Goal: Information Seeking & Learning: Learn about a topic

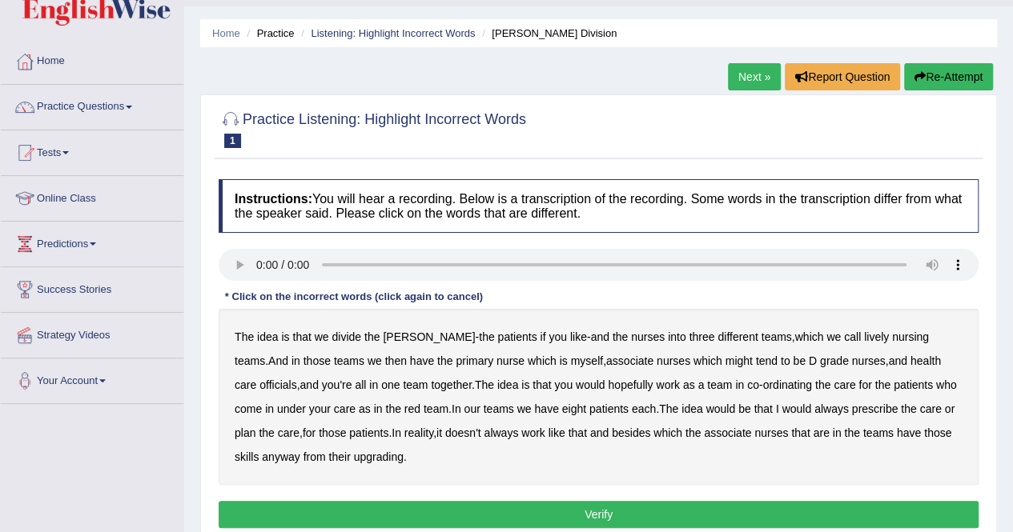
click at [100, 105] on link "Practice Questions" at bounding box center [92, 105] width 183 height 40
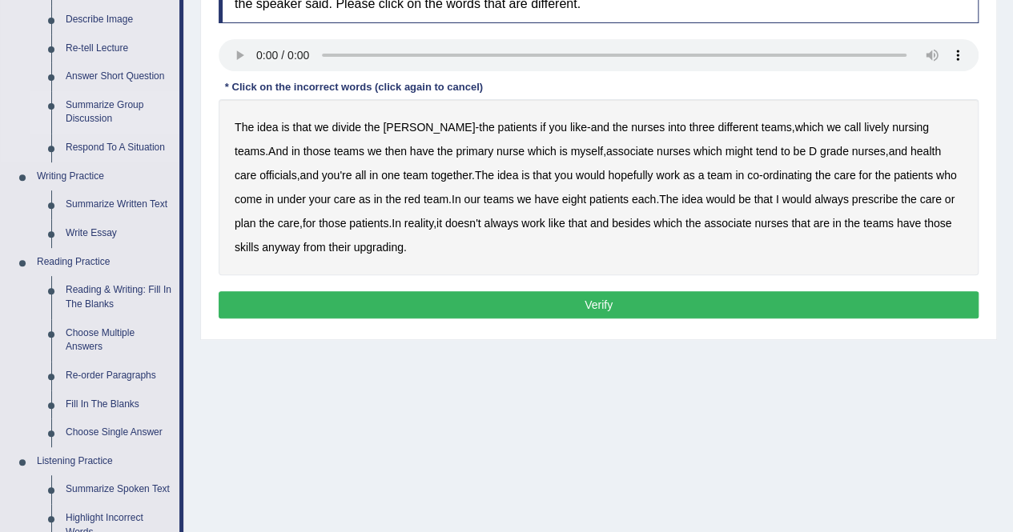
scroll to position [258, 0]
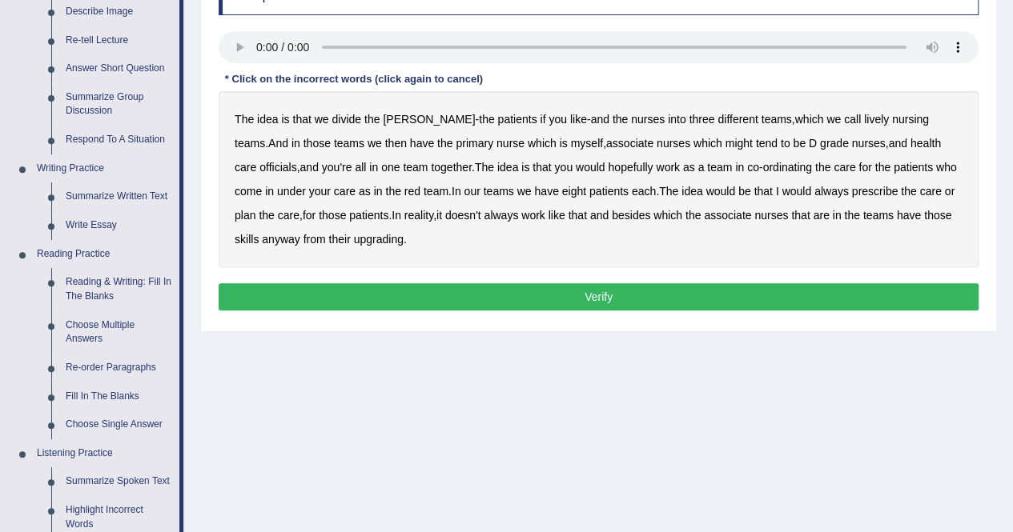
click at [864, 115] on b "lively" at bounding box center [876, 119] width 25 height 13
click at [892, 114] on b "nursing" at bounding box center [910, 119] width 37 height 13
click at [265, 137] on b "teams" at bounding box center [250, 143] width 30 height 13
click at [385, 139] on b "then" at bounding box center [396, 143] width 22 height 13
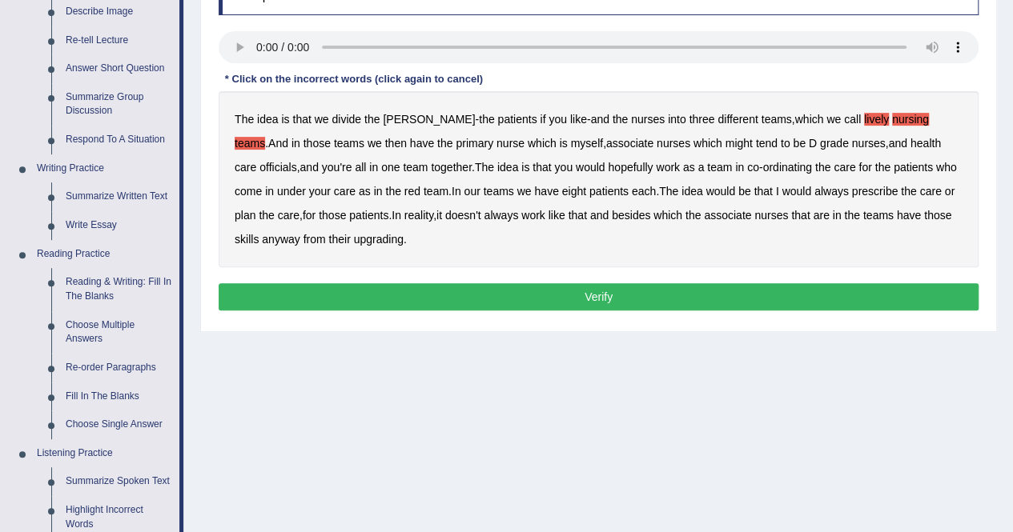
click at [385, 139] on b "then" at bounding box center [396, 143] width 22 height 13
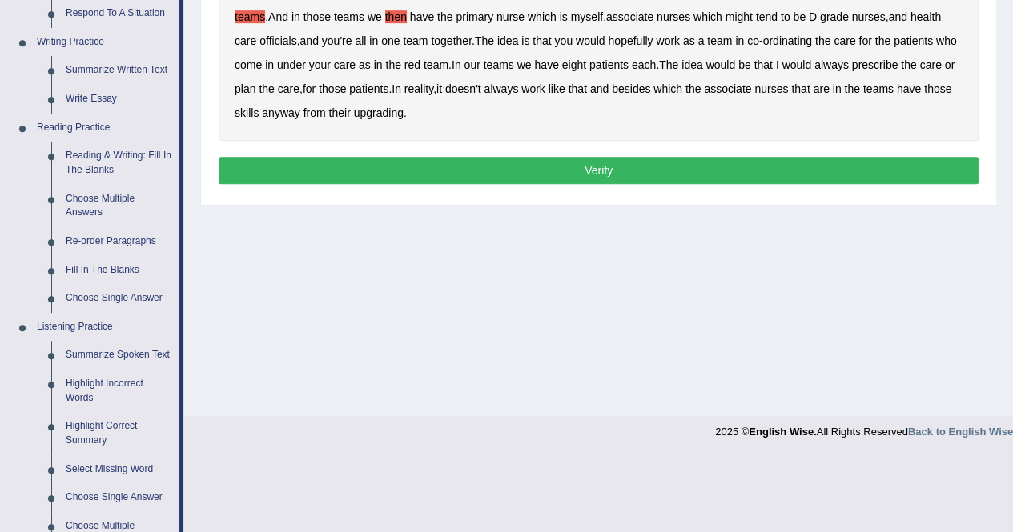
scroll to position [350, 0]
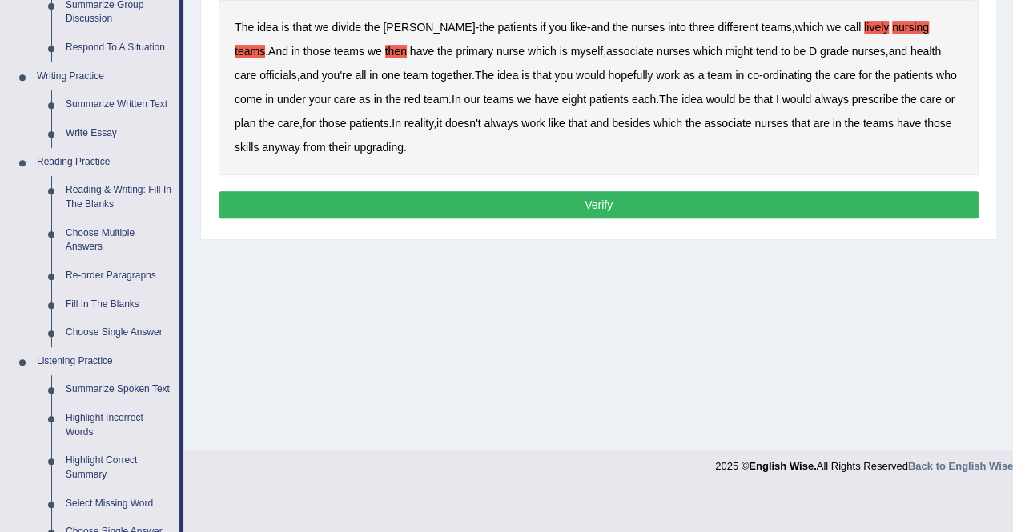
click at [596, 203] on button "Verify" at bounding box center [599, 204] width 760 height 27
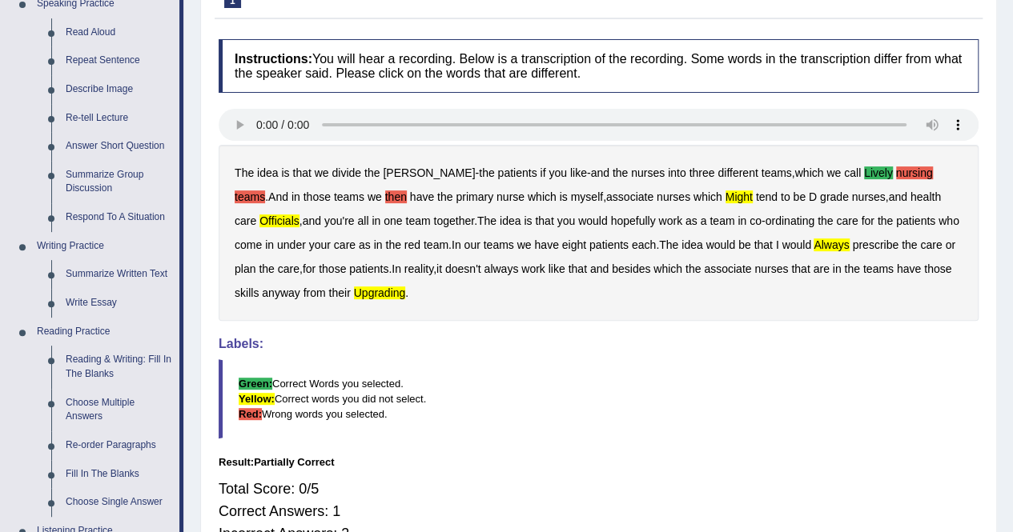
scroll to position [181, 0]
click at [133, 217] on link "Respond To A Situation" at bounding box center [118, 217] width 121 height 29
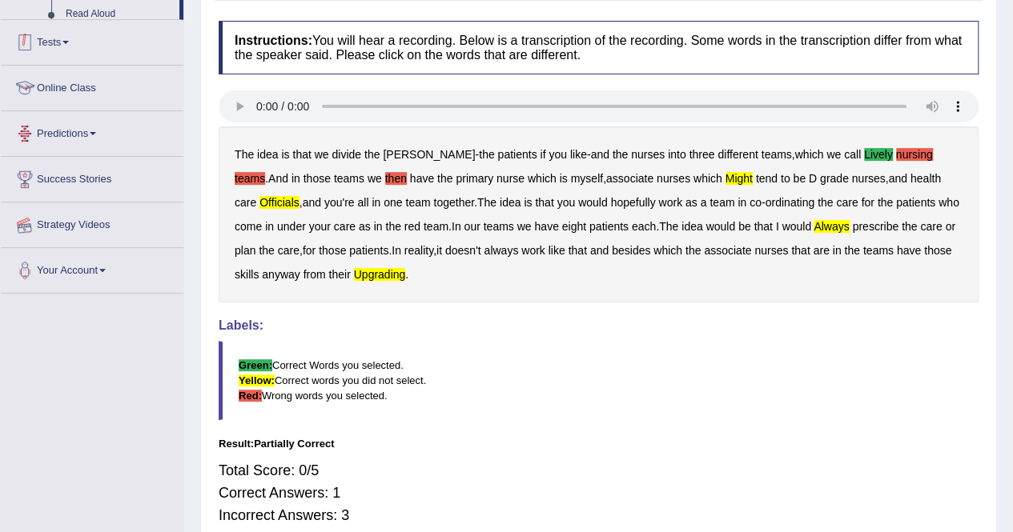
scroll to position [247, 0]
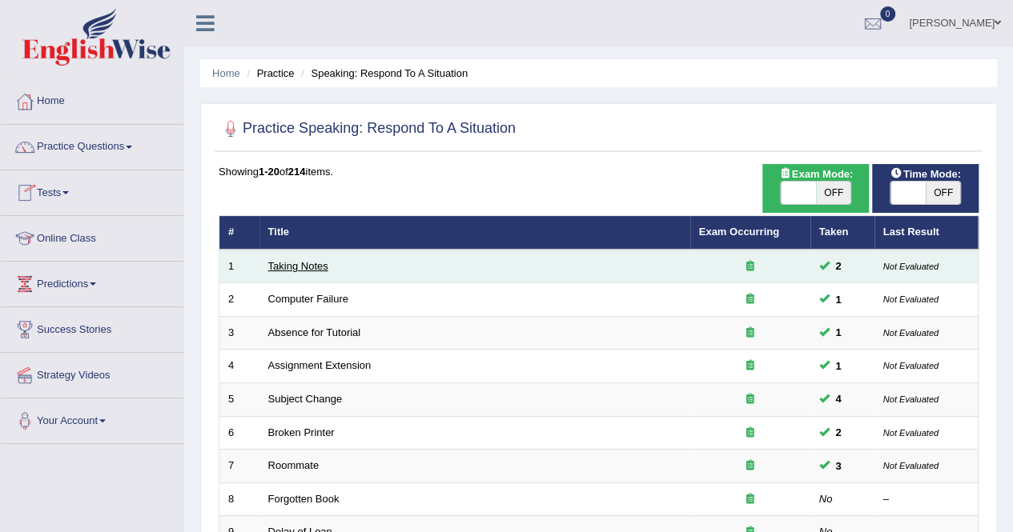
click at [311, 269] on link "Taking Notes" at bounding box center [298, 266] width 60 height 12
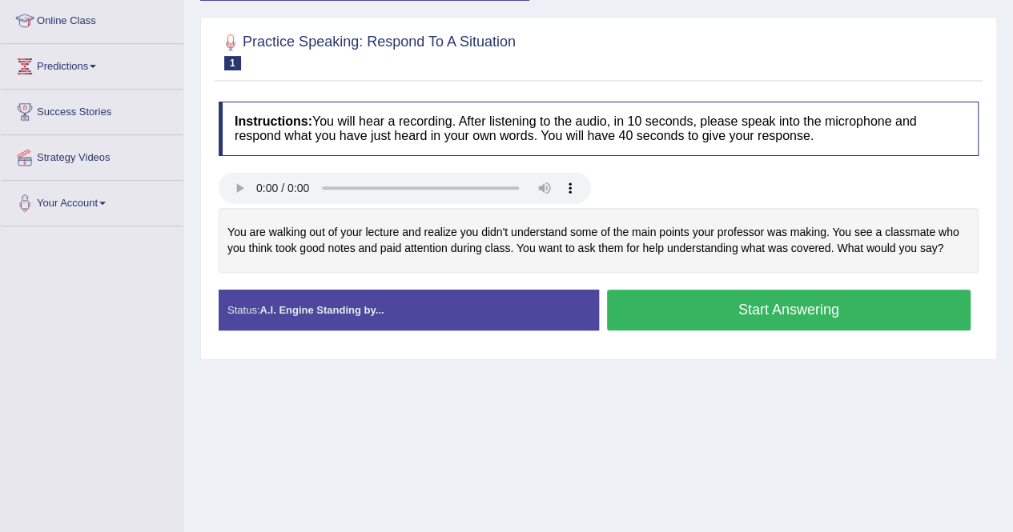
scroll to position [218, 0]
click at [757, 152] on h4 "Instructions: You will hear a recording. After listening to the audio, in 10 se…" at bounding box center [599, 129] width 760 height 54
click at [749, 144] on h4 "Instructions: You will hear a recording. After listening to the audio, in 10 se…" at bounding box center [599, 129] width 760 height 54
click at [796, 142] on h4 "Instructions: You will hear a recording. After listening to the audio, in 10 se…" at bounding box center [599, 129] width 760 height 54
click at [809, 310] on button "Start Answering" at bounding box center [789, 310] width 364 height 41
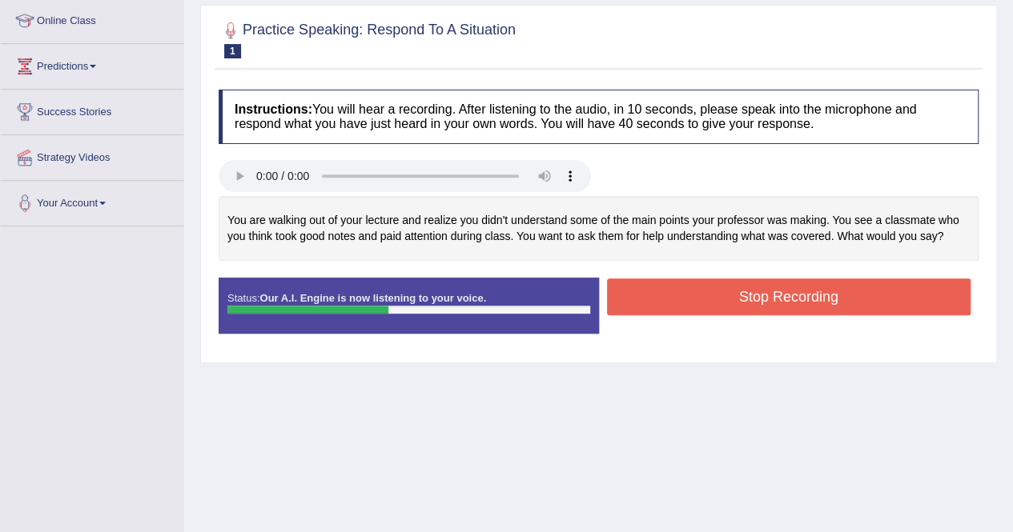
click at [815, 285] on button "Stop Recording" at bounding box center [789, 297] width 364 height 37
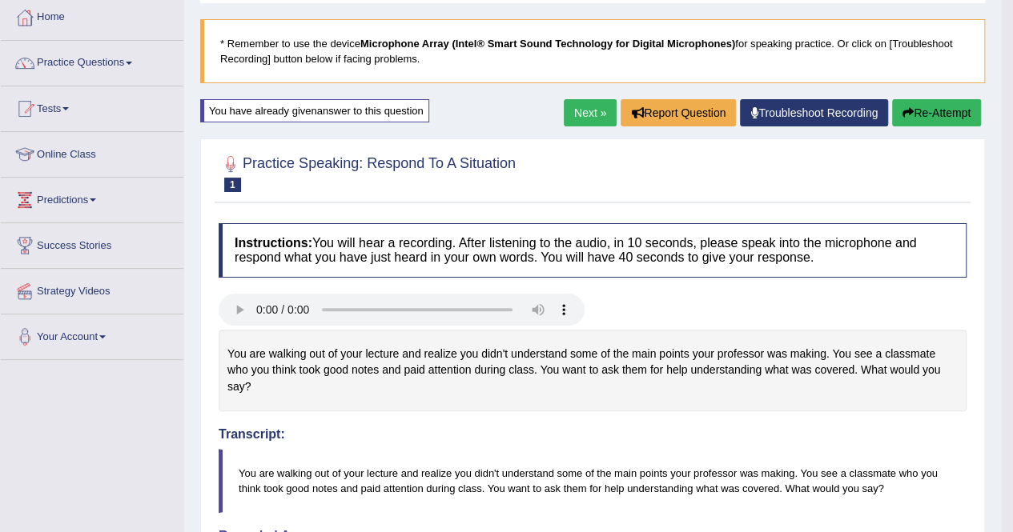
scroll to position [85, 0]
click at [369, 158] on h2 "Practice Speaking: Respond To A Situation 1 Taking Notes" at bounding box center [367, 171] width 297 height 40
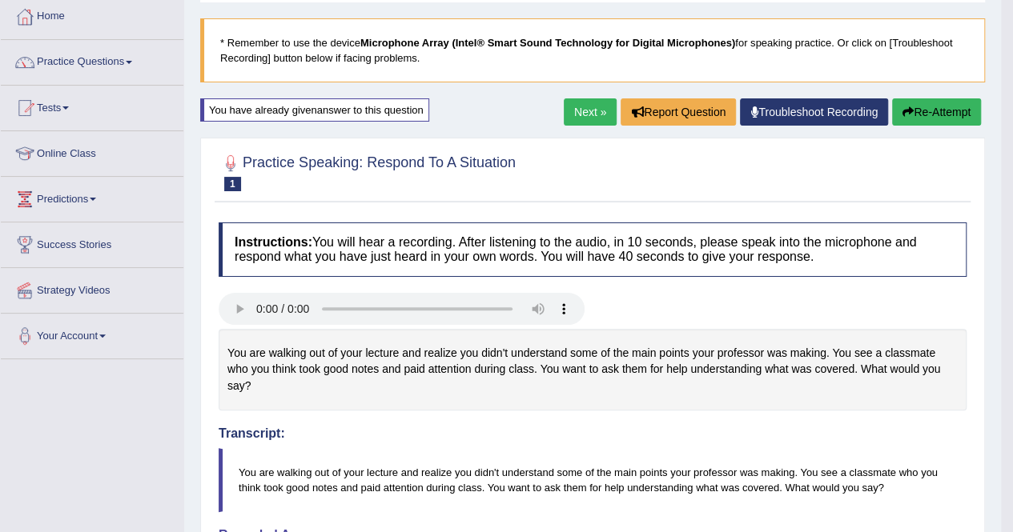
drag, startPoint x: 520, startPoint y: 161, endPoint x: 367, endPoint y: 157, distance: 153.0
click at [367, 157] on div "Practice Speaking: Respond To A Situation 1 Taking Notes" at bounding box center [593, 175] width 756 height 56
click at [354, 173] on h2 "Practice Speaking: Respond To A Situation 1 Taking Notes" at bounding box center [367, 171] width 297 height 40
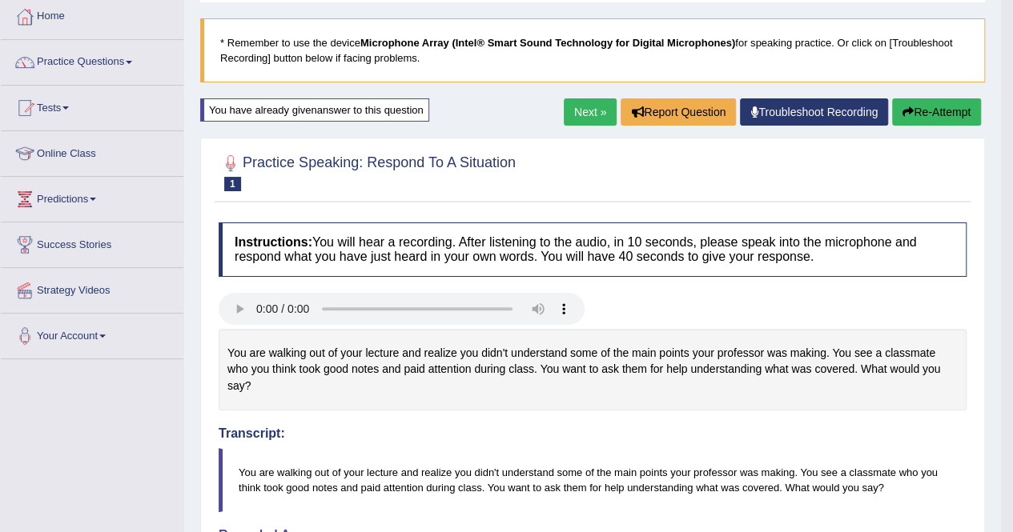
click at [354, 173] on h2 "Practice Speaking: Respond To A Situation 1 Taking Notes" at bounding box center [367, 171] width 297 height 40
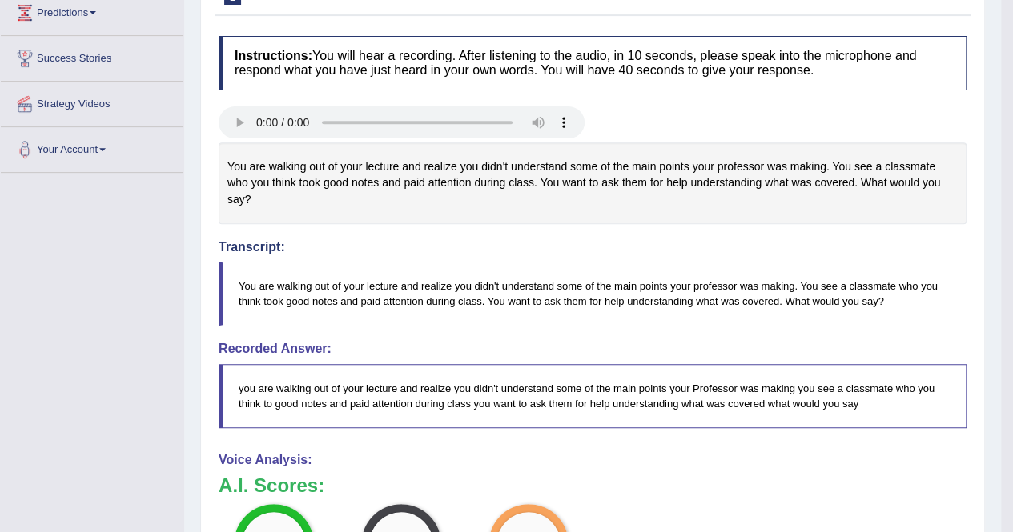
scroll to position [0, 0]
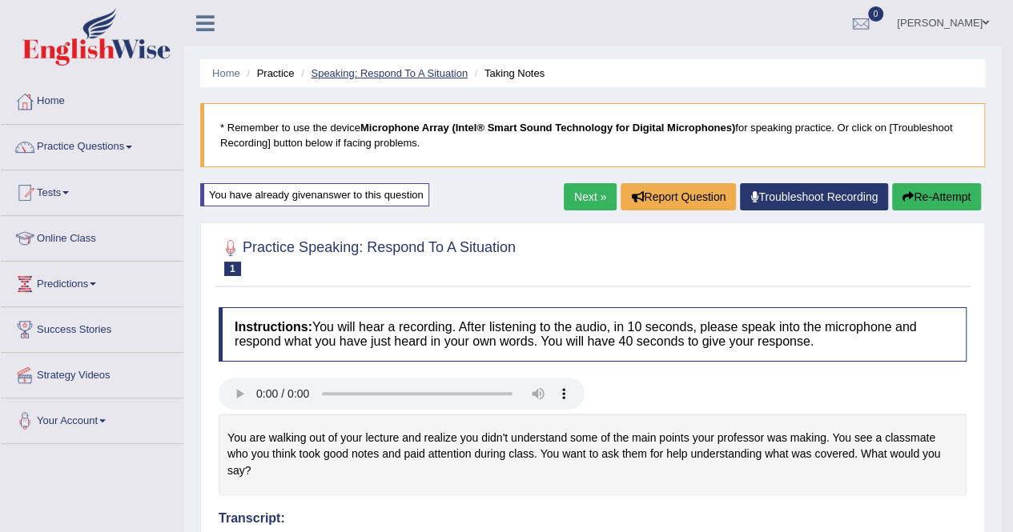
click at [354, 71] on link "Speaking: Respond To A Situation" at bounding box center [389, 73] width 157 height 12
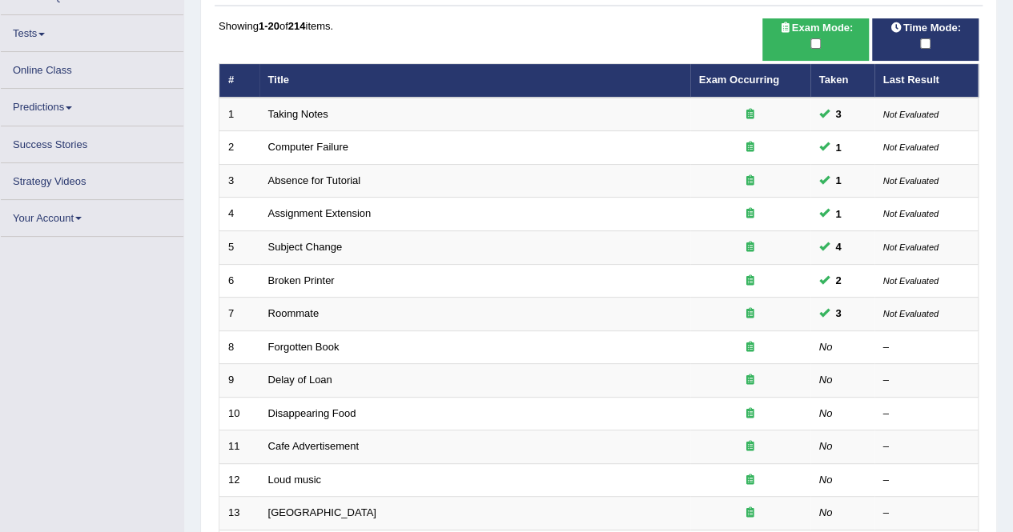
scroll to position [139, 0]
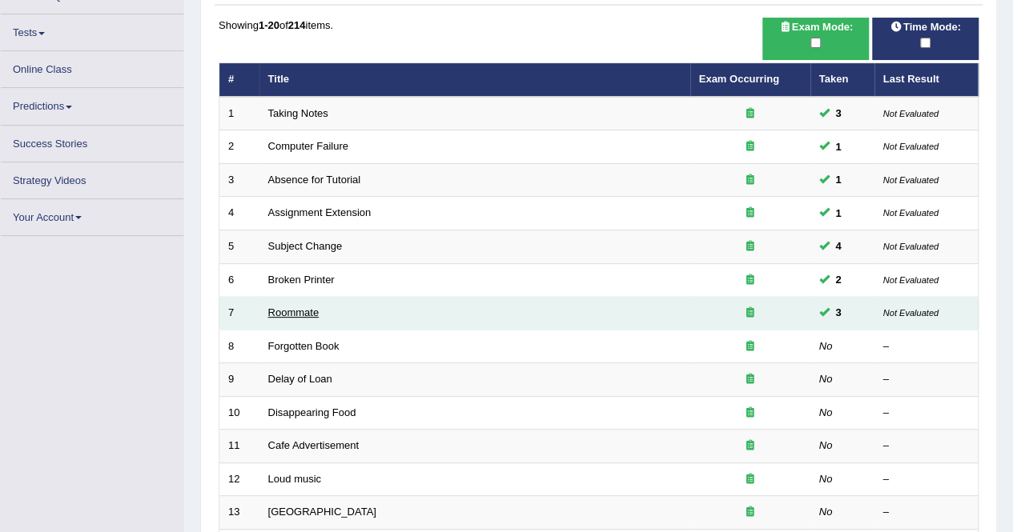
click at [296, 310] on link "Roommate" at bounding box center [293, 313] width 51 height 12
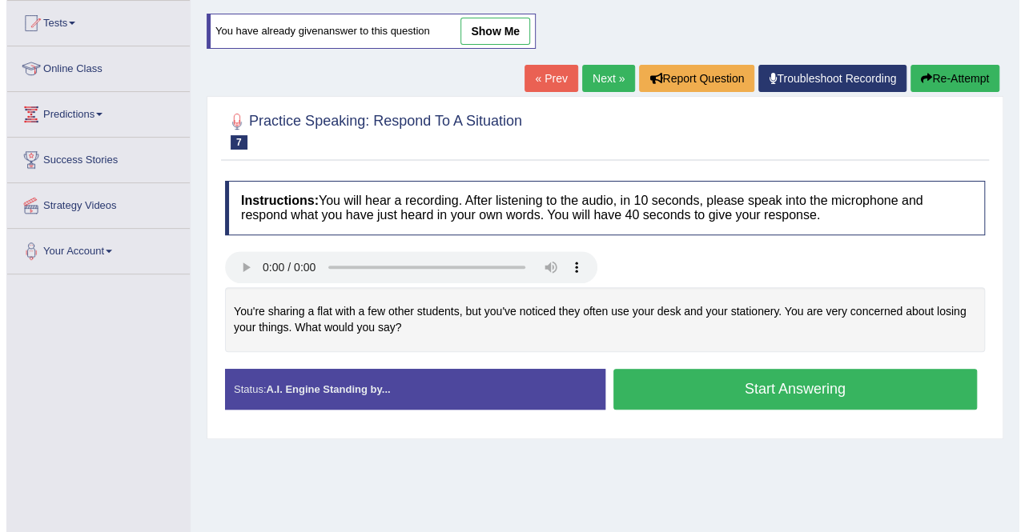
scroll to position [307, 0]
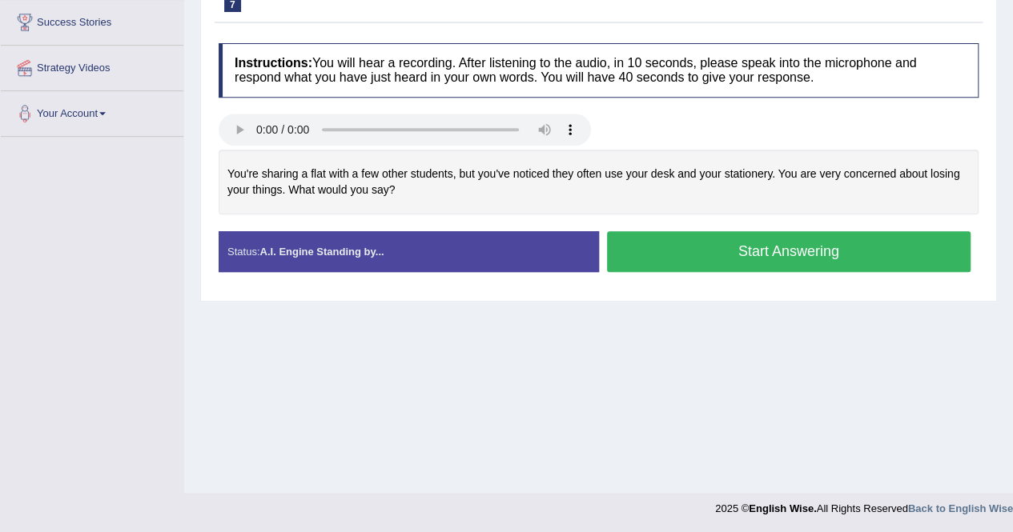
click at [785, 255] on button "Start Answering" at bounding box center [789, 251] width 364 height 41
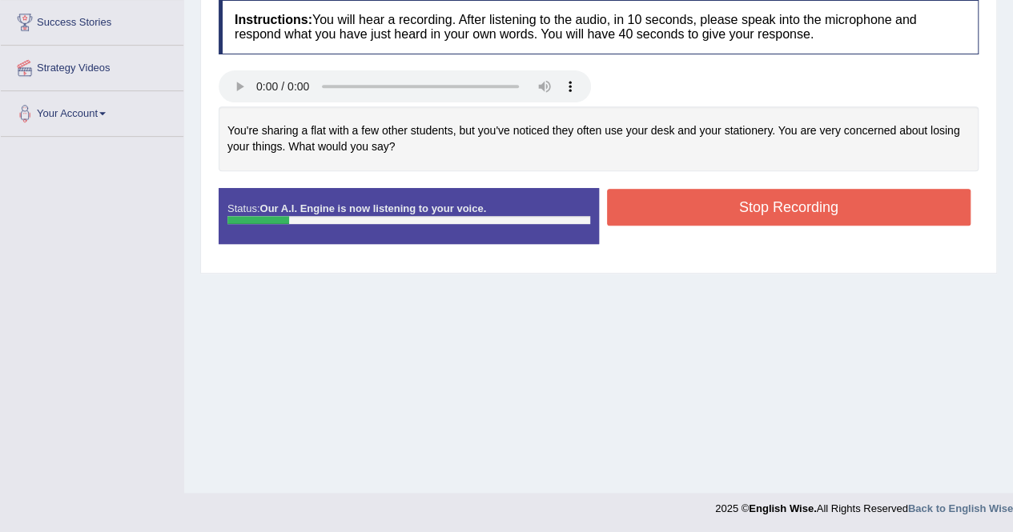
click at [785, 255] on div "Status: Our A.I. Engine is now listening to your voice. Start Answering Stop Re…" at bounding box center [599, 224] width 760 height 72
click at [777, 203] on button "Stop Recording" at bounding box center [789, 207] width 364 height 37
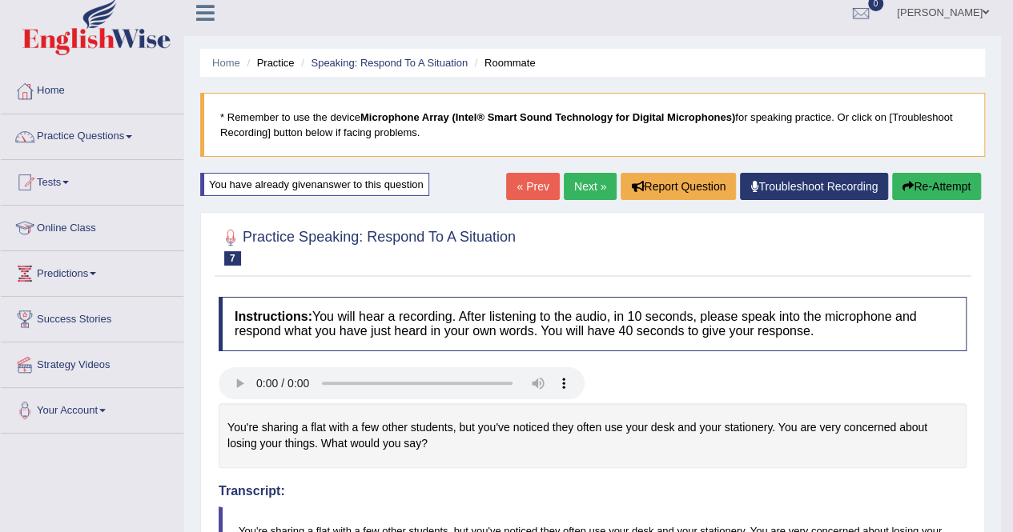
scroll to position [0, 0]
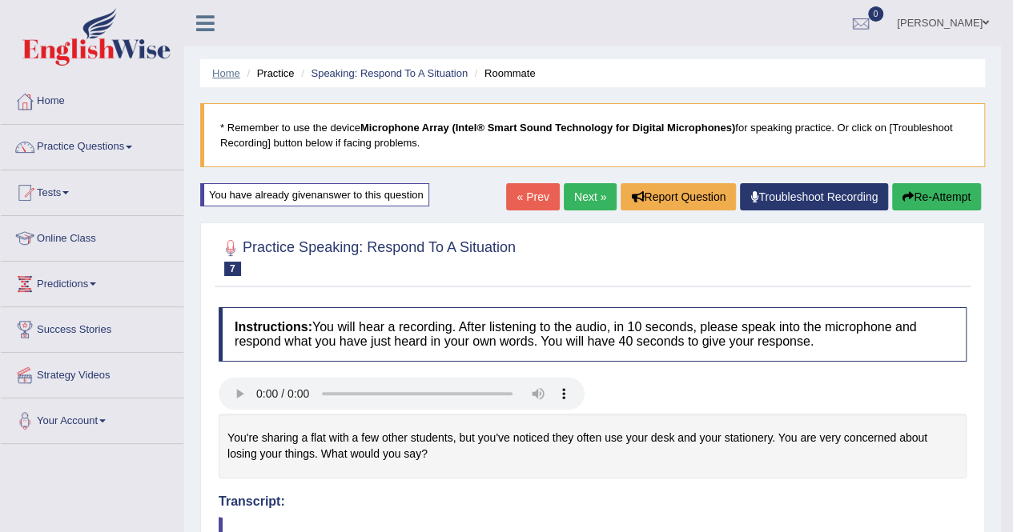
click at [226, 72] on link "Home" at bounding box center [226, 73] width 28 height 12
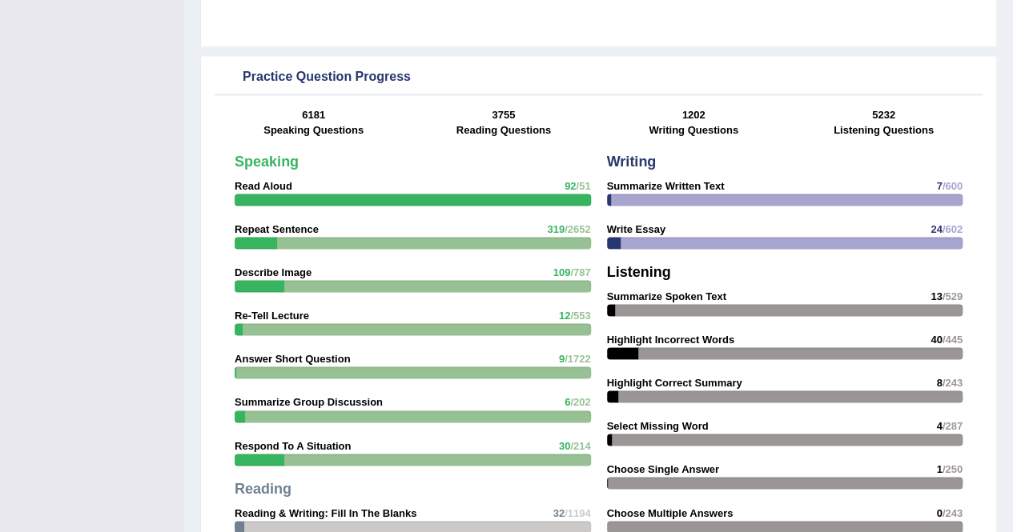
scroll to position [1062, 0]
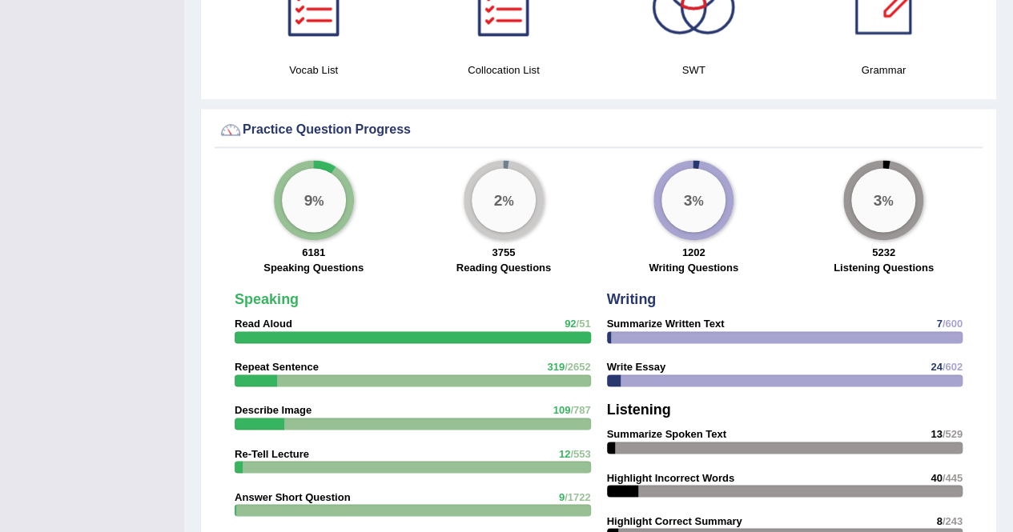
click at [267, 318] on strong "Read Aloud" at bounding box center [264, 324] width 58 height 12
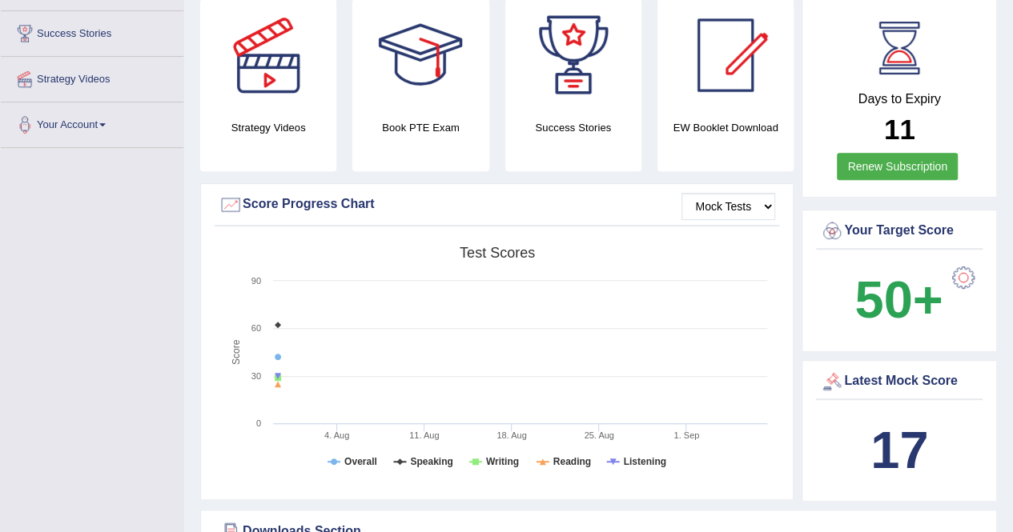
scroll to position [0, 0]
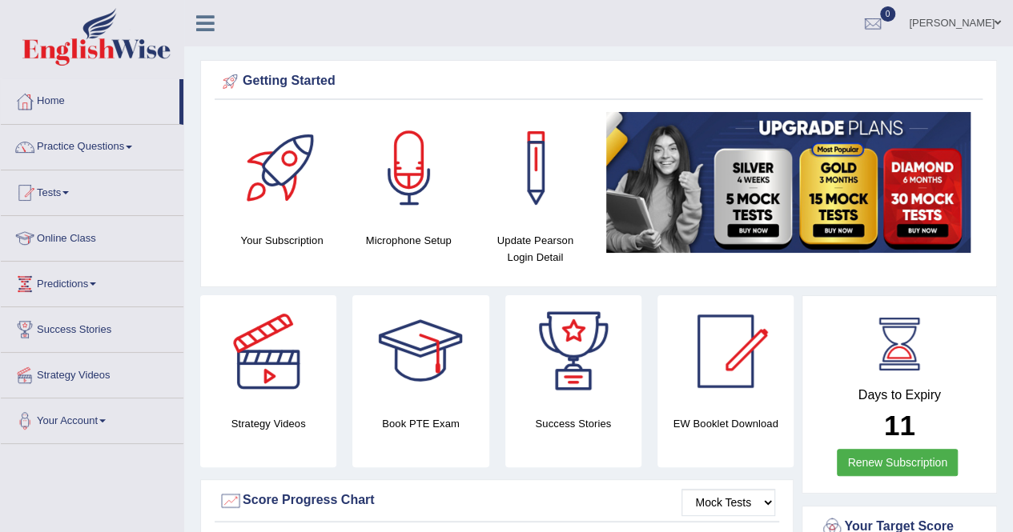
click at [87, 161] on link "Practice Questions" at bounding box center [92, 145] width 183 height 40
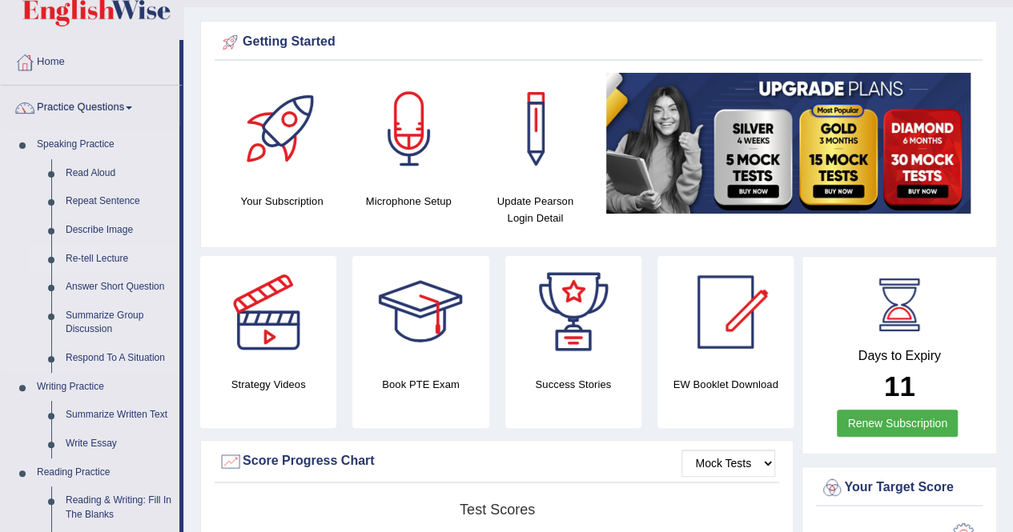
scroll to position [40, 0]
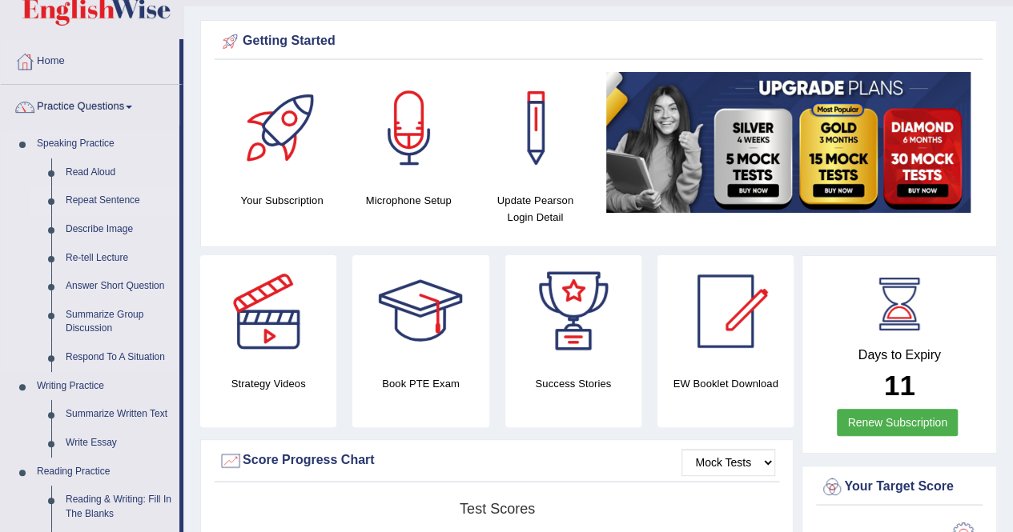
click at [107, 203] on link "Repeat Sentence" at bounding box center [118, 201] width 121 height 29
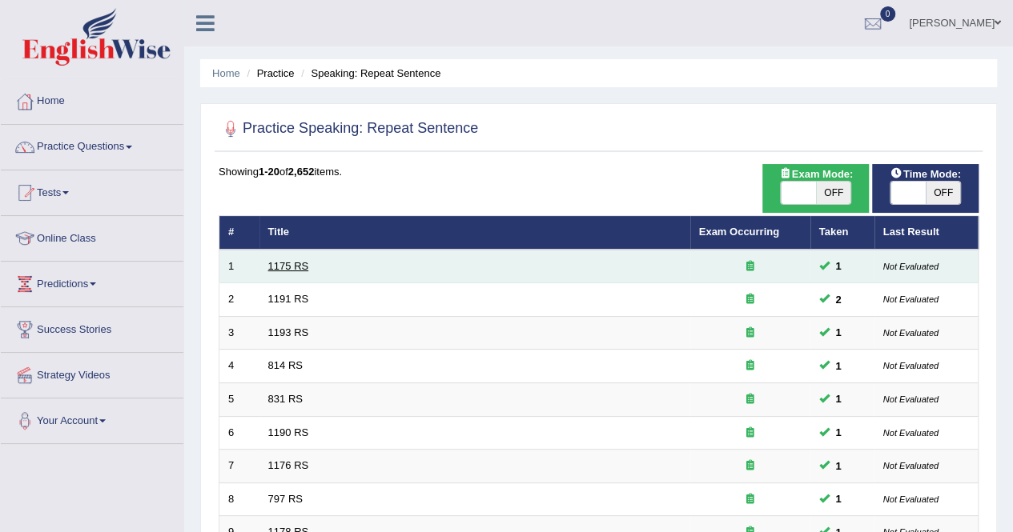
click at [288, 266] on link "1175 RS" at bounding box center [288, 266] width 41 height 12
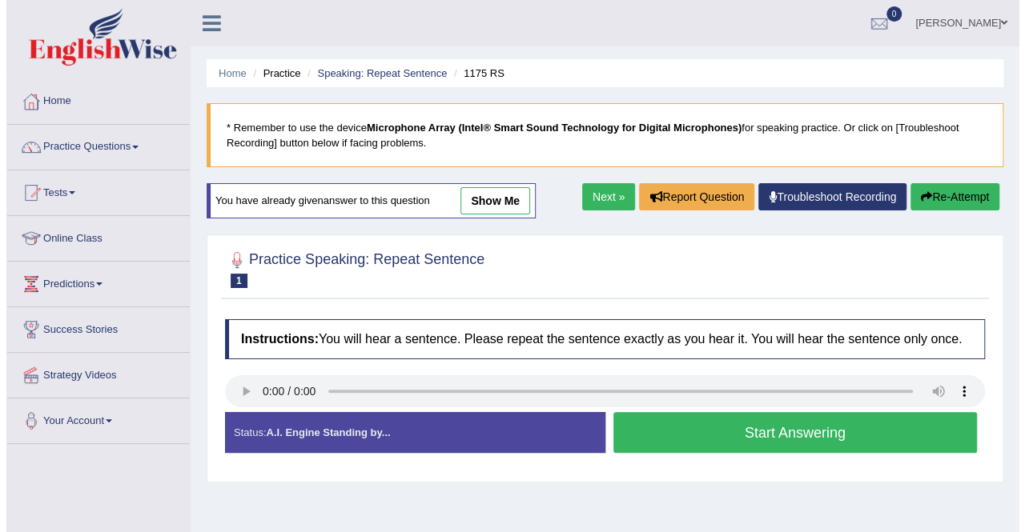
scroll to position [100, 0]
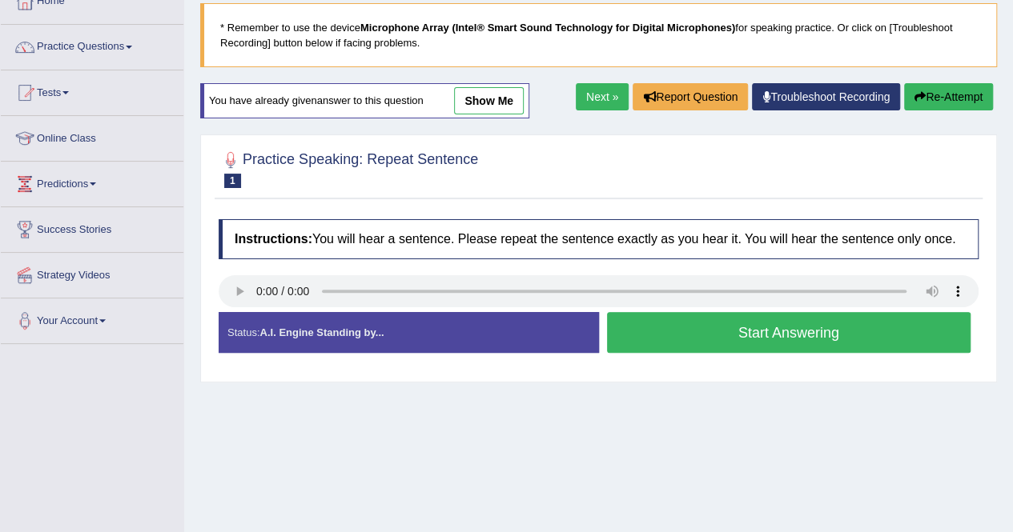
click at [863, 329] on button "Start Answering" at bounding box center [789, 332] width 364 height 41
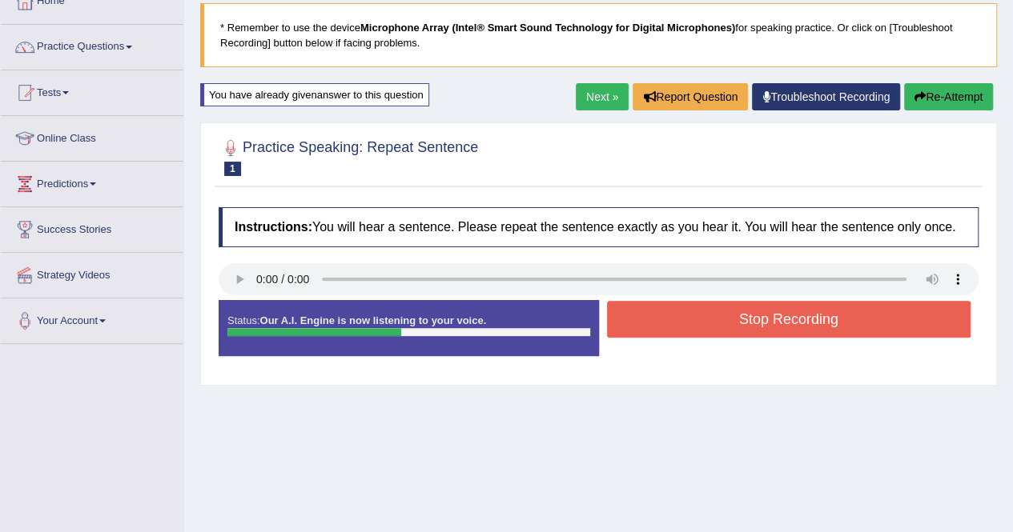
click at [863, 329] on button "Stop Recording" at bounding box center [789, 319] width 364 height 37
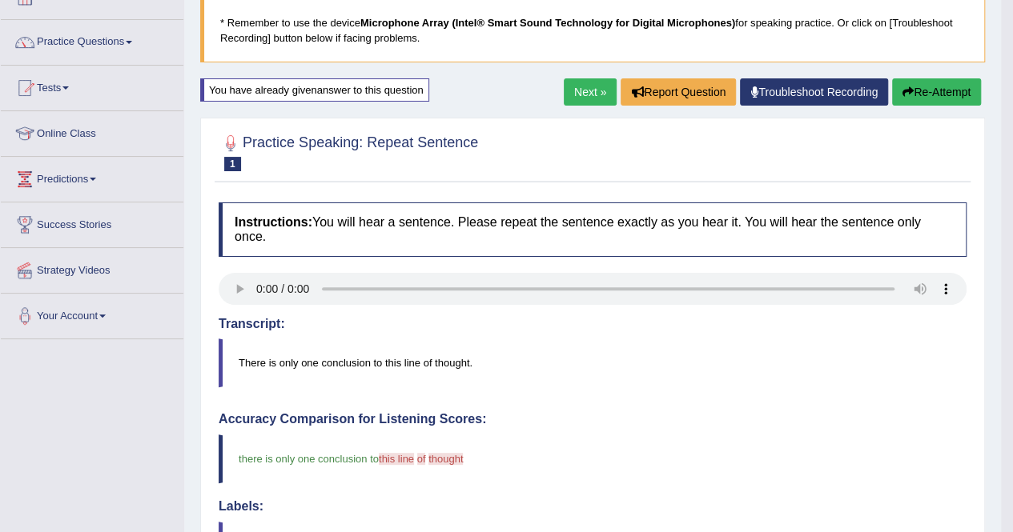
scroll to position [0, 0]
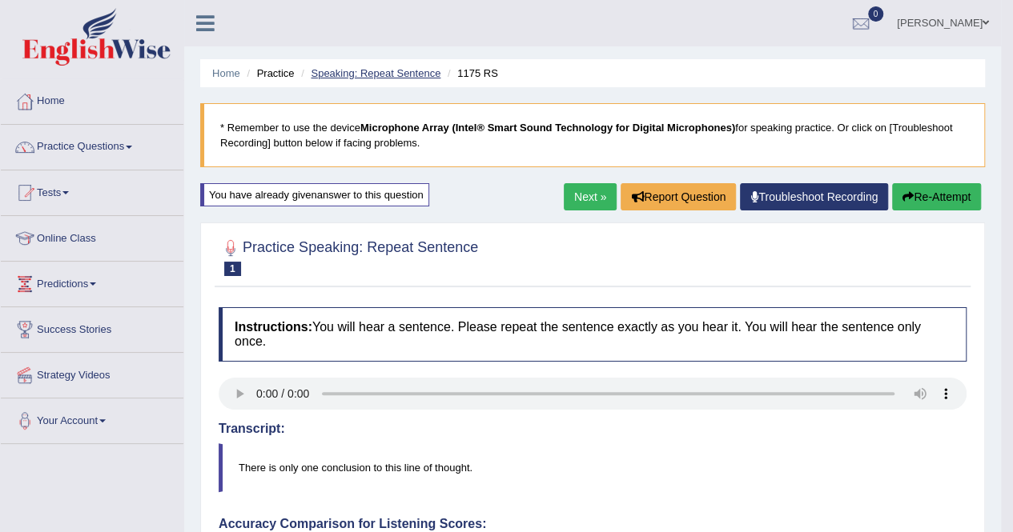
click at [375, 76] on link "Speaking: Repeat Sentence" at bounding box center [376, 73] width 130 height 12
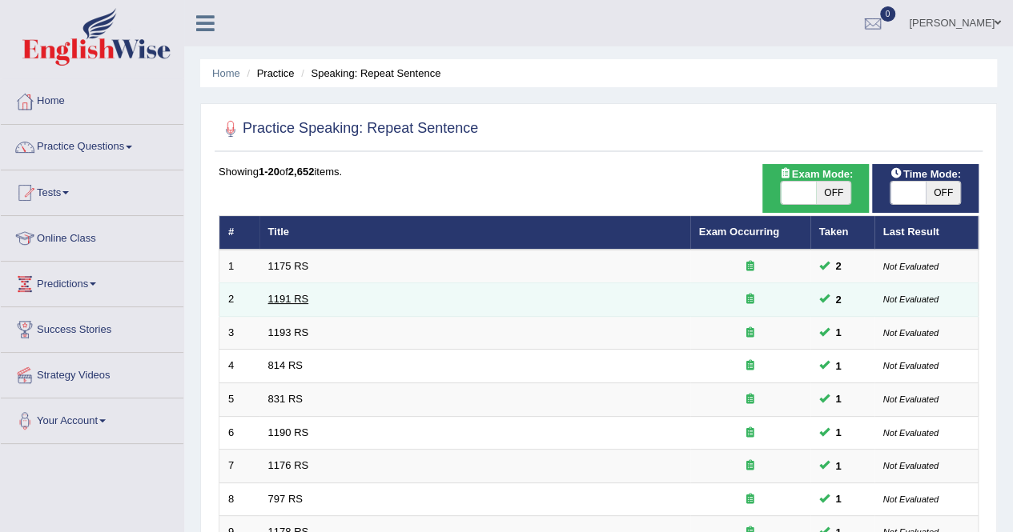
click at [279, 294] on link "1191 RS" at bounding box center [288, 299] width 41 height 12
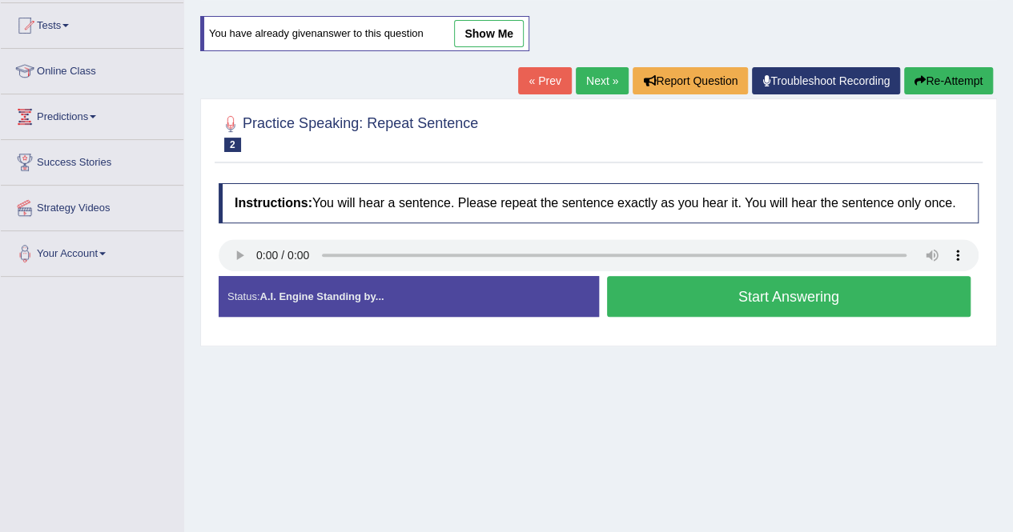
scroll to position [168, 0]
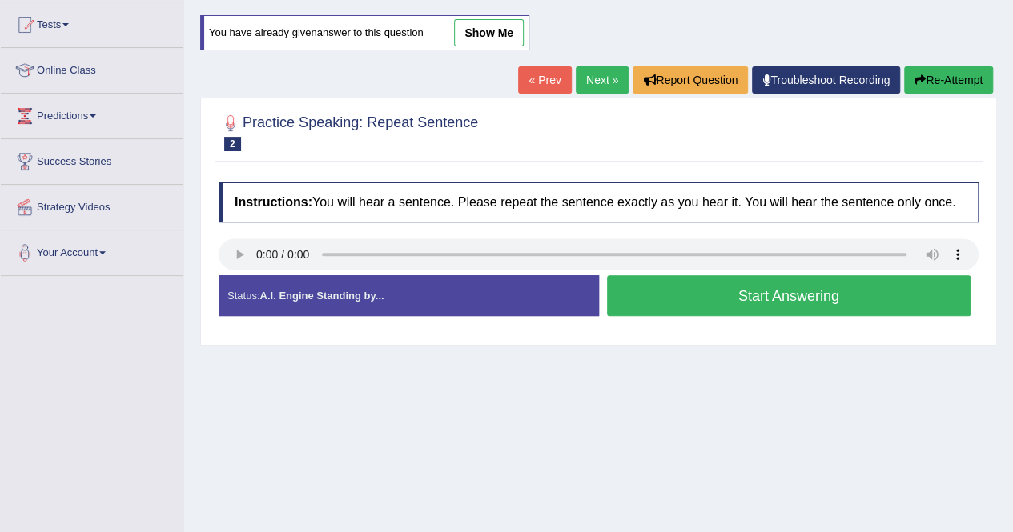
click at [865, 305] on button "Start Answering" at bounding box center [789, 295] width 364 height 41
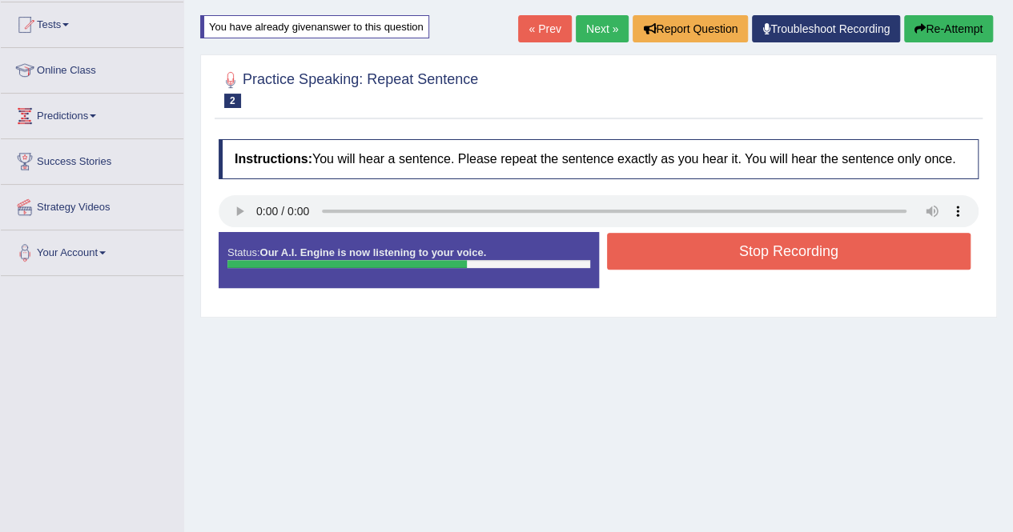
click at [856, 243] on button "Stop Recording" at bounding box center [789, 251] width 364 height 37
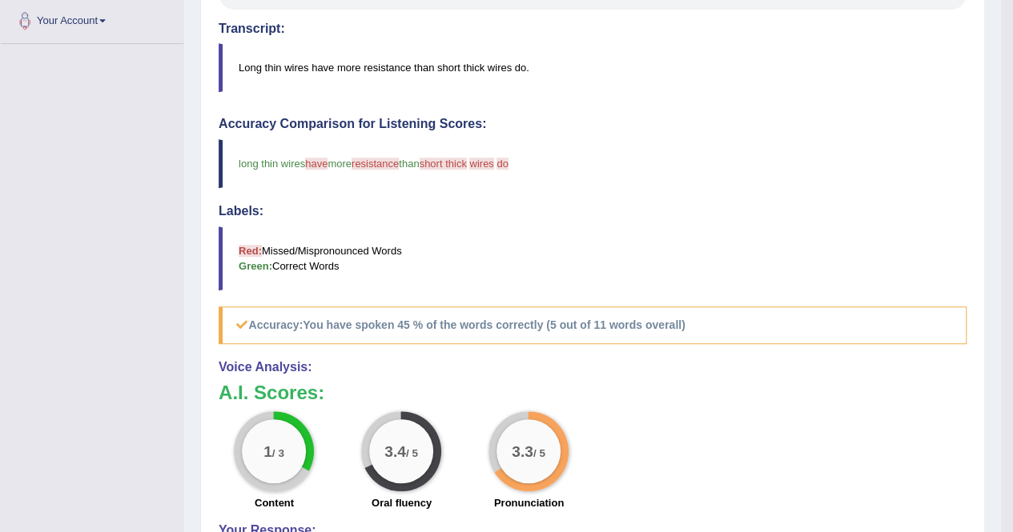
scroll to position [0, 0]
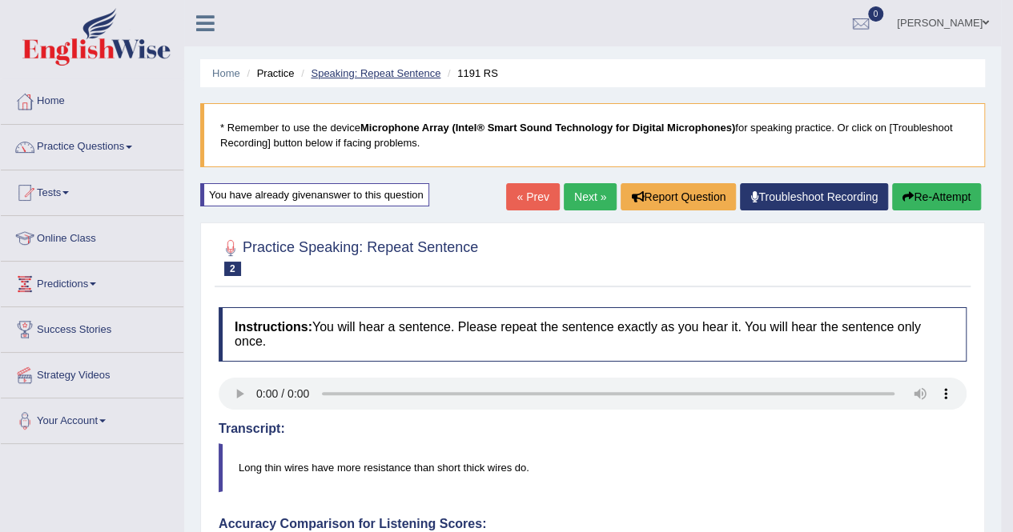
click at [323, 73] on link "Speaking: Repeat Sentence" at bounding box center [376, 73] width 130 height 12
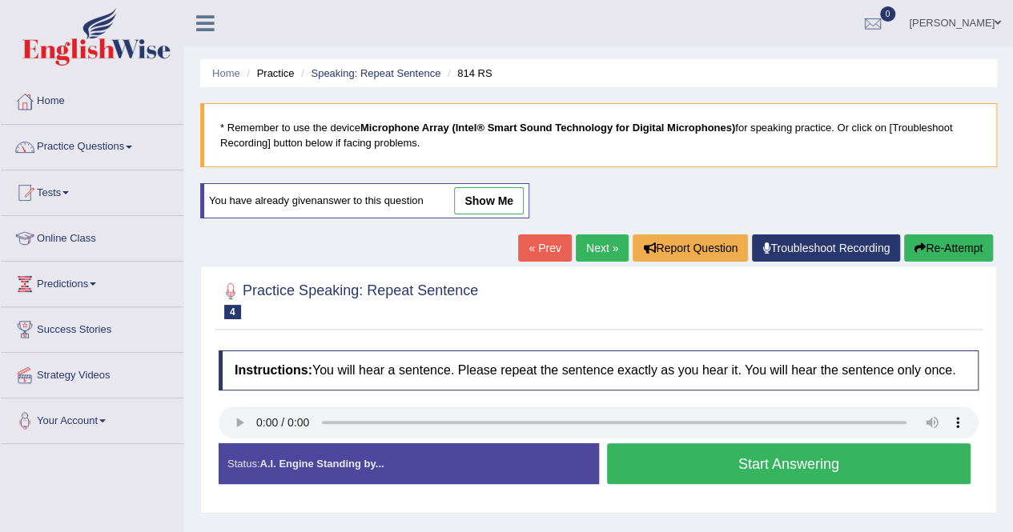
click at [701, 457] on button "Start Answering" at bounding box center [789, 464] width 364 height 41
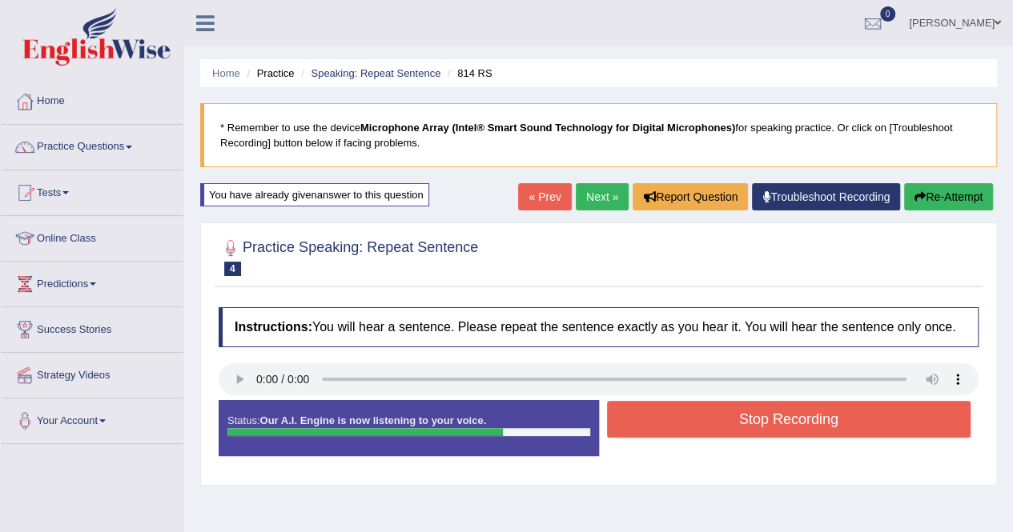
click at [746, 408] on button "Stop Recording" at bounding box center [789, 419] width 364 height 37
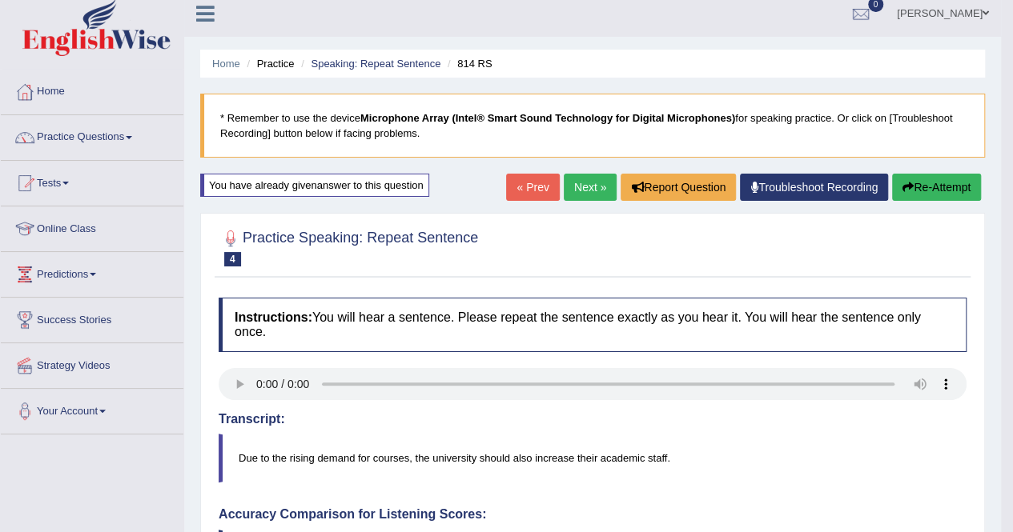
scroll to position [10, 0]
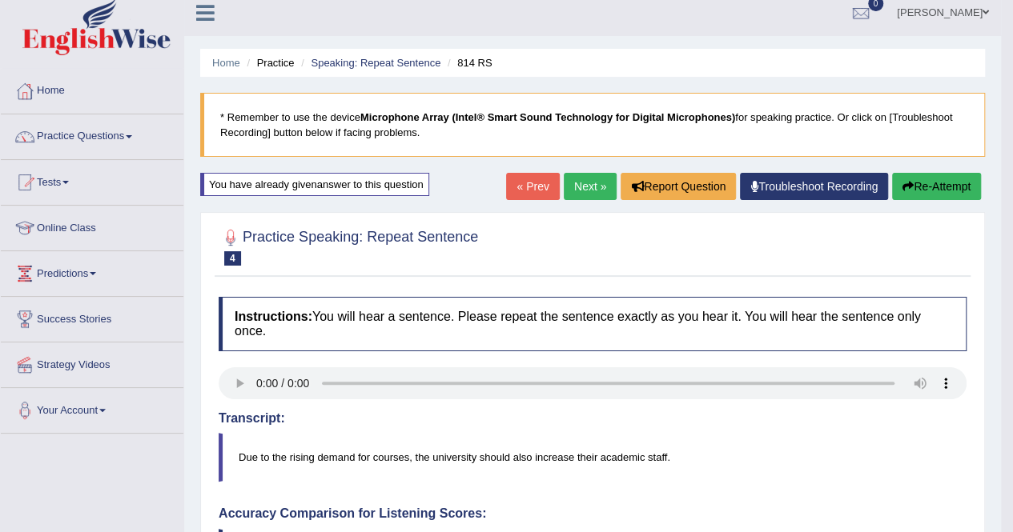
click at [932, 183] on button "Re-Attempt" at bounding box center [936, 186] width 89 height 27
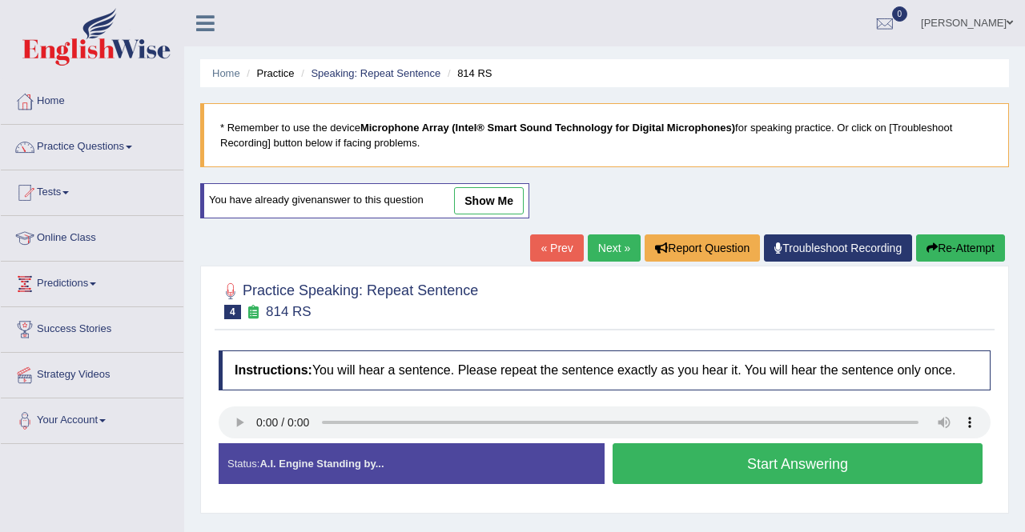
scroll to position [10, 0]
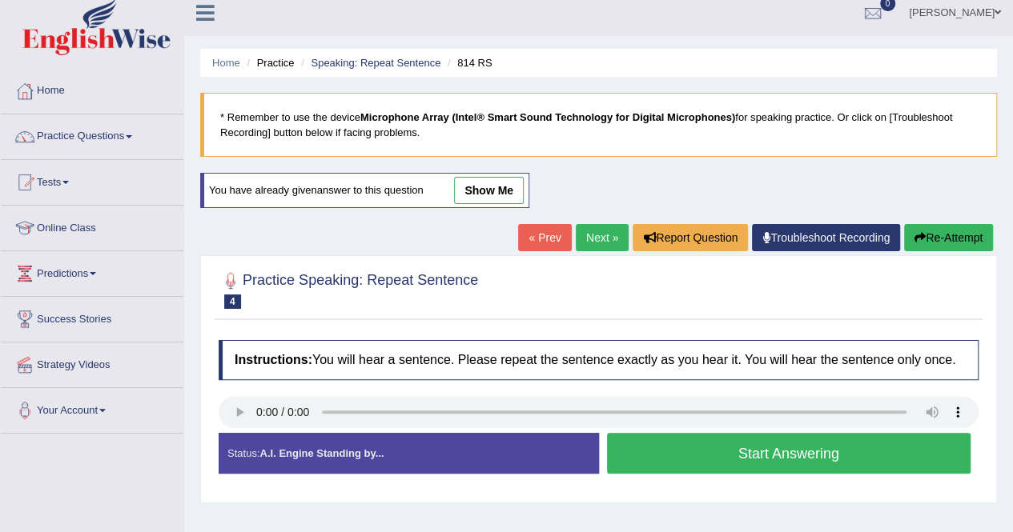
click at [700, 452] on button "Start Answering" at bounding box center [789, 453] width 364 height 41
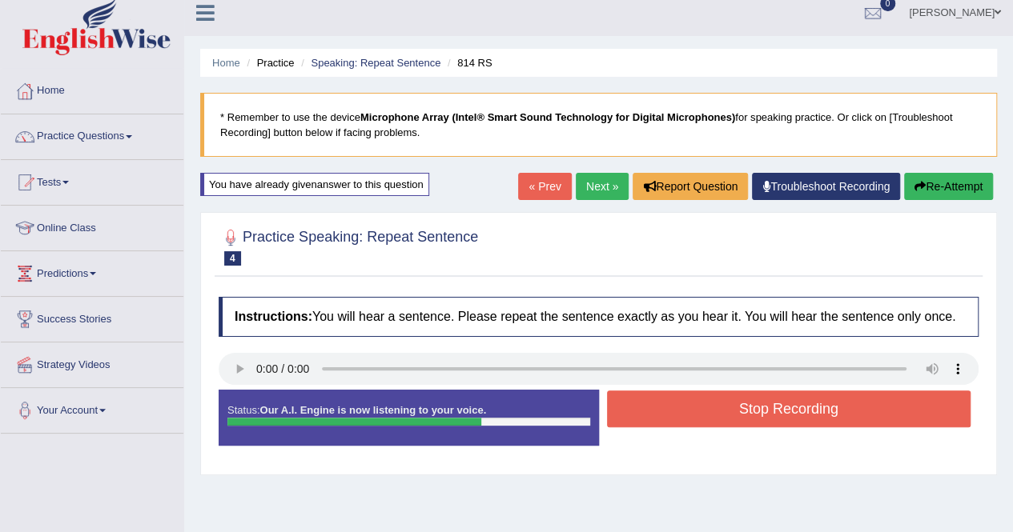
click at [768, 410] on button "Stop Recording" at bounding box center [789, 409] width 364 height 37
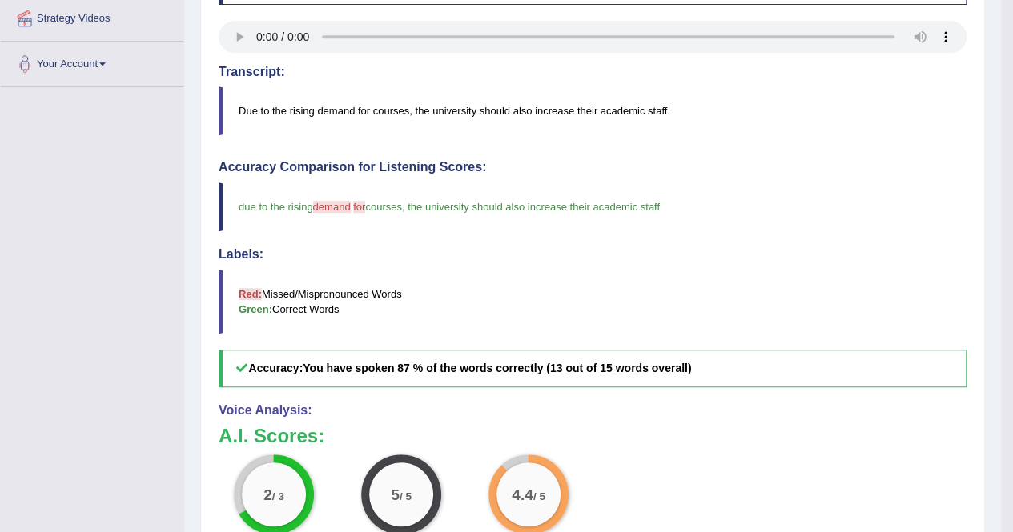
scroll to position [0, 0]
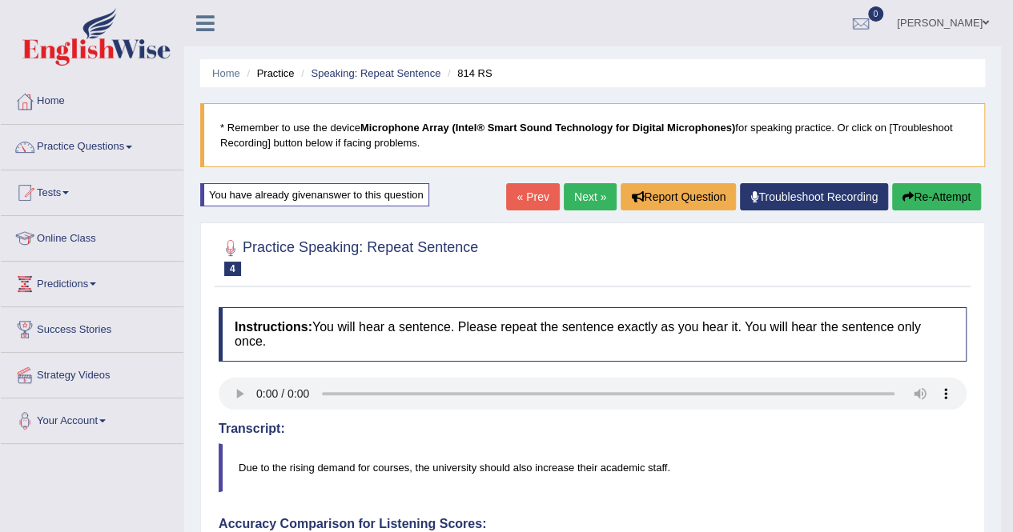
click at [266, 74] on li "Practice" at bounding box center [268, 73] width 51 height 15
click at [110, 153] on link "Practice Questions" at bounding box center [92, 145] width 183 height 40
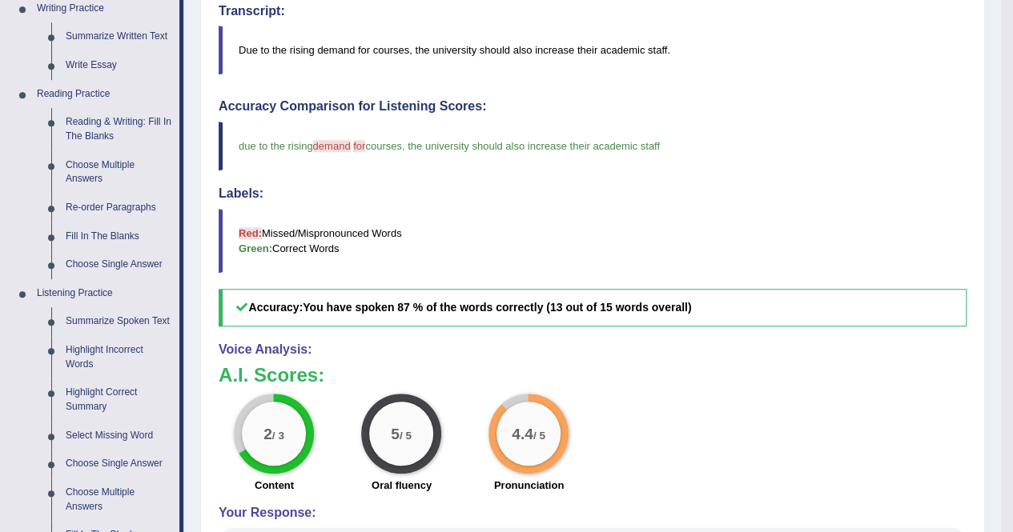
scroll to position [420, 0]
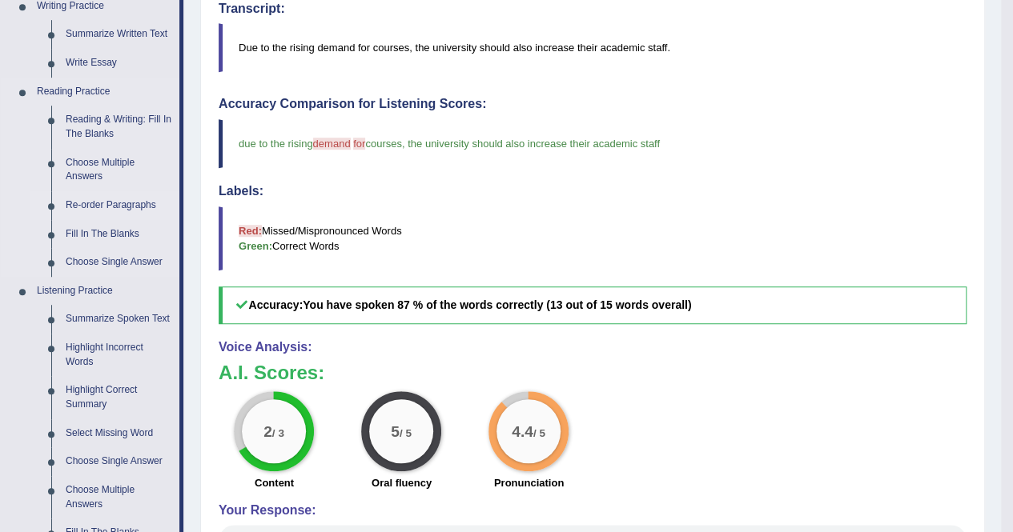
click at [120, 204] on link "Re-order Paragraphs" at bounding box center [118, 205] width 121 height 29
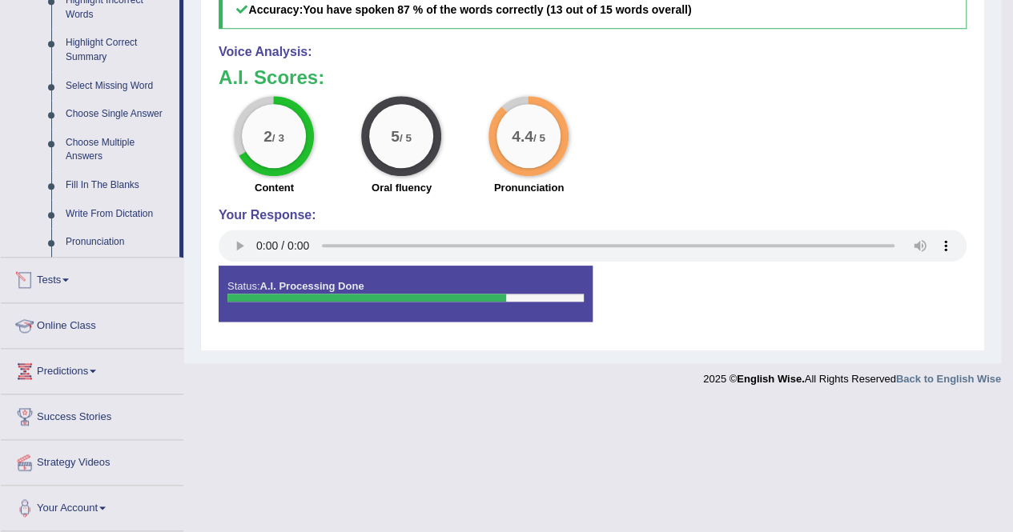
scroll to position [628, 0]
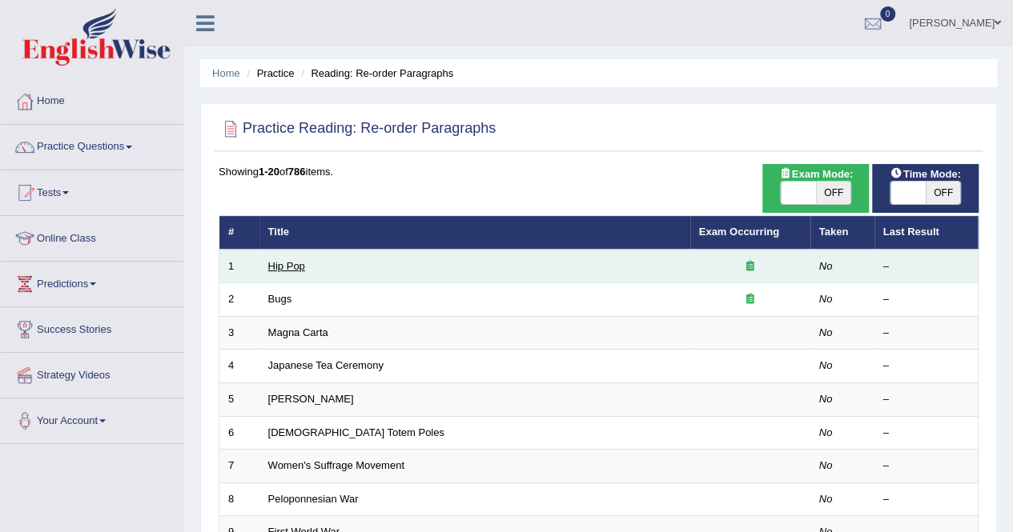
click at [283, 263] on link "Hip Pop" at bounding box center [286, 266] width 37 height 12
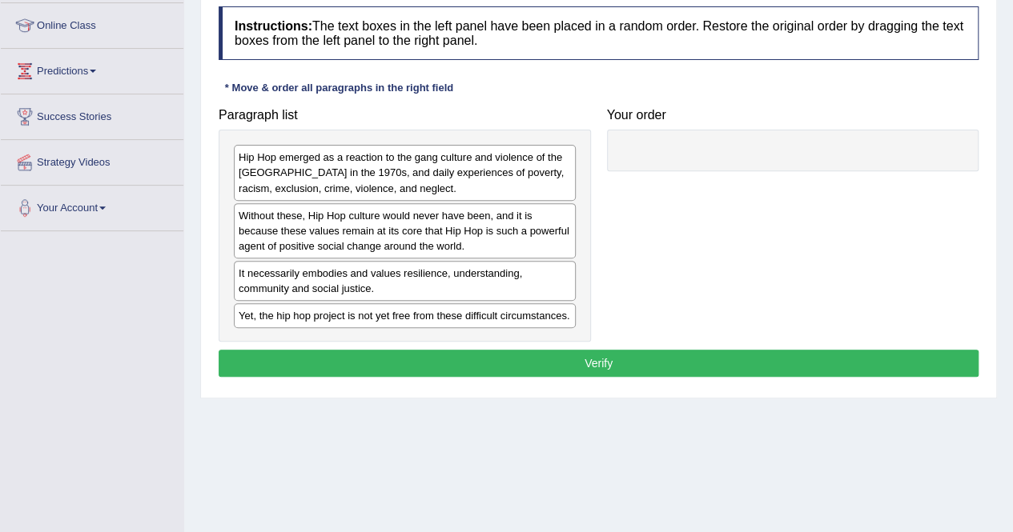
scroll to position [219, 0]
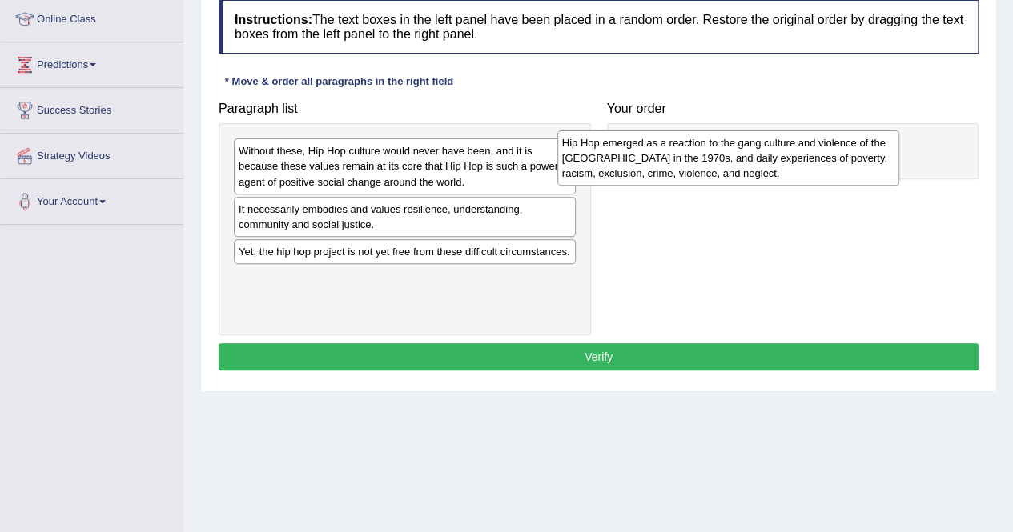
drag, startPoint x: 376, startPoint y: 171, endPoint x: 701, endPoint y: 163, distance: 325.2
click at [701, 163] on div "Hip Hop emerged as a reaction to the gang culture and violence of the [GEOGRAPH…" at bounding box center [728, 158] width 342 height 55
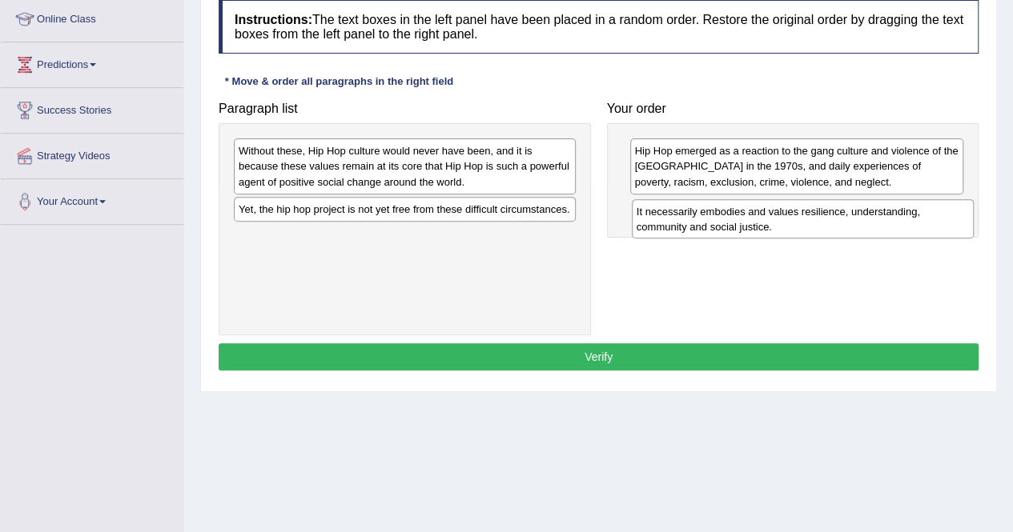
drag, startPoint x: 366, startPoint y: 219, endPoint x: 761, endPoint y: 223, distance: 395.5
click at [761, 223] on div "It necessarily embodies and values resilience, understanding, community and soc…" at bounding box center [803, 219] width 342 height 40
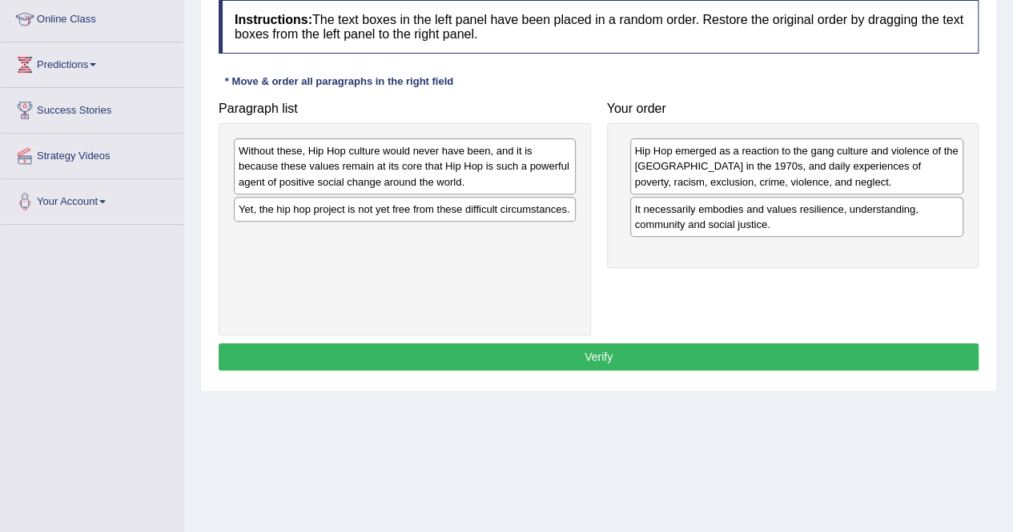
click at [396, 212] on div "Yet, the hip hop project is not yet free from these difficult circumstances." at bounding box center [405, 209] width 342 height 25
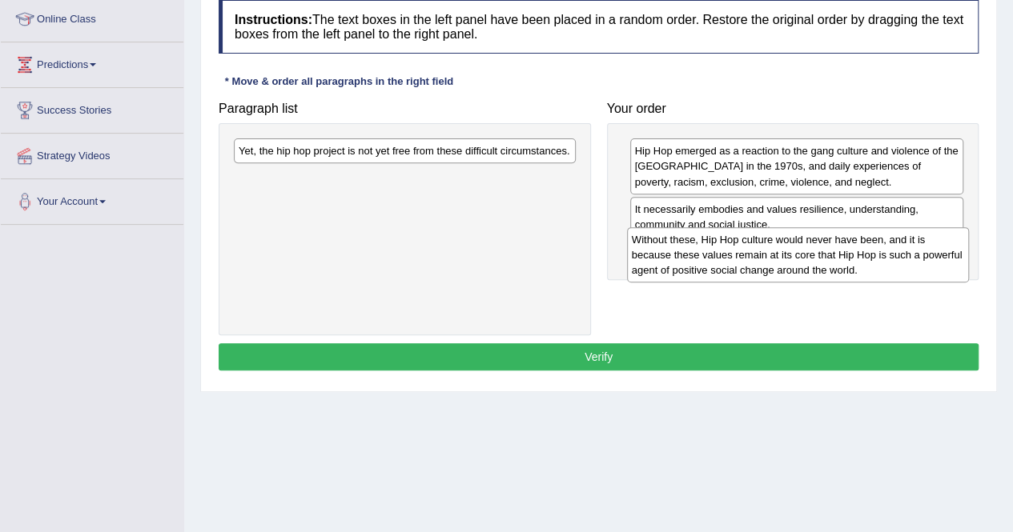
drag, startPoint x: 474, startPoint y: 187, endPoint x: 868, endPoint y: 276, distance: 404.0
click at [868, 276] on div "Without these, Hip Hop culture would never have been, and it is because these v…" at bounding box center [798, 254] width 342 height 55
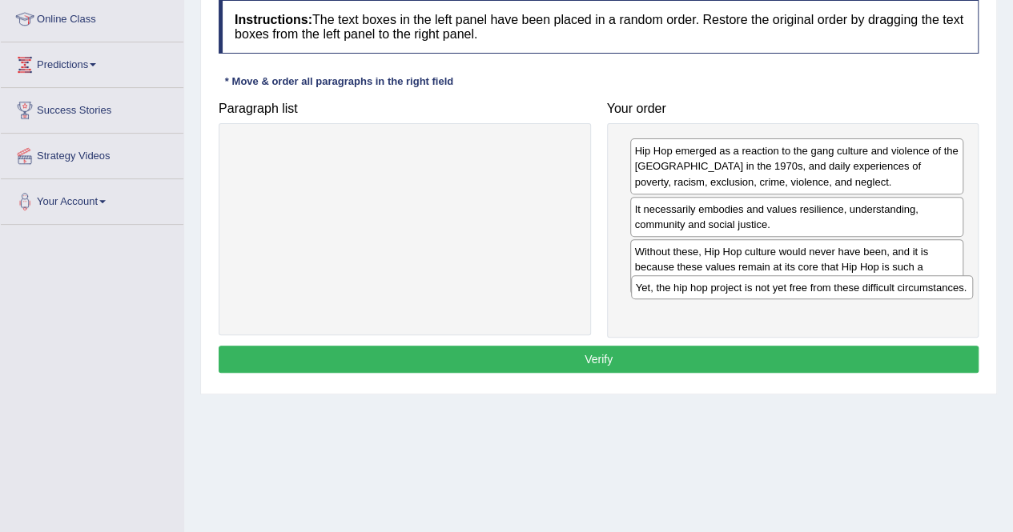
drag, startPoint x: 370, startPoint y: 150, endPoint x: 766, endPoint y: 287, distance: 419.6
click at [766, 287] on div "Yet, the hip hop project is not yet free from these difficult circumstances." at bounding box center [802, 287] width 342 height 24
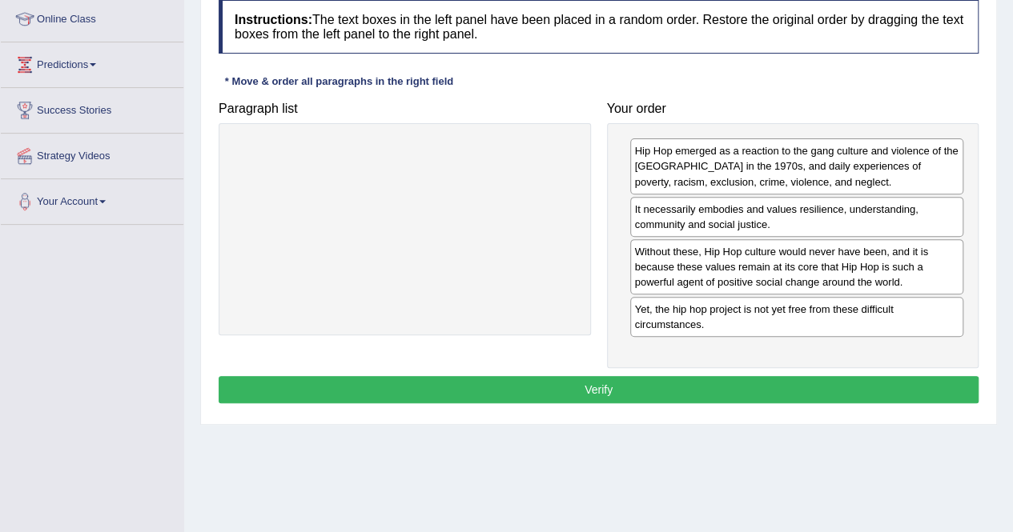
click at [615, 380] on button "Verify" at bounding box center [599, 389] width 760 height 27
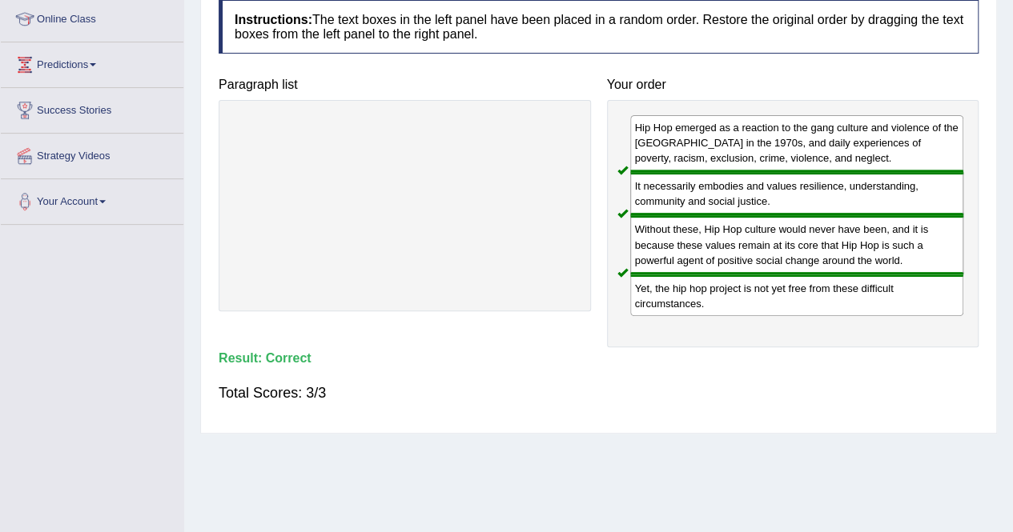
click at [653, 252] on div "Without these, Hip Hop culture would never have been, and it is because these v…" at bounding box center [797, 244] width 334 height 58
click at [690, 183] on div "It necessarily embodies and values resilience, understanding, community and soc…" at bounding box center [797, 193] width 334 height 43
click at [644, 327] on div "Hip Hop emerged as a reaction to the gang culture and violence of the South Bro…" at bounding box center [793, 223] width 372 height 247
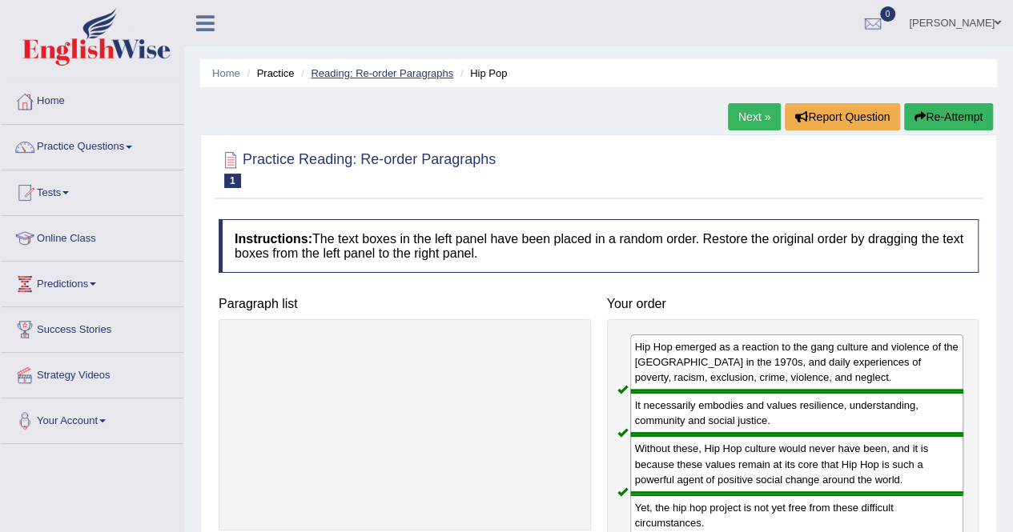
click at [388, 76] on link "Reading: Re-order Paragraphs" at bounding box center [382, 73] width 143 height 12
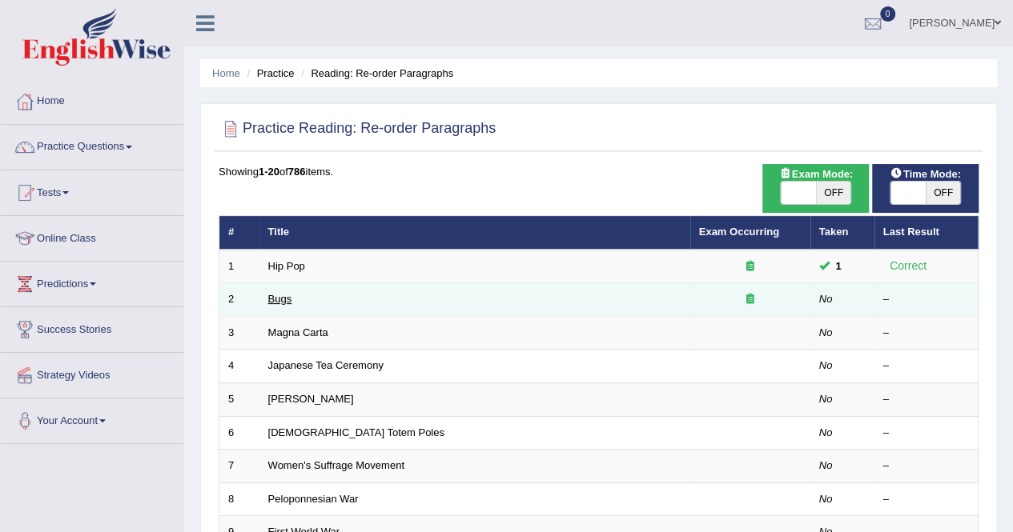
click at [282, 300] on link "Bugs" at bounding box center [280, 299] width 24 height 12
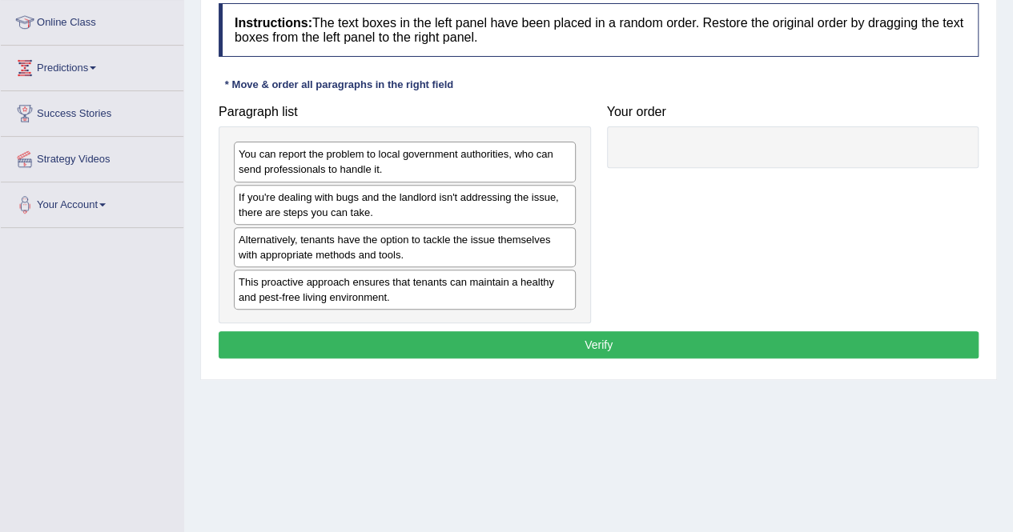
scroll to position [215, 0]
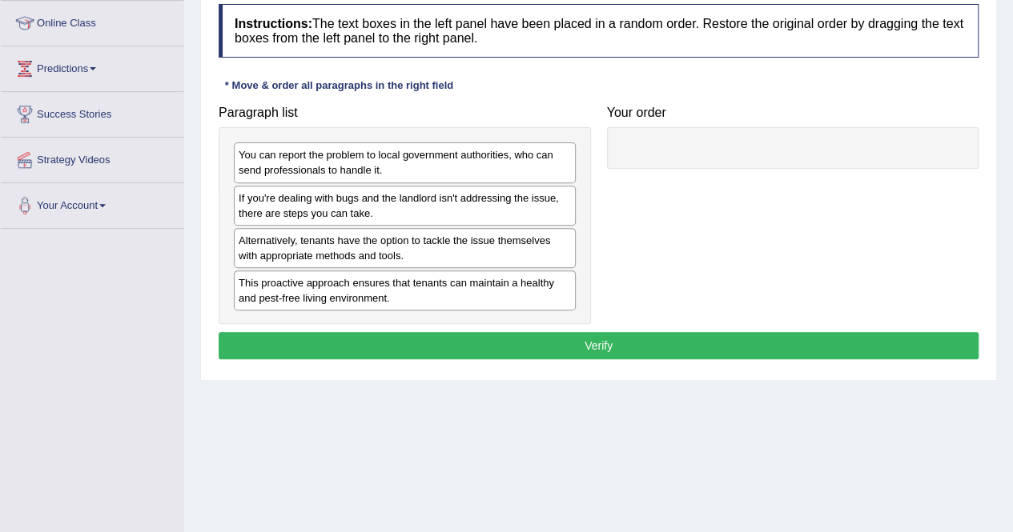
click at [314, 277] on div "This proactive approach ensures that tenants can maintain a healthy and pest-fr…" at bounding box center [405, 291] width 342 height 40
click at [288, 251] on div "Alternatively, tenants have the option to tackle the issue themselves with appr…" at bounding box center [405, 248] width 342 height 40
click at [344, 161] on div "You can report the problem to local government authorities, who can send profes…" at bounding box center [405, 163] width 342 height 40
click at [290, 303] on div "This proactive approach ensures that tenants can maintain a healthy and pest-fr…" at bounding box center [405, 291] width 342 height 40
click at [341, 296] on div "This proactive approach ensures that tenants can maintain a healthy and pest-fr…" at bounding box center [405, 291] width 342 height 40
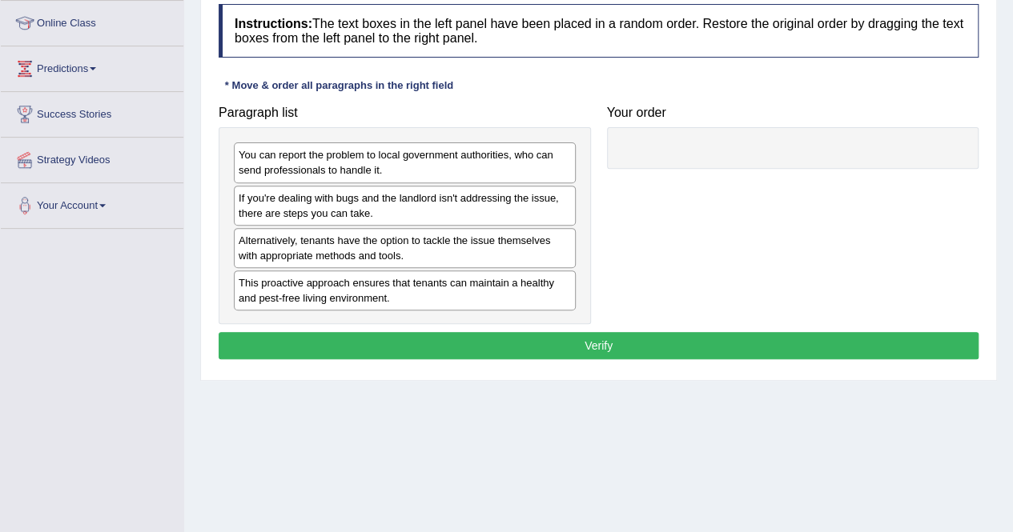
click at [365, 295] on div "This proactive approach ensures that tenants can maintain a healthy and pest-fr…" at bounding box center [405, 291] width 342 height 40
click at [416, 304] on div "This proactive approach ensures that tenants can maintain a healthy and pest-fr…" at bounding box center [405, 291] width 342 height 40
click at [257, 303] on div "This proactive approach ensures that tenants can maintain a healthy and pest-fr…" at bounding box center [405, 291] width 342 height 40
click at [281, 235] on div "Alternatively, tenants have the option to tackle the issue themselves with appr…" at bounding box center [405, 248] width 342 height 40
click at [328, 236] on div "Alternatively, tenants have the option to tackle the issue themselves with appr…" at bounding box center [405, 248] width 342 height 40
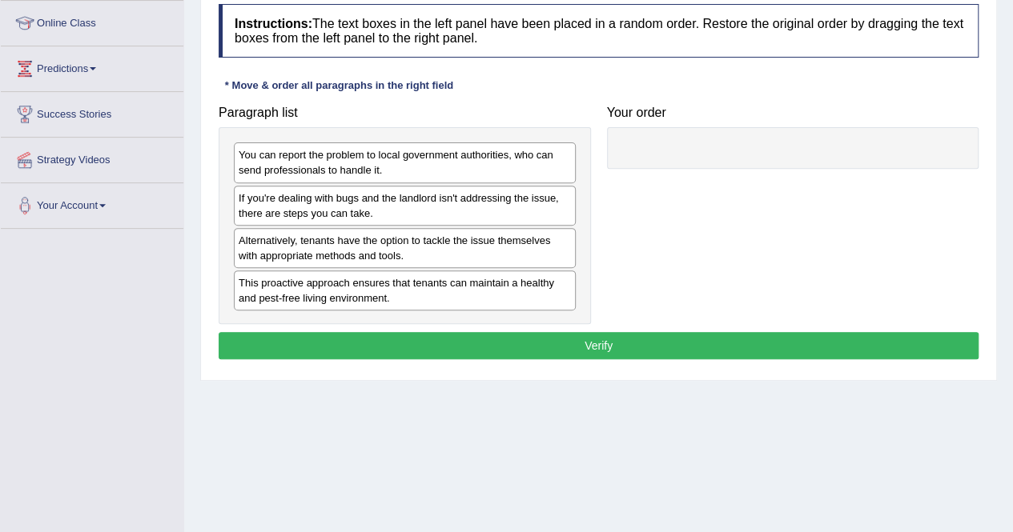
click at [512, 212] on div "If you're dealing with bugs and the landlord isn't addressing the issue, there …" at bounding box center [405, 206] width 342 height 40
click at [552, 202] on div "If you're dealing with bugs and the landlord isn't addressing the issue, there …" at bounding box center [405, 206] width 342 height 40
click at [247, 235] on div "Alternatively, tenants have the option to tackle the issue themselves with appr…" at bounding box center [405, 248] width 342 height 40
click at [283, 235] on div "Alternatively, tenants have the option to tackle the issue themselves with appr…" at bounding box center [405, 248] width 342 height 40
click at [336, 237] on div "Alternatively, tenants have the option to tackle the issue themselves with appr…" at bounding box center [405, 248] width 342 height 40
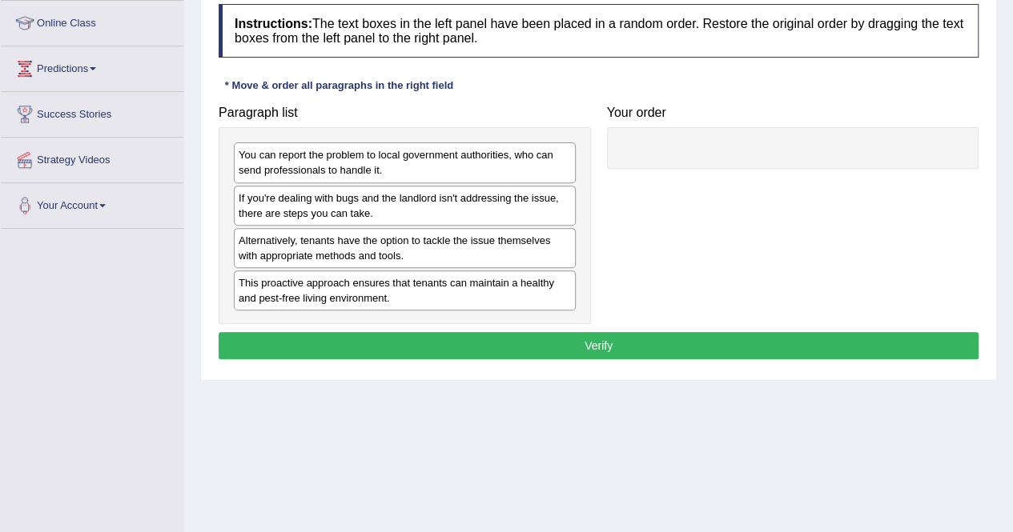
click at [357, 231] on div "Alternatively, tenants have the option to tackle the issue themselves with appr…" at bounding box center [405, 248] width 342 height 40
click at [389, 242] on div "Alternatively, tenants have the option to tackle the issue themselves with appr…" at bounding box center [405, 248] width 342 height 40
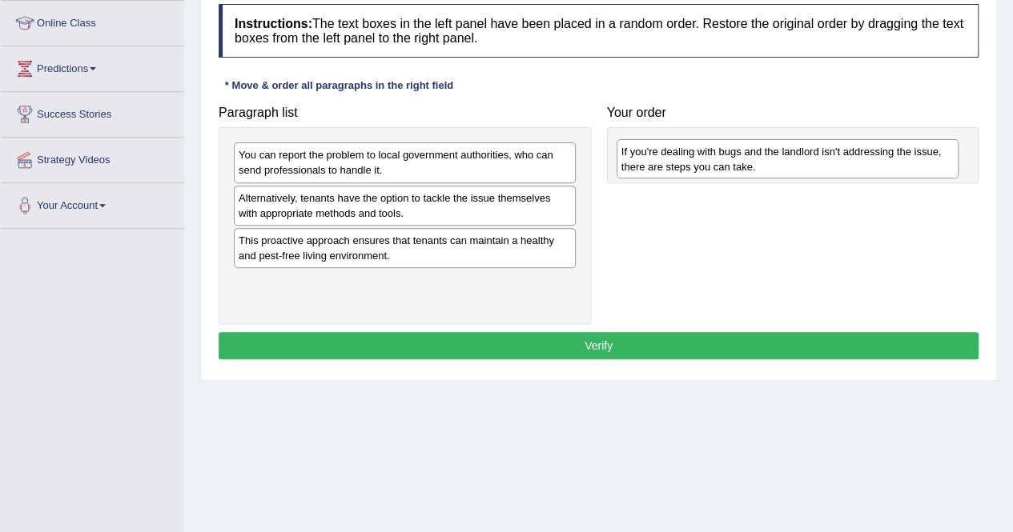
drag, startPoint x: 309, startPoint y: 201, endPoint x: 693, endPoint y: 155, distance: 386.2
click at [693, 155] on div "If you're dealing with bugs and the landlord isn't addressing the issue, there …" at bounding box center [788, 159] width 342 height 40
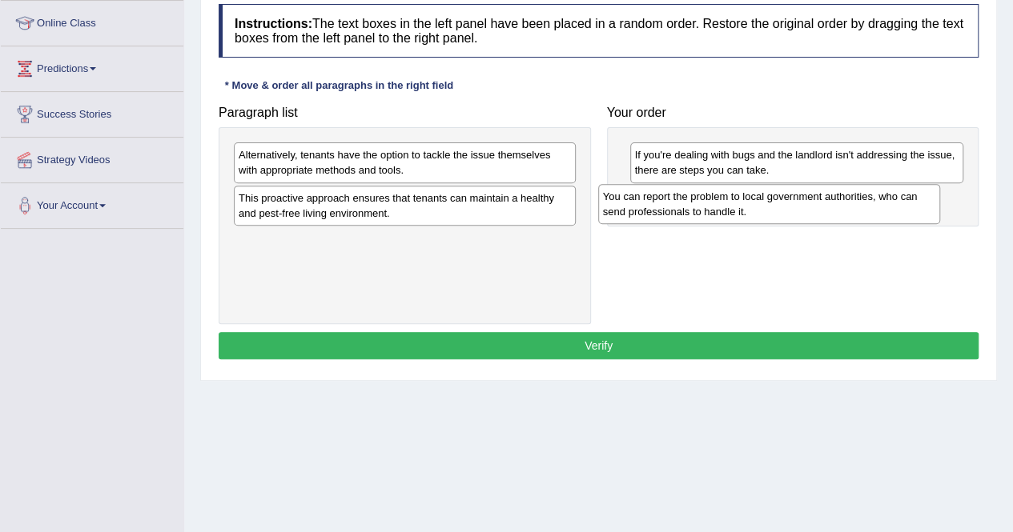
drag, startPoint x: 427, startPoint y: 165, endPoint x: 791, endPoint y: 207, distance: 366.7
click at [791, 207] on div "You can report the problem to local government authorities, who can send profes…" at bounding box center [769, 204] width 342 height 40
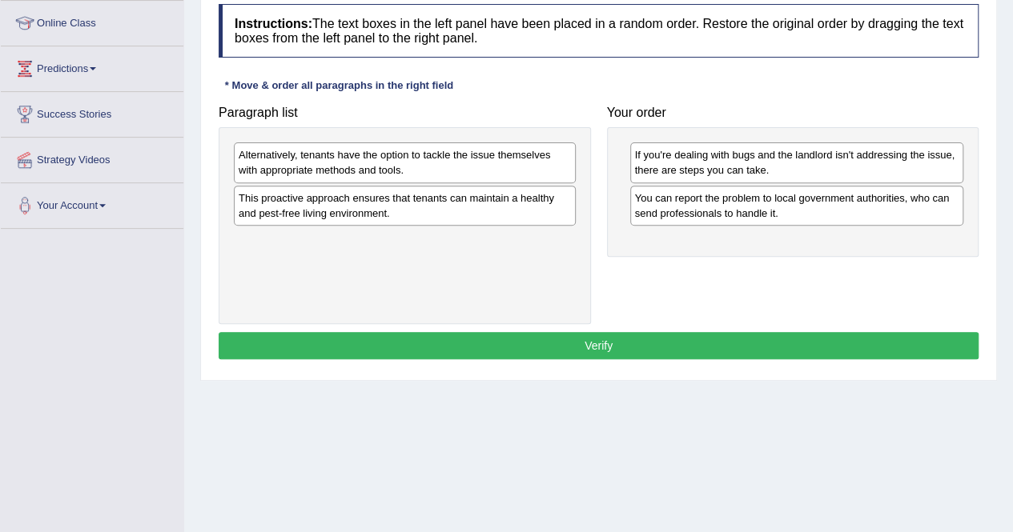
drag, startPoint x: 339, startPoint y: 203, endPoint x: 722, endPoint y: 255, distance: 387.1
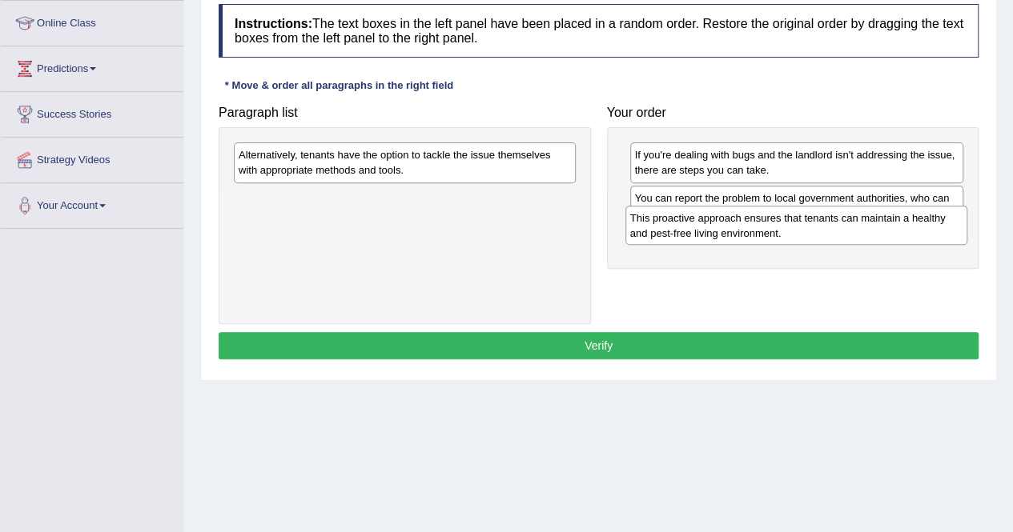
drag, startPoint x: 416, startPoint y: 209, endPoint x: 808, endPoint y: 231, distance: 392.2
click at [808, 231] on div "This proactive approach ensures that tenants can maintain a healthy and pest-fr…" at bounding box center [796, 226] width 342 height 40
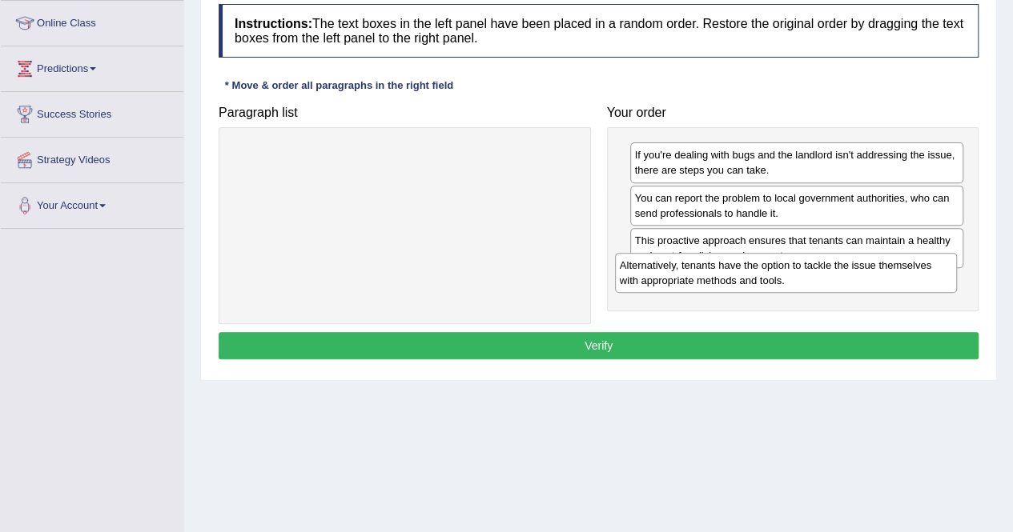
drag, startPoint x: 431, startPoint y: 161, endPoint x: 812, endPoint y: 274, distance: 397.5
click at [812, 274] on div "Alternatively, tenants have the option to tackle the issue themselves with appr…" at bounding box center [786, 273] width 342 height 40
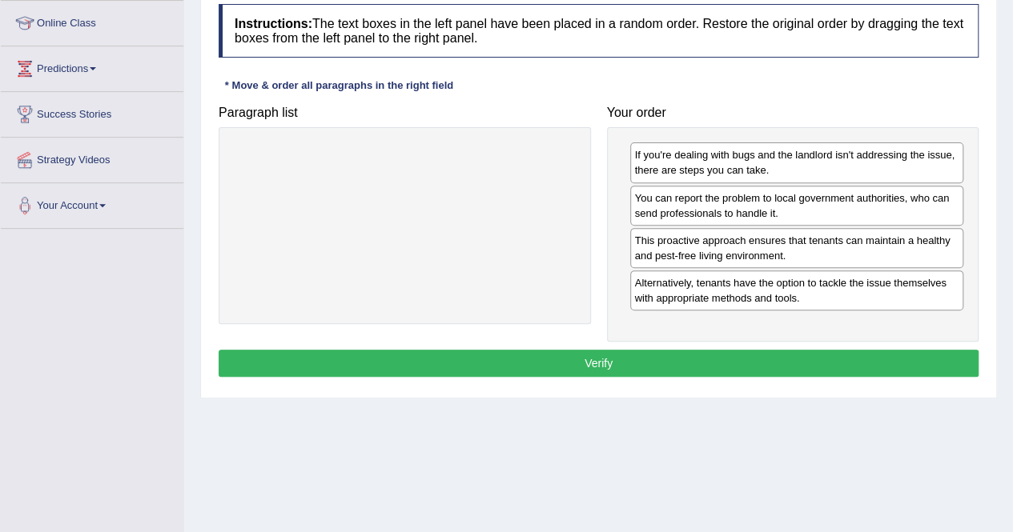
click at [840, 258] on div "This proactive approach ensures that tenants can maintain a healthy and pest-fr…" at bounding box center [797, 248] width 334 height 40
click at [598, 365] on button "Verify" at bounding box center [599, 363] width 760 height 27
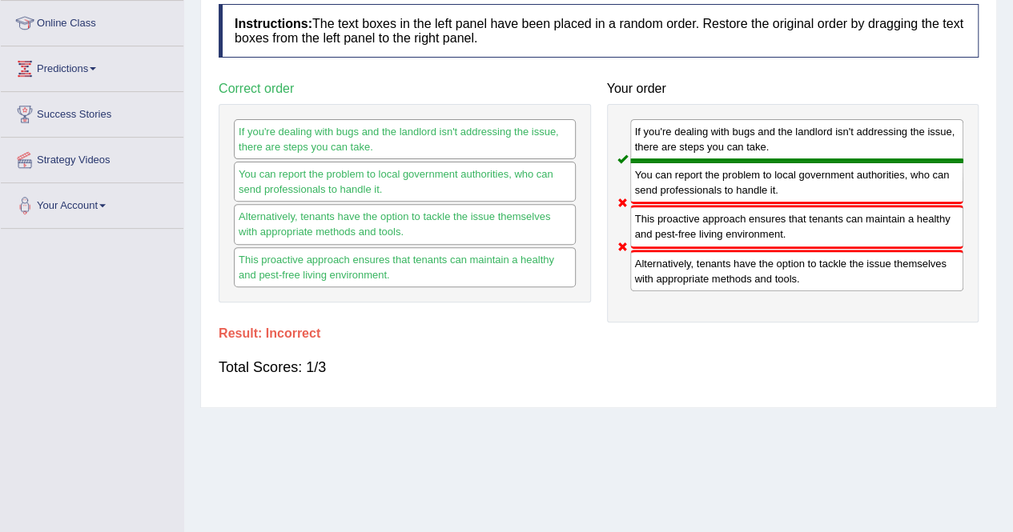
drag, startPoint x: 730, startPoint y: 179, endPoint x: 729, endPoint y: 234, distance: 54.5
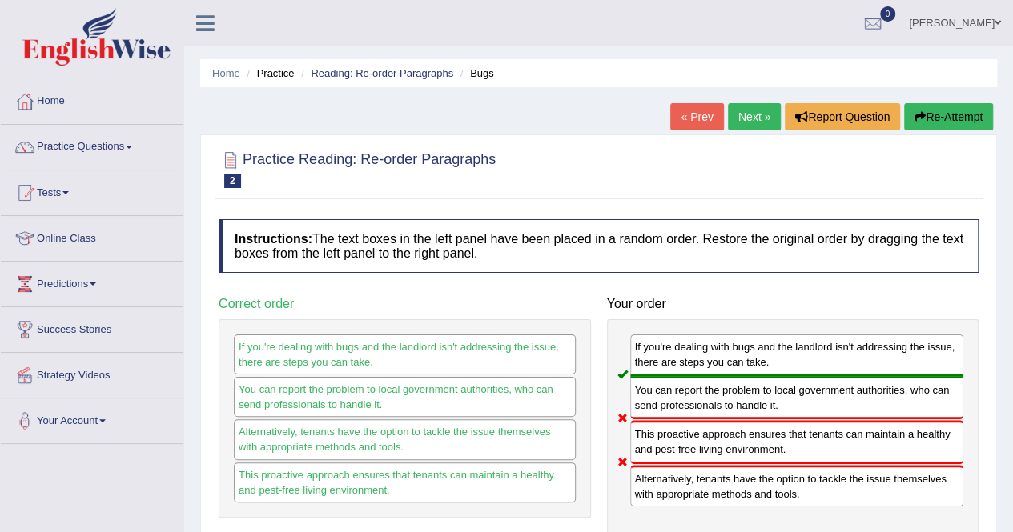
scroll to position [1, 0]
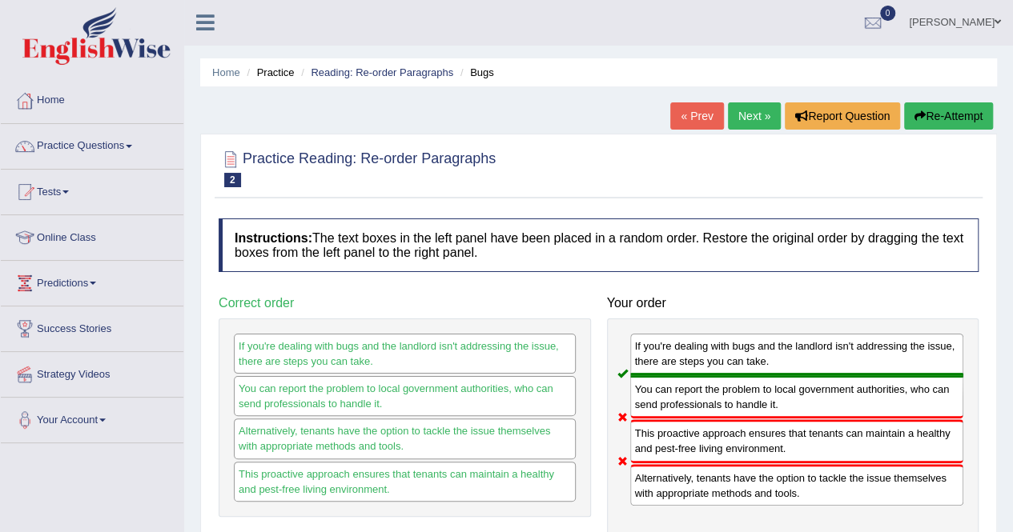
click at [944, 113] on button "Re-Attempt" at bounding box center [948, 115] width 89 height 27
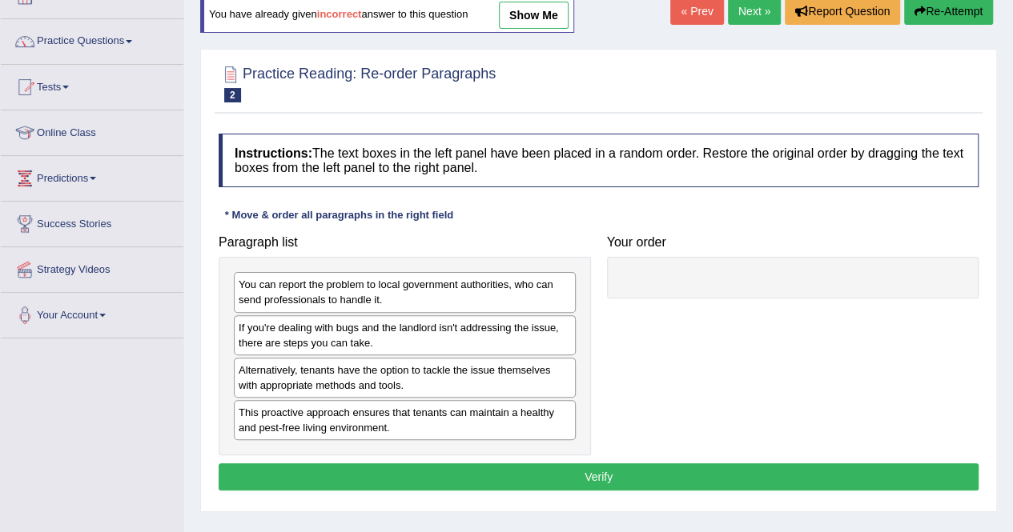
scroll to position [106, 0]
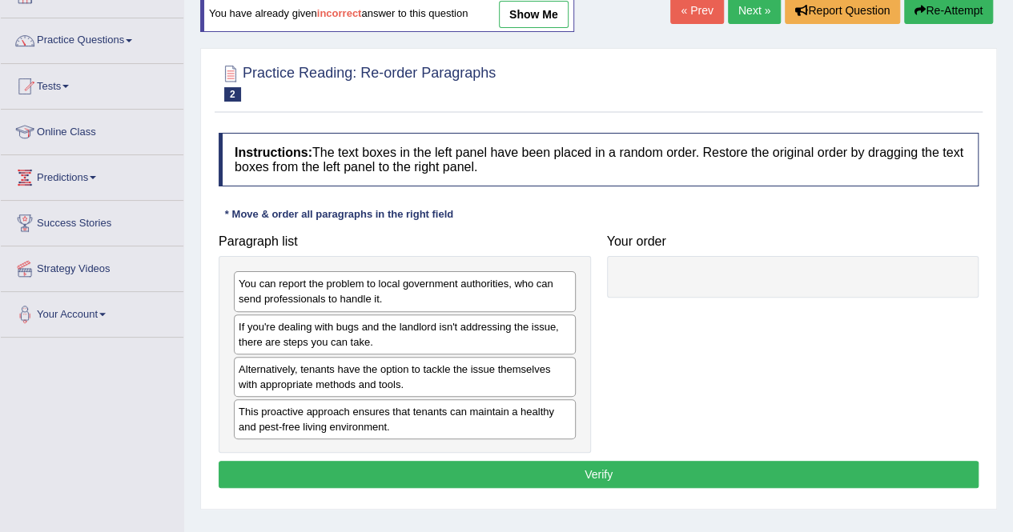
drag, startPoint x: 432, startPoint y: 287, endPoint x: 755, endPoint y: 267, distance: 323.3
click at [755, 267] on div "Paragraph list You can report the problem to local government authorities, who …" at bounding box center [599, 340] width 776 height 227
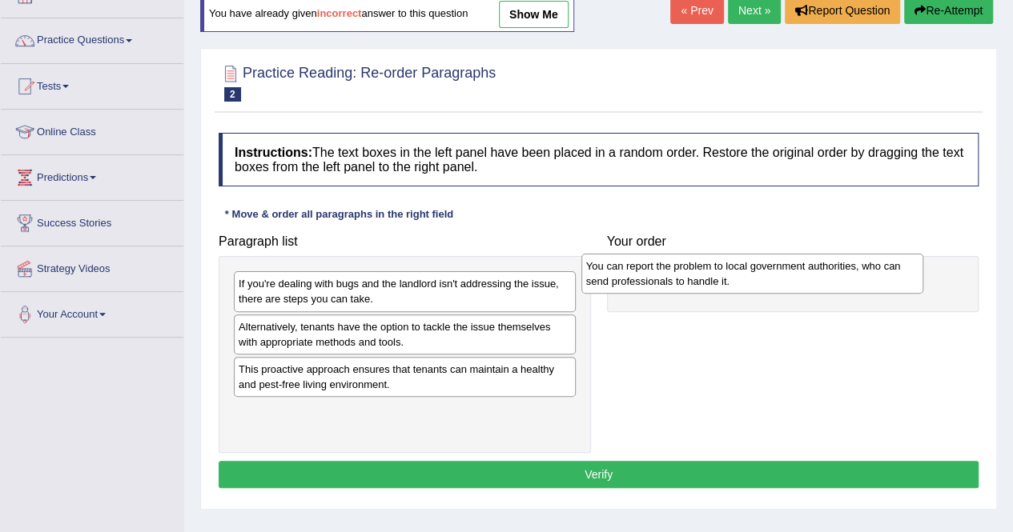
drag, startPoint x: 330, startPoint y: 284, endPoint x: 680, endPoint y: 267, distance: 350.3
click at [680, 267] on div "You can report the problem to local government authorities, who can send profes…" at bounding box center [752, 274] width 342 height 40
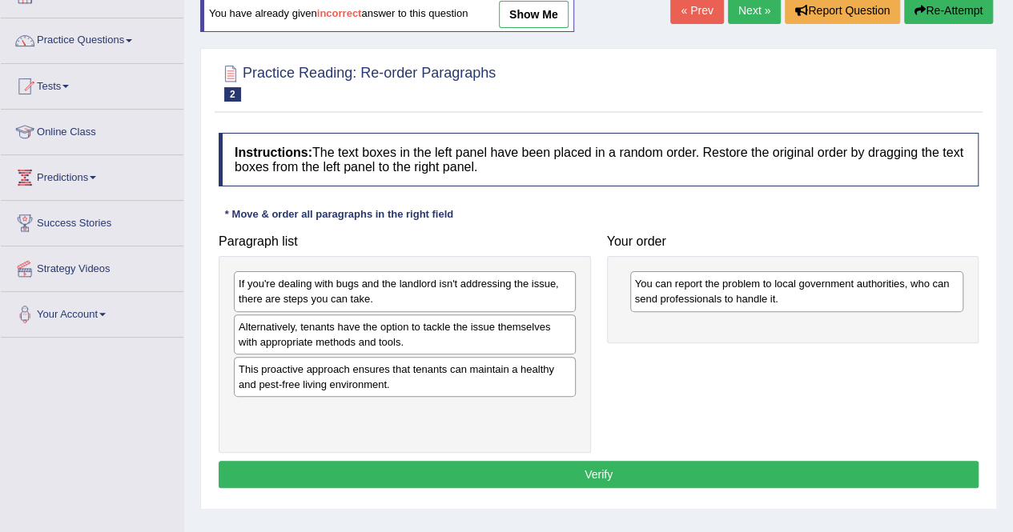
click at [335, 379] on div "This proactive approach ensures that tenants can maintain a healthy and pest-fr…" at bounding box center [405, 377] width 342 height 40
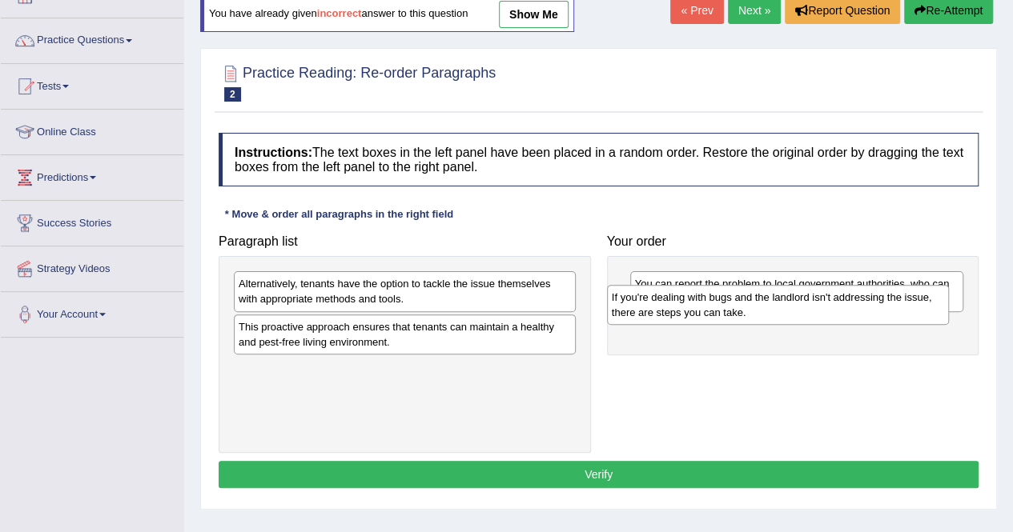
drag, startPoint x: 353, startPoint y: 300, endPoint x: 727, endPoint y: 315, distance: 374.2
click at [727, 315] on div "If you're dealing with bugs and the landlord isn't addressing the issue, there …" at bounding box center [778, 305] width 342 height 40
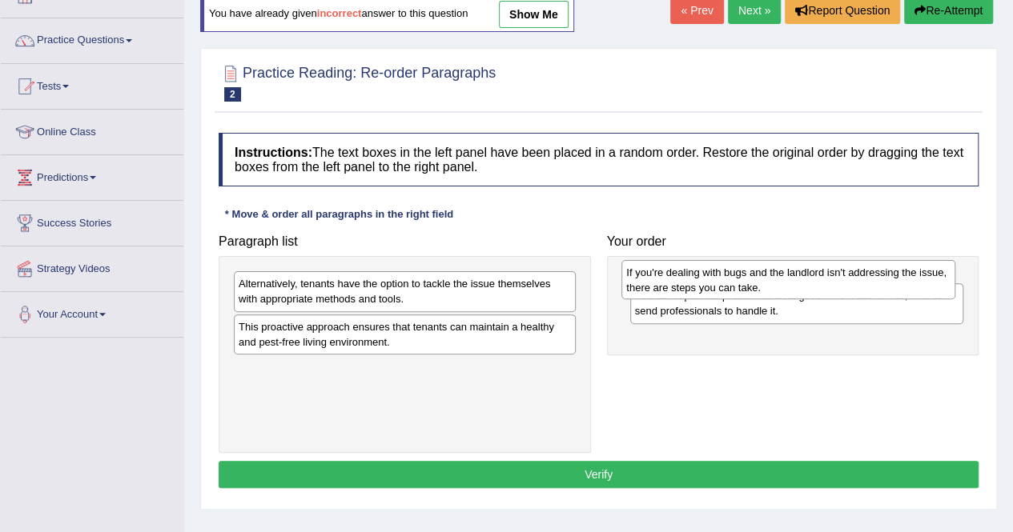
drag, startPoint x: 713, startPoint y: 323, endPoint x: 705, endPoint y: 270, distance: 54.2
click at [705, 270] on div "If you're dealing with bugs and the landlord isn't addressing the issue, there …" at bounding box center [788, 280] width 334 height 40
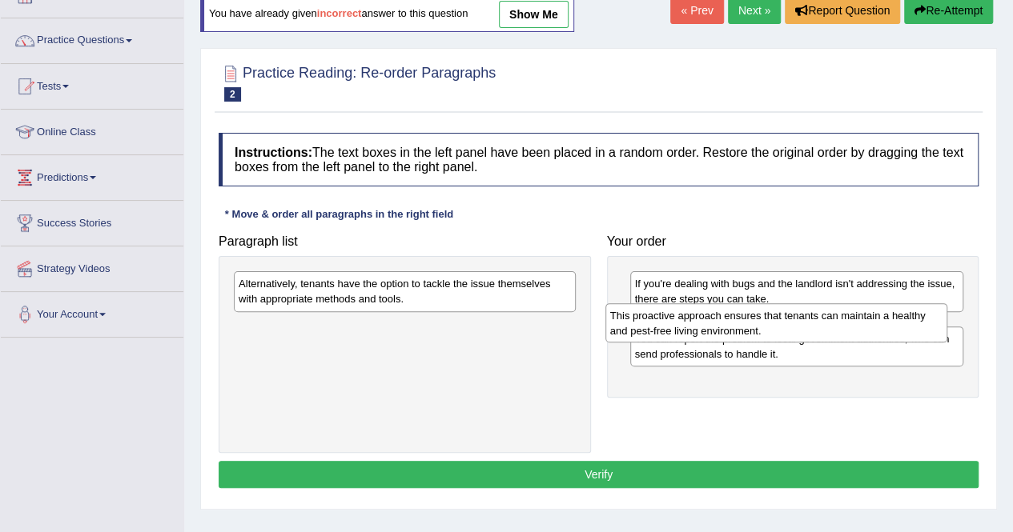
drag, startPoint x: 388, startPoint y: 337, endPoint x: 760, endPoint y: 326, distance: 372.5
click at [760, 326] on div "This proactive approach ensures that tenants can maintain a healthy and pest-fr…" at bounding box center [776, 323] width 342 height 40
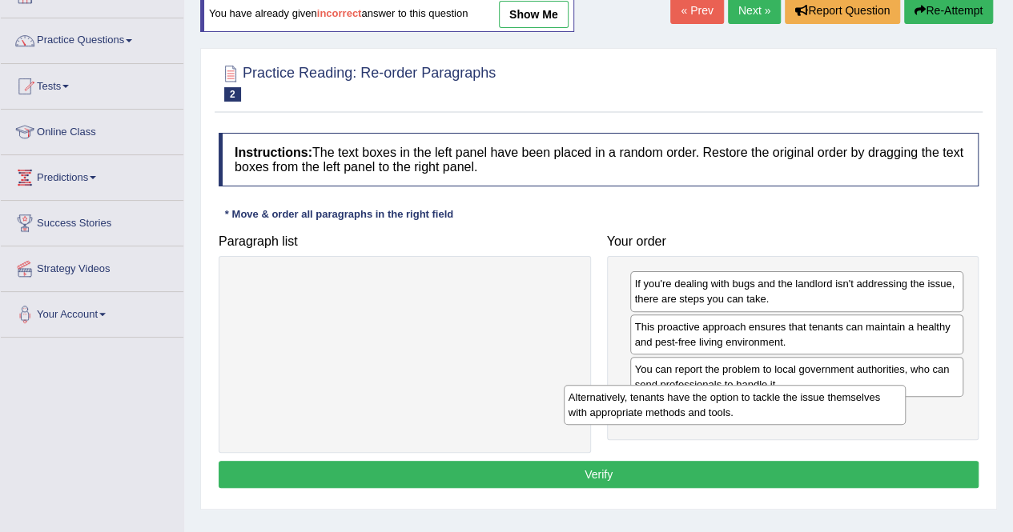
drag, startPoint x: 441, startPoint y: 291, endPoint x: 771, endPoint y: 404, distance: 348.9
click at [771, 404] on div "Alternatively, tenants have the option to tackle the issue themselves with appr…" at bounding box center [735, 405] width 342 height 40
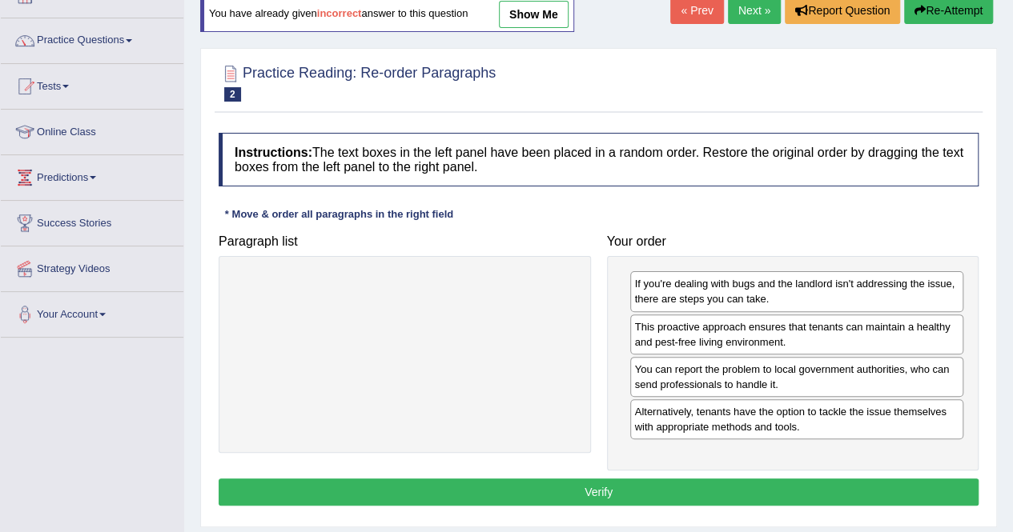
click at [576, 492] on button "Verify" at bounding box center [599, 492] width 760 height 27
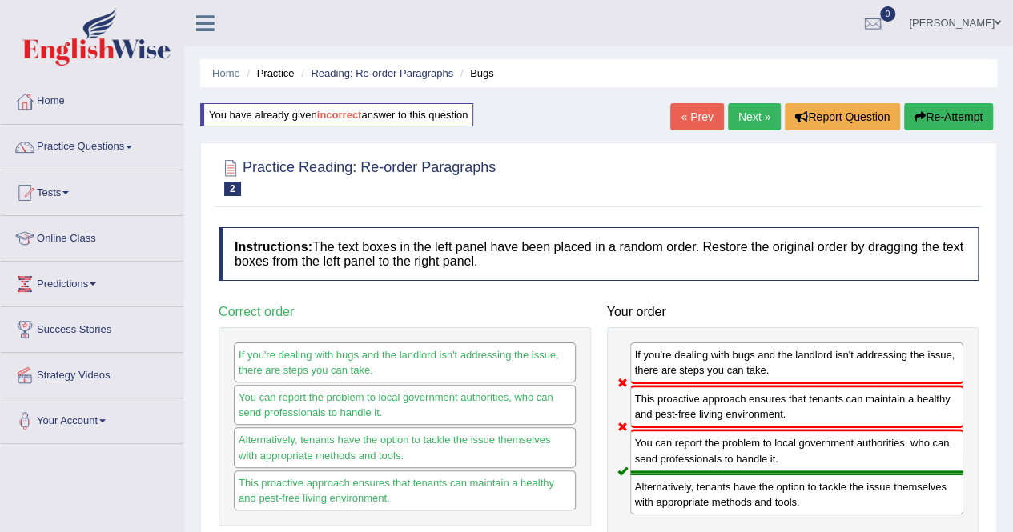
scroll to position [2, 0]
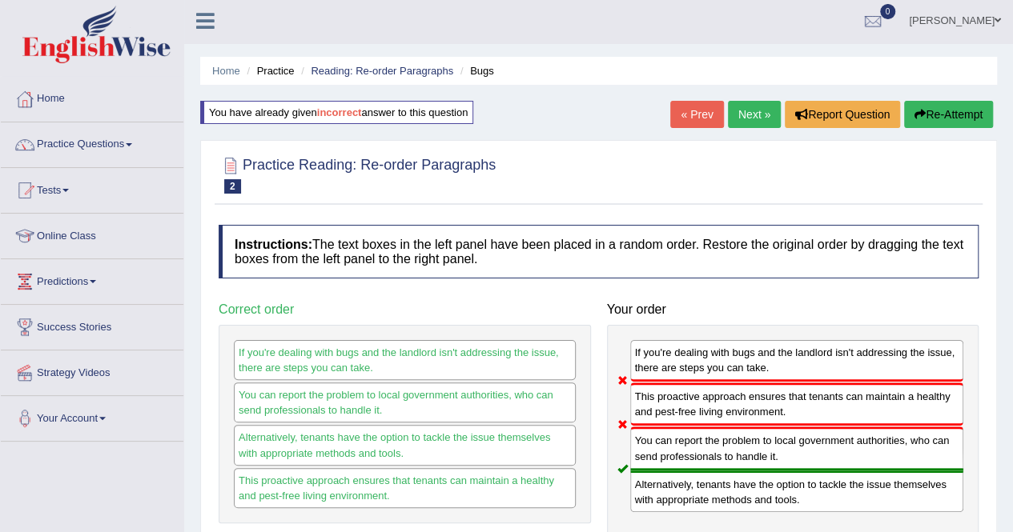
click at [965, 111] on button "Re-Attempt" at bounding box center [948, 114] width 89 height 27
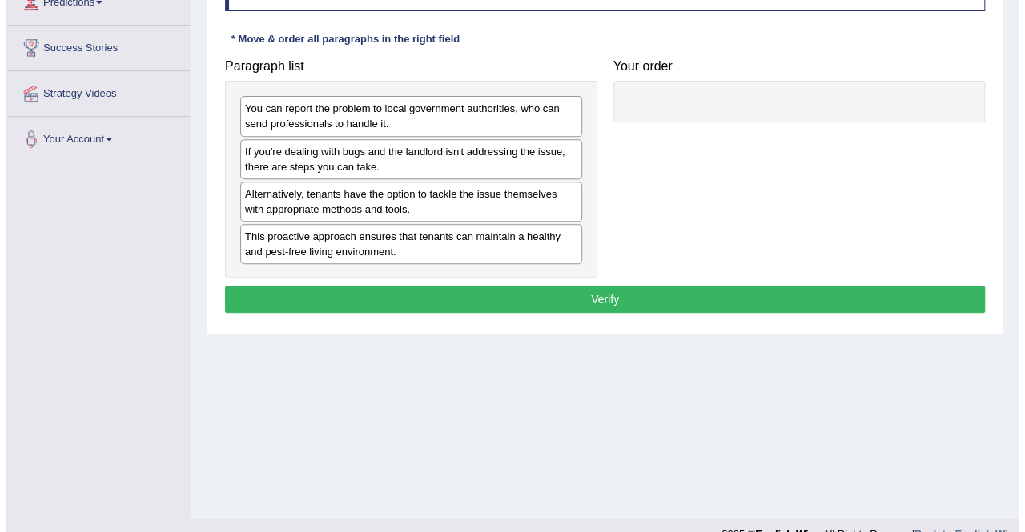
scroll to position [283, 0]
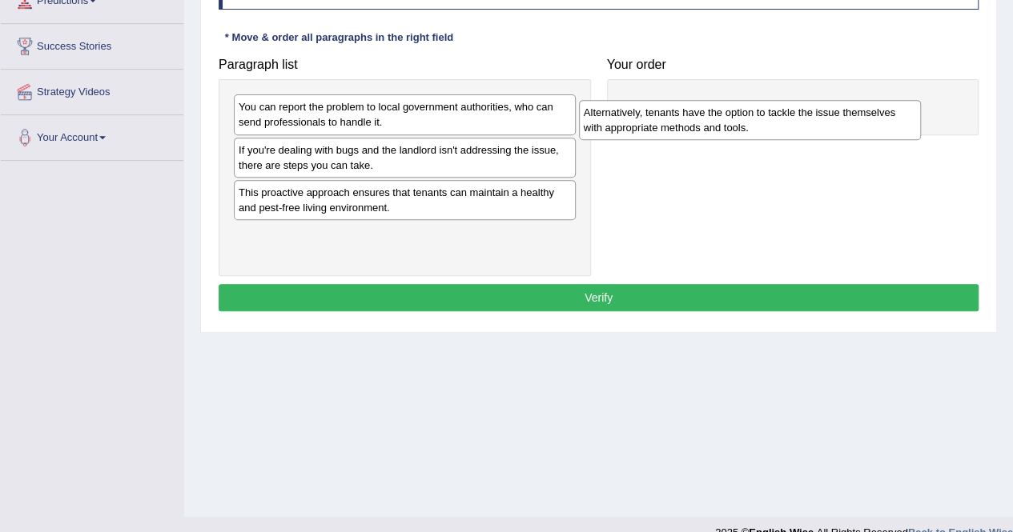
drag, startPoint x: 378, startPoint y: 203, endPoint x: 721, endPoint y: 125, distance: 352.3
click at [721, 125] on div "Alternatively, tenants have the option to tackle the issue themselves with appr…" at bounding box center [750, 120] width 342 height 40
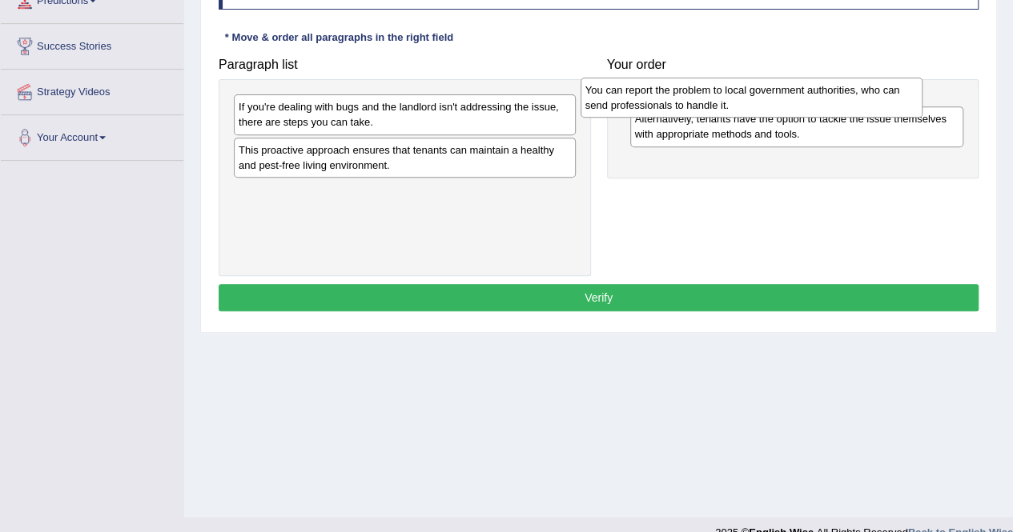
drag, startPoint x: 368, startPoint y: 119, endPoint x: 716, endPoint y: 102, distance: 348.7
click at [716, 102] on div "You can report the problem to local government authorities, who can send profes…" at bounding box center [751, 98] width 342 height 40
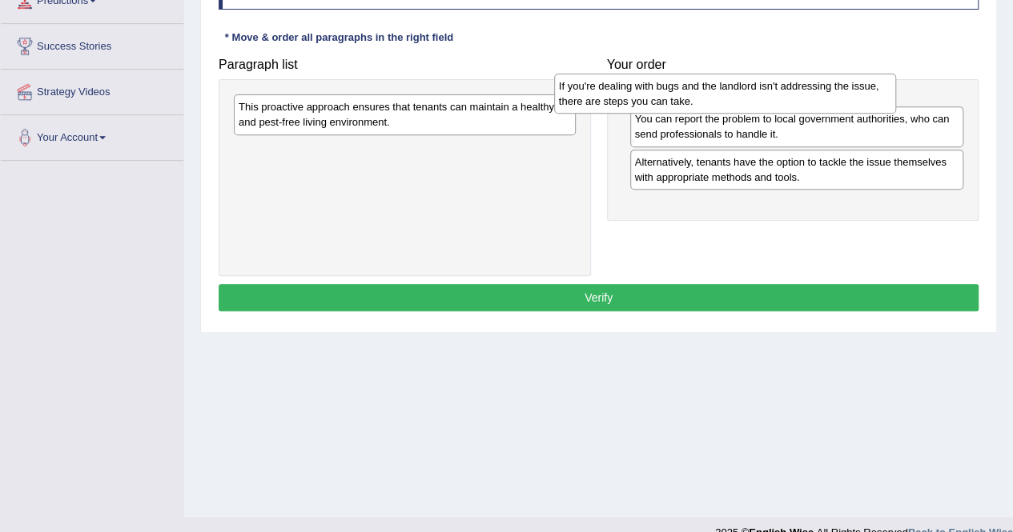
drag, startPoint x: 331, startPoint y: 116, endPoint x: 653, endPoint y: 96, distance: 322.5
click at [653, 96] on div "If you're dealing with bugs and the landlord isn't addressing the issue, there …" at bounding box center [725, 94] width 342 height 40
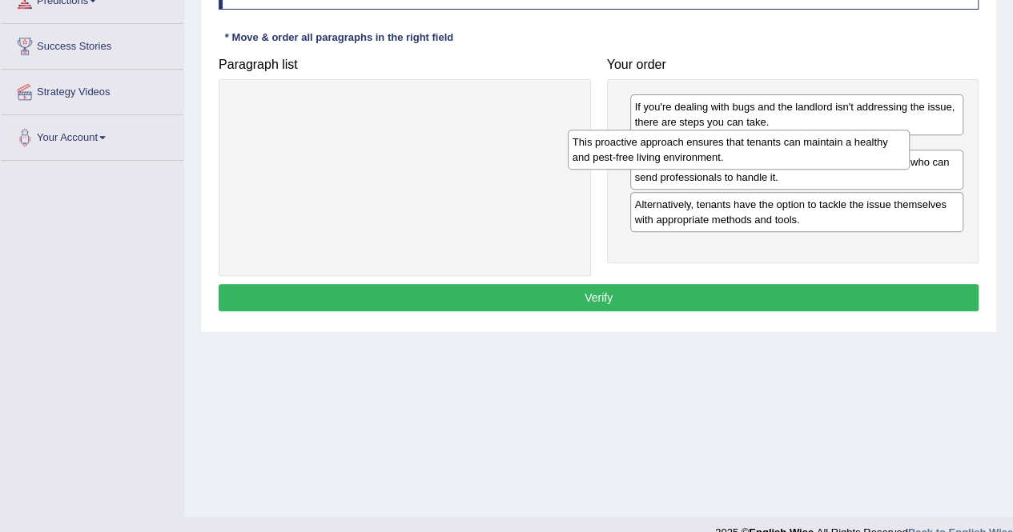
drag, startPoint x: 452, startPoint y: 108, endPoint x: 785, endPoint y: 144, distance: 335.8
click at [785, 144] on div "This proactive approach ensures that tenants can maintain a healthy and pest-fr…" at bounding box center [739, 150] width 342 height 40
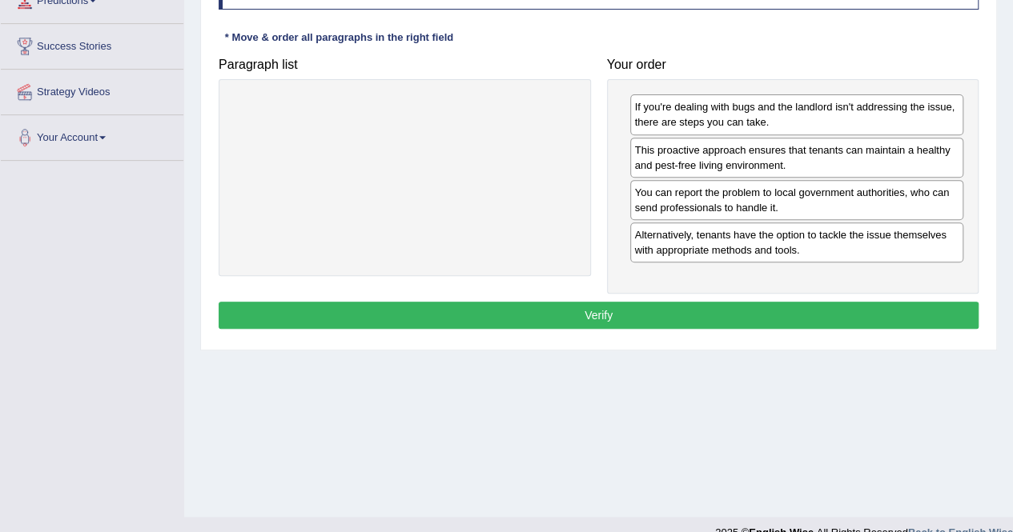
click at [607, 307] on button "Verify" at bounding box center [599, 315] width 760 height 27
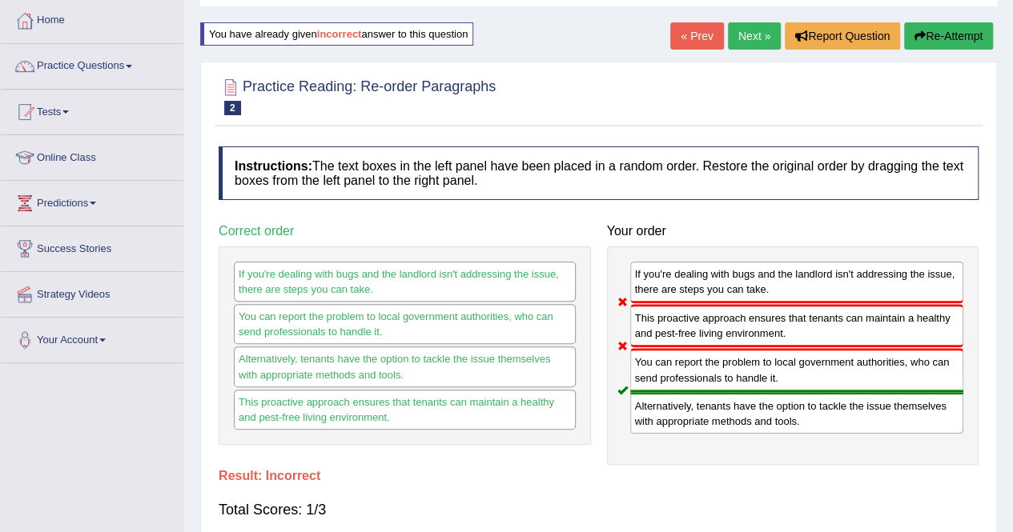
scroll to position [82, 0]
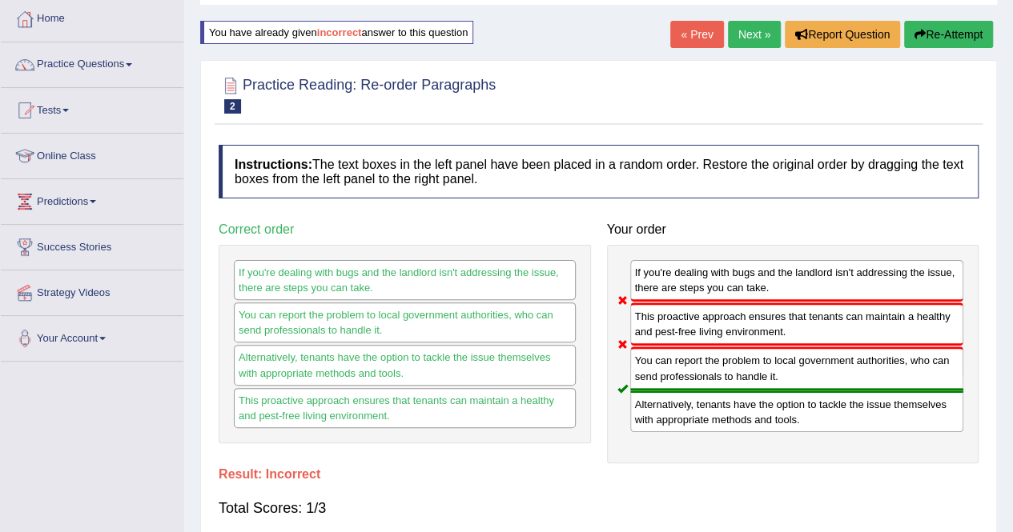
drag, startPoint x: 688, startPoint y: 329, endPoint x: 689, endPoint y: 270, distance: 59.3
click at [689, 270] on div "If you're dealing with bugs and the landlord isn't addressing the issue, there …" at bounding box center [793, 354] width 372 height 219
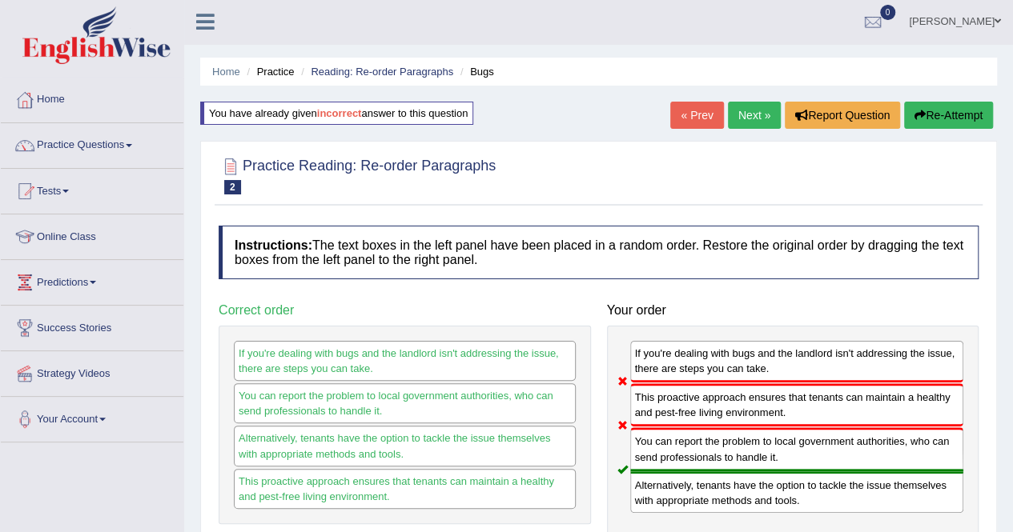
scroll to position [0, 0]
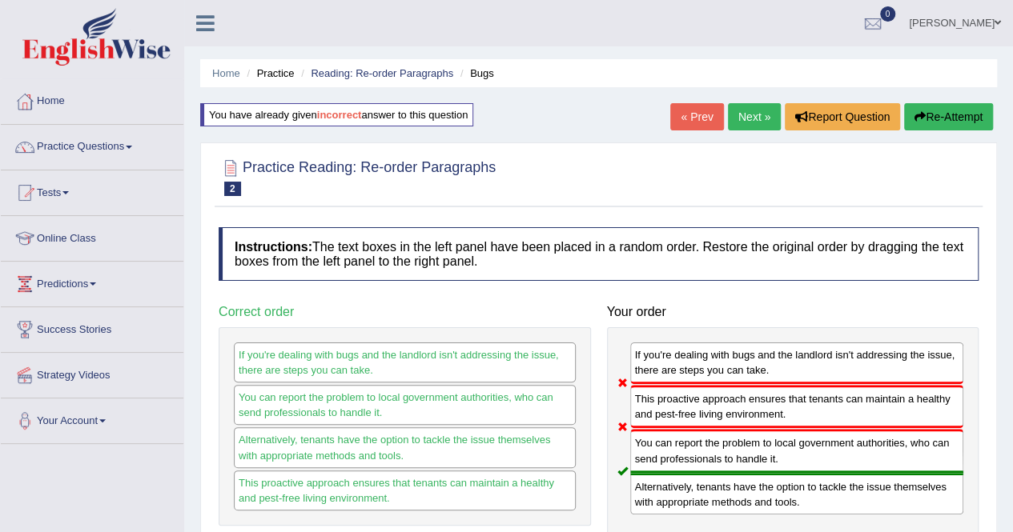
click at [951, 115] on button "Re-Attempt" at bounding box center [948, 116] width 89 height 27
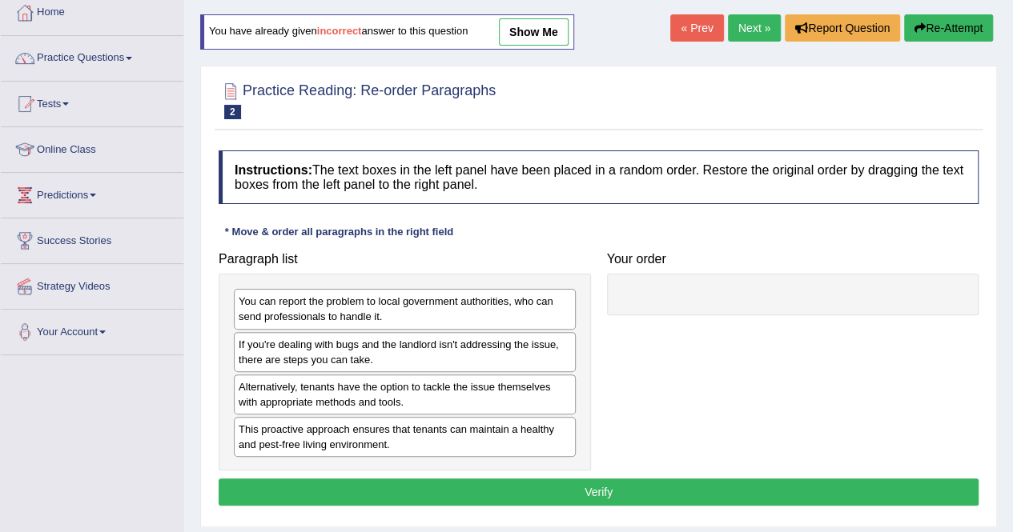
scroll to position [96, 0]
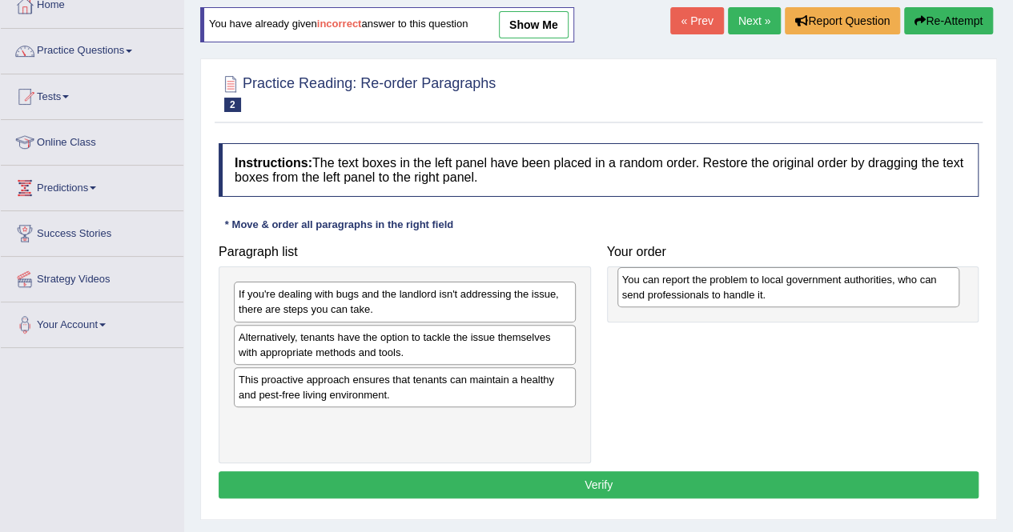
drag, startPoint x: 316, startPoint y: 302, endPoint x: 701, endPoint y: 289, distance: 385.3
click at [701, 289] on div "You can report the problem to local government authorities, who can send profes…" at bounding box center [788, 287] width 342 height 40
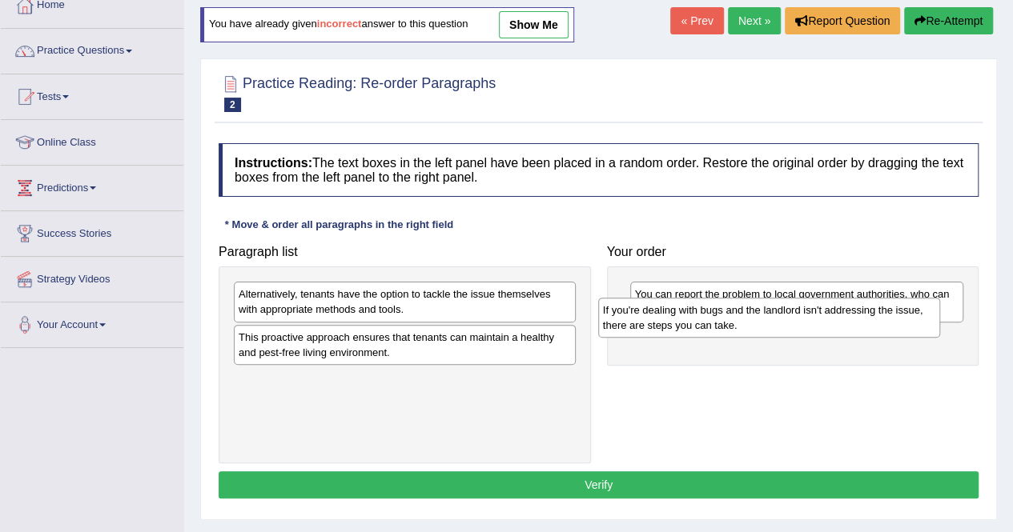
drag, startPoint x: 384, startPoint y: 307, endPoint x: 749, endPoint y: 325, distance: 365.5
click at [749, 325] on div "If you're dealing with bugs and the landlord isn't addressing the issue, there …" at bounding box center [769, 318] width 342 height 40
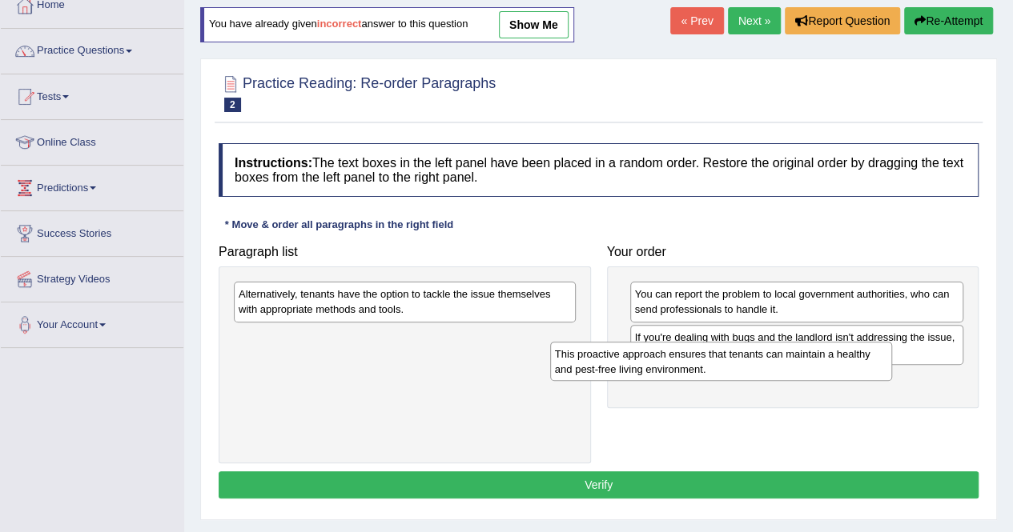
drag, startPoint x: 351, startPoint y: 345, endPoint x: 673, endPoint y: 361, distance: 322.3
click at [673, 361] on div "This proactive approach ensures that tenants can maintain a healthy and pest-fr…" at bounding box center [721, 362] width 342 height 40
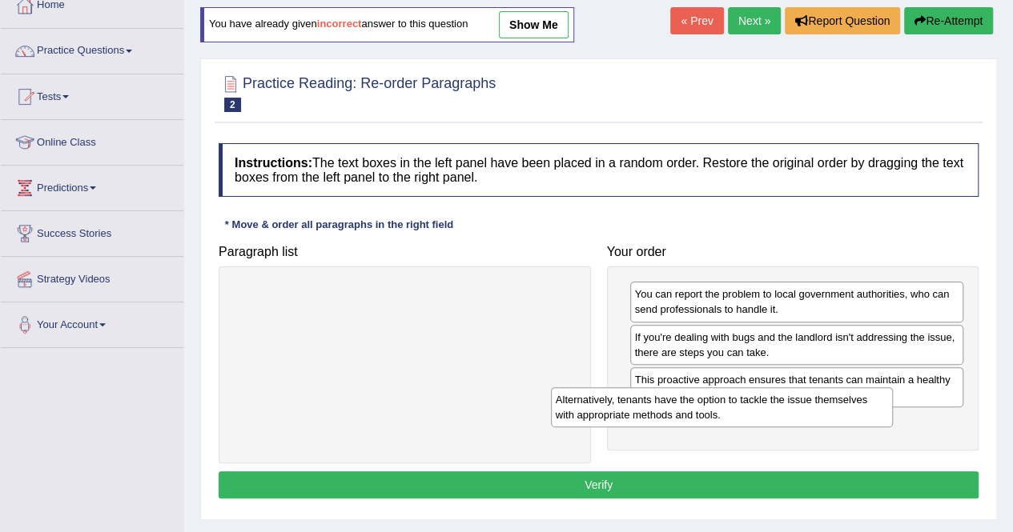
drag, startPoint x: 496, startPoint y: 289, endPoint x: 813, endPoint y: 395, distance: 334.2
click at [813, 395] on div "Alternatively, tenants have the option to tackle the issue themselves with appr…" at bounding box center [722, 408] width 342 height 40
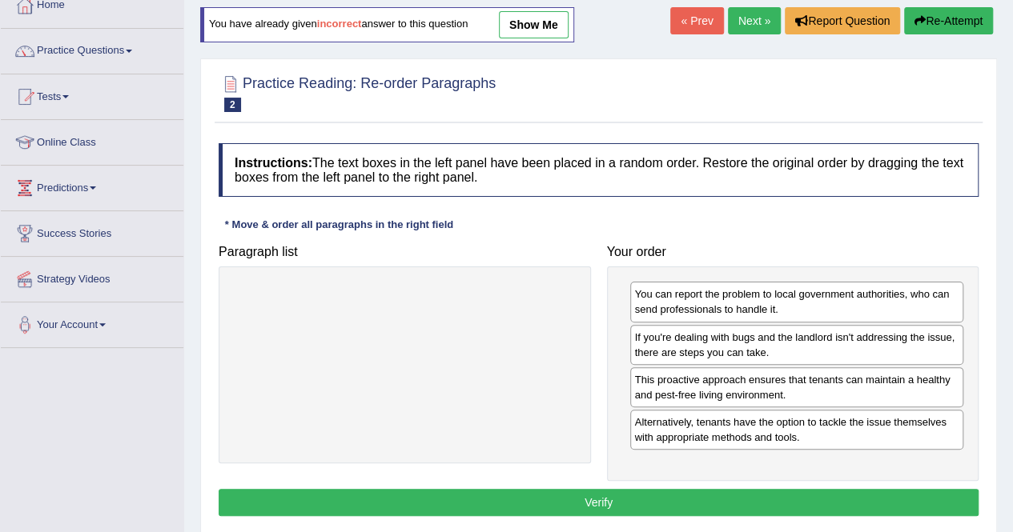
click at [549, 502] on button "Verify" at bounding box center [599, 502] width 760 height 27
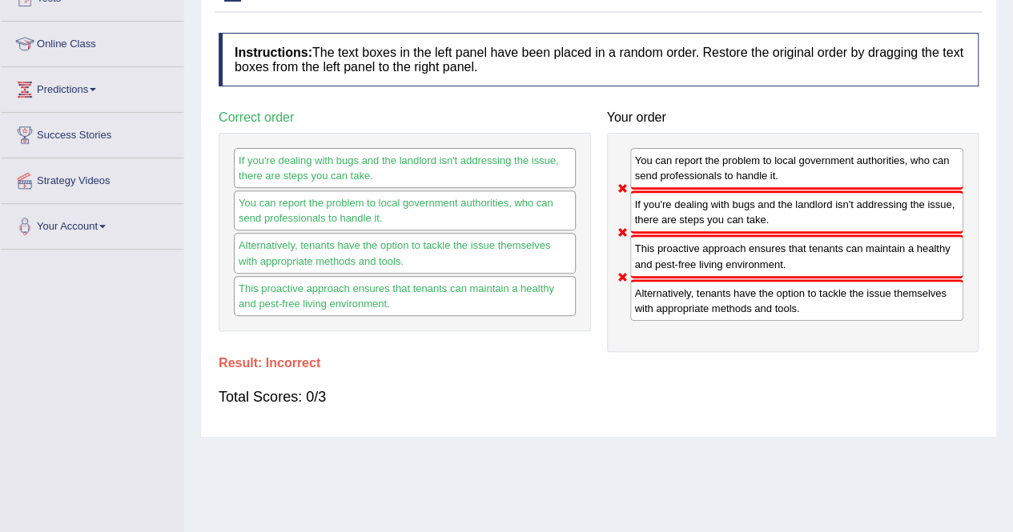
scroll to position [195, 0]
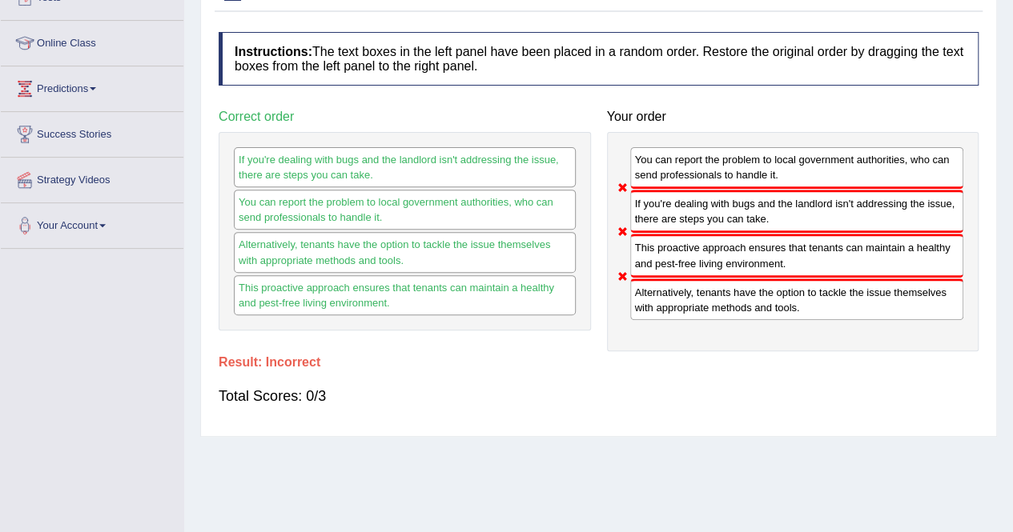
click at [630, 279] on div "Alternatively, tenants have the option to tackle the issue themselves with appr…" at bounding box center [797, 300] width 334 height 42
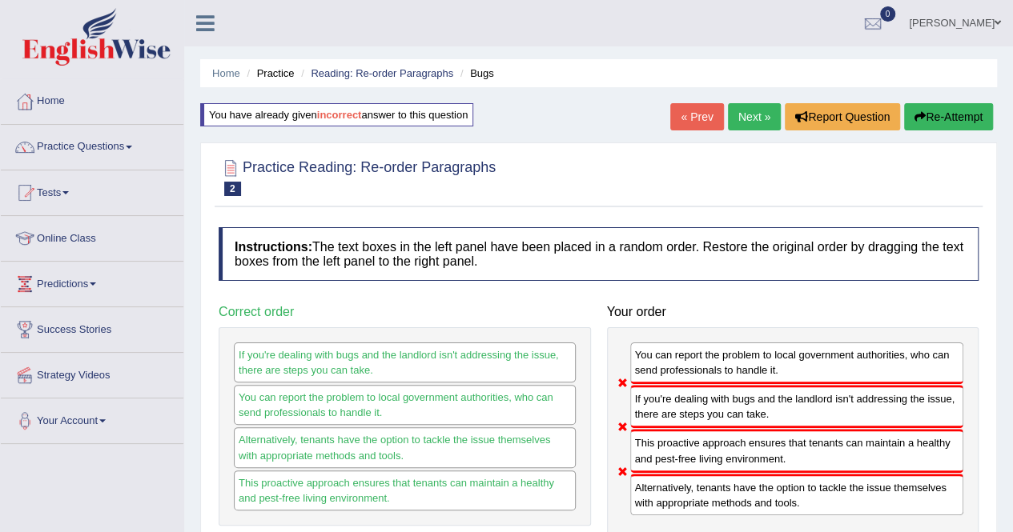
scroll to position [2, 0]
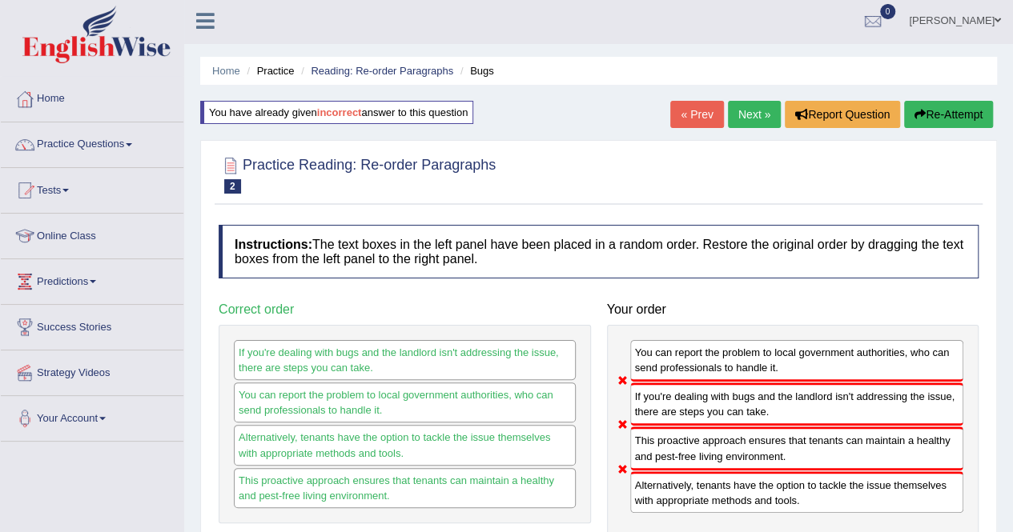
click at [961, 102] on button "Re-Attempt" at bounding box center [948, 114] width 89 height 27
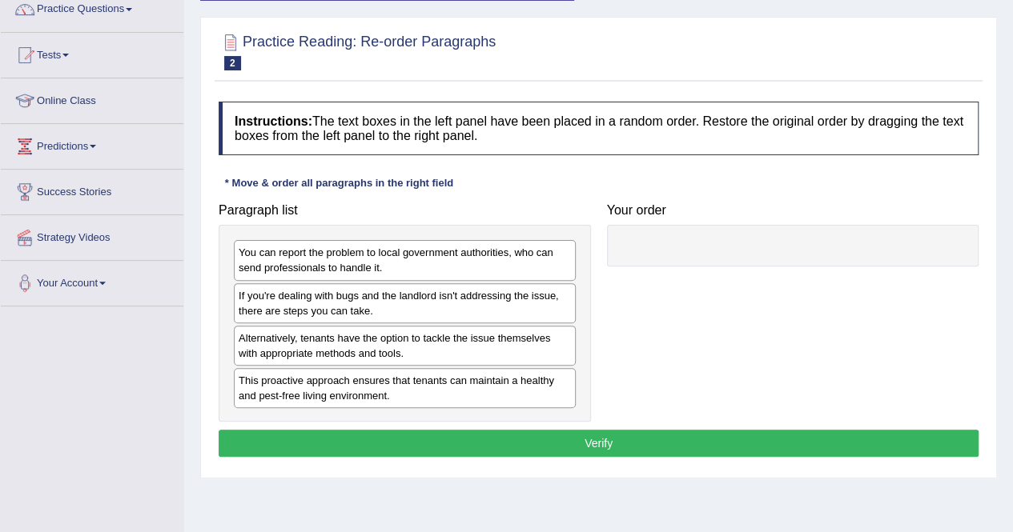
scroll to position [139, 0]
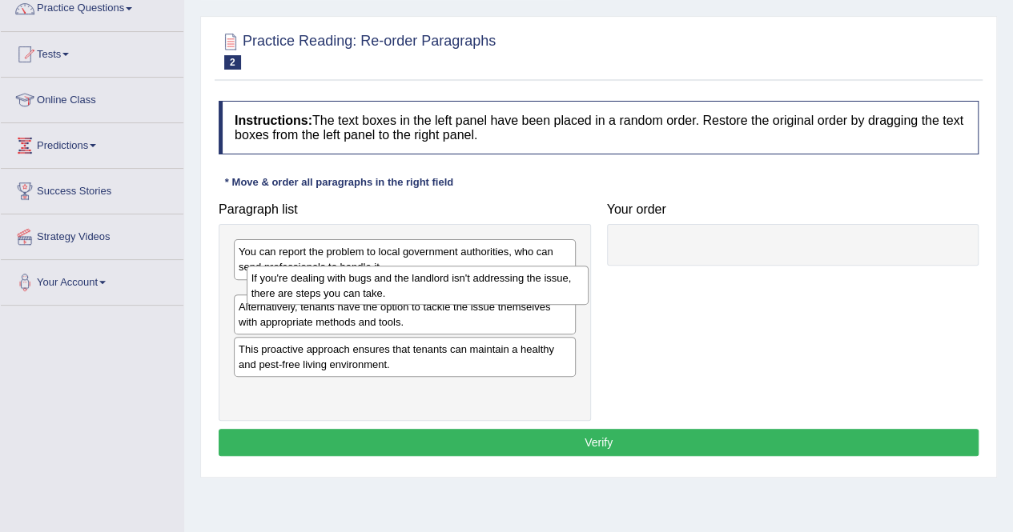
drag, startPoint x: 384, startPoint y: 308, endPoint x: 399, endPoint y: 293, distance: 21.5
click at [399, 293] on div "If you're dealing with bugs and the landlord isn't addressing the issue, there …" at bounding box center [418, 286] width 342 height 40
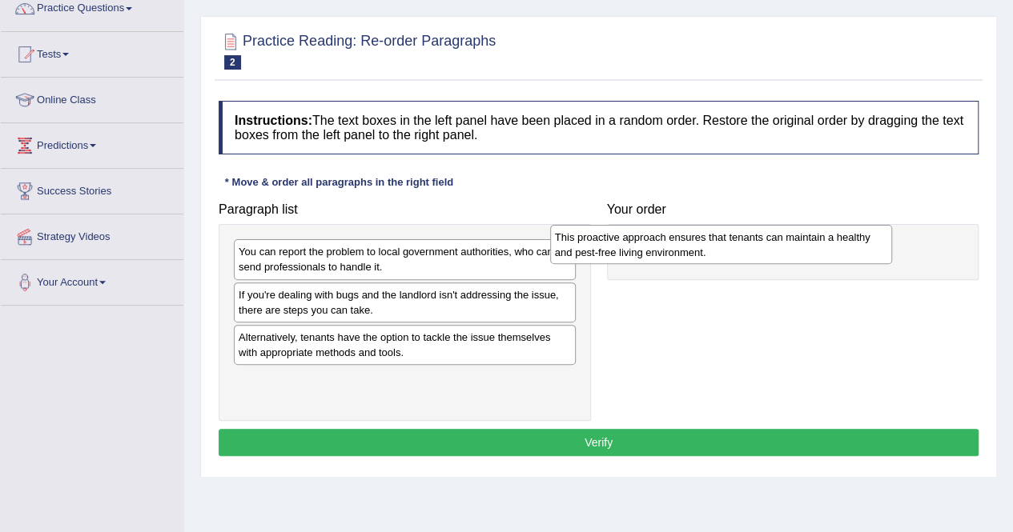
drag, startPoint x: 369, startPoint y: 380, endPoint x: 681, endPoint y: 239, distance: 342.6
click at [681, 239] on div "This proactive approach ensures that tenants can maintain a healthy and pest-fr…" at bounding box center [721, 245] width 342 height 40
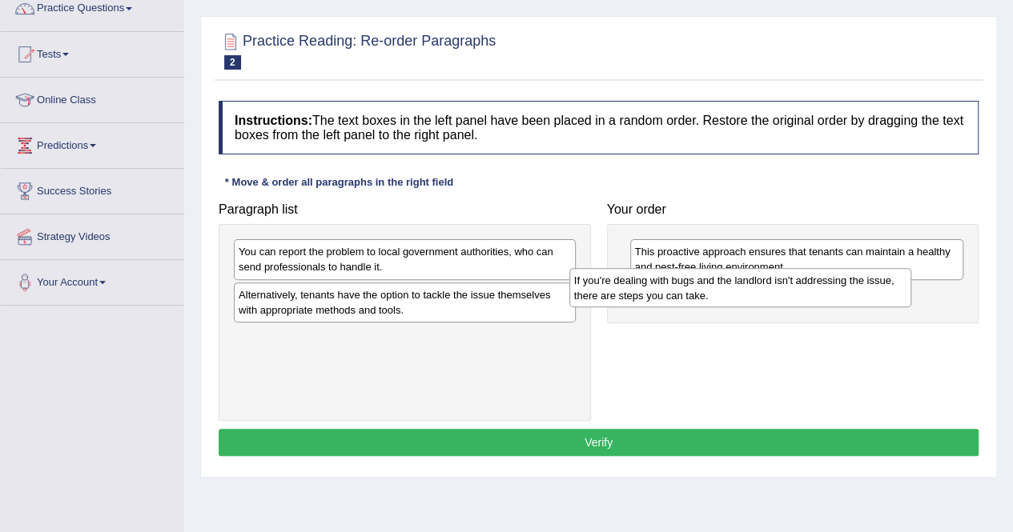
drag, startPoint x: 413, startPoint y: 305, endPoint x: 749, endPoint y: 291, distance: 336.6
click at [749, 291] on div "If you're dealing with bugs and the landlord isn't addressing the issue, there …" at bounding box center [740, 288] width 342 height 40
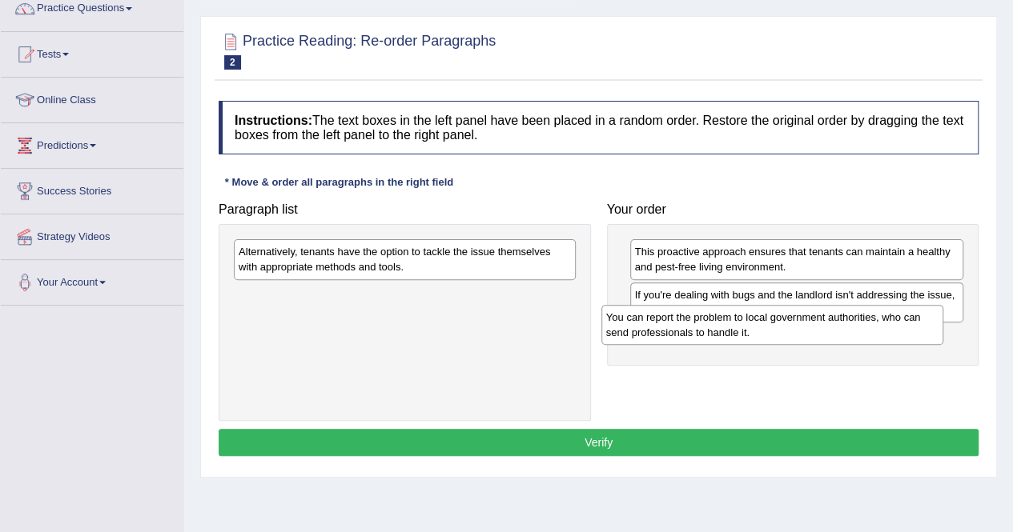
drag, startPoint x: 508, startPoint y: 255, endPoint x: 875, endPoint y: 320, distance: 373.3
click at [875, 320] on div "You can report the problem to local government authorities, who can send profes…" at bounding box center [772, 325] width 342 height 40
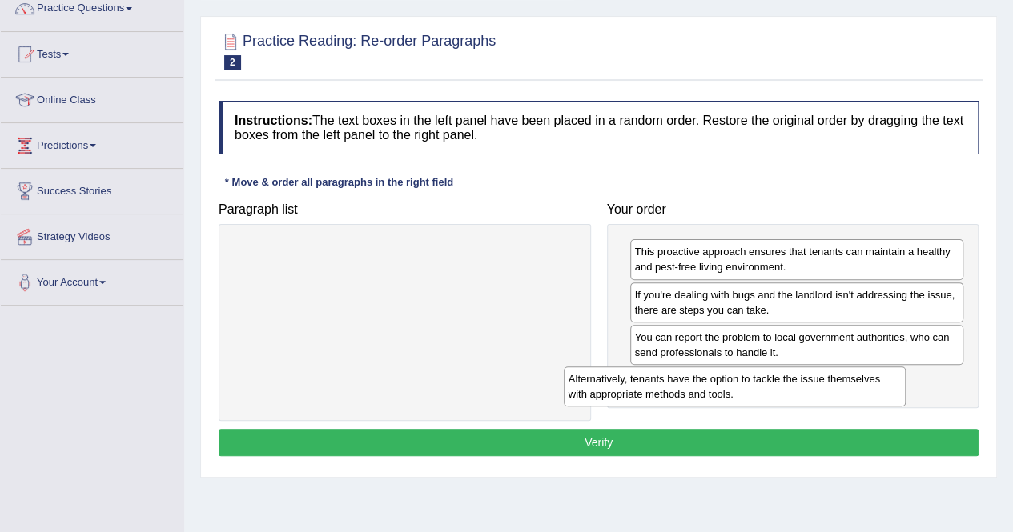
drag, startPoint x: 521, startPoint y: 258, endPoint x: 851, endPoint y: 385, distance: 353.6
click at [851, 385] on div "Alternatively, tenants have the option to tackle the issue themselves with appr…" at bounding box center [735, 387] width 342 height 40
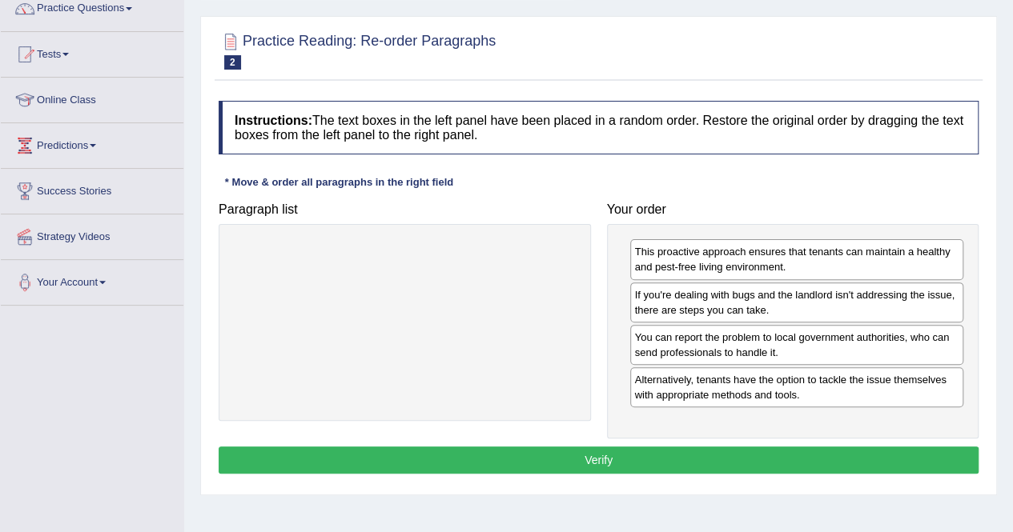
click at [572, 458] on button "Verify" at bounding box center [599, 460] width 760 height 27
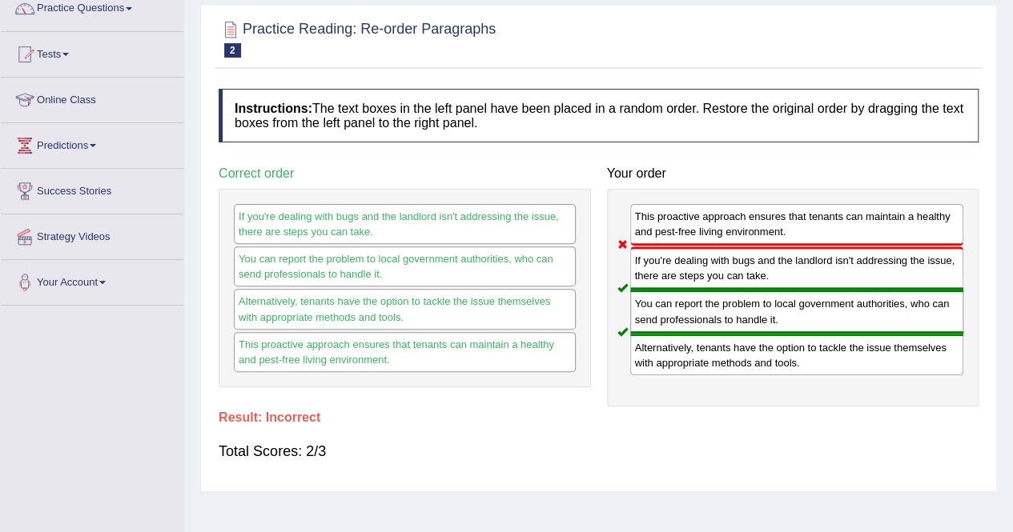
scroll to position [0, 0]
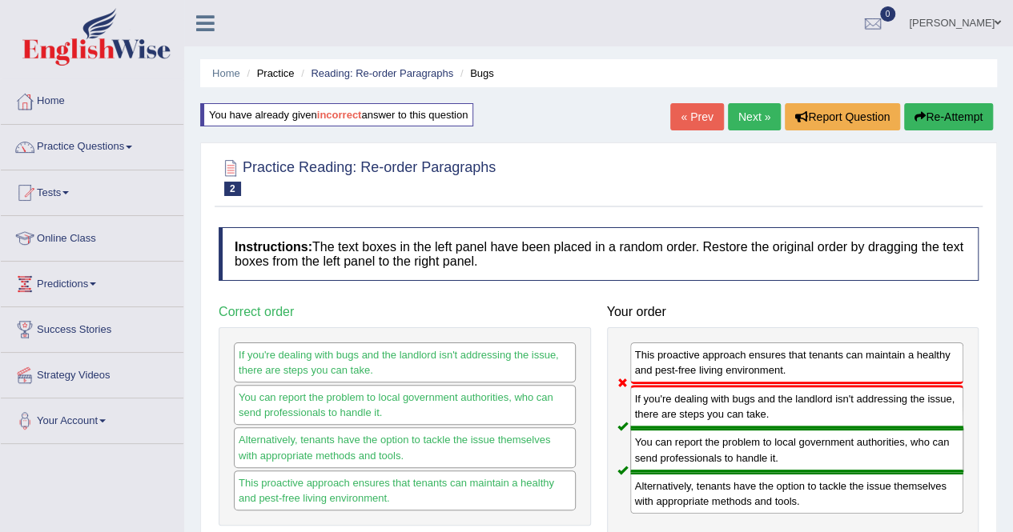
click at [953, 121] on button "Re-Attempt" at bounding box center [948, 116] width 89 height 27
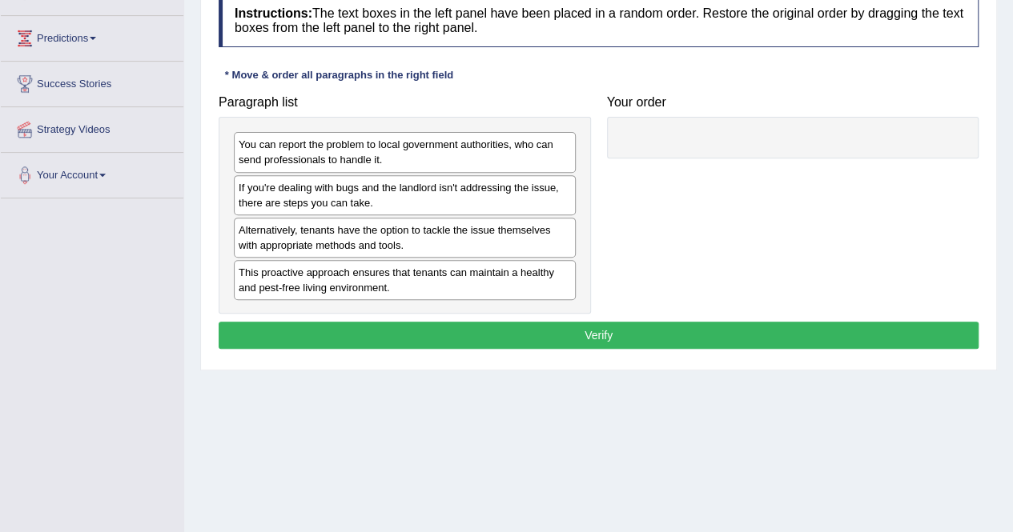
scroll to position [247, 0]
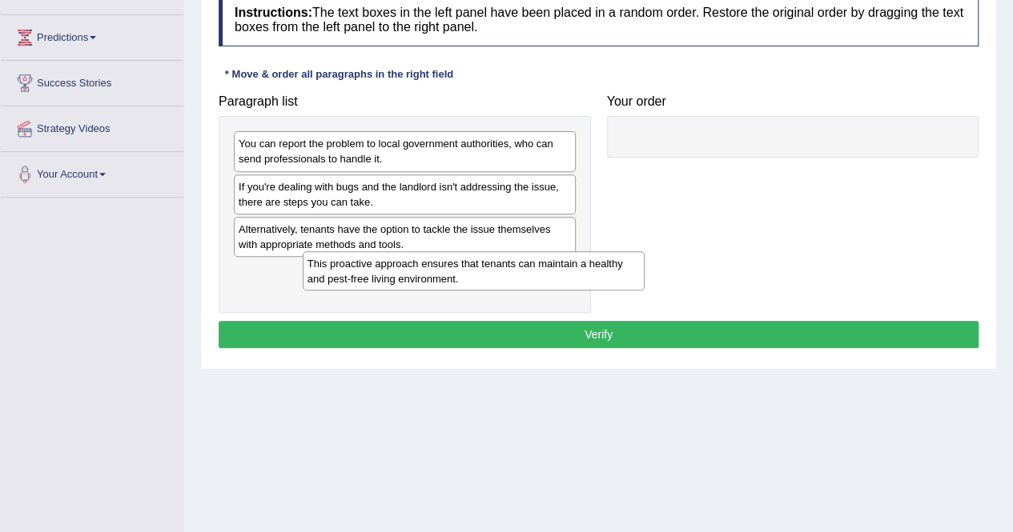
drag, startPoint x: 399, startPoint y: 289, endPoint x: 468, endPoint y: 283, distance: 69.2
click at [468, 283] on div "This proactive approach ensures that tenants can maintain a healthy and pest-fr…" at bounding box center [474, 271] width 342 height 40
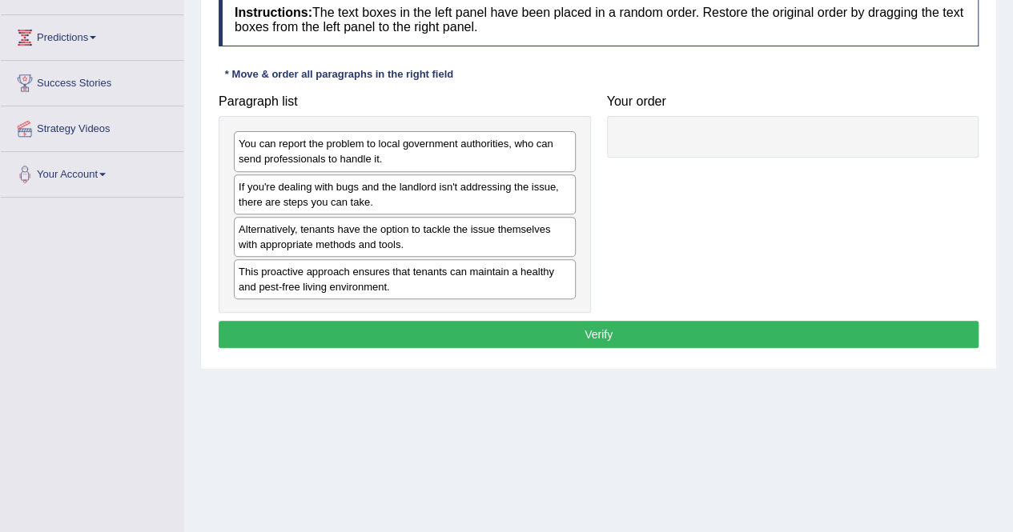
click at [251, 272] on div "This proactive approach ensures that tenants can maintain a healthy and pest-fr…" at bounding box center [405, 279] width 342 height 40
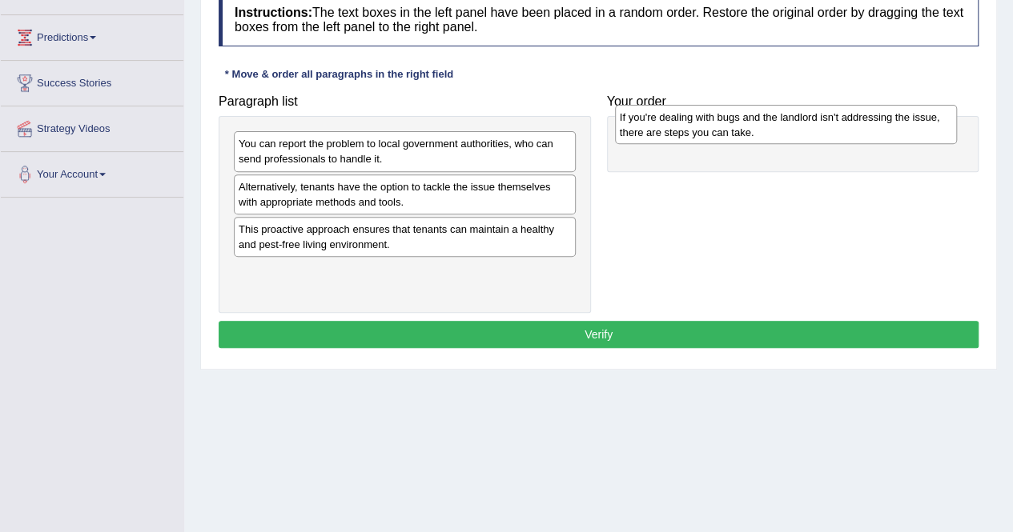
drag, startPoint x: 320, startPoint y: 193, endPoint x: 701, endPoint y: 124, distance: 387.3
click at [701, 124] on div "If you're dealing with bugs and the landlord isn't addressing the issue, there …" at bounding box center [786, 125] width 342 height 40
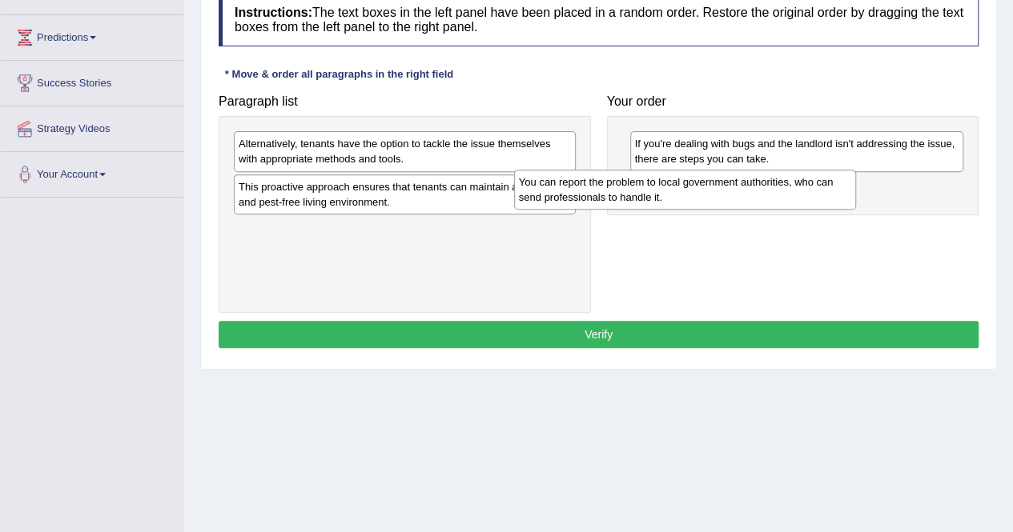
drag, startPoint x: 412, startPoint y: 150, endPoint x: 691, endPoint y: 188, distance: 282.1
click at [691, 188] on div "You can report the problem to local government authorities, who can send profes…" at bounding box center [685, 190] width 342 height 40
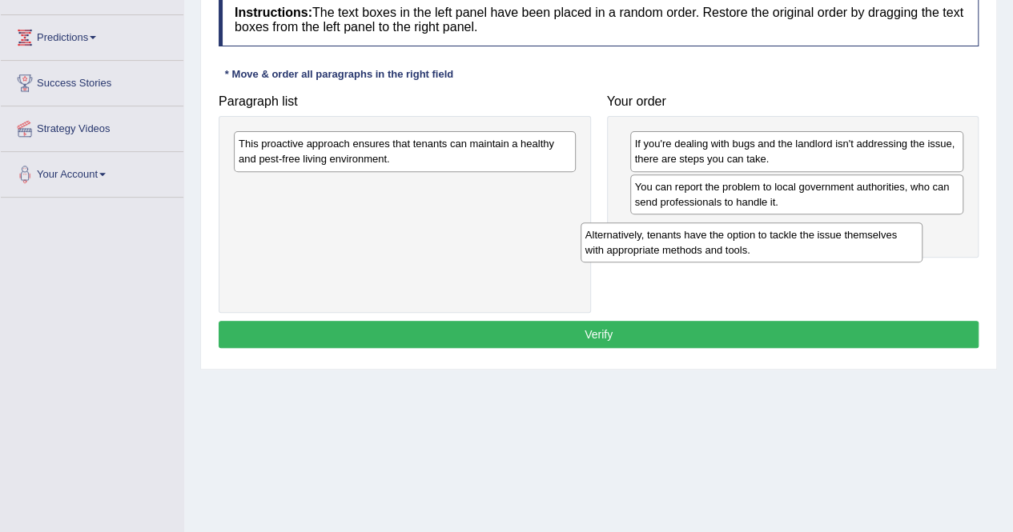
drag, startPoint x: 452, startPoint y: 150, endPoint x: 799, endPoint y: 241, distance: 358.5
click at [799, 241] on div "Alternatively, tenants have the option to tackle the issue themselves with appr…" at bounding box center [751, 243] width 342 height 40
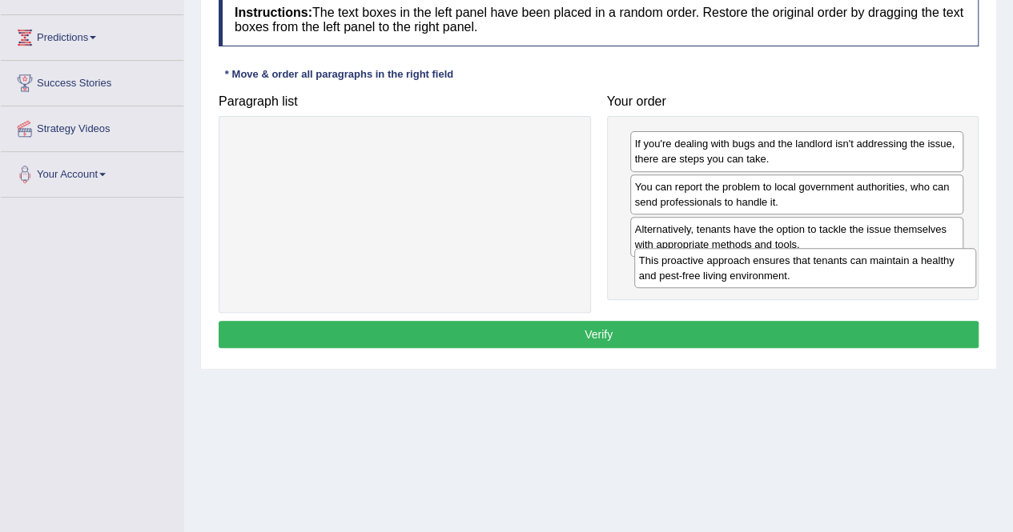
drag, startPoint x: 496, startPoint y: 156, endPoint x: 897, endPoint y: 273, distance: 417.1
click at [897, 273] on div "This proactive approach ensures that tenants can maintain a healthy and pest-fr…" at bounding box center [805, 268] width 342 height 40
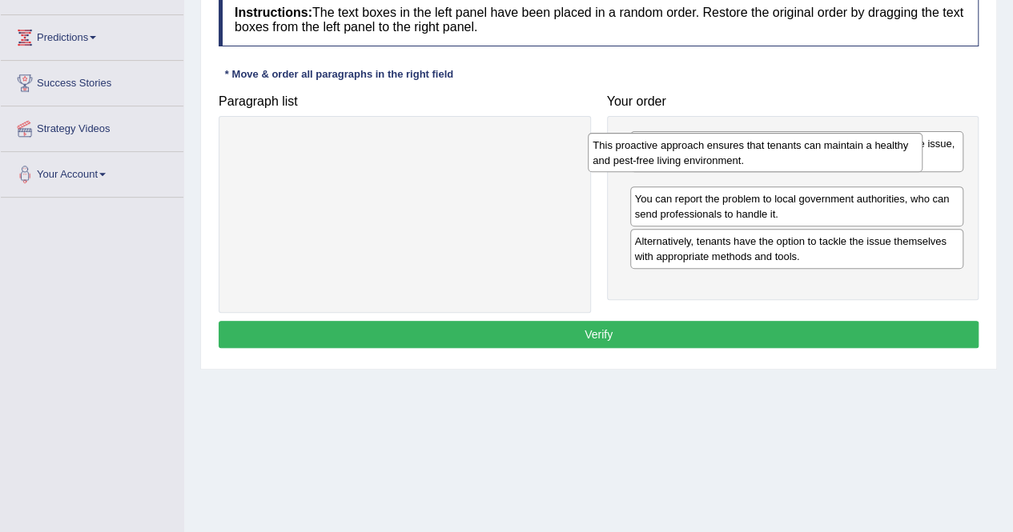
drag, startPoint x: 807, startPoint y: 283, endPoint x: 765, endPoint y: 158, distance: 131.7
click at [765, 158] on div "This proactive approach ensures that tenants can maintain a healthy and pest-fr…" at bounding box center [755, 153] width 334 height 40
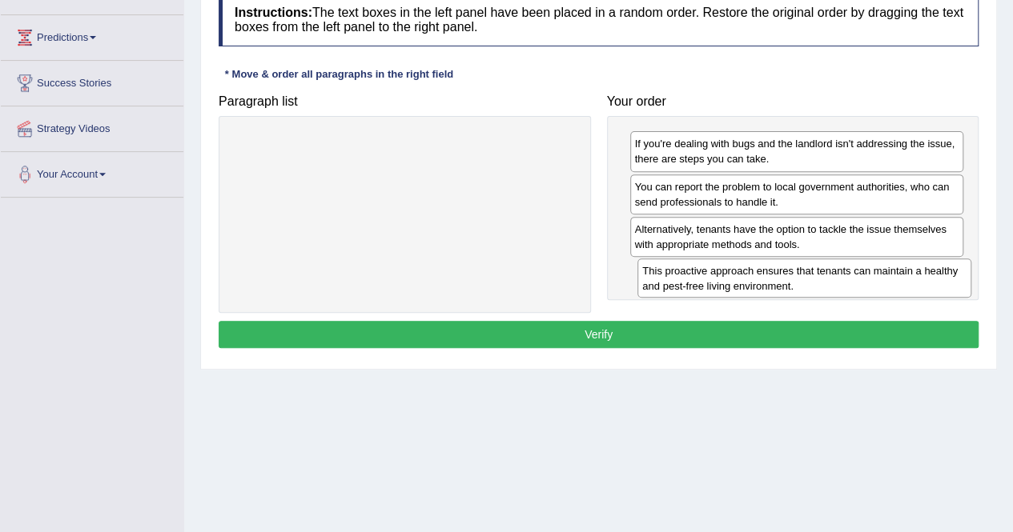
drag, startPoint x: 757, startPoint y: 187, endPoint x: 765, endPoint y: 271, distance: 84.5
click at [765, 271] on div "This proactive approach ensures that tenants can maintain a healthy and pest-fr…" at bounding box center [804, 279] width 334 height 40
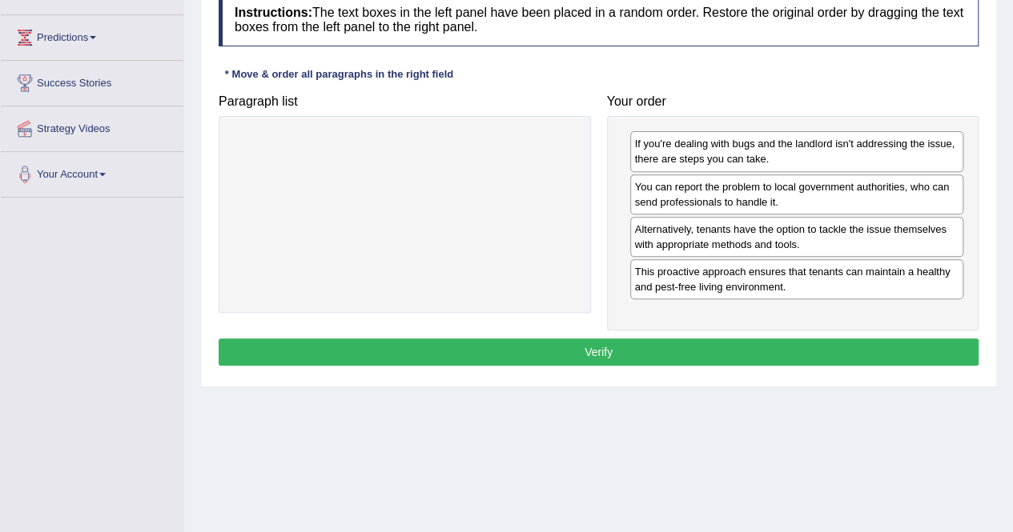
click at [607, 354] on button "Verify" at bounding box center [599, 352] width 760 height 27
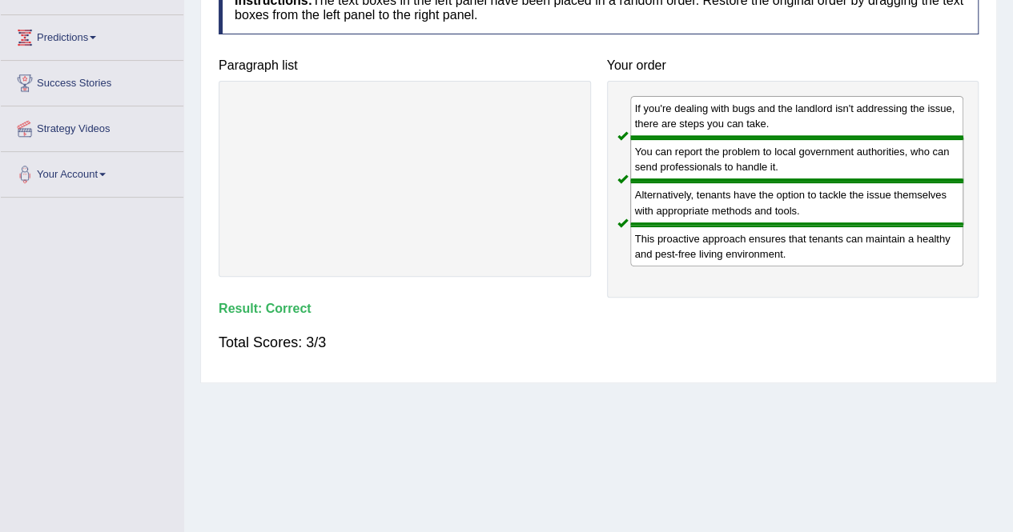
click at [885, 135] on div "If you're dealing with bugs and the landlord isn't addressing the issue, there …" at bounding box center [797, 117] width 334 height 42
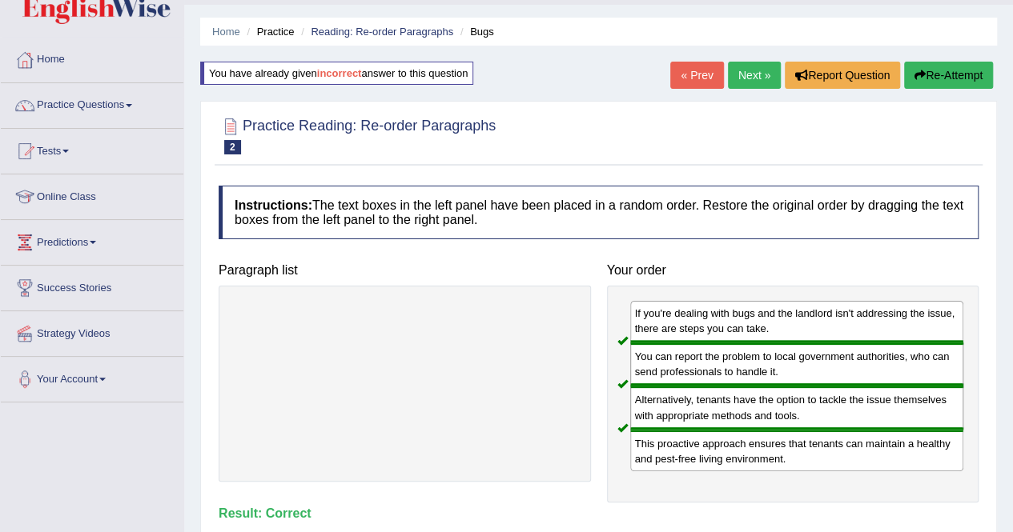
scroll to position [41, 0]
click at [741, 75] on link "Next »" at bounding box center [754, 75] width 53 height 27
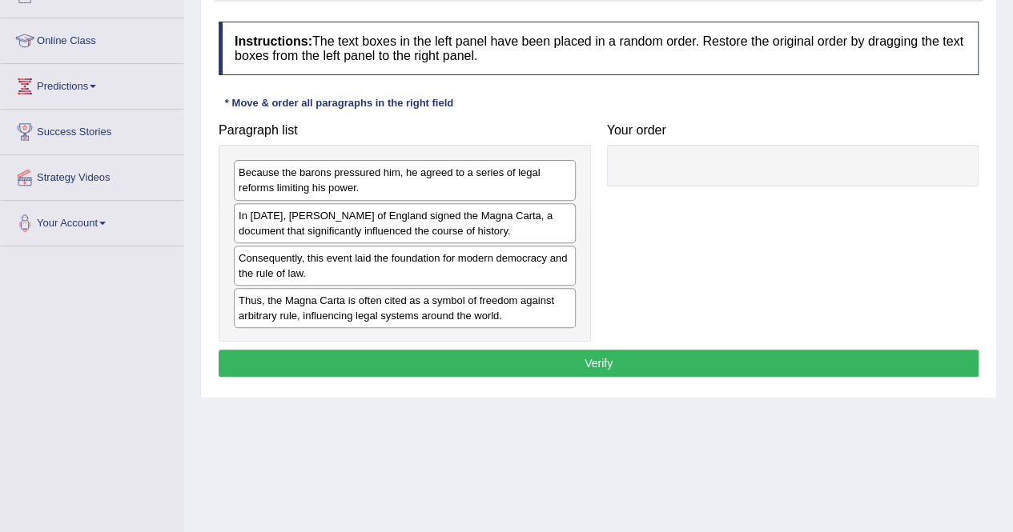
scroll to position [199, 0]
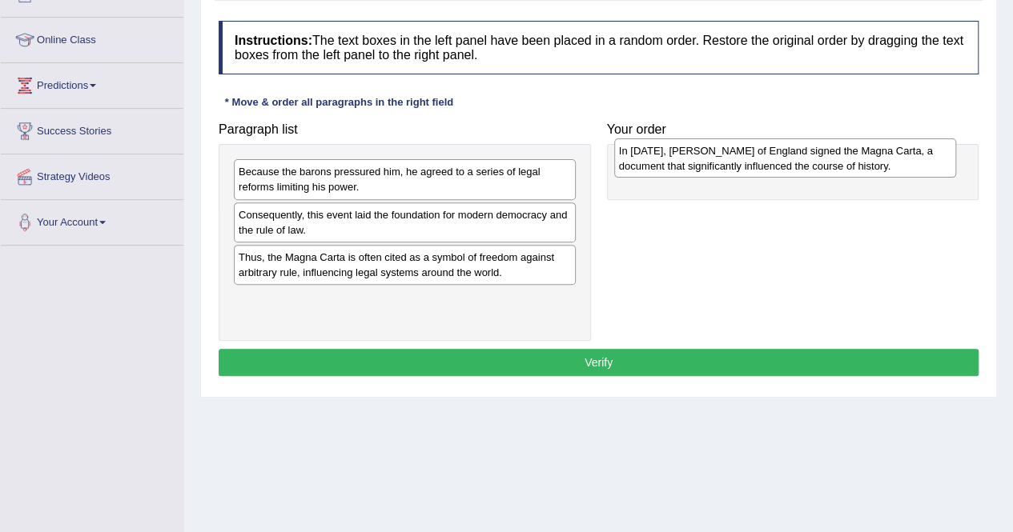
drag, startPoint x: 267, startPoint y: 219, endPoint x: 649, endPoint y: 156, distance: 387.1
click at [649, 156] on div "In [DATE], [PERSON_NAME] of England signed the Magna Carta, a document that sig…" at bounding box center [785, 159] width 342 height 40
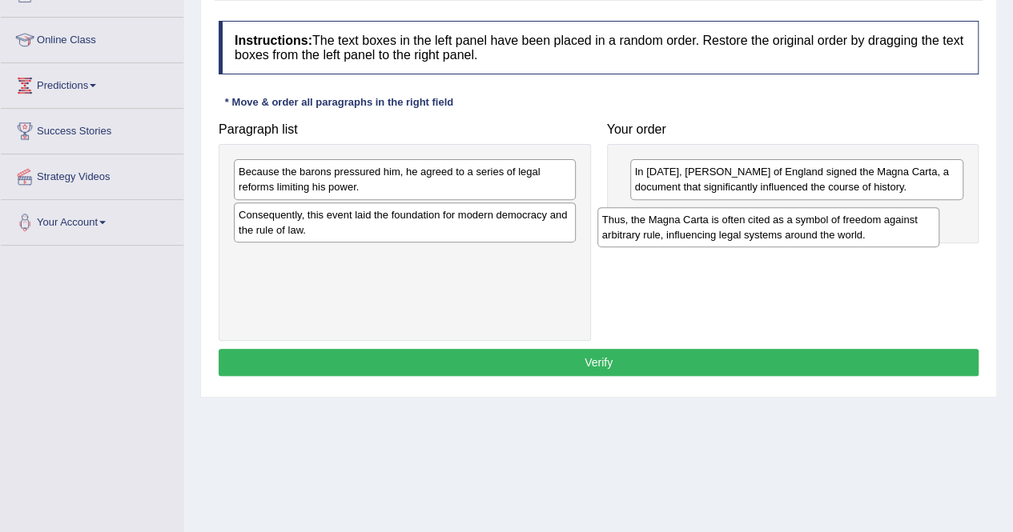
drag, startPoint x: 324, startPoint y: 272, endPoint x: 690, endPoint y: 233, distance: 368.0
click at [690, 233] on div "Thus, the Magna Carta is often cited as a symbol of freedom against arbitrary r…" at bounding box center [768, 227] width 342 height 40
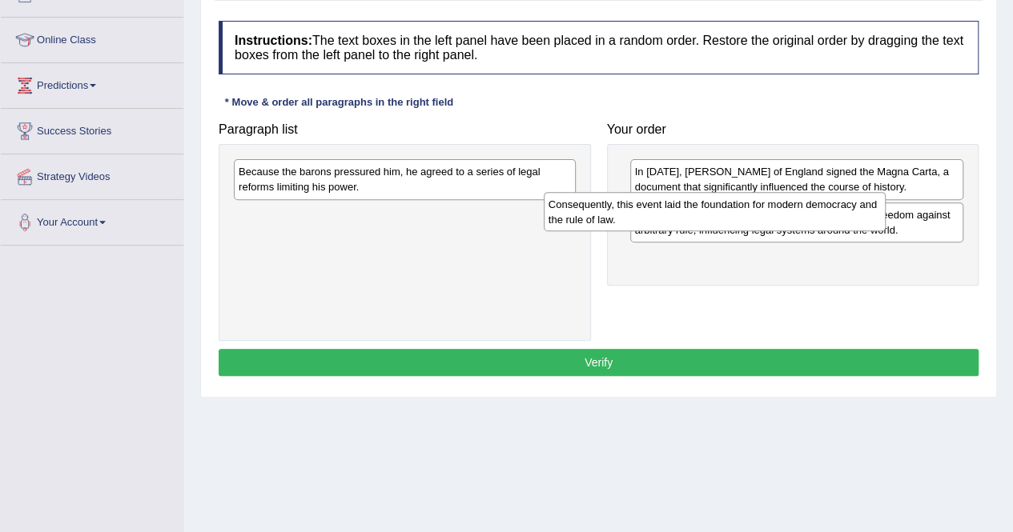
drag, startPoint x: 448, startPoint y: 231, endPoint x: 757, endPoint y: 222, distance: 310.0
click at [757, 222] on div "Consequently, this event laid the foundation for modern democracy and the rule …" at bounding box center [715, 212] width 342 height 40
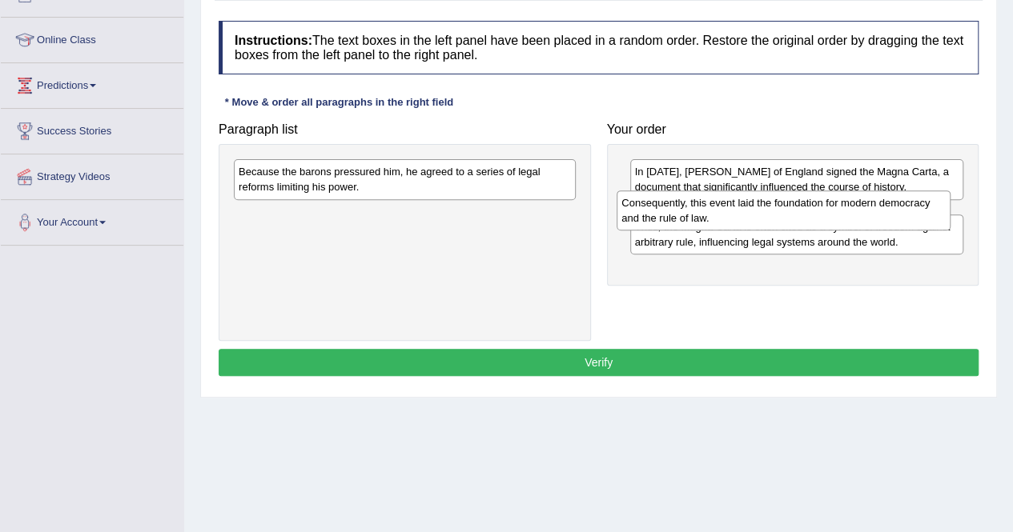
drag, startPoint x: 732, startPoint y: 269, endPoint x: 719, endPoint y: 216, distance: 54.4
click at [719, 216] on div "Consequently, this event laid the foundation for modern democracy and the rule …" at bounding box center [784, 211] width 334 height 40
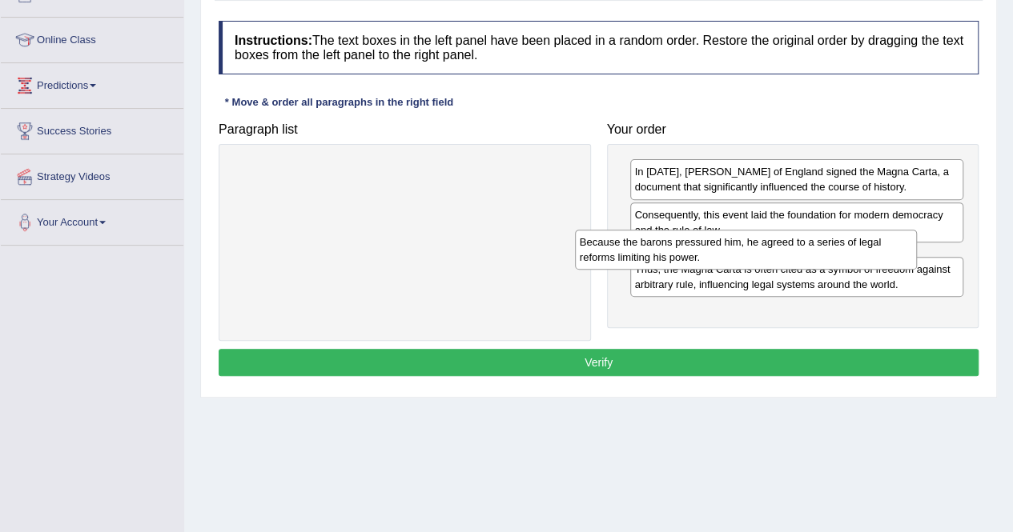
drag, startPoint x: 453, startPoint y: 182, endPoint x: 796, endPoint y: 252, distance: 349.9
click at [796, 252] on div "Because the barons pressured him, he agreed to a series of legal reforms limiti…" at bounding box center [746, 250] width 342 height 40
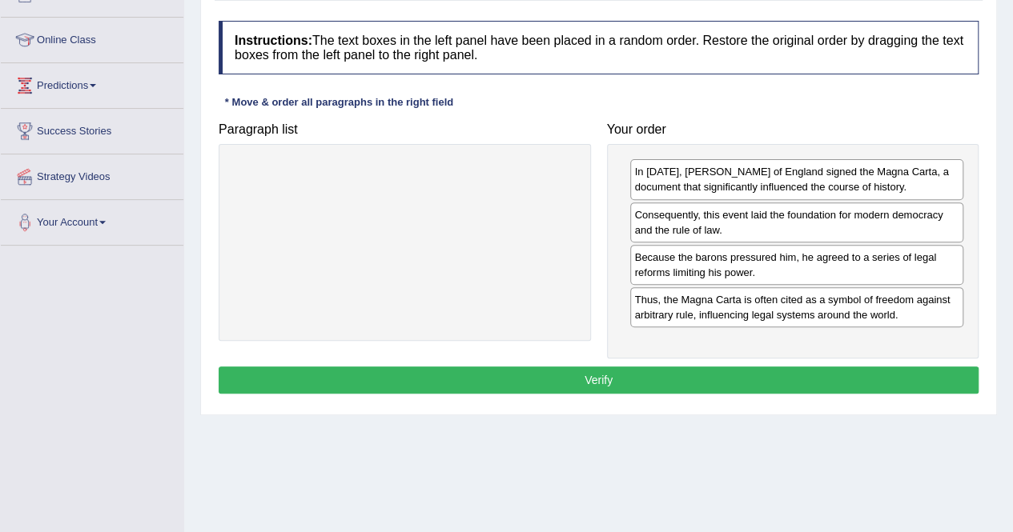
click at [654, 337] on div "In 1215, King John of England signed the Magna Carta, a document that significa…" at bounding box center [793, 251] width 372 height 215
click at [689, 372] on button "Verify" at bounding box center [599, 380] width 760 height 27
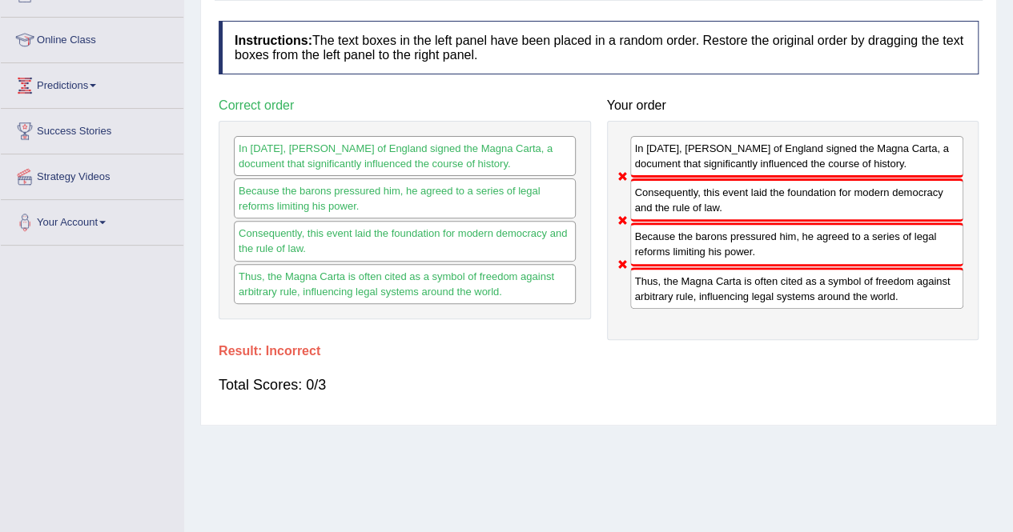
click at [630, 267] on div "Thus, the Magna Carta is often cited as a symbol of freedom against arbitrary r…" at bounding box center [797, 288] width 334 height 42
click at [630, 179] on div "Consequently, this event laid the foundation for modern democracy and the rule …" at bounding box center [797, 200] width 334 height 43
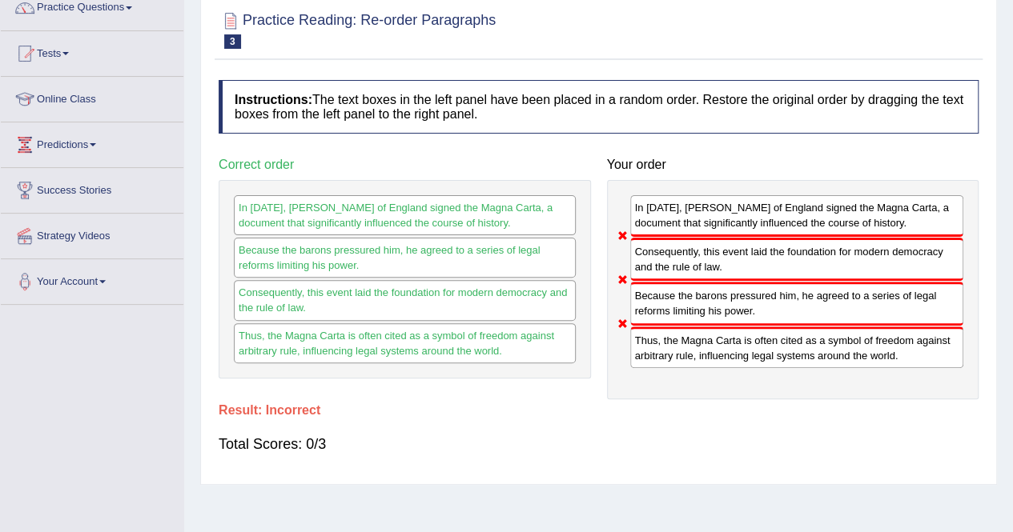
scroll to position [0, 0]
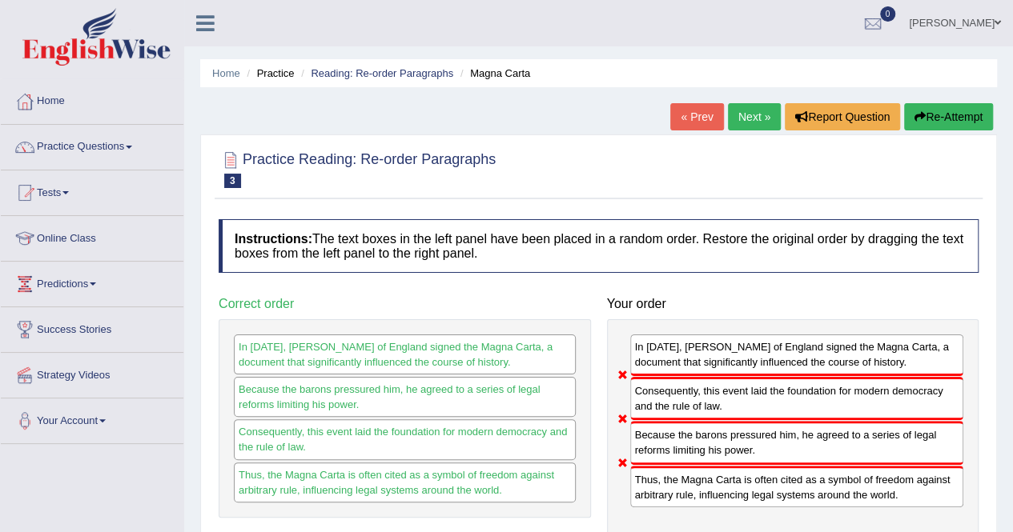
click at [955, 123] on button "Re-Attempt" at bounding box center [948, 116] width 89 height 27
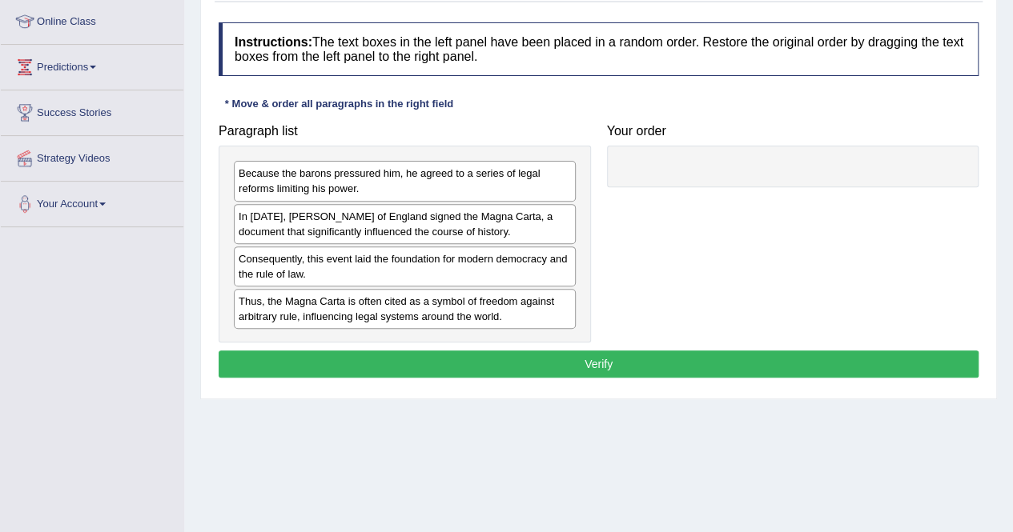
scroll to position [218, 0]
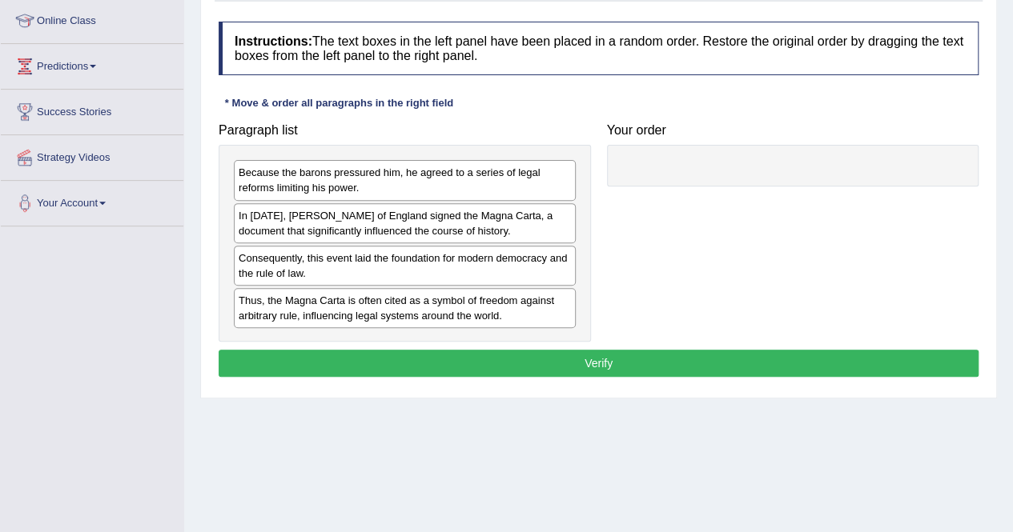
drag, startPoint x: 452, startPoint y: 270, endPoint x: 721, endPoint y: 153, distance: 292.6
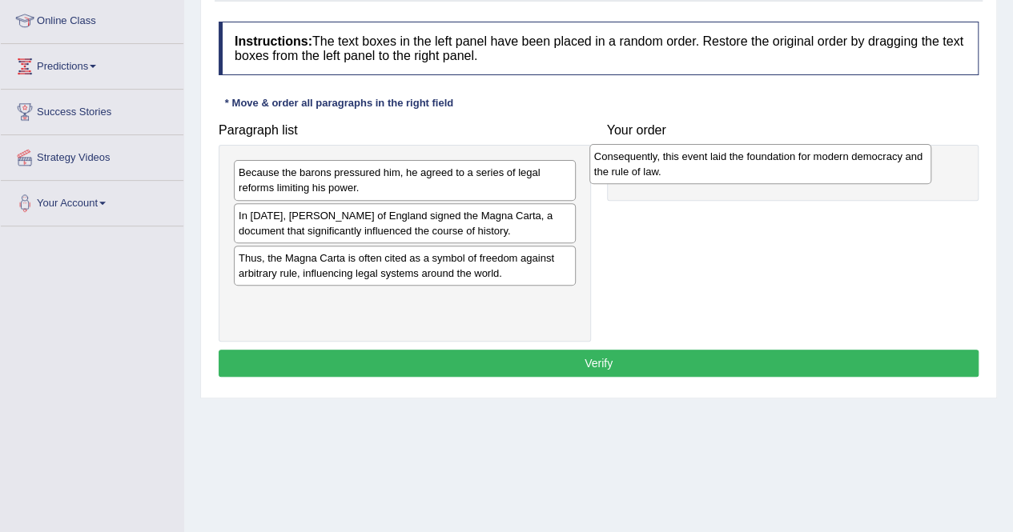
drag, startPoint x: 303, startPoint y: 269, endPoint x: 659, endPoint y: 170, distance: 369.9
click at [659, 170] on div "Consequently, this event laid the foundation for modern democracy and the rule …" at bounding box center [760, 164] width 342 height 40
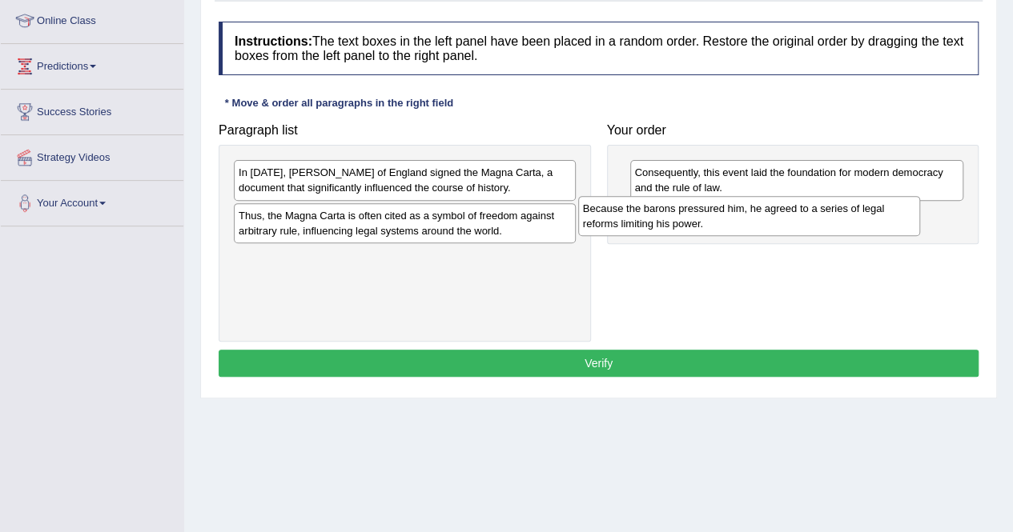
drag, startPoint x: 408, startPoint y: 183, endPoint x: 752, endPoint y: 219, distance: 346.3
click at [752, 219] on div "Because the barons pressured him, he agreed to a series of legal reforms limiti…" at bounding box center [749, 216] width 342 height 40
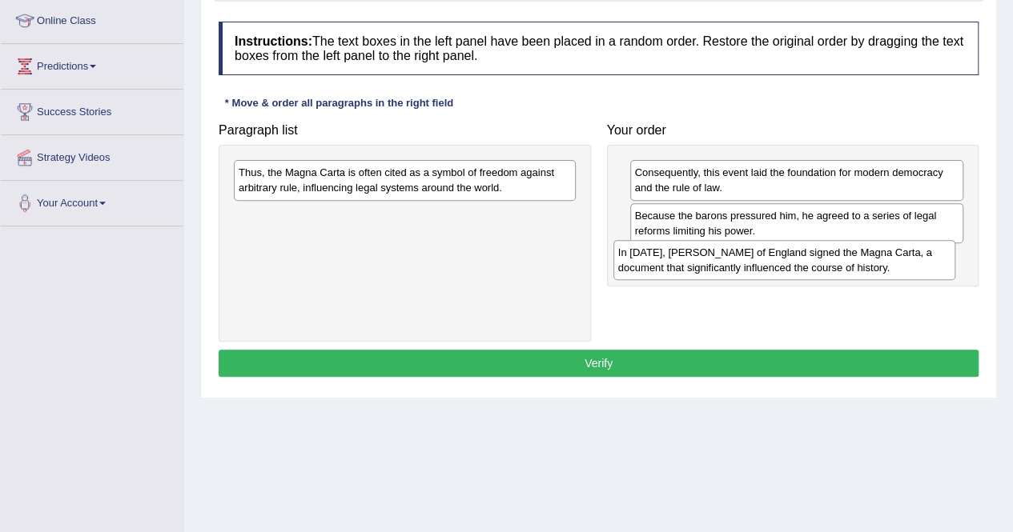
drag, startPoint x: 431, startPoint y: 169, endPoint x: 811, endPoint y: 246, distance: 388.0
click at [811, 246] on div "In [DATE], [PERSON_NAME] of England signed the Magna Carta, a document that sig…" at bounding box center [784, 260] width 342 height 40
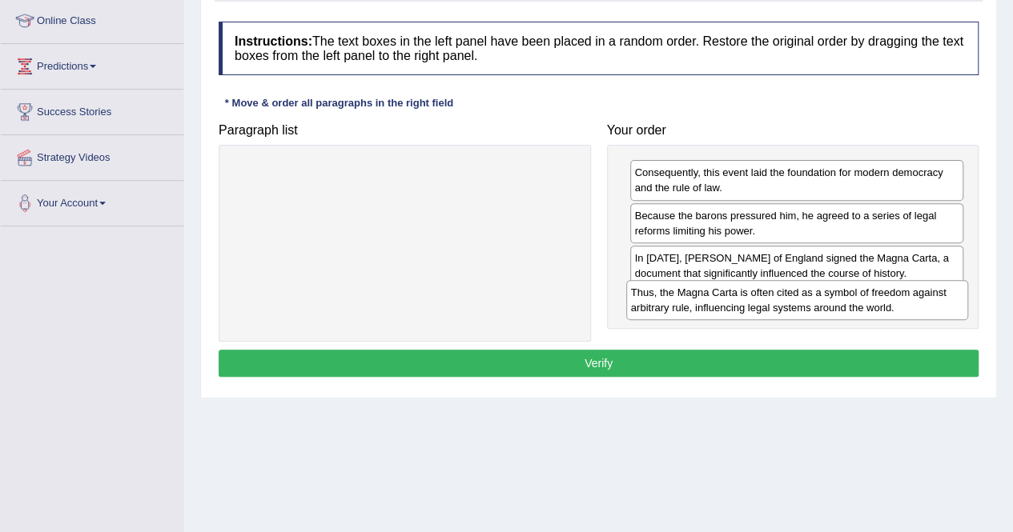
drag, startPoint x: 408, startPoint y: 183, endPoint x: 797, endPoint y: 305, distance: 407.7
click at [797, 305] on div "Thus, the Magna Carta is often cited as a symbol of freedom against arbitrary r…" at bounding box center [797, 300] width 342 height 40
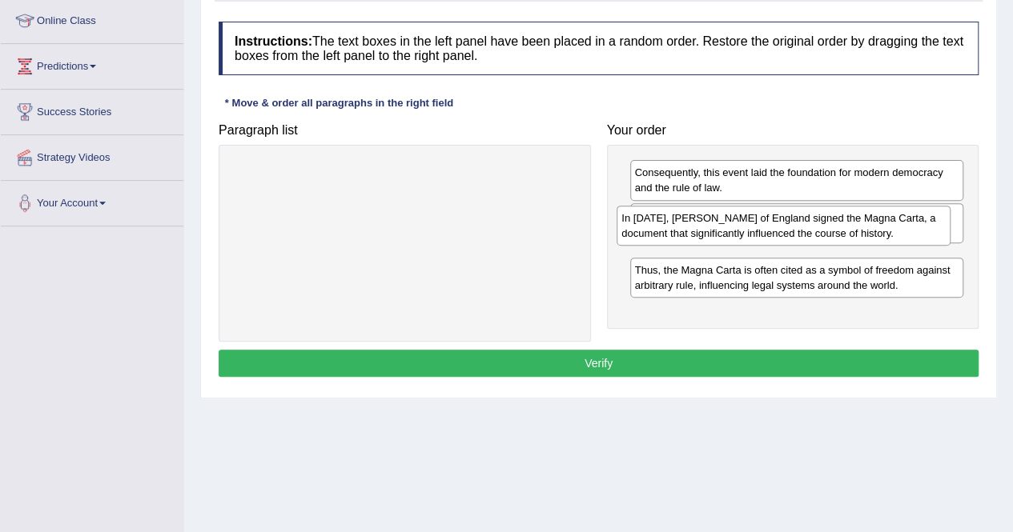
drag, startPoint x: 797, startPoint y: 263, endPoint x: 785, endPoint y: 227, distance: 39.0
click at [785, 227] on div "In [DATE], [PERSON_NAME] of England signed the Magna Carta, a document that sig…" at bounding box center [784, 226] width 334 height 40
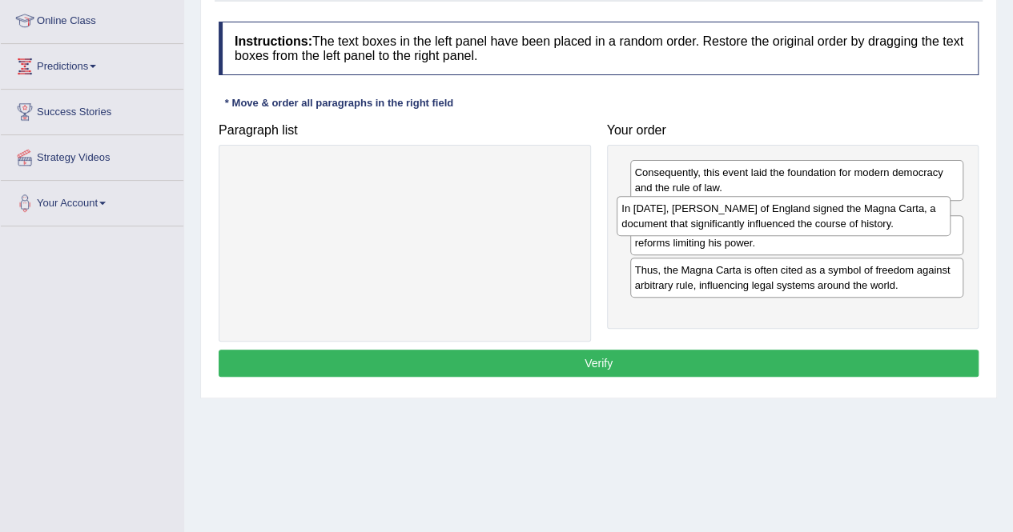
drag, startPoint x: 764, startPoint y: 265, endPoint x: 751, endPoint y: 217, distance: 49.7
click at [751, 217] on div "In [DATE], [PERSON_NAME] of England signed the Magna Carta, a document that sig…" at bounding box center [784, 216] width 334 height 40
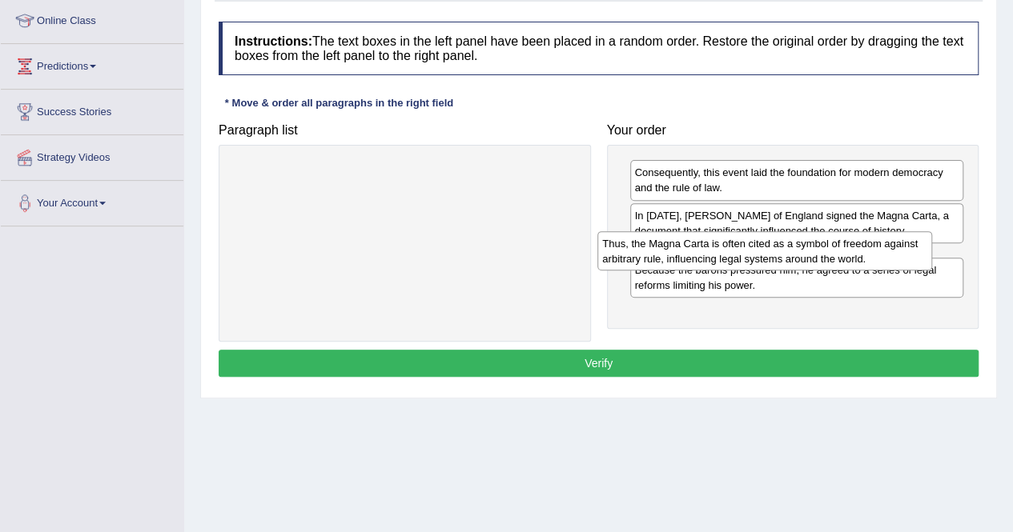
drag, startPoint x: 895, startPoint y: 316, endPoint x: 863, endPoint y: 263, distance: 62.5
click at [863, 263] on div "Thus, the Magna Carta is often cited as a symbol of freedom against arbitrary r…" at bounding box center [764, 251] width 334 height 40
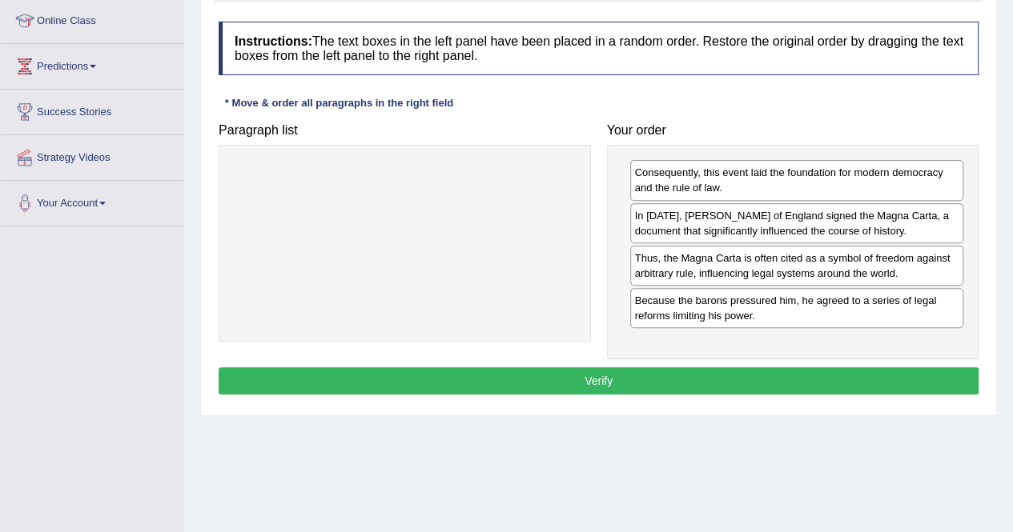
click at [617, 368] on button "Verify" at bounding box center [599, 381] width 760 height 27
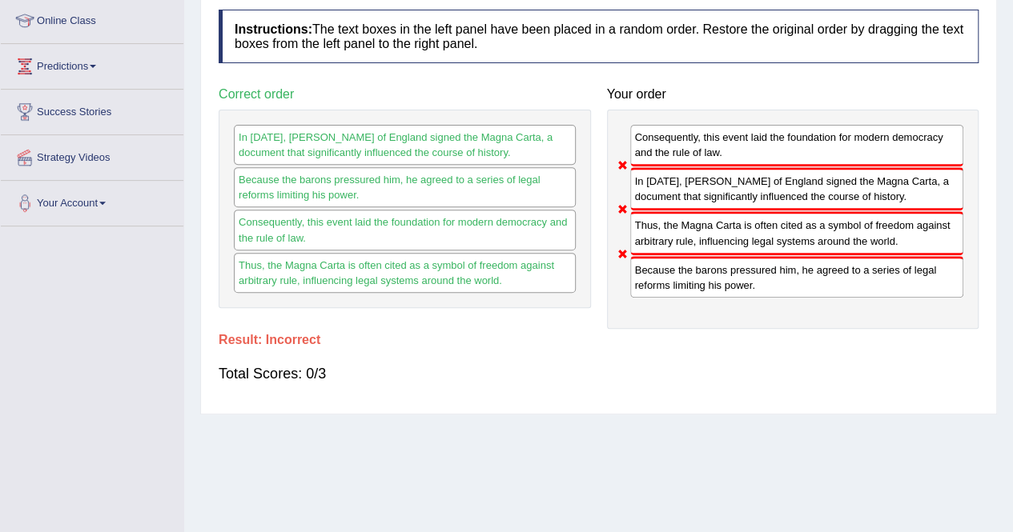
scroll to position [0, 0]
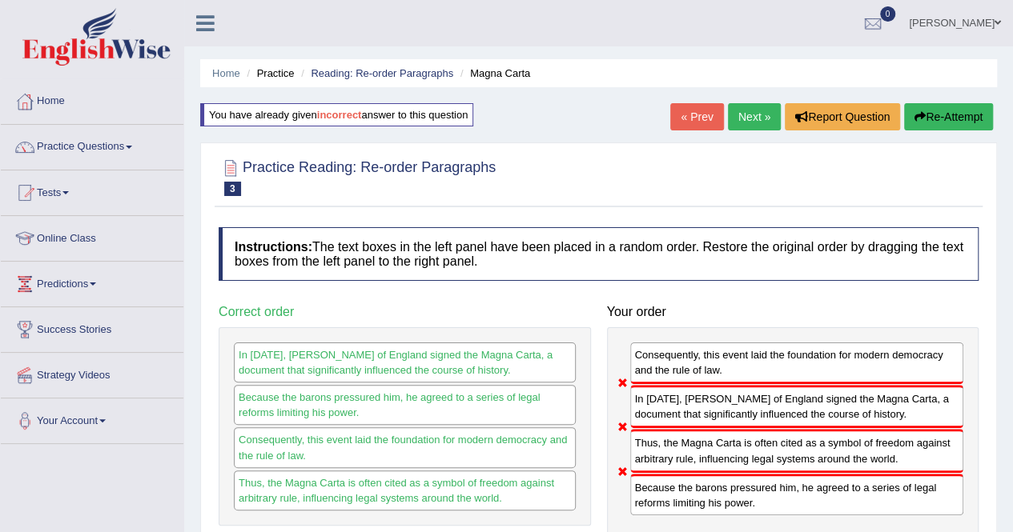
click at [962, 125] on button "Re-Attempt" at bounding box center [948, 116] width 89 height 27
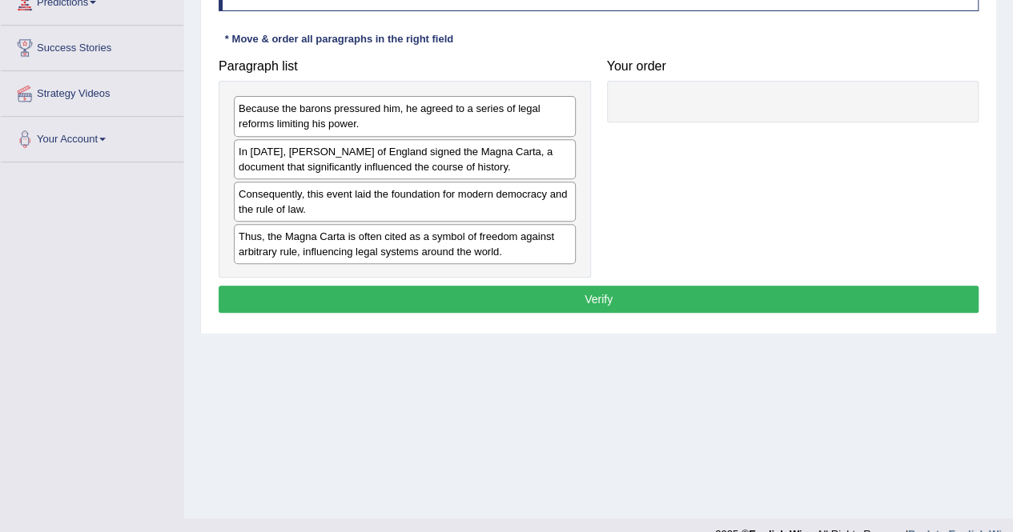
scroll to position [291, 0]
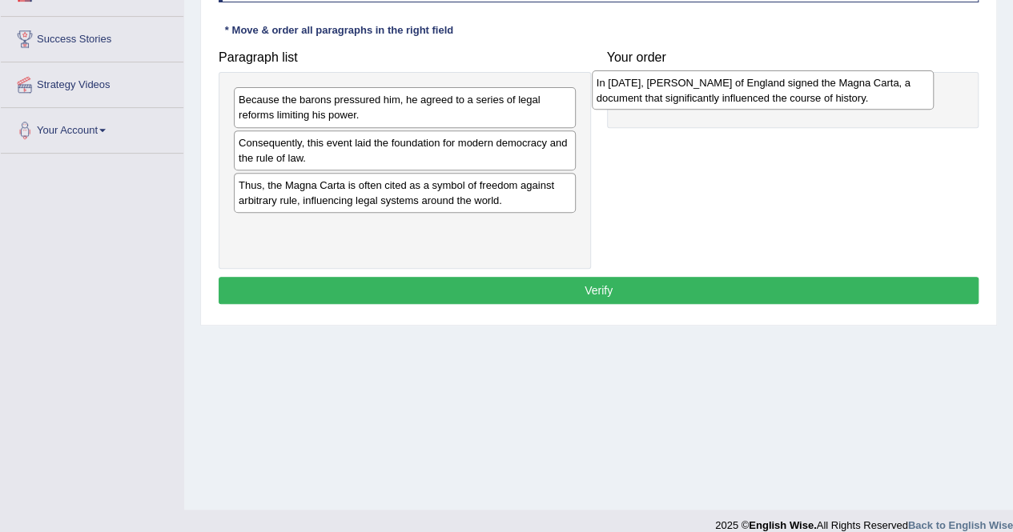
drag, startPoint x: 335, startPoint y: 155, endPoint x: 694, endPoint y: 94, distance: 363.7
click at [694, 94] on div "In [DATE], [PERSON_NAME] of England signed the Magna Carta, a document that sig…" at bounding box center [763, 90] width 342 height 40
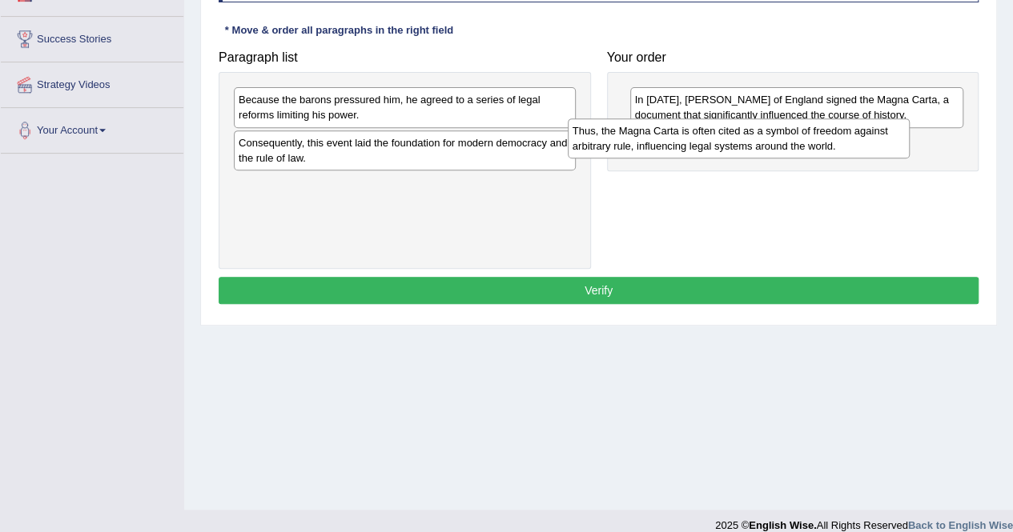
drag, startPoint x: 403, startPoint y: 201, endPoint x: 736, endPoint y: 149, distance: 337.1
click at [736, 149] on div "Thus, the Magna Carta is often cited as a symbol of freedom against arbitrary r…" at bounding box center [739, 139] width 342 height 40
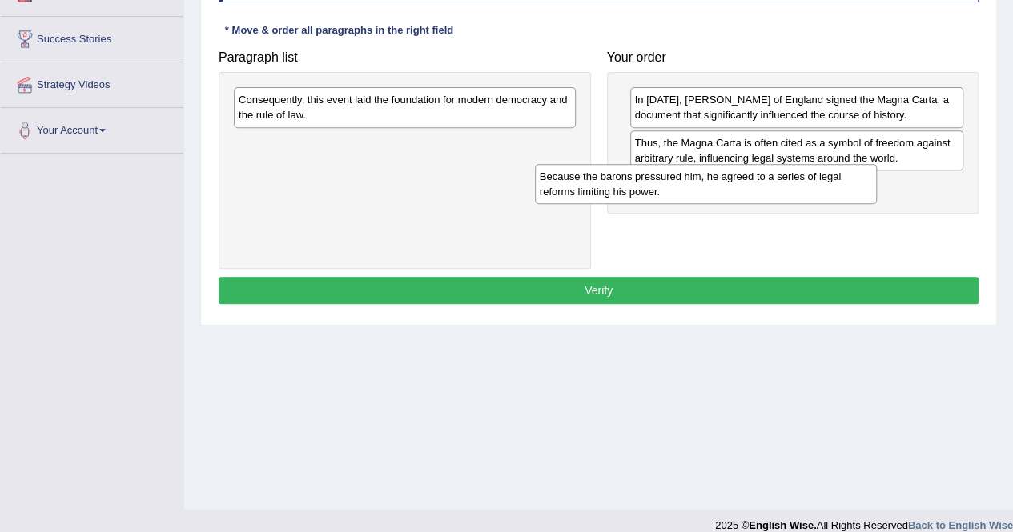
drag, startPoint x: 404, startPoint y: 107, endPoint x: 705, endPoint y: 183, distance: 311.1
click at [705, 183] on div "Because the barons pressured him, he agreed to a series of legal reforms limiti…" at bounding box center [706, 184] width 342 height 40
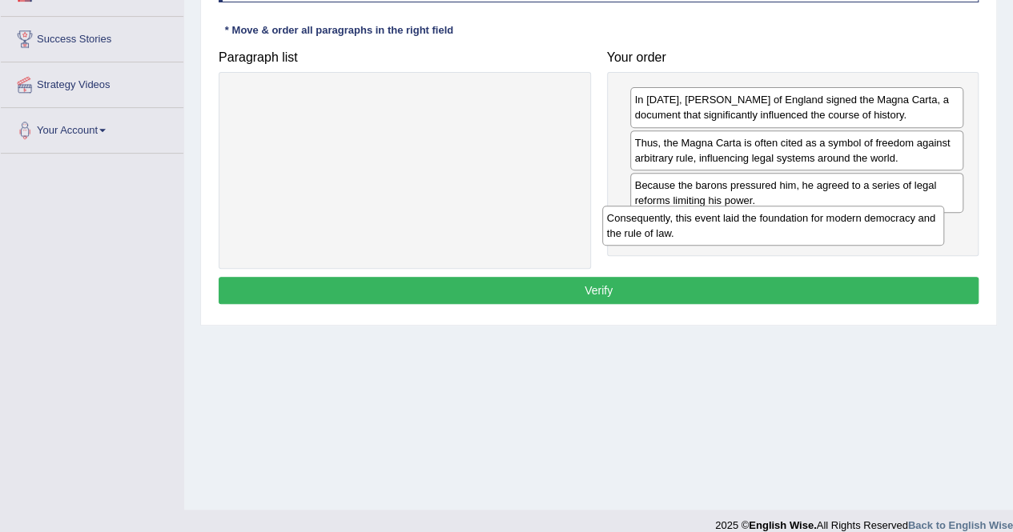
drag, startPoint x: 478, startPoint y: 103, endPoint x: 850, endPoint y: 225, distance: 391.7
click at [850, 225] on div "Consequently, this event laid the foundation for modern democracy and the rule …" at bounding box center [773, 226] width 342 height 40
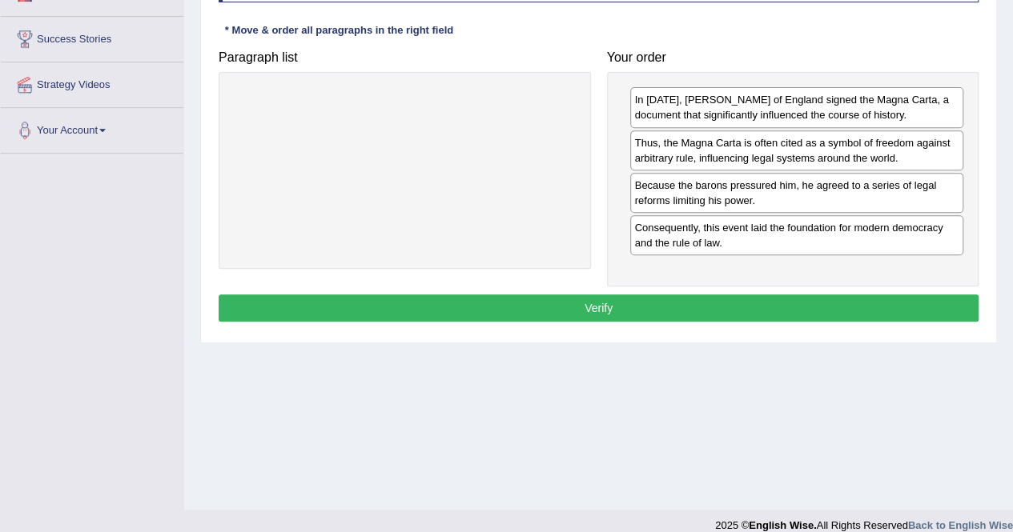
click at [605, 307] on button "Verify" at bounding box center [599, 308] width 760 height 27
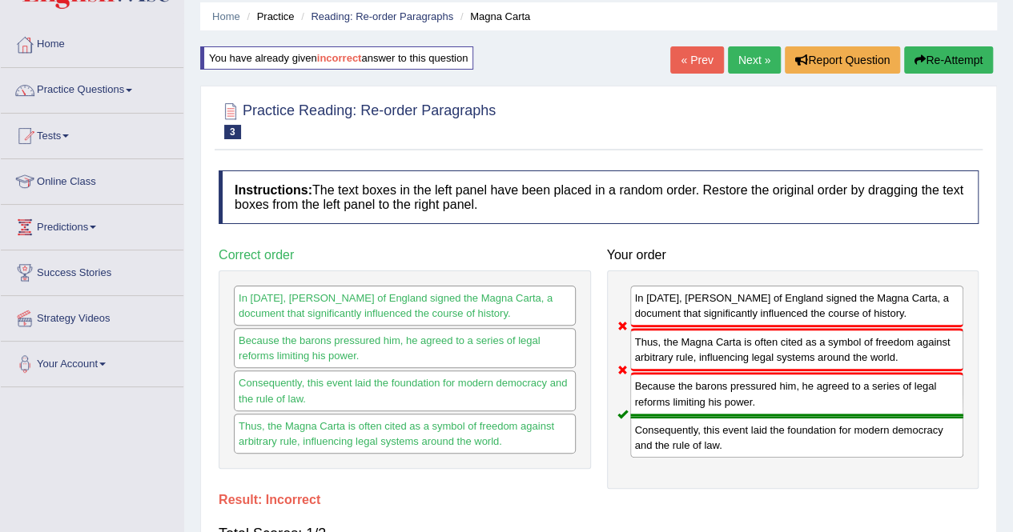
scroll to position [0, 0]
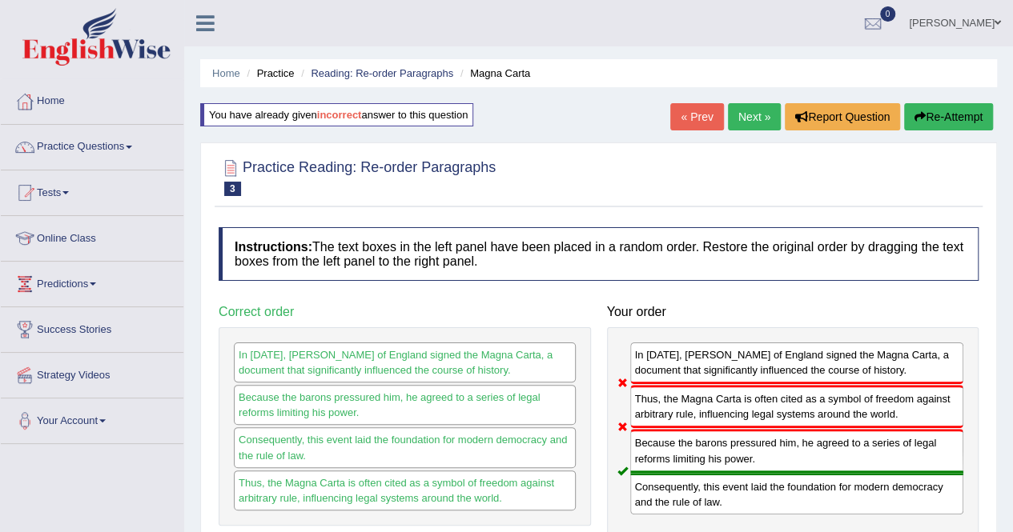
click at [956, 127] on button "Re-Attempt" at bounding box center [948, 116] width 89 height 27
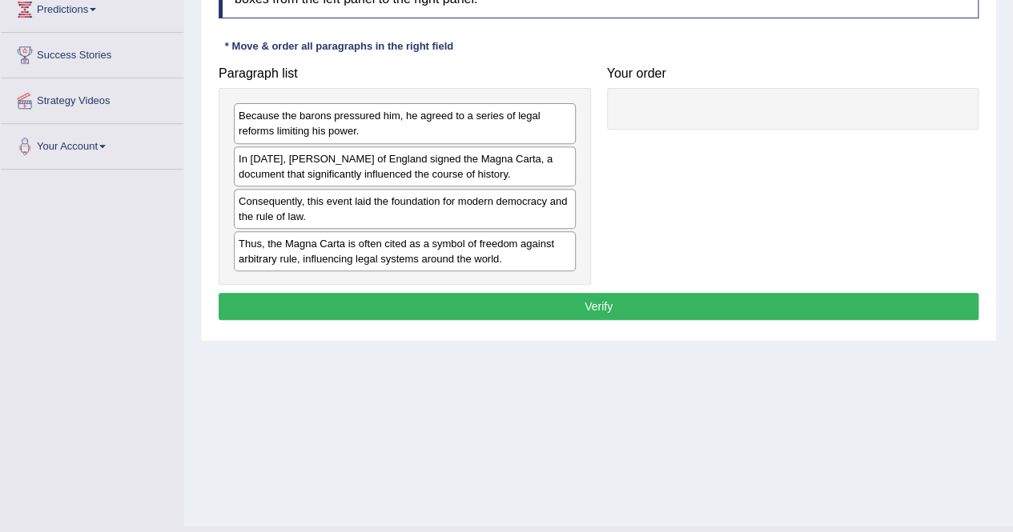
scroll to position [275, 0]
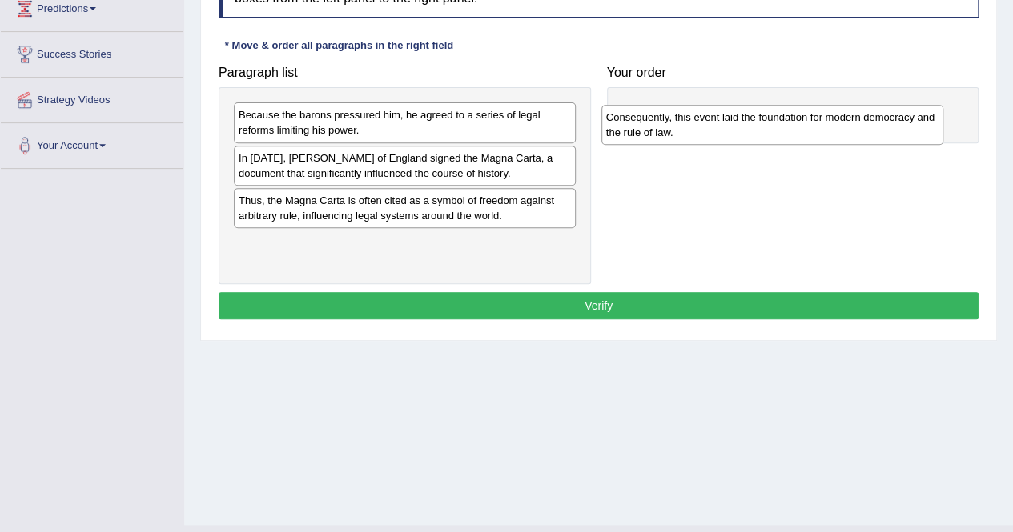
drag, startPoint x: 369, startPoint y: 206, endPoint x: 737, endPoint y: 124, distance: 376.5
click at [737, 124] on div "Consequently, this event laid the foundation for modern democracy and the rule …" at bounding box center [772, 125] width 342 height 40
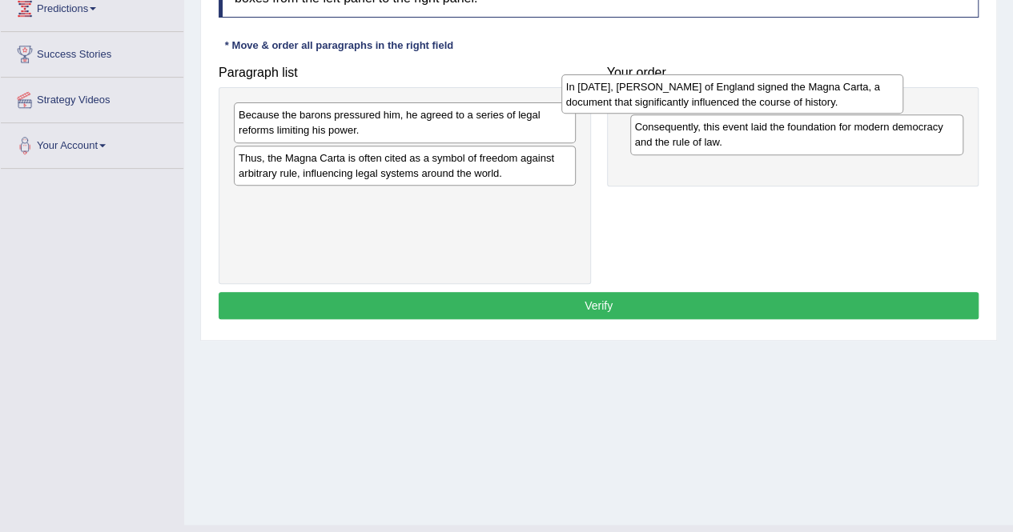
drag, startPoint x: 371, startPoint y: 163, endPoint x: 697, endPoint y: 92, distance: 333.4
click at [697, 92] on div "In [DATE], [PERSON_NAME] of England signed the Magna Carta, a document that sig…" at bounding box center [732, 94] width 342 height 40
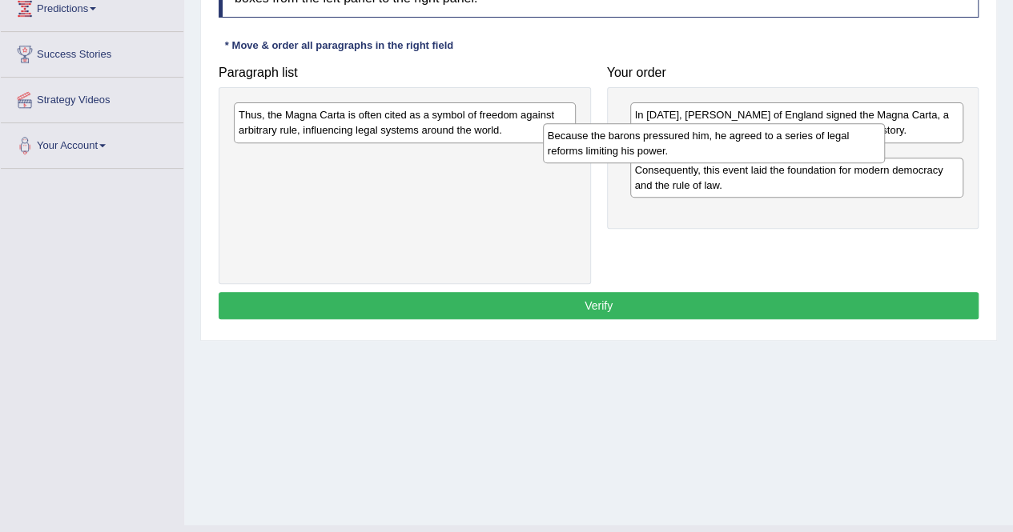
drag, startPoint x: 418, startPoint y: 123, endPoint x: 727, endPoint y: 143, distance: 309.8
click at [727, 143] on div "Because the barons pressured him, he agreed to a series of legal reforms limiti…" at bounding box center [714, 143] width 342 height 40
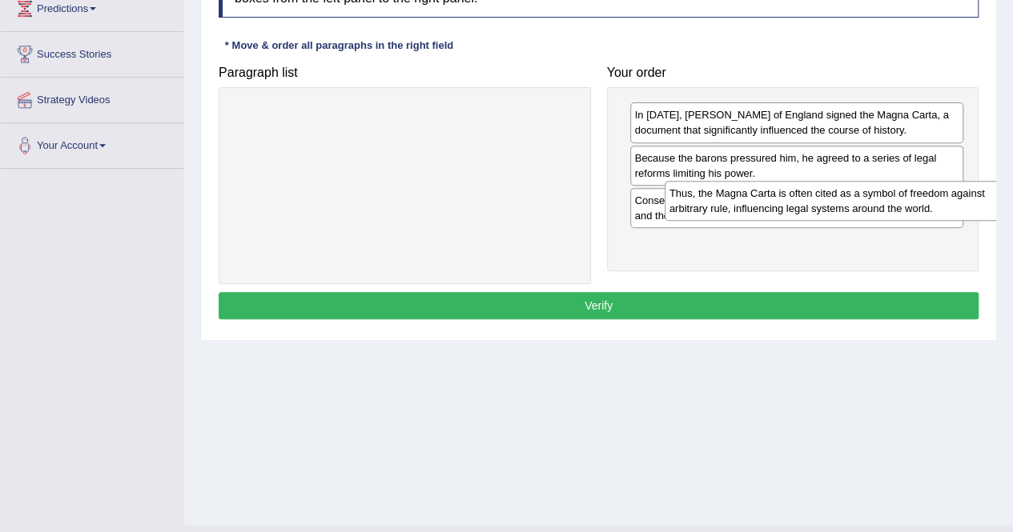
drag, startPoint x: 365, startPoint y: 132, endPoint x: 794, endPoint y: 209, distance: 436.0
click at [794, 209] on div "Thus, the Magna Carta is often cited as a symbol of freedom against arbitrary r…" at bounding box center [836, 201] width 342 height 40
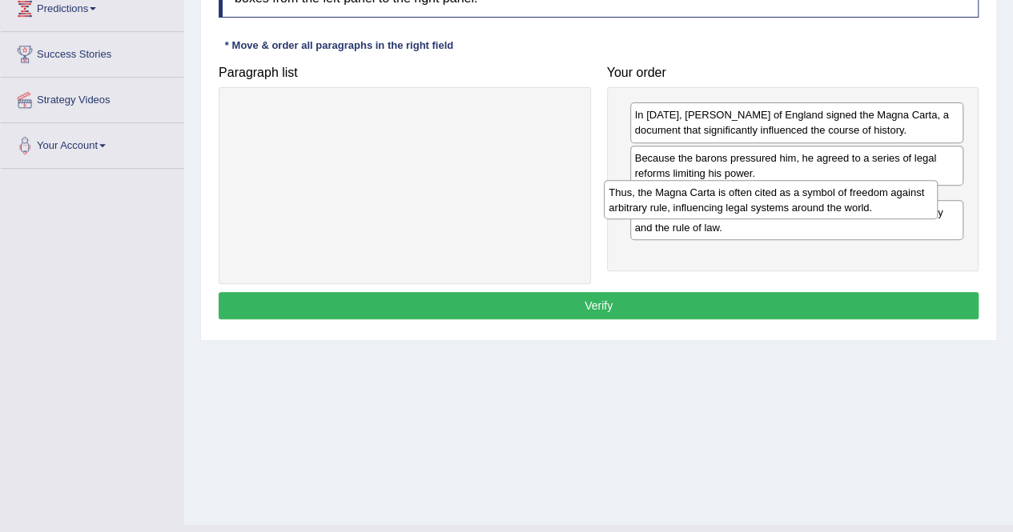
drag, startPoint x: 748, startPoint y: 243, endPoint x: 722, endPoint y: 194, distance: 55.2
click at [722, 194] on div "Thus, the Magna Carta is often cited as a symbol of freedom against arbitrary r…" at bounding box center [771, 200] width 334 height 40
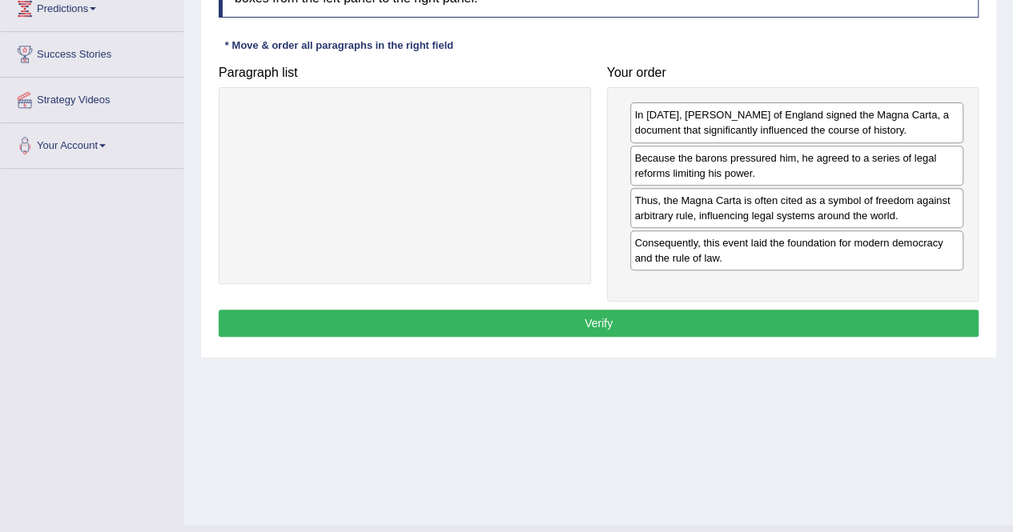
click at [609, 324] on button "Verify" at bounding box center [599, 323] width 760 height 27
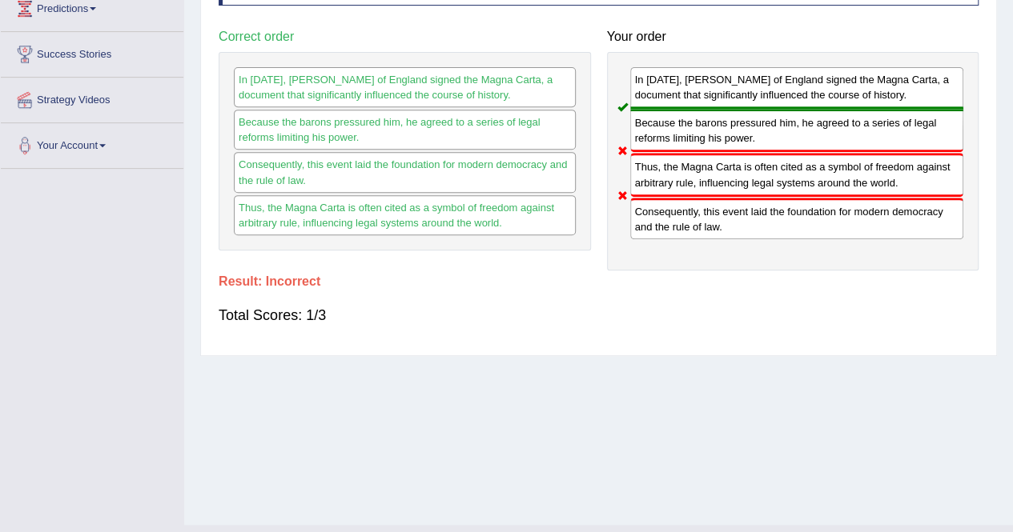
scroll to position [0, 0]
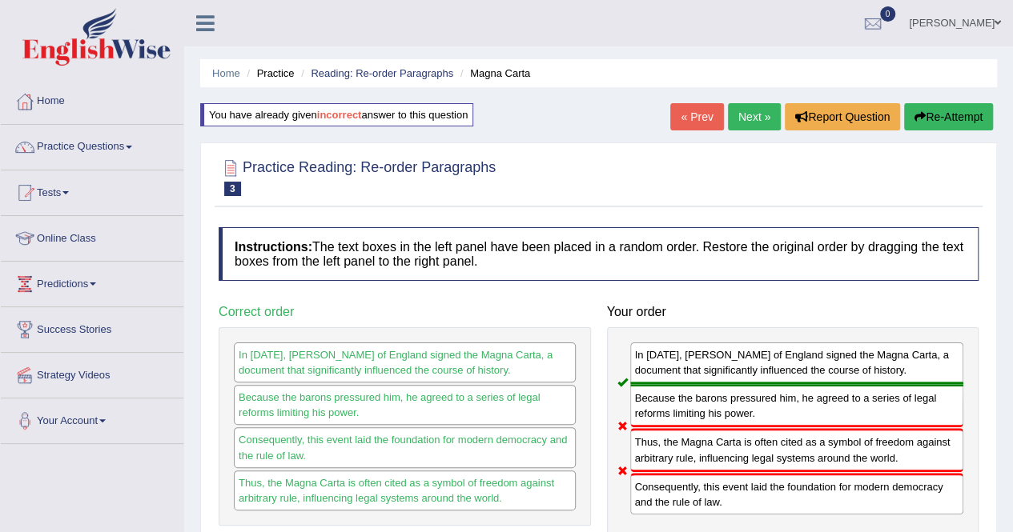
click at [959, 111] on button "Re-Attempt" at bounding box center [948, 116] width 89 height 27
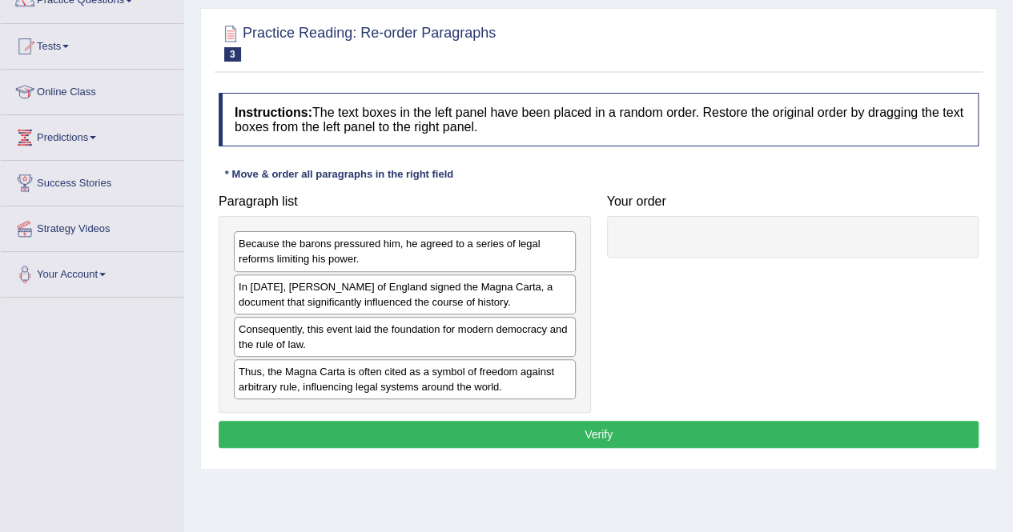
scroll to position [149, 0]
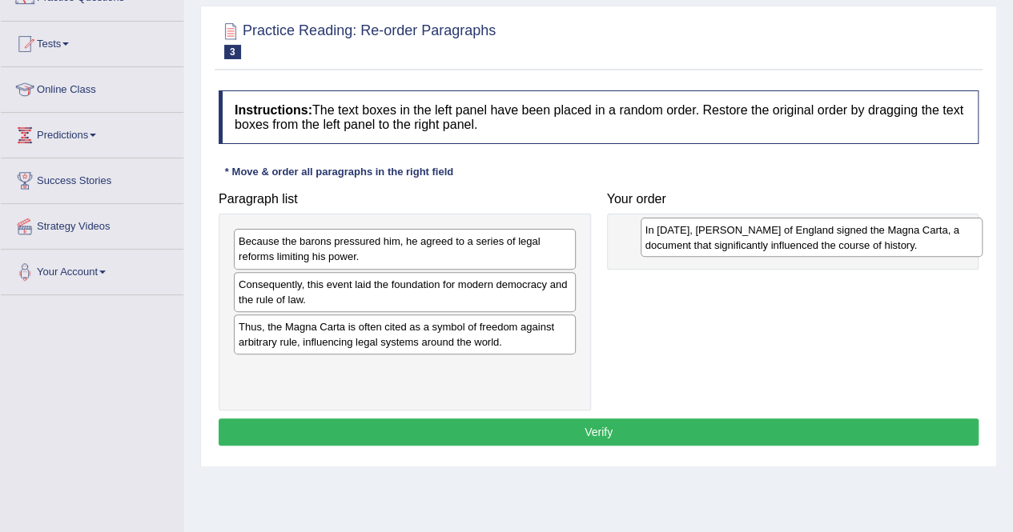
drag, startPoint x: 341, startPoint y: 287, endPoint x: 751, endPoint y: 227, distance: 414.3
click at [751, 227] on div "In [DATE], [PERSON_NAME] of England signed the Magna Carta, a document that sig…" at bounding box center [812, 238] width 342 height 40
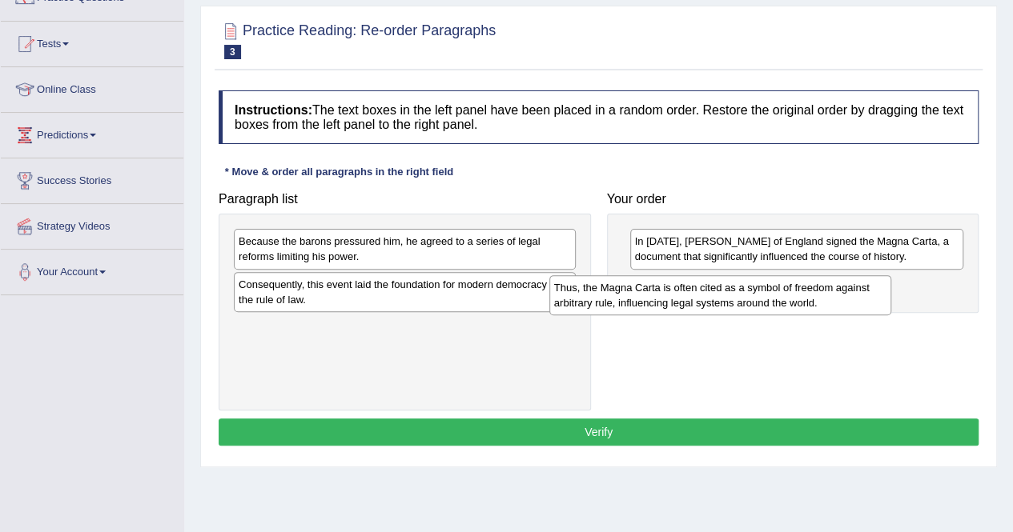
drag, startPoint x: 319, startPoint y: 326, endPoint x: 634, endPoint y: 288, distance: 317.7
click at [634, 288] on div "Thus, the Magna Carta is often cited as a symbol of freedom against arbitrary r…" at bounding box center [720, 295] width 342 height 40
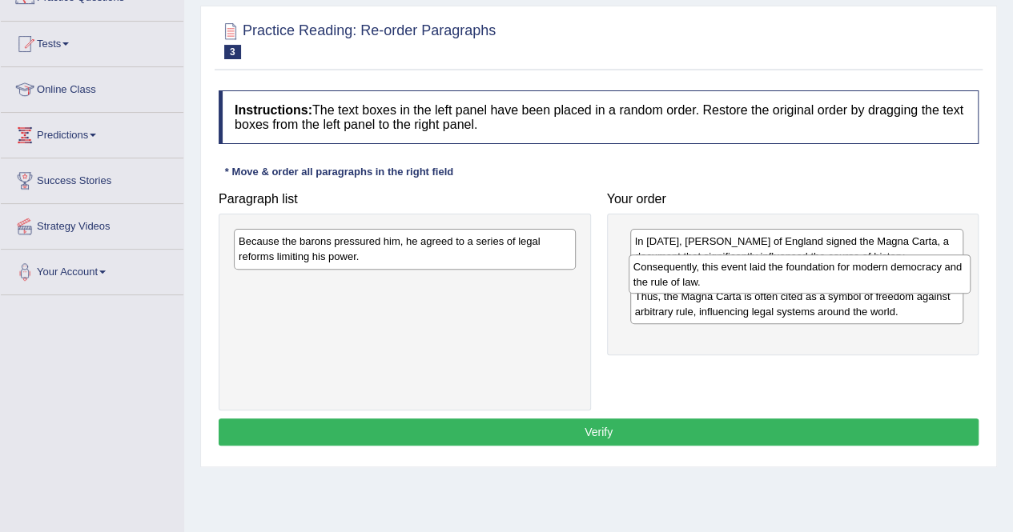
drag, startPoint x: 332, startPoint y: 296, endPoint x: 727, endPoint y: 279, distance: 395.1
click at [727, 279] on div "Consequently, this event laid the foundation for modern democracy and the rule …" at bounding box center [800, 275] width 342 height 40
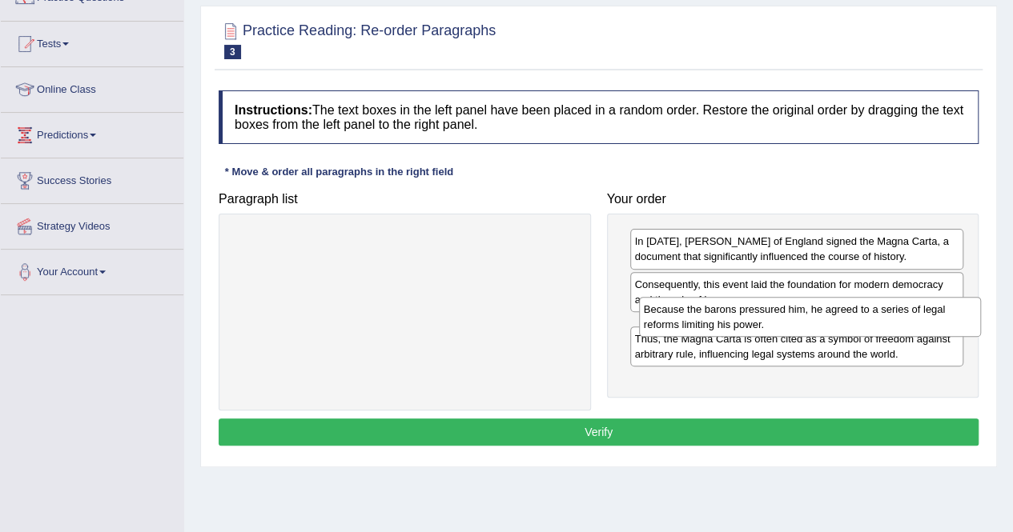
drag, startPoint x: 384, startPoint y: 242, endPoint x: 786, endPoint y: 311, distance: 407.9
click at [786, 311] on div "Because the barons pressured him, he agreed to a series of legal reforms limiti…" at bounding box center [810, 317] width 342 height 40
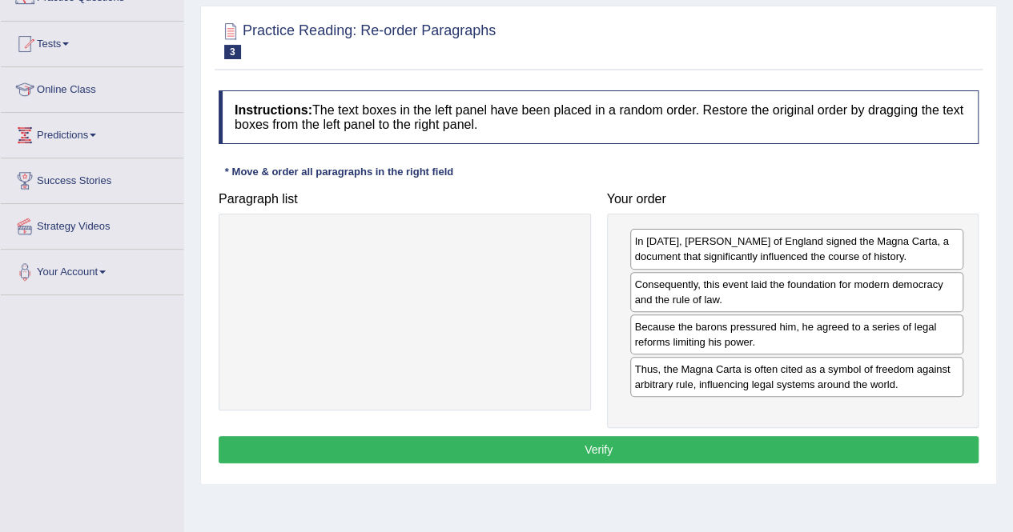
click at [635, 452] on button "Verify" at bounding box center [599, 449] width 760 height 27
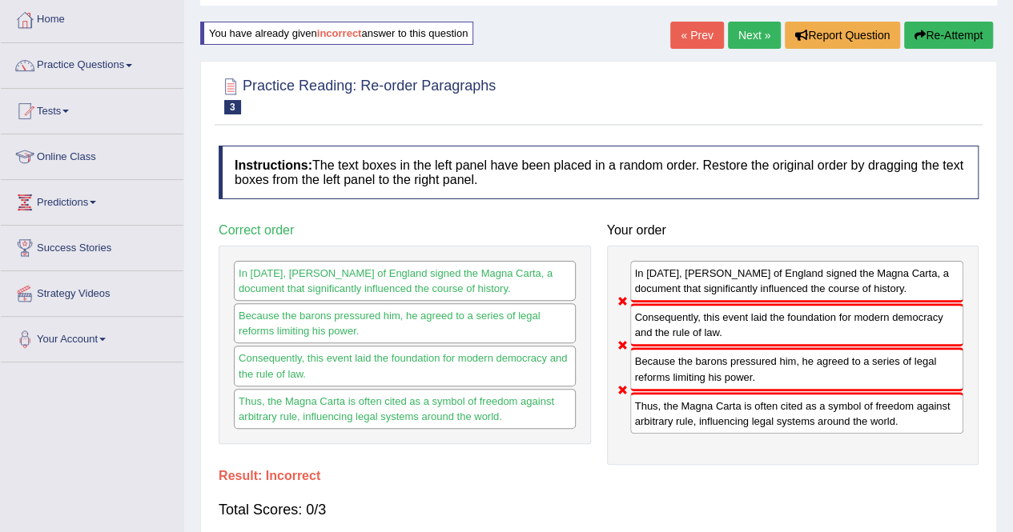
scroll to position [80, 0]
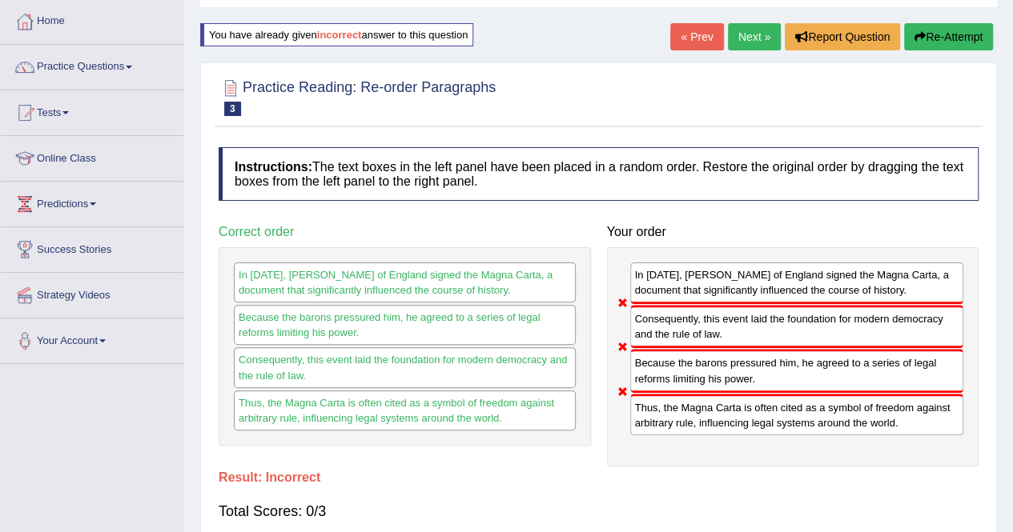
drag, startPoint x: 217, startPoint y: 225, endPoint x: 540, endPoint y: 424, distance: 379.3
click at [540, 424] on div "Correct order In 1215, King John of England signed the Magna Carta, a document …" at bounding box center [405, 331] width 388 height 228
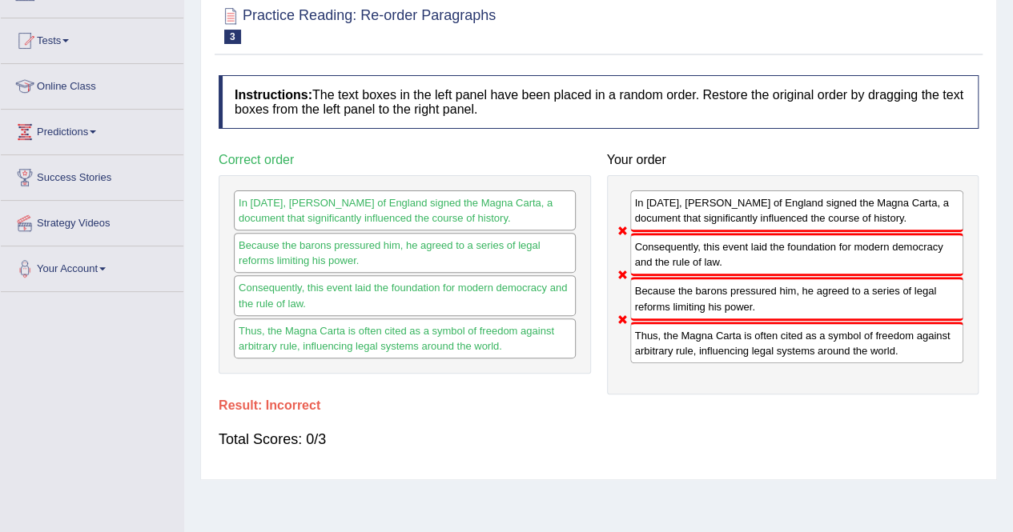
scroll to position [0, 0]
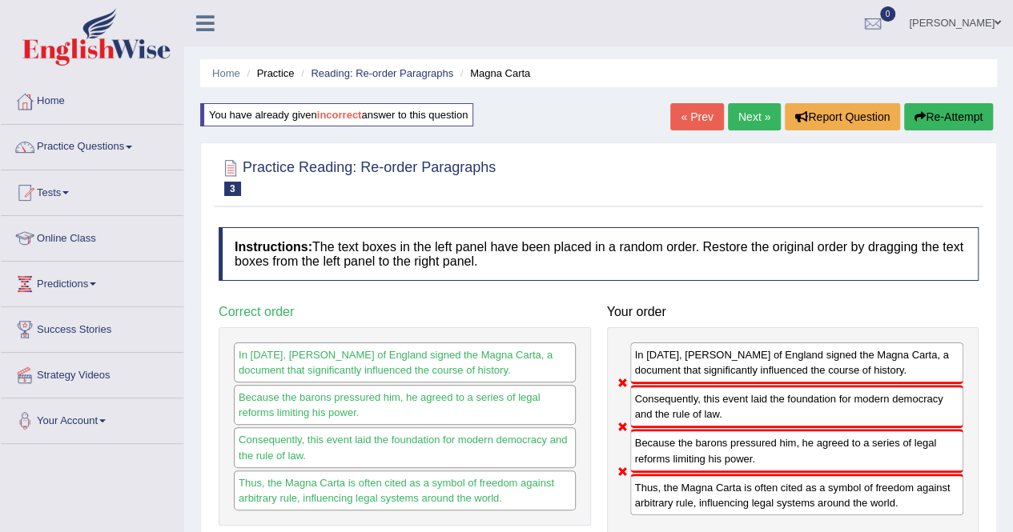
click at [935, 122] on button "Re-Attempt" at bounding box center [948, 116] width 89 height 27
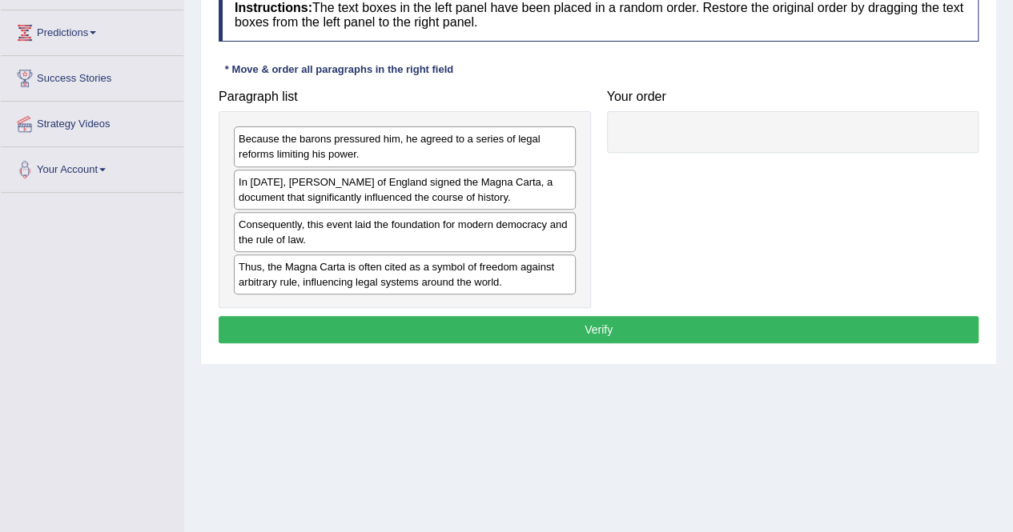
scroll to position [252, 0]
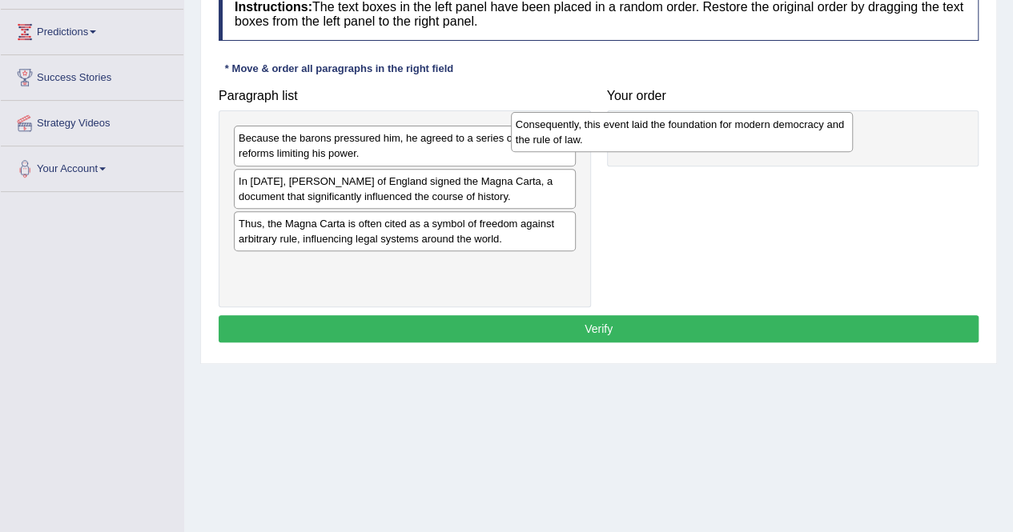
drag, startPoint x: 365, startPoint y: 231, endPoint x: 642, endPoint y: 137, distance: 292.7
click at [642, 137] on div "Consequently, this event laid the foundation for modern democracy and the rule …" at bounding box center [682, 132] width 342 height 40
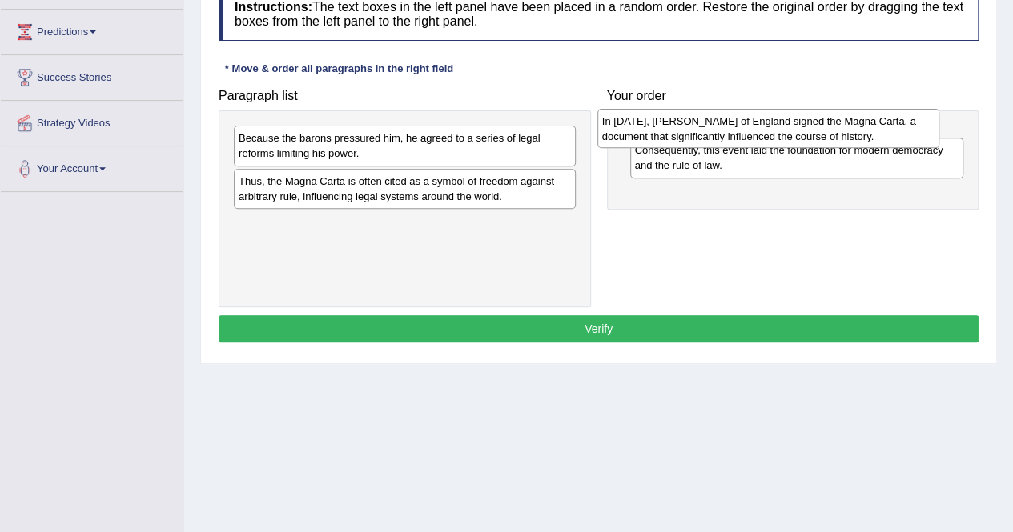
drag, startPoint x: 465, startPoint y: 188, endPoint x: 830, endPoint y: 130, distance: 369.0
click at [830, 130] on div "In [DATE], [PERSON_NAME] of England signed the Magna Carta, a document that sig…" at bounding box center [768, 129] width 342 height 40
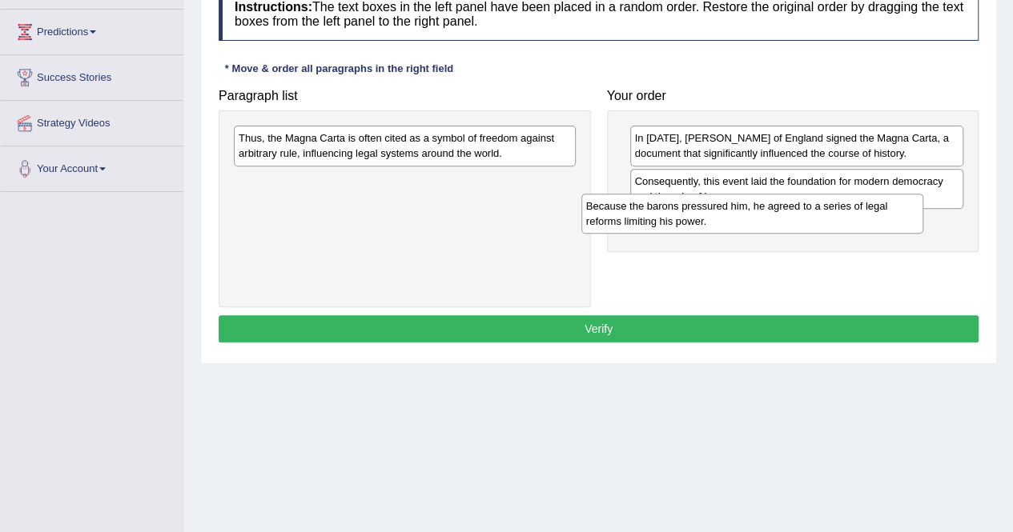
drag, startPoint x: 386, startPoint y: 151, endPoint x: 737, endPoint y: 217, distance: 356.8
click at [737, 217] on div "Because the barons pressured him, he agreed to a series of legal reforms limiti…" at bounding box center [752, 214] width 342 height 40
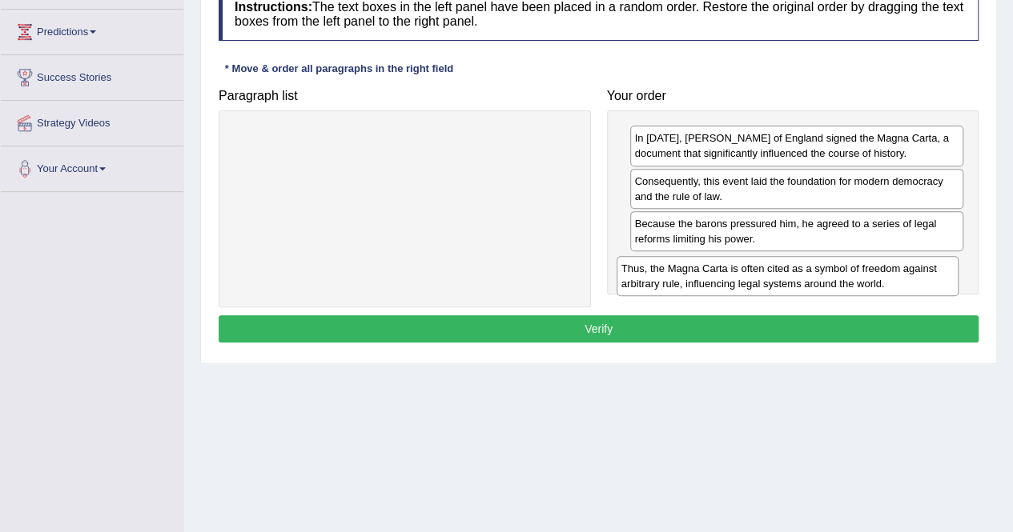
drag, startPoint x: 458, startPoint y: 137, endPoint x: 841, endPoint y: 267, distance: 404.1
click at [841, 267] on div "Thus, the Magna Carta is often cited as a symbol of freedom against arbitrary r…" at bounding box center [788, 276] width 342 height 40
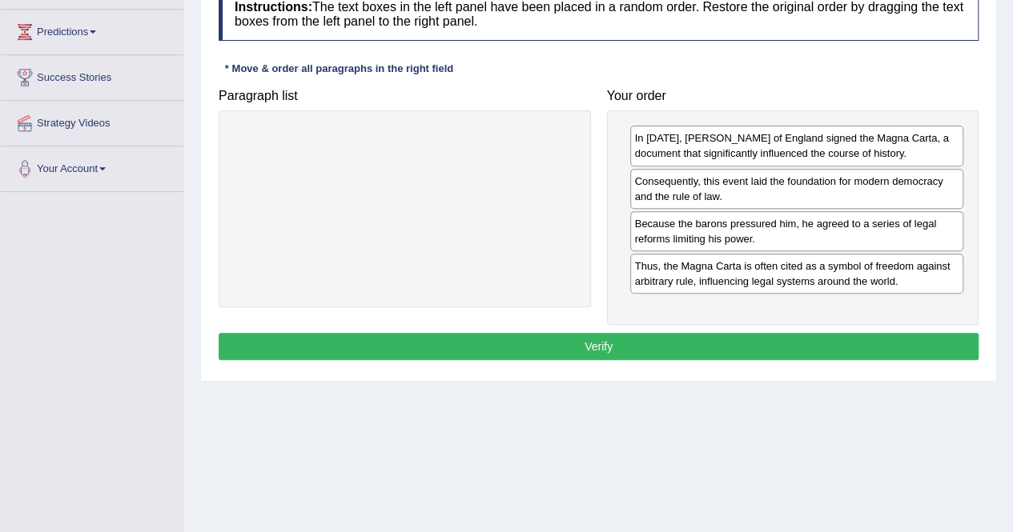
click at [637, 343] on button "Verify" at bounding box center [599, 346] width 760 height 27
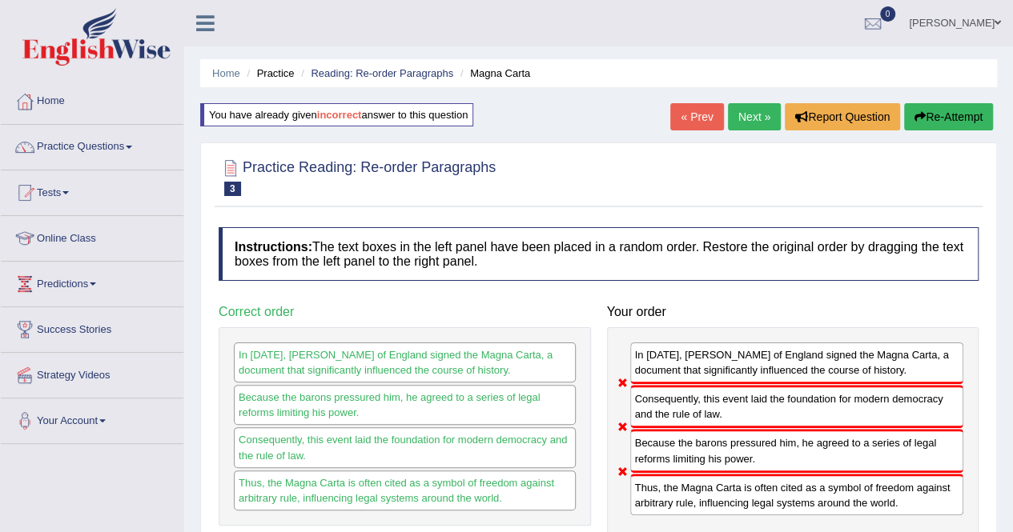
scroll to position [1, 0]
click at [934, 114] on button "Re-Attempt" at bounding box center [948, 115] width 89 height 27
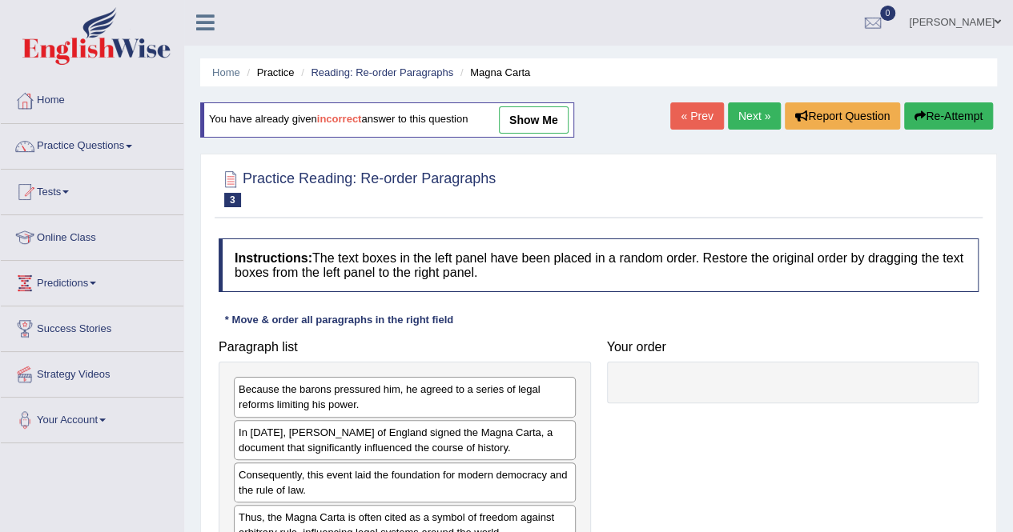
scroll to position [214, 0]
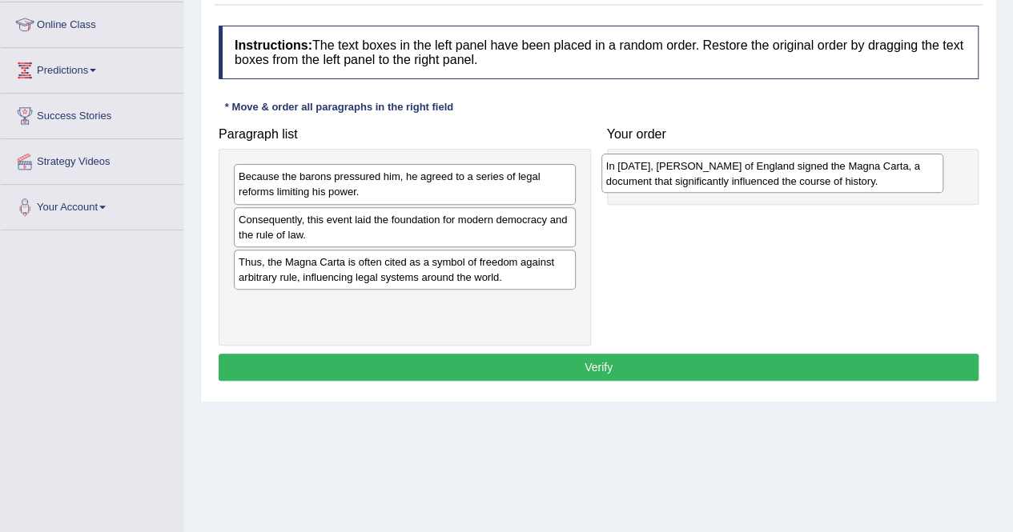
drag, startPoint x: 383, startPoint y: 236, endPoint x: 750, endPoint y: 183, distance: 371.3
click at [750, 183] on div "In [DATE], [PERSON_NAME] of England signed the Magna Carta, a document that sig…" at bounding box center [772, 174] width 342 height 40
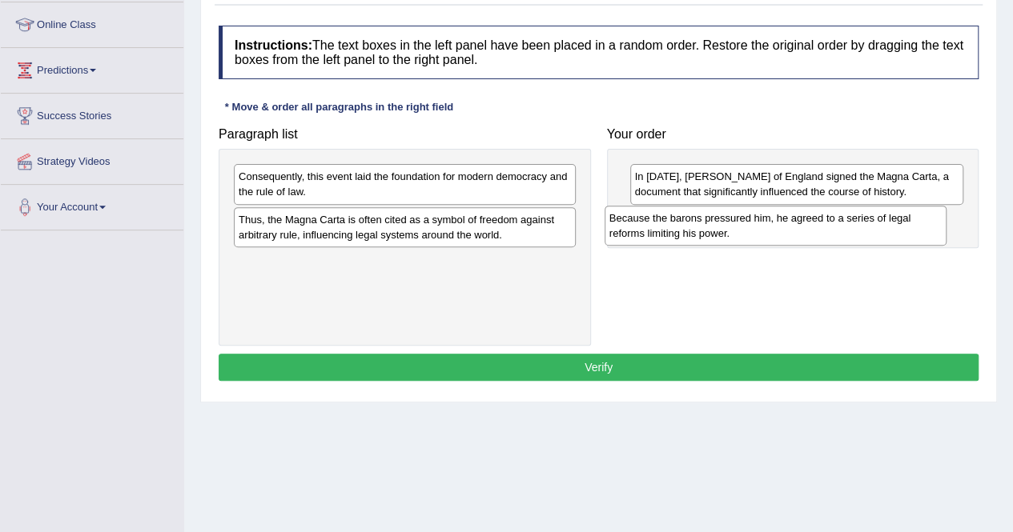
drag, startPoint x: 357, startPoint y: 182, endPoint x: 729, endPoint y: 226, distance: 374.1
click at [729, 226] on div "Because the barons pressured him, he agreed to a series of legal reforms limiti…" at bounding box center [776, 226] width 342 height 40
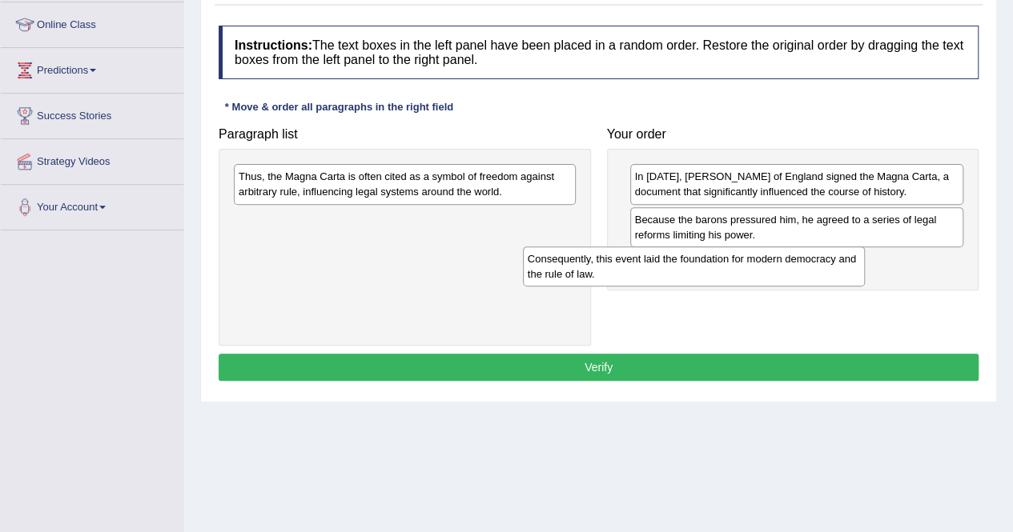
drag, startPoint x: 508, startPoint y: 188, endPoint x: 797, endPoint y: 271, distance: 300.6
click at [797, 271] on div "Consequently, this event laid the foundation for modern democracy and the rule …" at bounding box center [694, 267] width 342 height 40
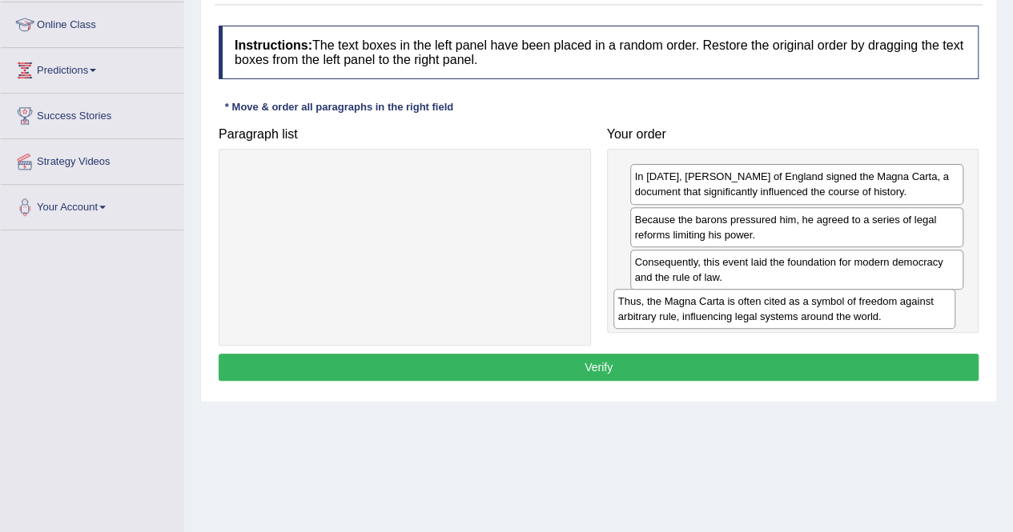
drag, startPoint x: 488, startPoint y: 191, endPoint x: 867, endPoint y: 316, distance: 399.0
click at [867, 316] on div "Thus, the Magna Carta is often cited as a symbol of freedom against arbitrary r…" at bounding box center [784, 309] width 342 height 40
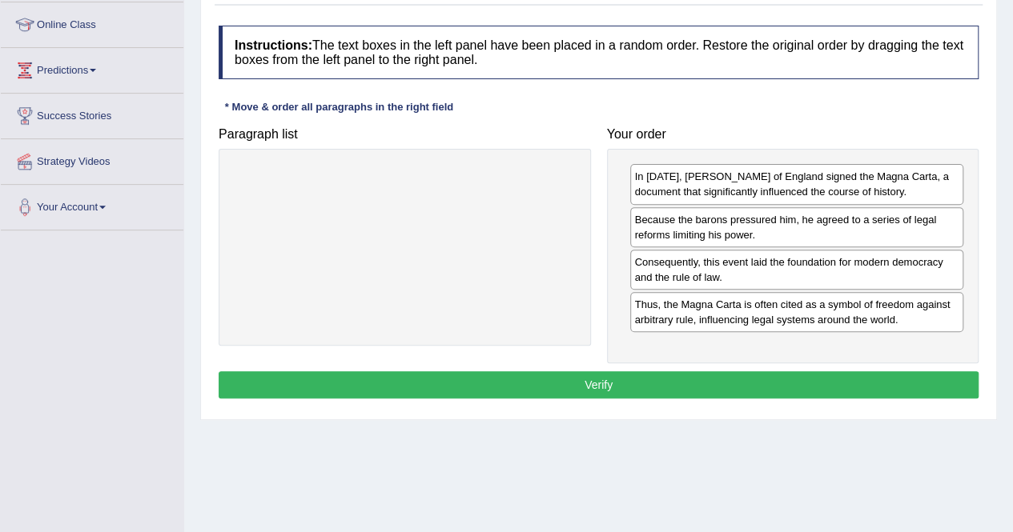
click at [612, 382] on button "Verify" at bounding box center [599, 385] width 760 height 27
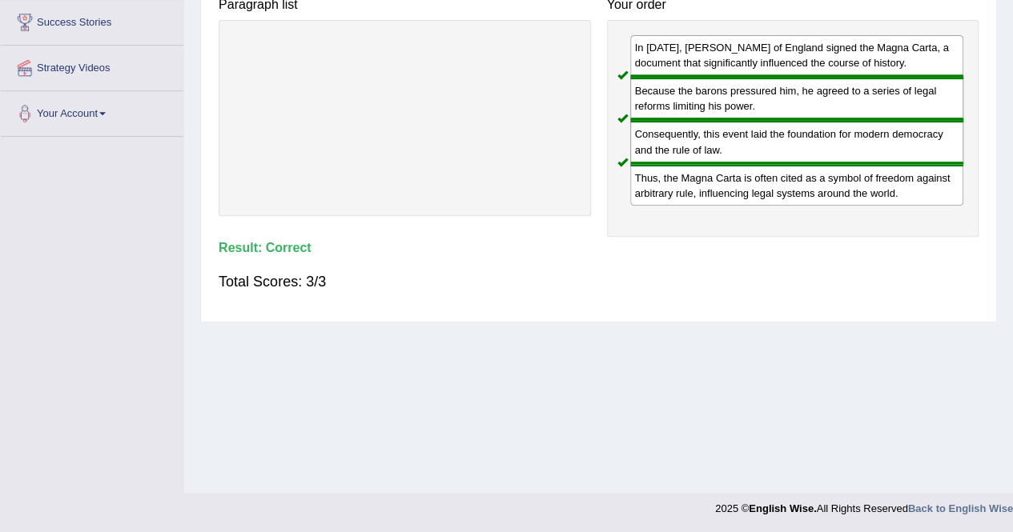
scroll to position [0, 0]
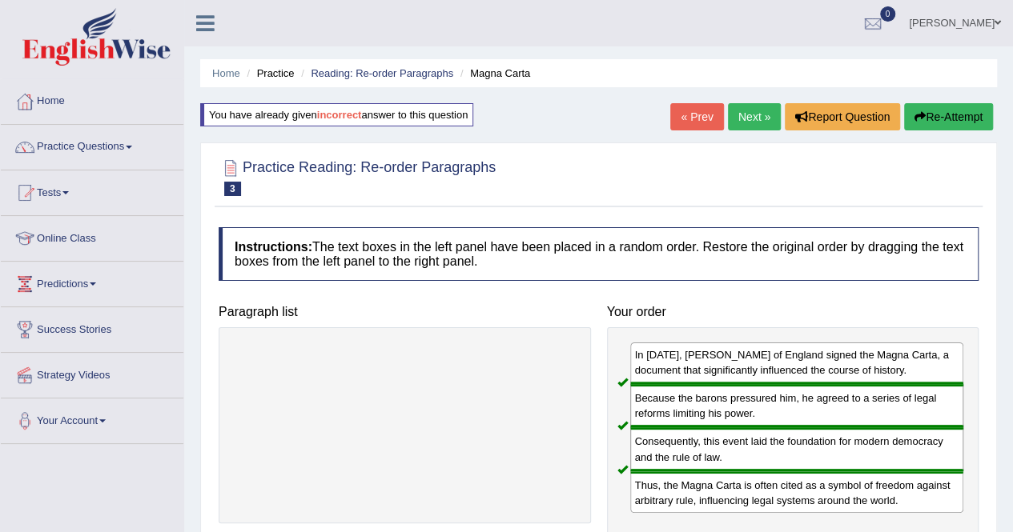
click at [747, 122] on link "Next »" at bounding box center [754, 116] width 53 height 27
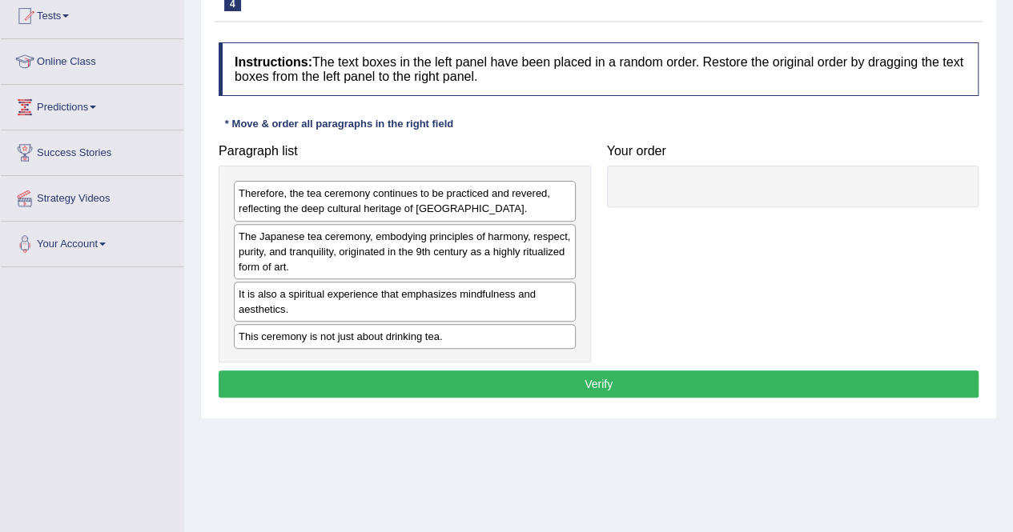
scroll to position [178, 0]
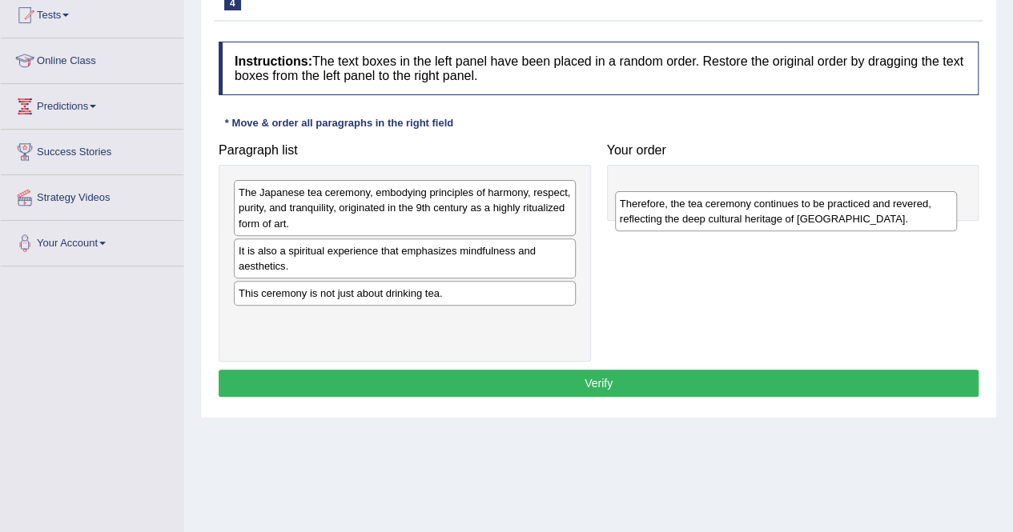
drag, startPoint x: 259, startPoint y: 206, endPoint x: 641, endPoint y: 215, distance: 381.2
click at [641, 215] on div "Therefore, the tea ceremony continues to be practiced and revered, reflecting t…" at bounding box center [786, 211] width 342 height 40
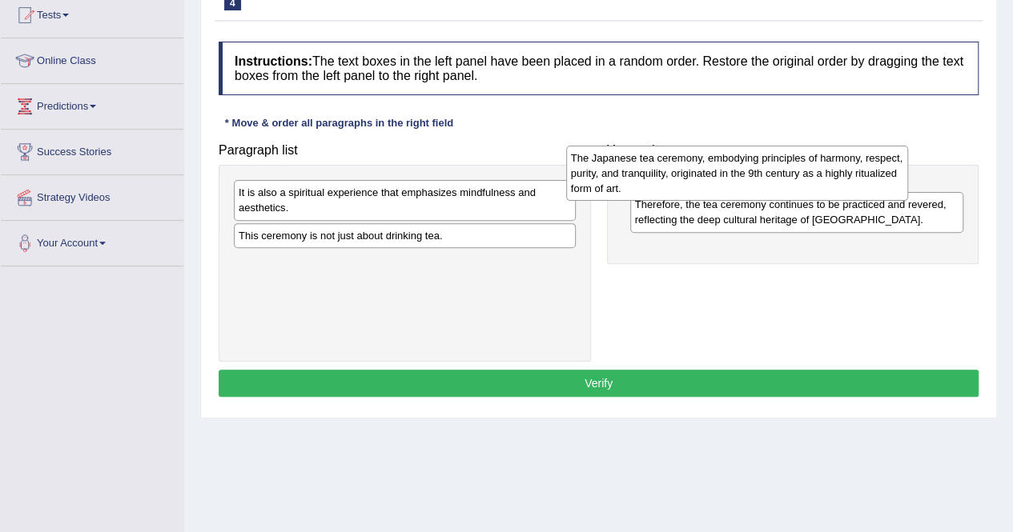
drag, startPoint x: 484, startPoint y: 203, endPoint x: 816, endPoint y: 169, distance: 334.0
click at [816, 169] on div "The Japanese tea ceremony, embodying principles of harmony, respect, purity, an…" at bounding box center [737, 173] width 342 height 55
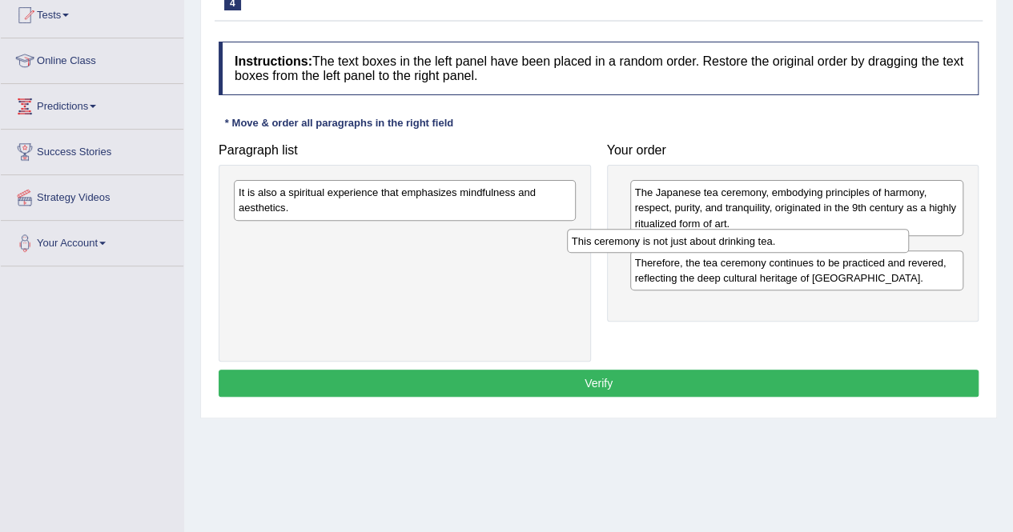
drag, startPoint x: 417, startPoint y: 236, endPoint x: 761, endPoint y: 246, distance: 343.6
click at [761, 246] on div "This ceremony is not just about drinking tea." at bounding box center [738, 241] width 342 height 24
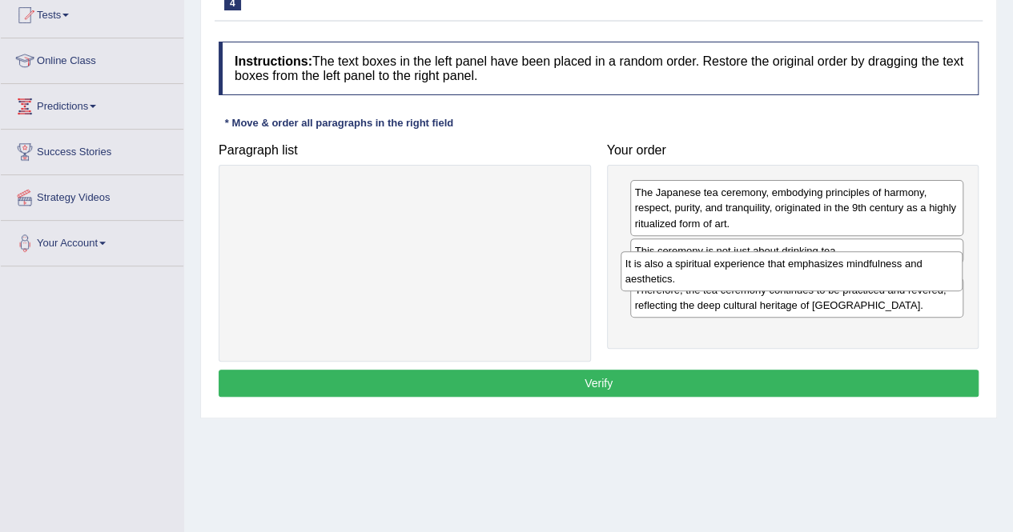
drag, startPoint x: 394, startPoint y: 210, endPoint x: 781, endPoint y: 281, distance: 393.2
click at [781, 281] on div "It is also a spiritual experience that emphasizes mindfulness and aesthetics." at bounding box center [792, 271] width 342 height 40
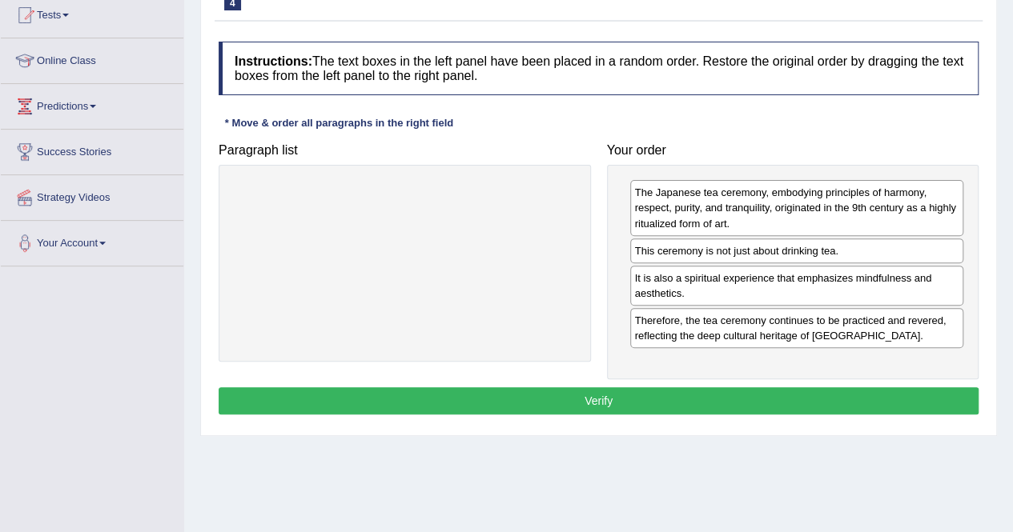
click at [639, 400] on button "Verify" at bounding box center [599, 401] width 760 height 27
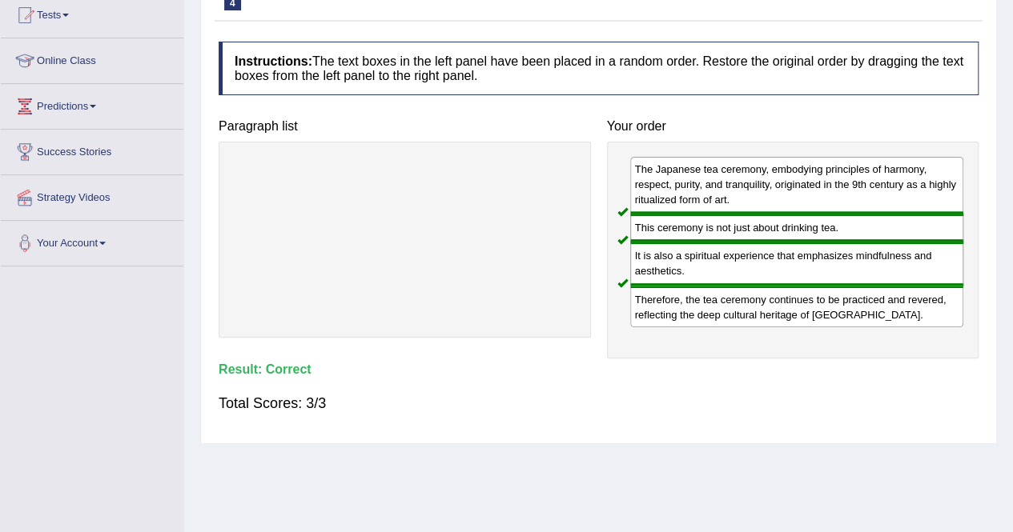
click at [757, 167] on div "The Japanese tea ceremony, embodying principles of harmony, respect, purity, an…" at bounding box center [797, 185] width 334 height 57
click at [687, 230] on div "This ceremony is not just about drinking tea." at bounding box center [797, 228] width 334 height 28
click at [659, 311] on div "Therefore, the tea ceremony continues to be practiced and revered, reflecting t…" at bounding box center [797, 307] width 334 height 42
click at [634, 301] on div "Therefore, the tea ceremony continues to be practiced and revered, reflecting t…" at bounding box center [797, 307] width 334 height 42
click at [652, 298] on div "Therefore, the tea ceremony continues to be practiced and revered, reflecting t…" at bounding box center [797, 307] width 334 height 42
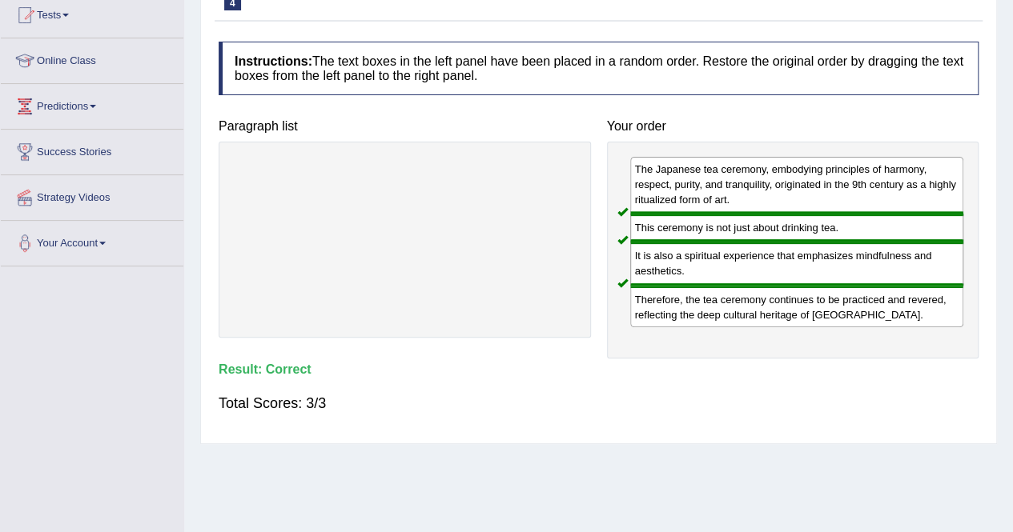
click at [661, 269] on div "It is also a spiritual experience that emphasizes mindfulness and aesthetics." at bounding box center [797, 263] width 334 height 43
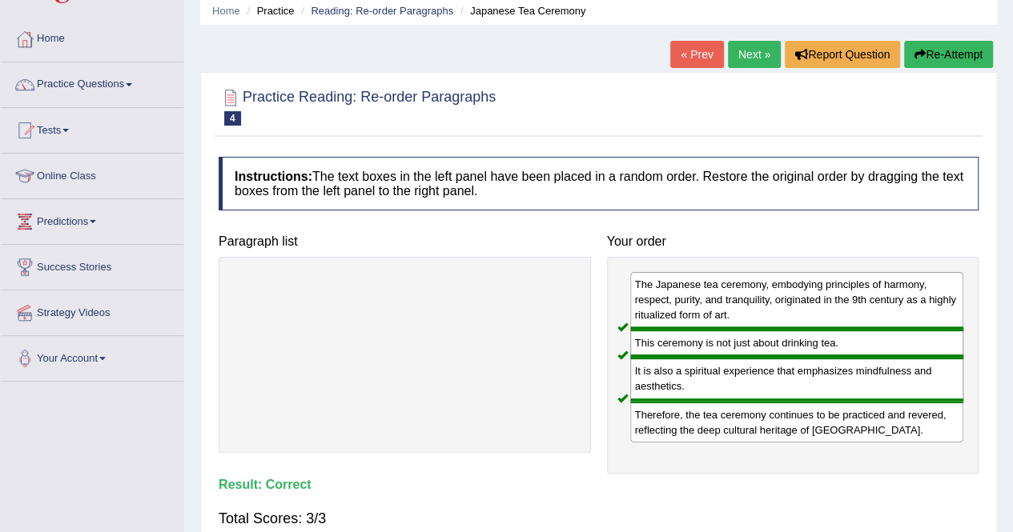
scroll to position [62, 0]
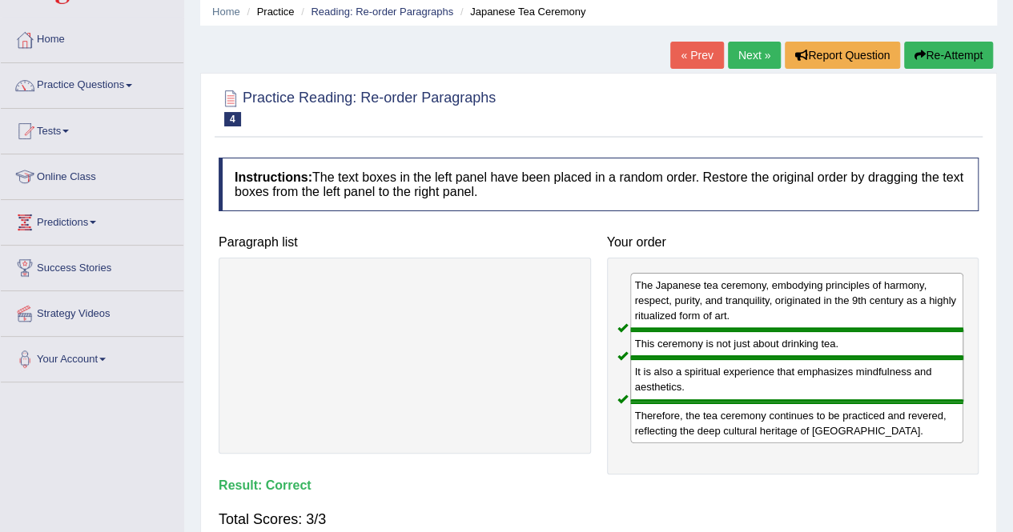
click at [746, 55] on link "Next »" at bounding box center [754, 55] width 53 height 27
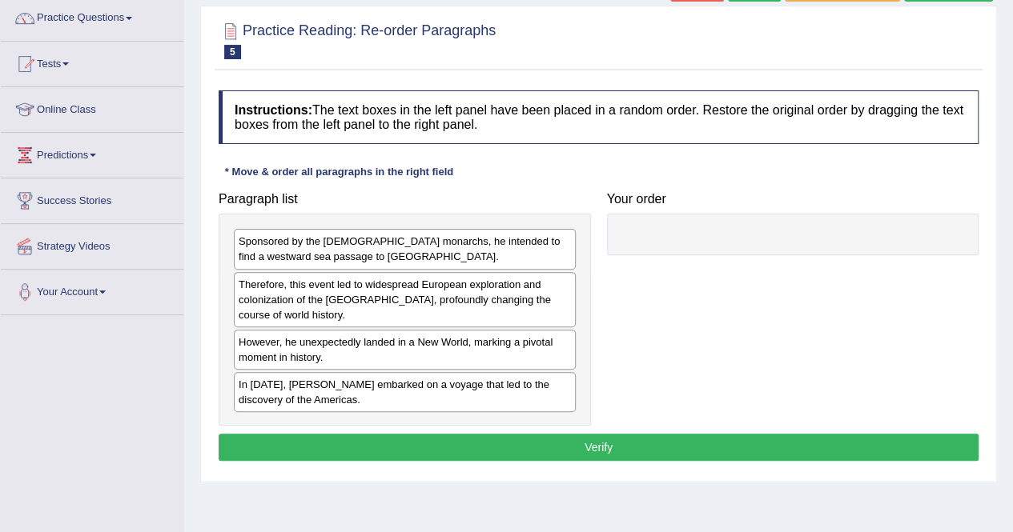
drag, startPoint x: 296, startPoint y: 393, endPoint x: 648, endPoint y: 270, distance: 372.5
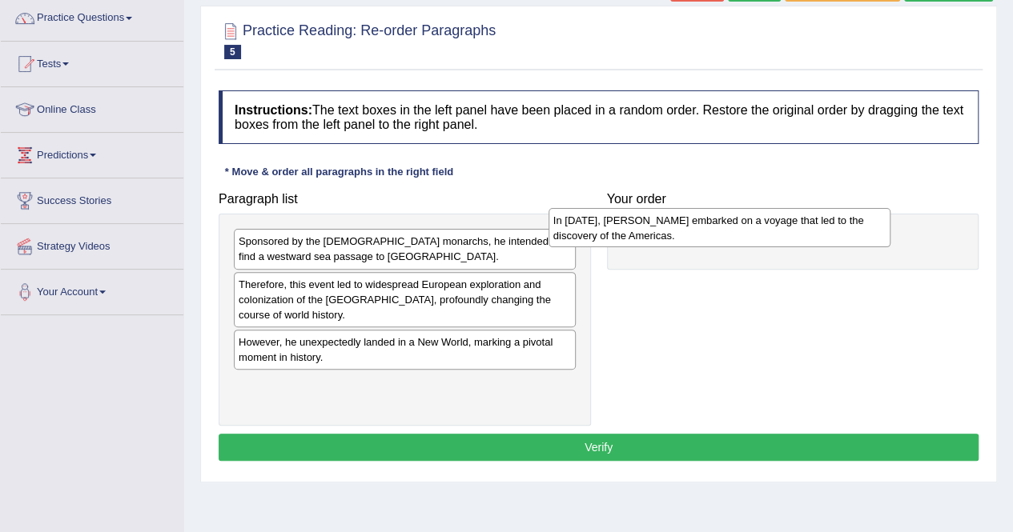
drag, startPoint x: 444, startPoint y: 396, endPoint x: 759, endPoint y: 233, distance: 354.2
click at [759, 233] on div "In [DATE], [PERSON_NAME] embarked on a voyage that led to the discovery of the …" at bounding box center [719, 228] width 342 height 40
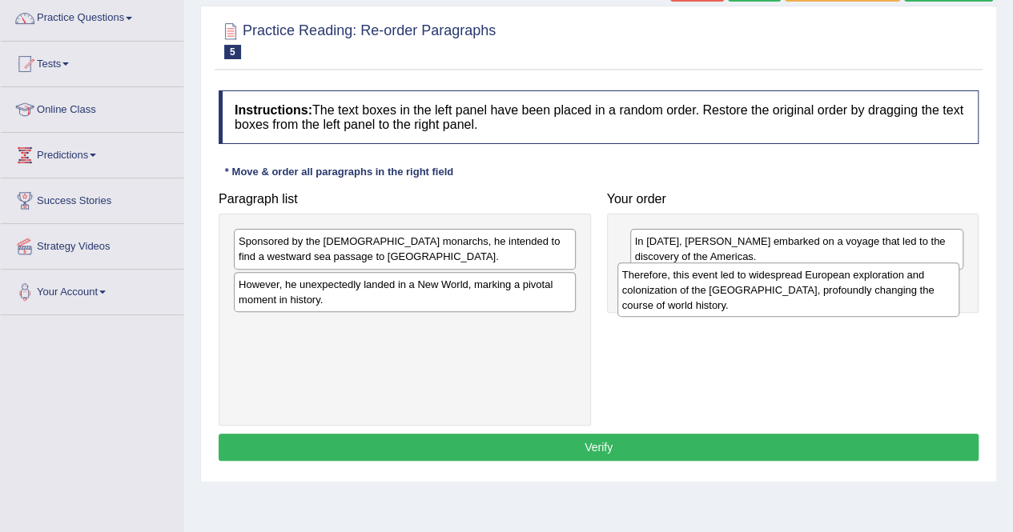
drag, startPoint x: 351, startPoint y: 300, endPoint x: 735, endPoint y: 291, distance: 383.6
click at [735, 291] on div "Therefore, this event led to widespread European exploration and colonization o…" at bounding box center [788, 290] width 342 height 55
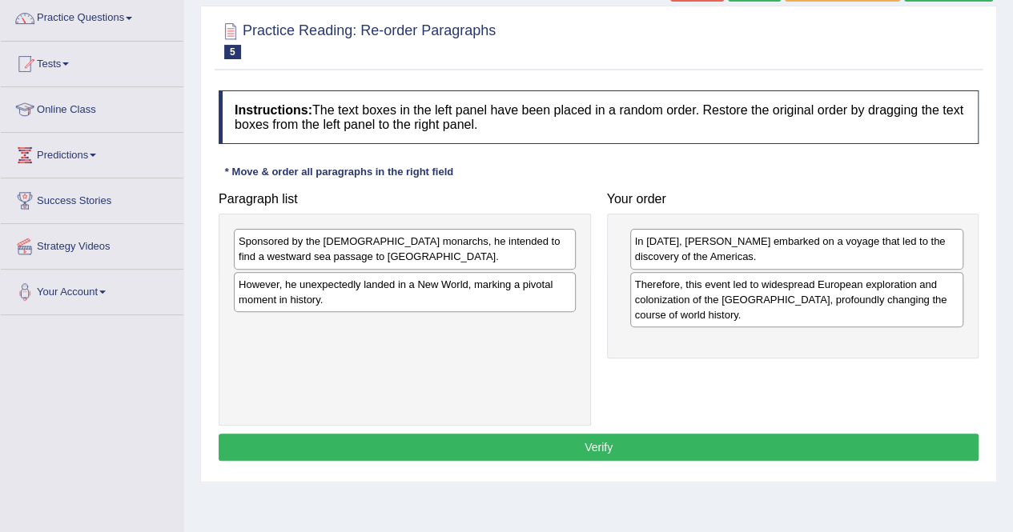
drag, startPoint x: 408, startPoint y: 292, endPoint x: 792, endPoint y: 385, distance: 394.6
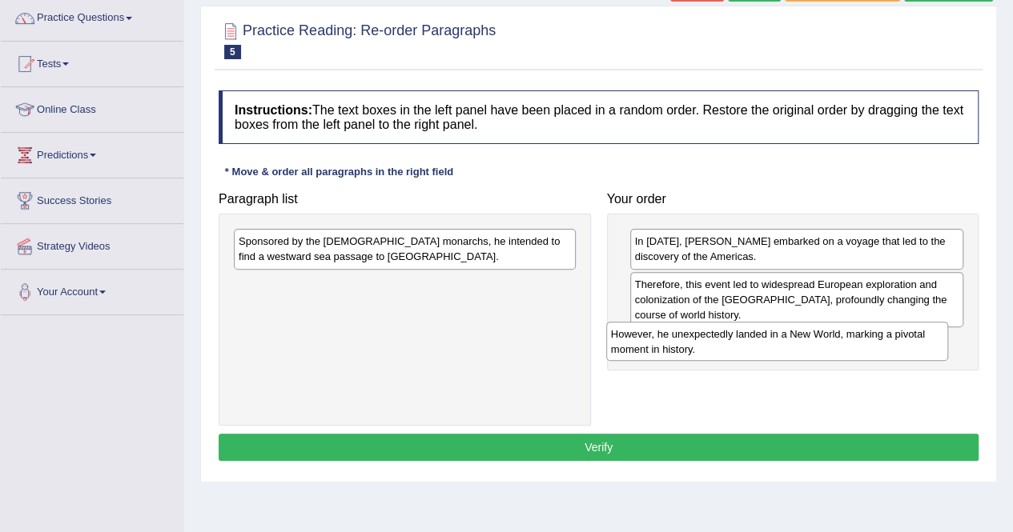
drag, startPoint x: 385, startPoint y: 286, endPoint x: 761, endPoint y: 342, distance: 379.7
click at [761, 342] on div "However, he unexpectedly landed in a New World, marking a pivotal moment in his…" at bounding box center [777, 342] width 342 height 40
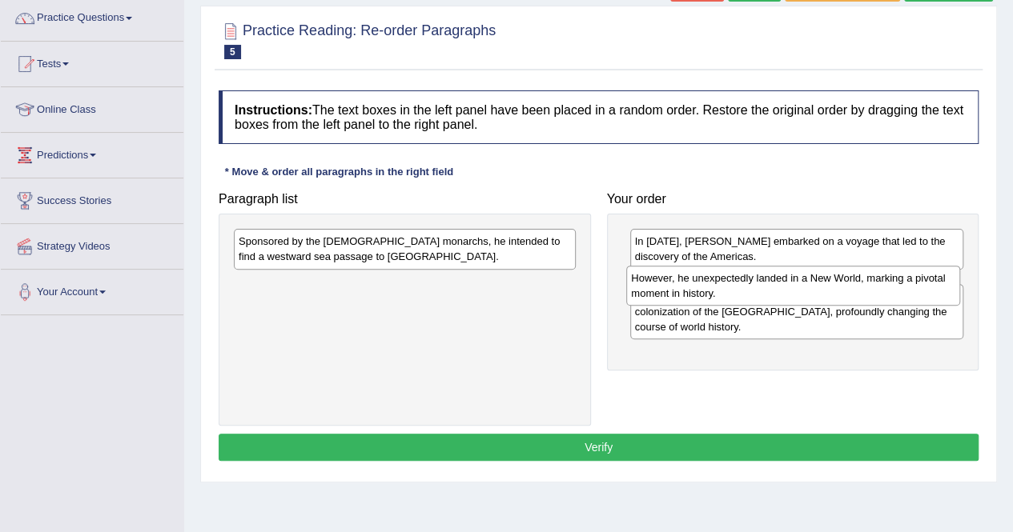
drag, startPoint x: 684, startPoint y: 350, endPoint x: 681, endPoint y: 288, distance: 61.7
click at [681, 288] on div "However, he unexpectedly landed in a New World, marking a pivotal moment in his…" at bounding box center [793, 286] width 334 height 40
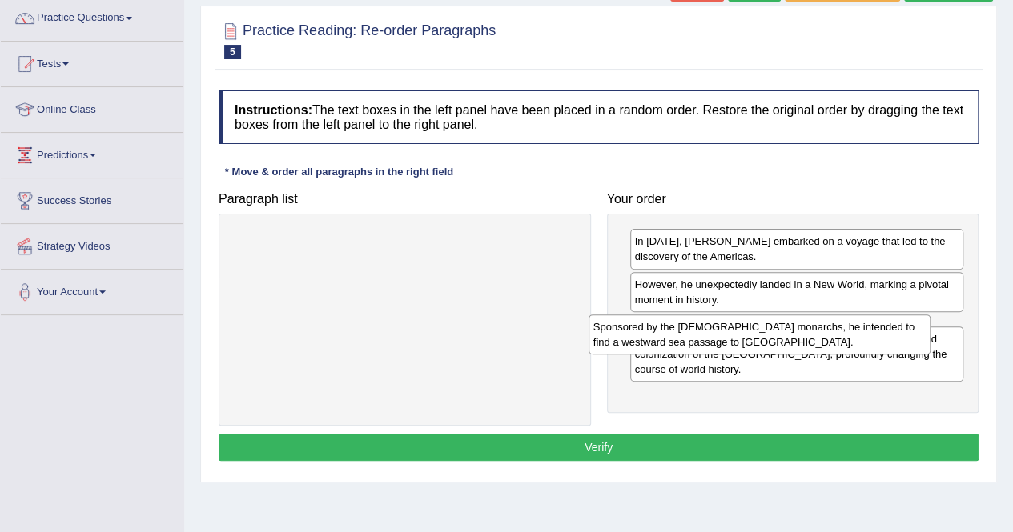
drag, startPoint x: 424, startPoint y: 257, endPoint x: 780, endPoint y: 340, distance: 365.9
click at [780, 340] on div "Sponsored by the Spanish monarchs, he intended to find a westward sea passage t…" at bounding box center [759, 335] width 342 height 40
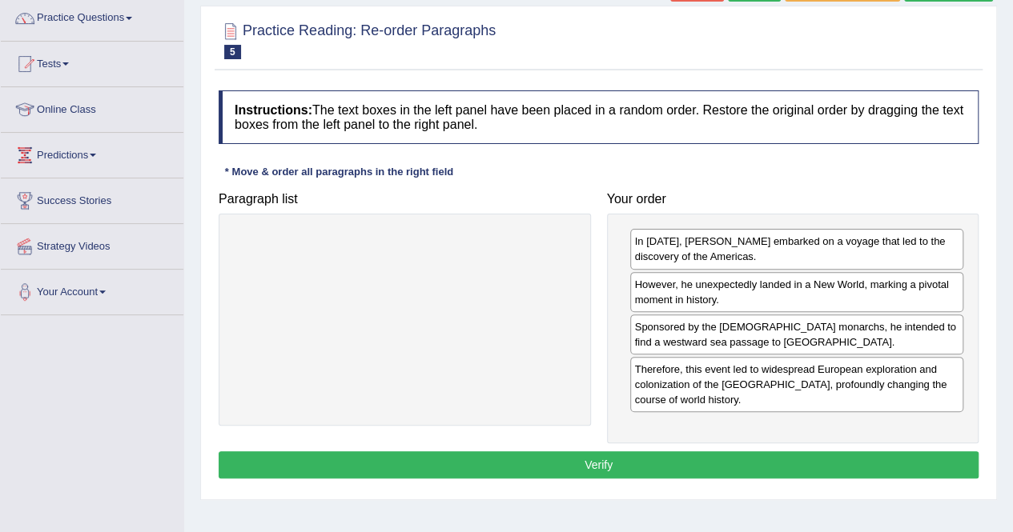
click at [629, 461] on button "Verify" at bounding box center [599, 465] width 760 height 27
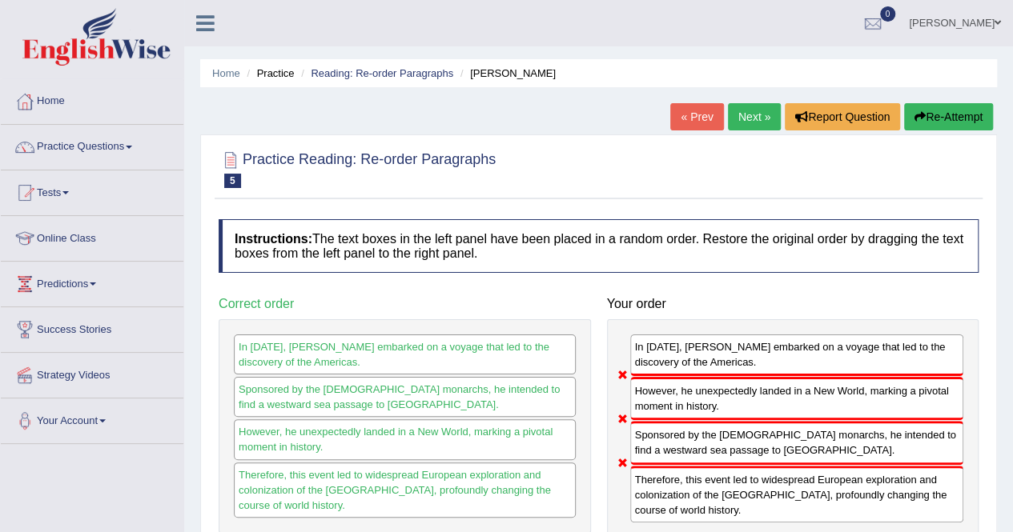
scroll to position [2, 0]
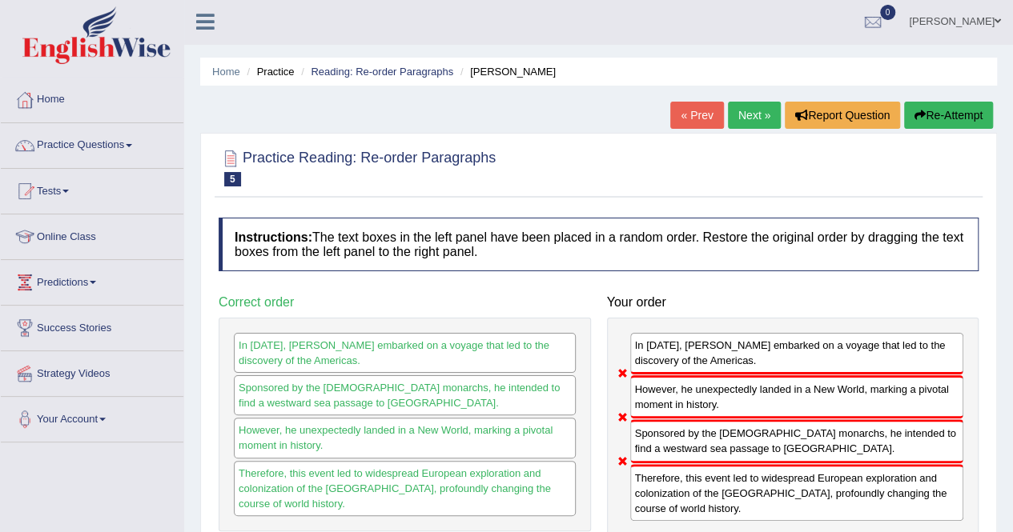
click at [977, 108] on button "Re-Attempt" at bounding box center [948, 115] width 89 height 27
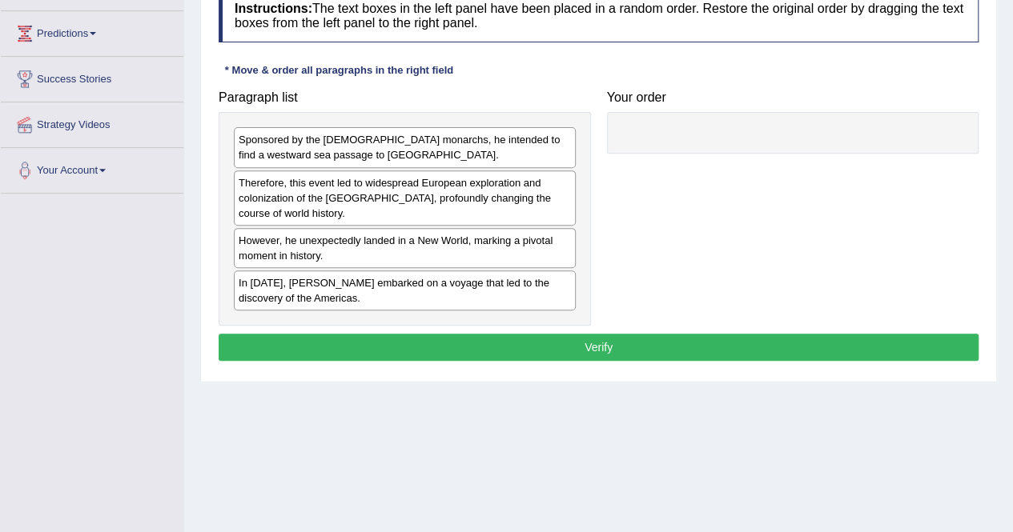
drag, startPoint x: 338, startPoint y: 294, endPoint x: 721, endPoint y: 163, distance: 404.6
drag, startPoint x: 721, startPoint y: 163, endPoint x: 412, endPoint y: 282, distance: 331.3
click at [412, 282] on div "In [DATE], [PERSON_NAME] embarked on a voyage that led to the discovery of the …" at bounding box center [405, 291] width 342 height 40
drag, startPoint x: 412, startPoint y: 282, endPoint x: 722, endPoint y: 143, distance: 340.5
click at [722, 143] on div "Paragraph list Sponsored by the [DEMOGRAPHIC_DATA] monarchs, he intended to fin…" at bounding box center [599, 204] width 776 height 244
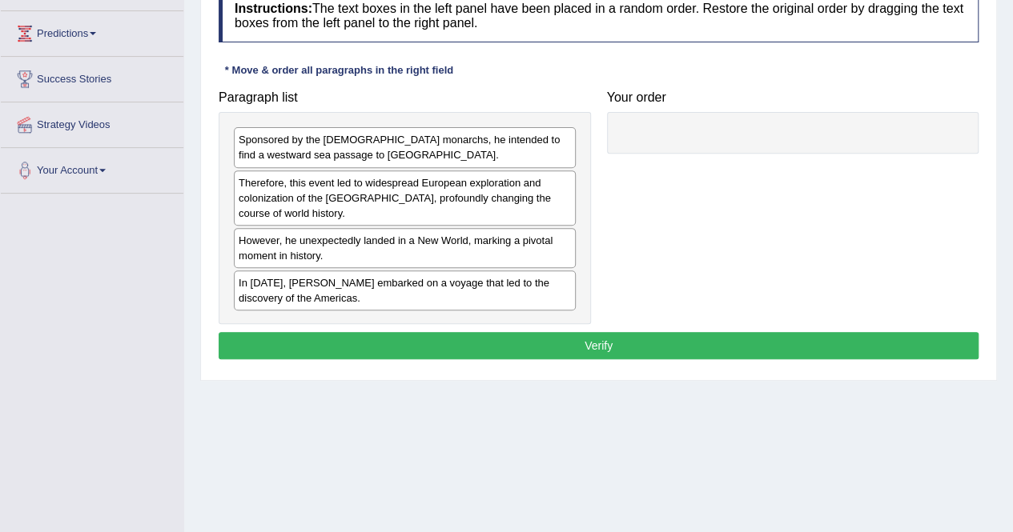
drag, startPoint x: 309, startPoint y: 293, endPoint x: 666, endPoint y: 181, distance: 374.3
click at [666, 181] on div "Paragraph list Sponsored by the [DEMOGRAPHIC_DATA] monarchs, he intended to fin…" at bounding box center [599, 203] width 776 height 242
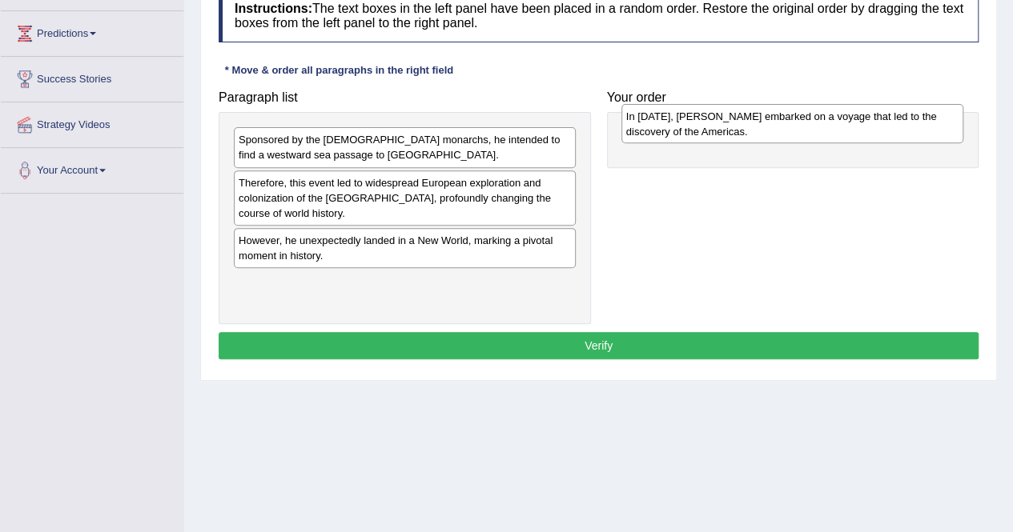
drag, startPoint x: 253, startPoint y: 288, endPoint x: 641, endPoint y: 127, distance: 420.7
click at [641, 127] on div "In 1492, Christopher Columbus embarked on a voyage that led to the discovery of…" at bounding box center [792, 124] width 342 height 40
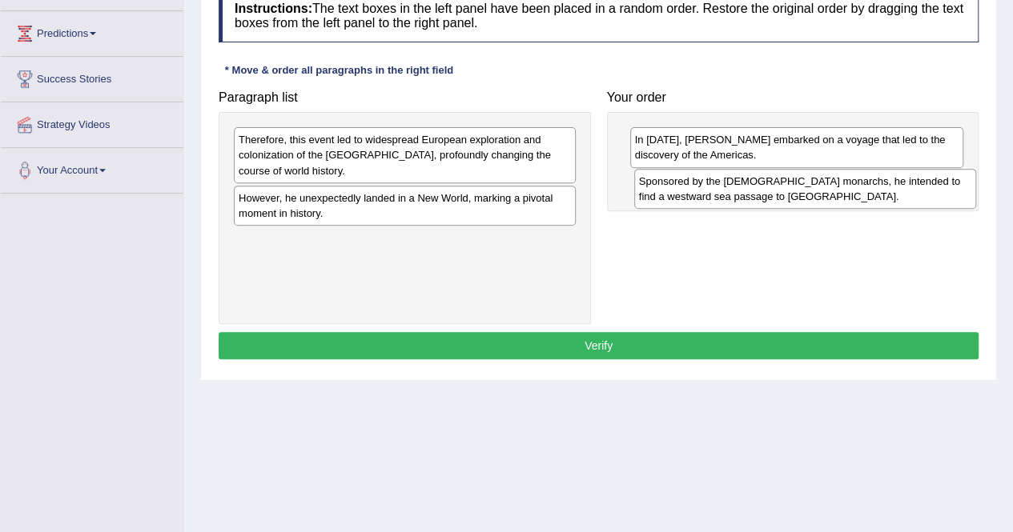
drag, startPoint x: 323, startPoint y: 151, endPoint x: 724, endPoint y: 191, distance: 402.4
click at [724, 191] on div "Sponsored by the Spanish monarchs, he intended to find a westward sea passage t…" at bounding box center [805, 189] width 342 height 40
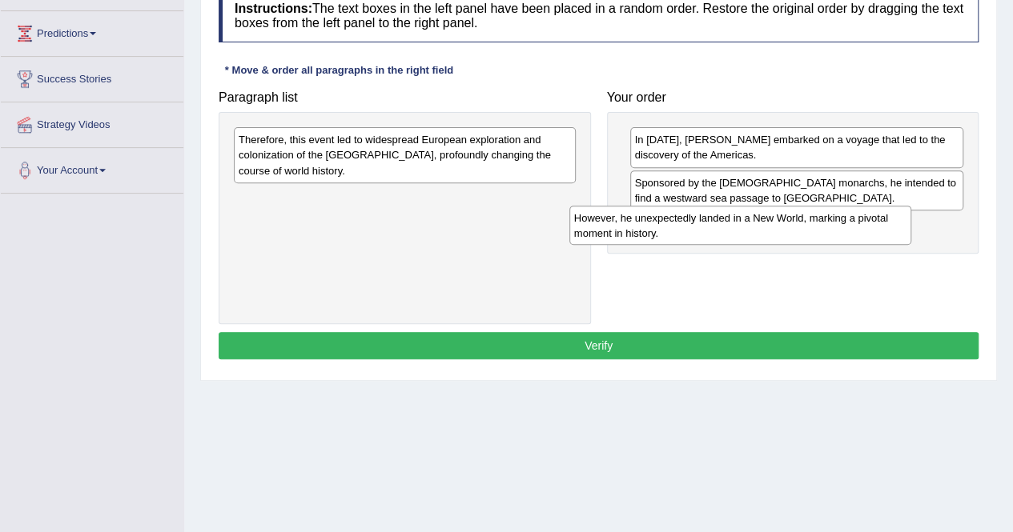
drag, startPoint x: 378, startPoint y: 209, endPoint x: 716, endPoint y: 230, distance: 338.5
click at [716, 230] on div "However, he unexpectedly landed in a New World, marking a pivotal moment in his…" at bounding box center [740, 226] width 342 height 40
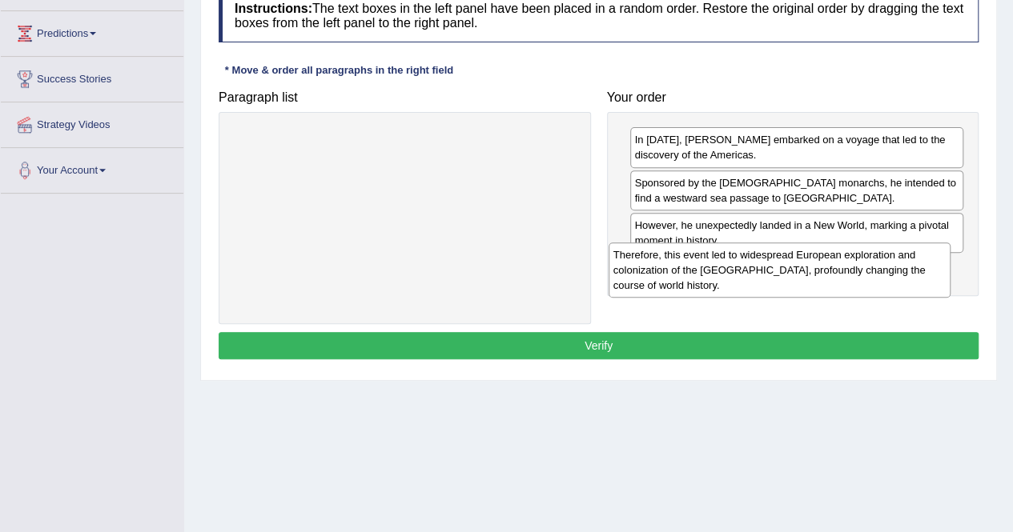
drag, startPoint x: 453, startPoint y: 145, endPoint x: 833, endPoint y: 260, distance: 396.6
click at [833, 260] on div "Therefore, this event led to widespread European exploration and colonization o…" at bounding box center [780, 270] width 342 height 55
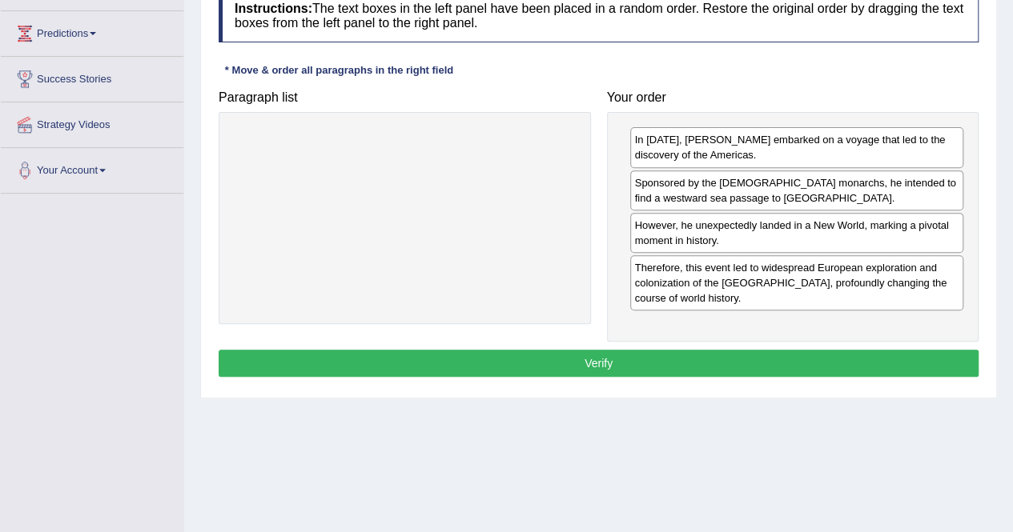
click at [641, 362] on button "Verify" at bounding box center [599, 363] width 760 height 27
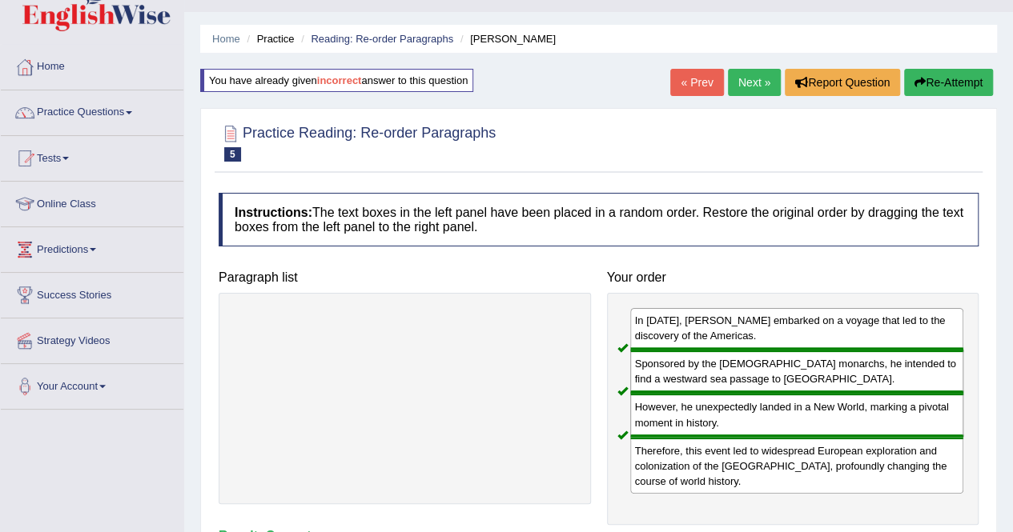
scroll to position [36, 0]
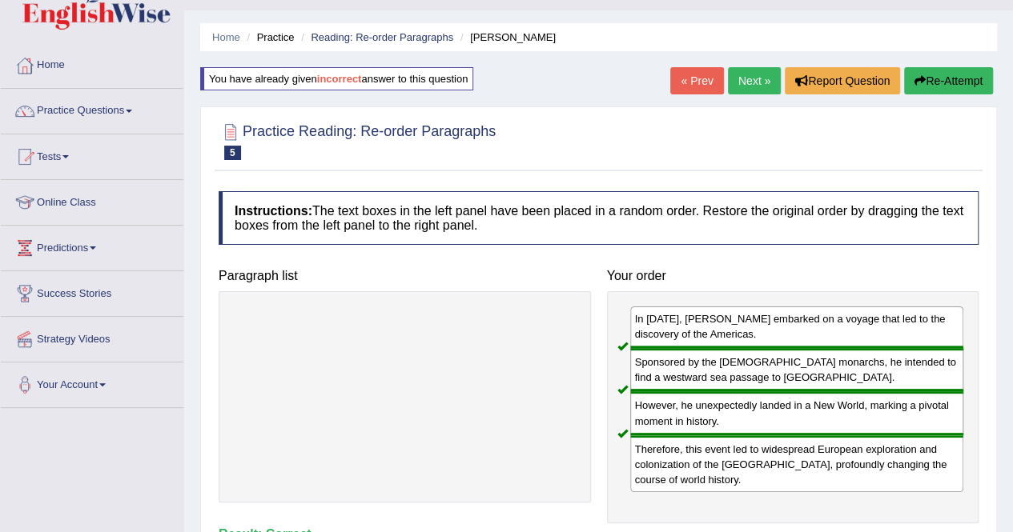
click at [754, 78] on link "Next »" at bounding box center [754, 80] width 53 height 27
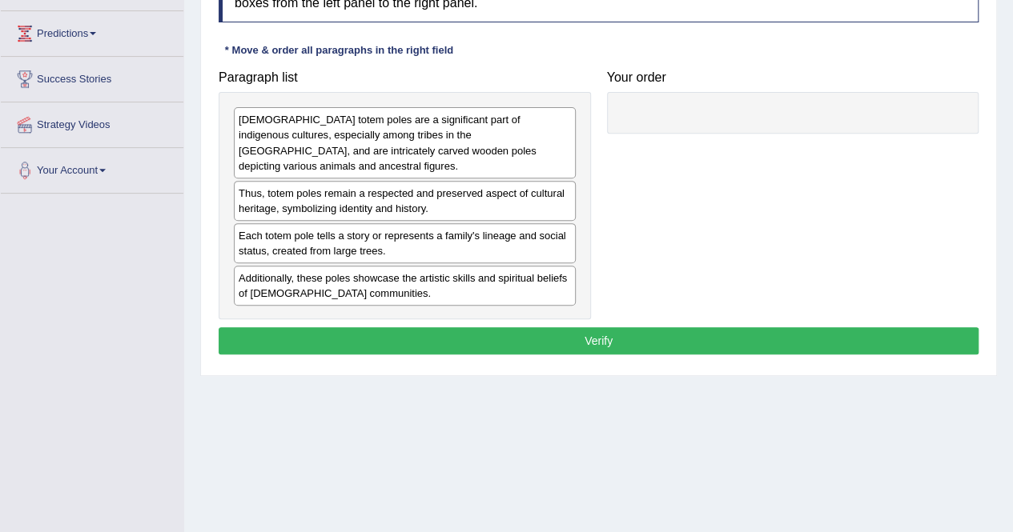
scroll to position [251, 0]
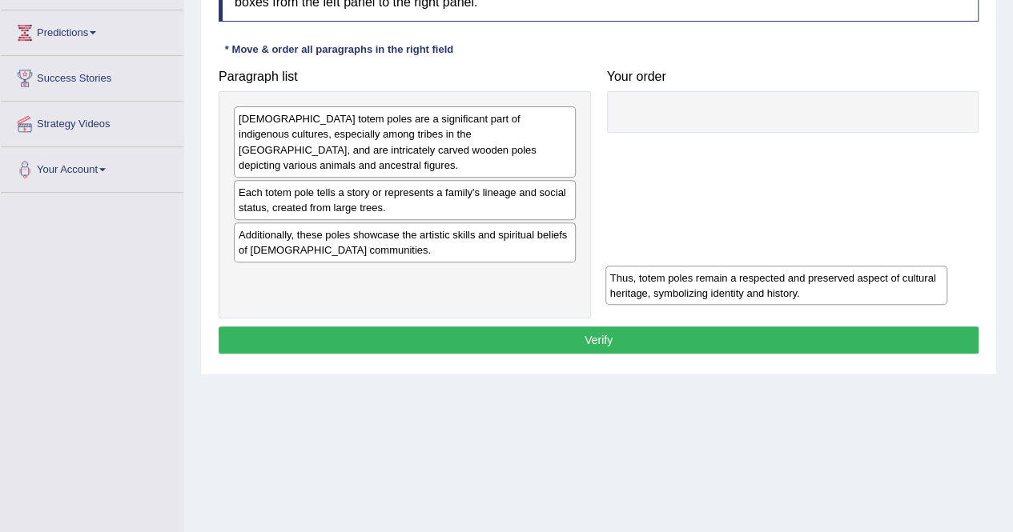
drag, startPoint x: 303, startPoint y: 200, endPoint x: 675, endPoint y: 287, distance: 381.6
click at [675, 287] on div "Thus, totem poles remain a respected and preserved aspect of cultural heritage,…" at bounding box center [776, 286] width 342 height 40
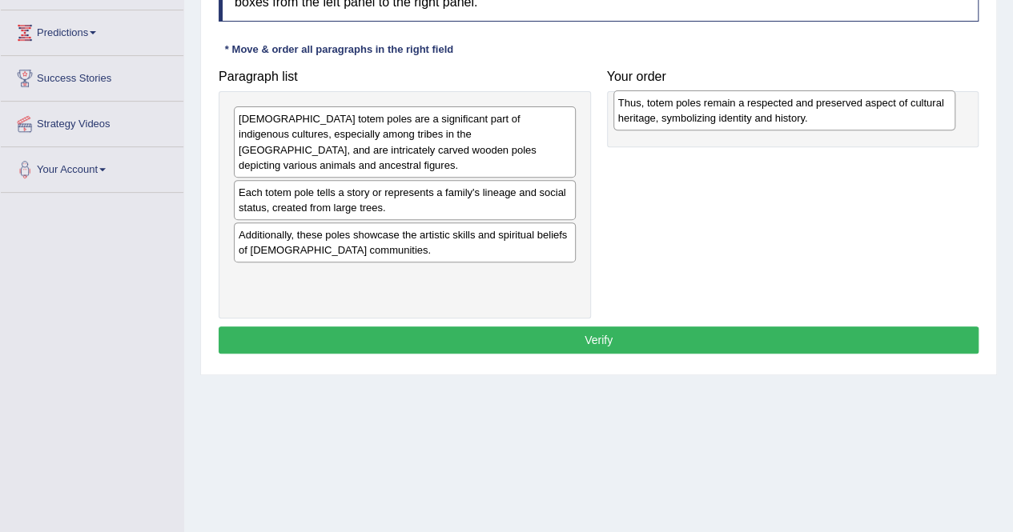
drag, startPoint x: 372, startPoint y: 289, endPoint x: 751, endPoint y: 116, distance: 417.1
click at [751, 116] on div "Thus, totem poles remain a respected and preserved aspect of cultural heritage,…" at bounding box center [784, 110] width 342 height 40
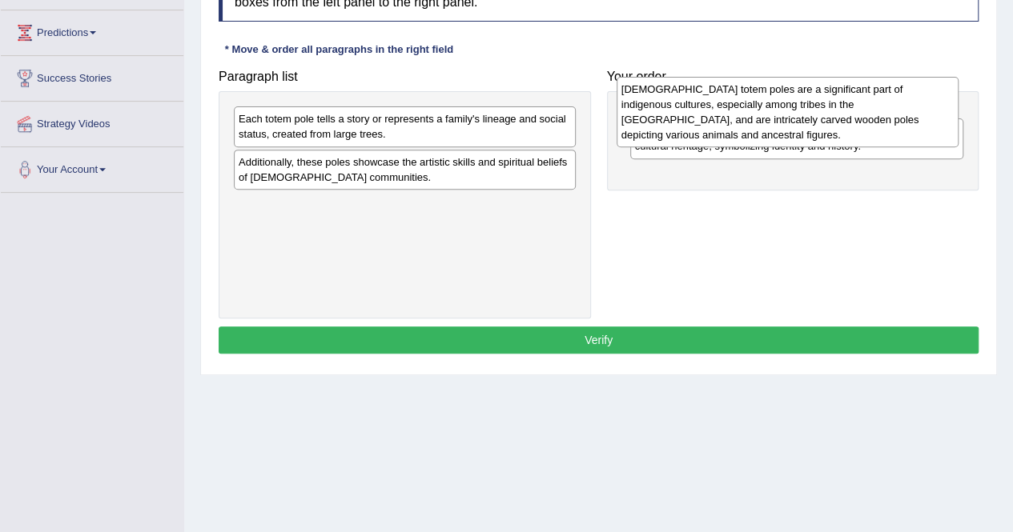
drag, startPoint x: 298, startPoint y: 135, endPoint x: 681, endPoint y: 106, distance: 383.9
click at [681, 106] on div "Native American totem poles are a significant part of indigenous cultures, espe…" at bounding box center [788, 112] width 342 height 70
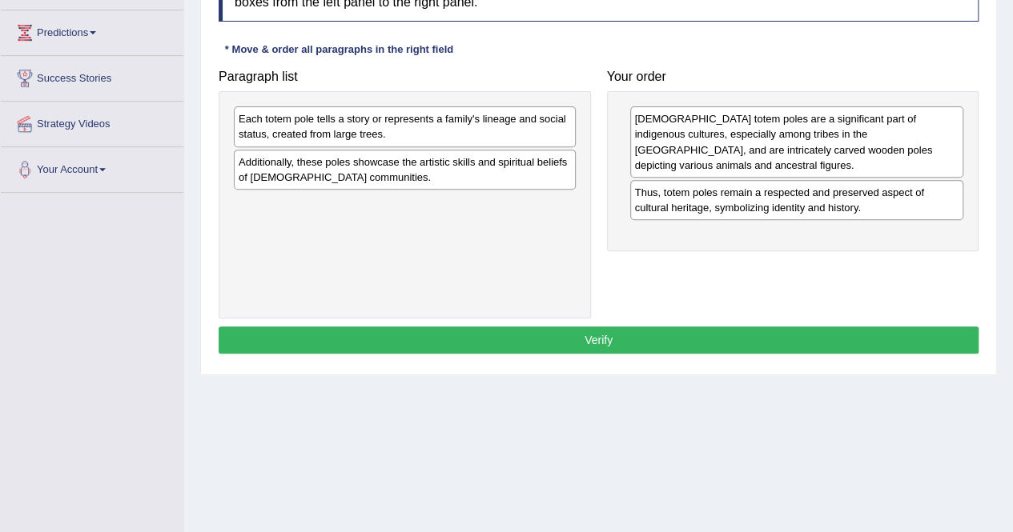
click at [328, 132] on div "Each totem pole tells a story or represents a family's lineage and social statu…" at bounding box center [405, 126] width 342 height 40
click at [379, 187] on div "Additionally, these poles showcase the artistic skills and spiritual beliefs of…" at bounding box center [405, 170] width 342 height 40
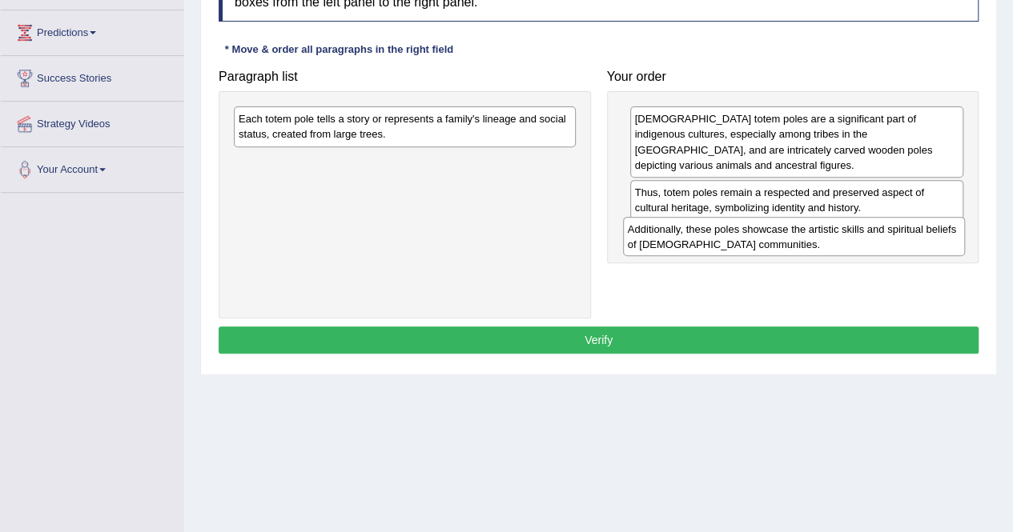
drag, startPoint x: 319, startPoint y: 167, endPoint x: 706, endPoint y: 234, distance: 393.2
click at [706, 234] on div "Additionally, these poles showcase the artistic skills and spiritual beliefs of…" at bounding box center [794, 237] width 342 height 40
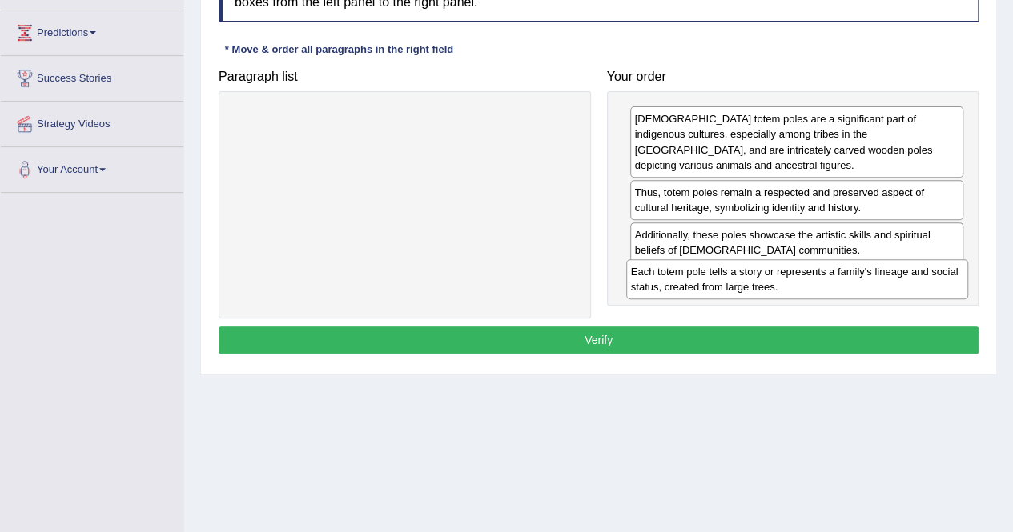
drag, startPoint x: 297, startPoint y: 132, endPoint x: 689, endPoint y: 287, distance: 422.0
click at [689, 287] on div "Each totem pole tells a story or represents a family's lineage and social statu…" at bounding box center [797, 279] width 342 height 40
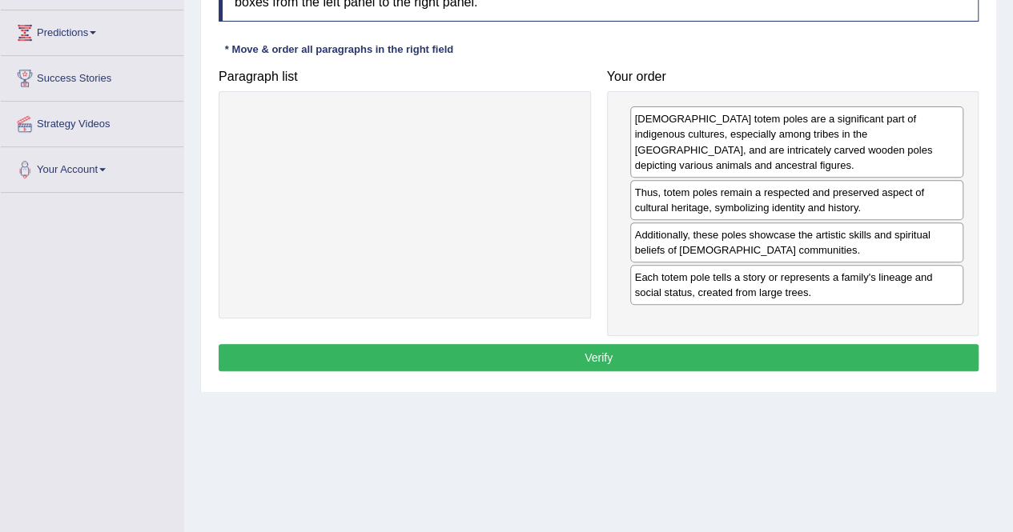
click at [606, 353] on button "Verify" at bounding box center [599, 357] width 760 height 27
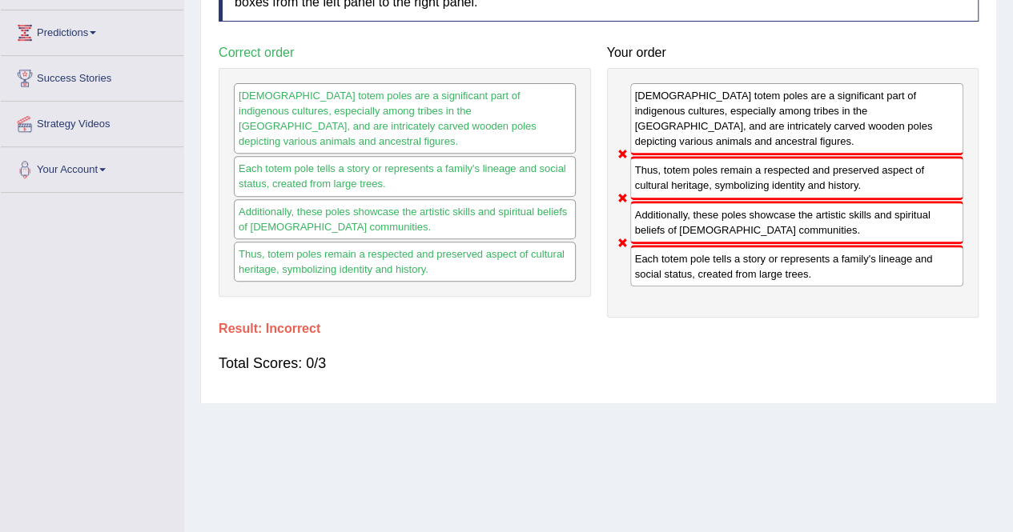
scroll to position [0, 0]
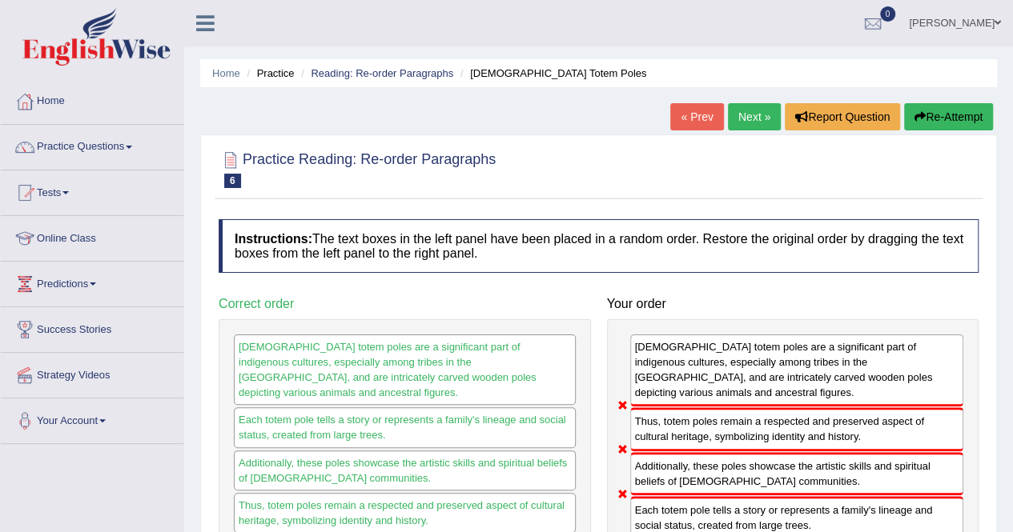
click at [946, 114] on button "Re-Attempt" at bounding box center [948, 116] width 89 height 27
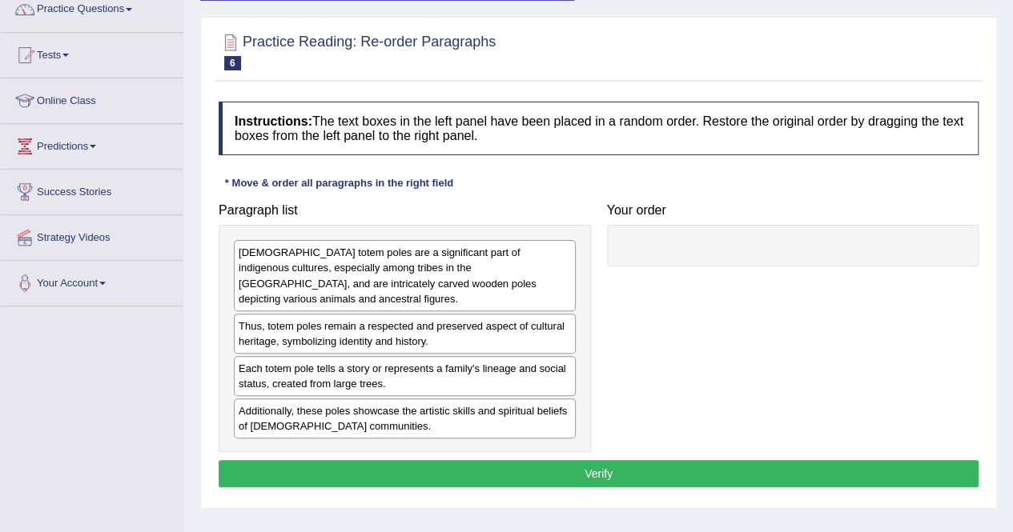
scroll to position [139, 0]
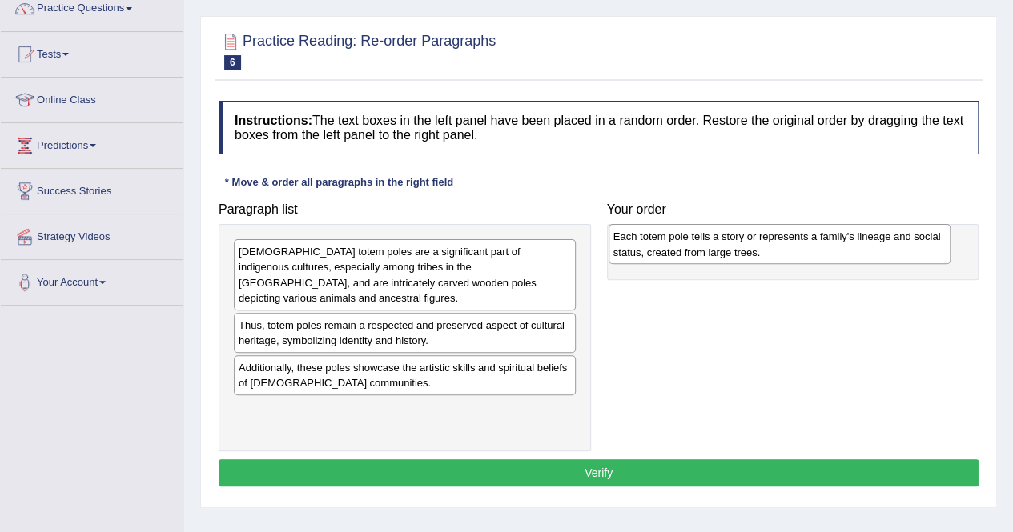
drag, startPoint x: 330, startPoint y: 376, endPoint x: 705, endPoint y: 246, distance: 396.5
click at [705, 246] on div "Each totem pole tells a story or represents a family's lineage and social statu…" at bounding box center [780, 244] width 342 height 40
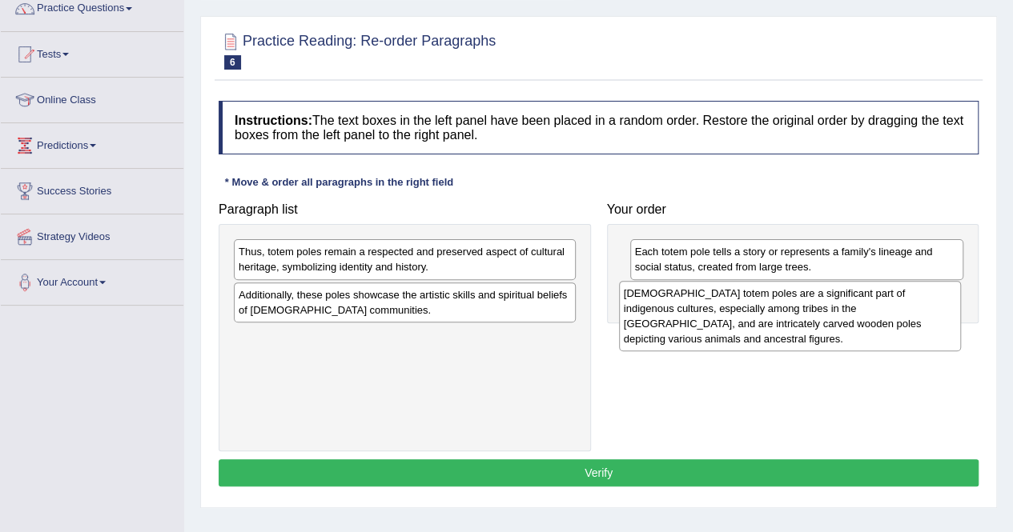
drag, startPoint x: 265, startPoint y: 279, endPoint x: 650, endPoint y: 323, distance: 387.5
click at [650, 323] on div "[DEMOGRAPHIC_DATA] totem poles are a significant part of indigenous cultures, e…" at bounding box center [790, 316] width 342 height 70
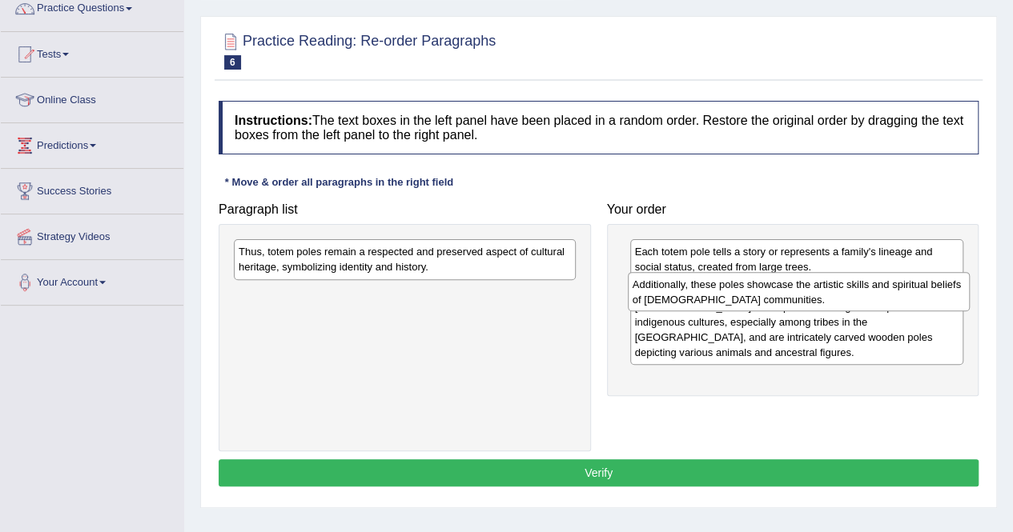
drag, startPoint x: 326, startPoint y: 297, endPoint x: 720, endPoint y: 288, distance: 394.0
click at [720, 288] on div "Additionally, these poles showcase the artistic skills and spiritual beliefs of…" at bounding box center [799, 292] width 342 height 40
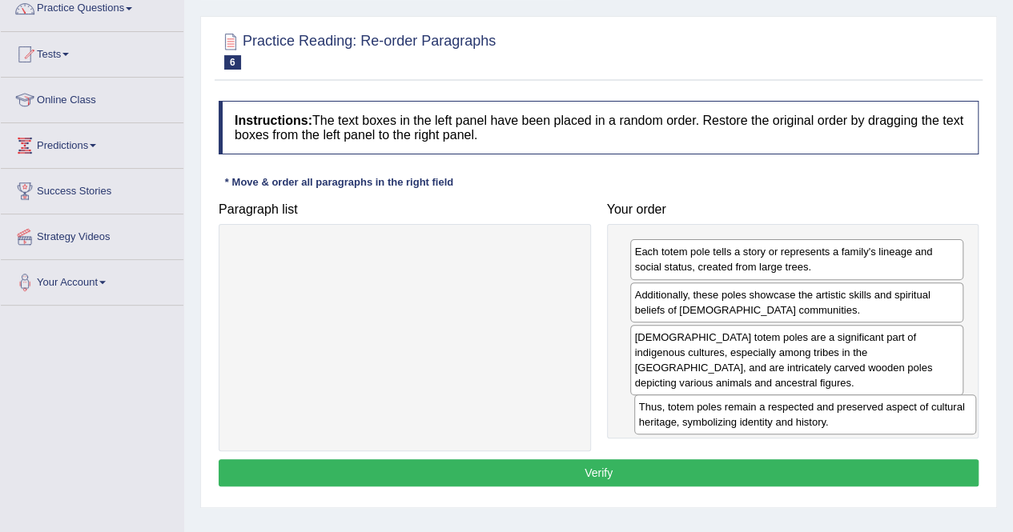
drag, startPoint x: 340, startPoint y: 257, endPoint x: 741, endPoint y: 414, distance: 430.0
click at [741, 414] on div "Thus, totem poles remain a respected and preserved aspect of cultural heritage,…" at bounding box center [805, 415] width 342 height 40
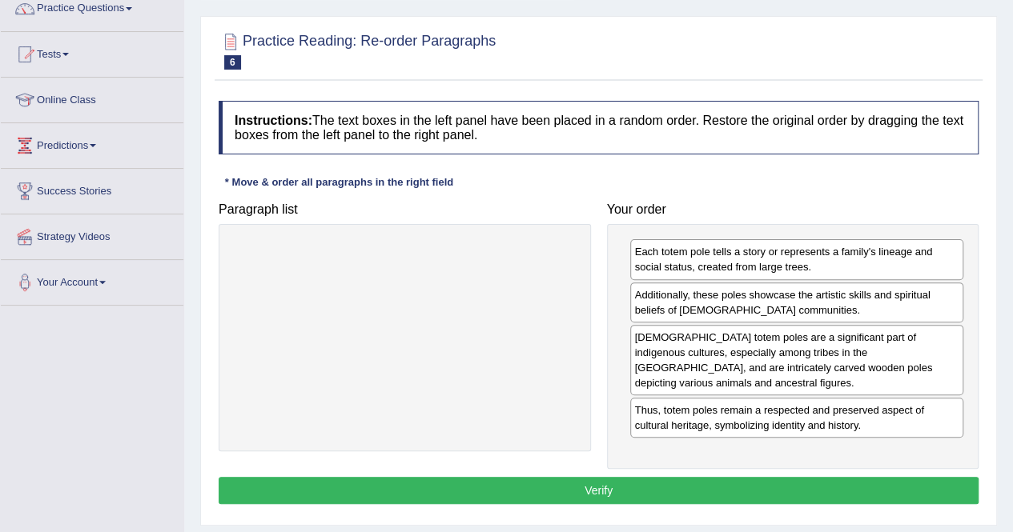
click at [614, 486] on button "Verify" at bounding box center [599, 490] width 760 height 27
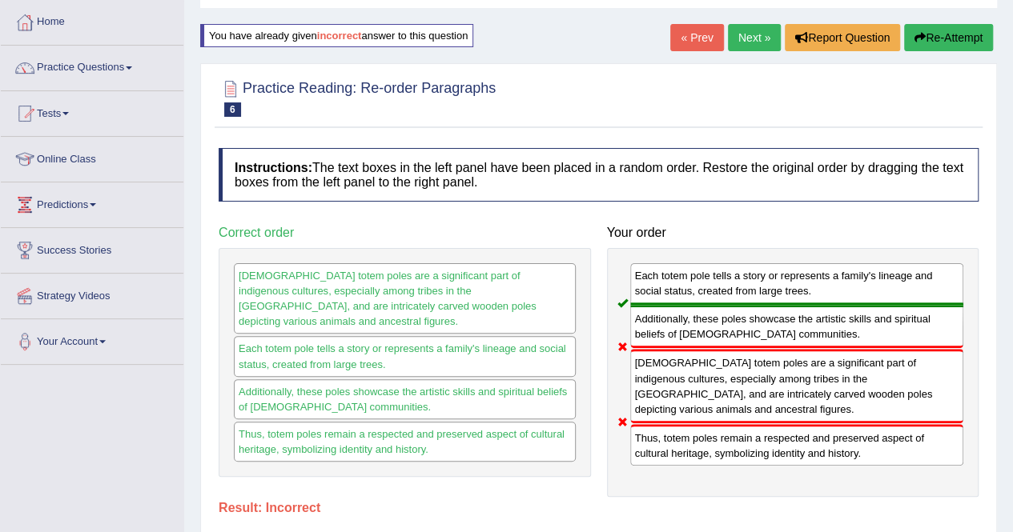
scroll to position [60, 0]
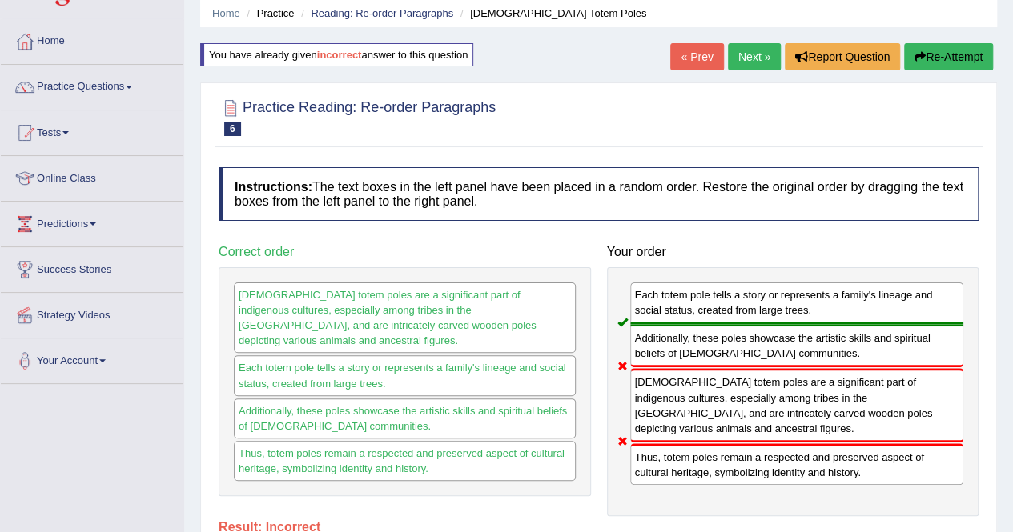
click at [951, 54] on button "Re-Attempt" at bounding box center [948, 56] width 89 height 27
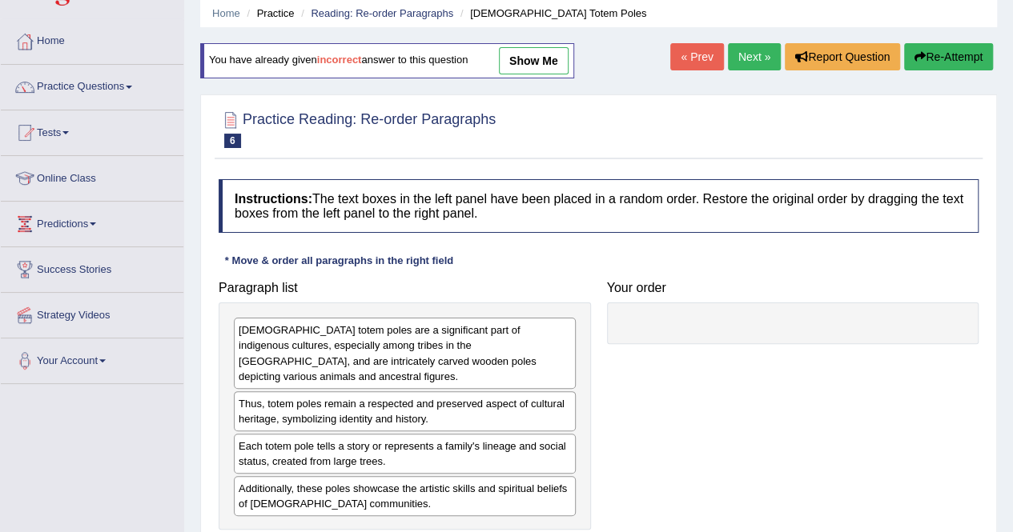
scroll to position [175, 0]
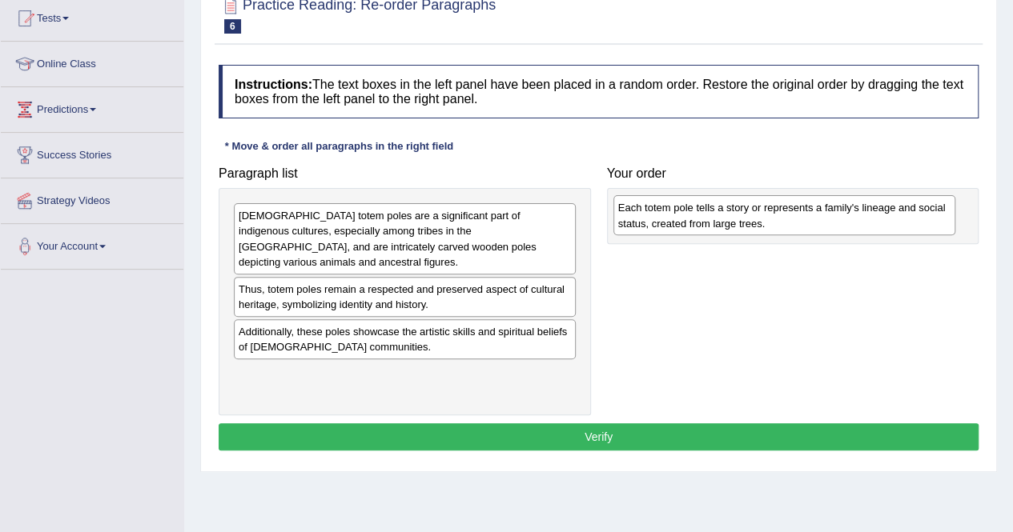
drag, startPoint x: 322, startPoint y: 345, endPoint x: 701, endPoint y: 223, distance: 398.8
click at [701, 223] on div "Each totem pole tells a story or represents a family's lineage and social statu…" at bounding box center [784, 215] width 342 height 40
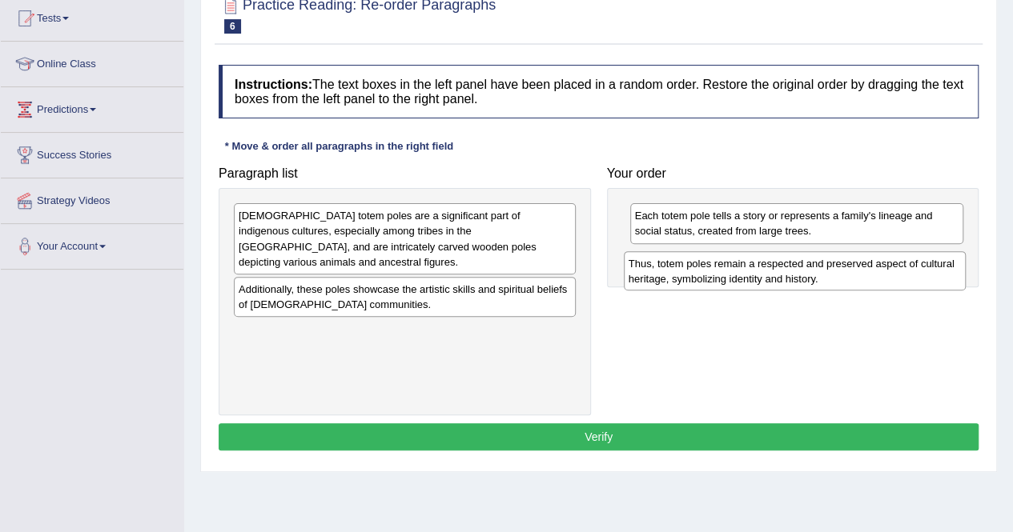
drag, startPoint x: 390, startPoint y: 304, endPoint x: 780, endPoint y: 280, distance: 390.7
click at [780, 280] on div "Thus, totem poles remain a respected and preserved aspect of cultural heritage,…" at bounding box center [795, 271] width 342 height 40
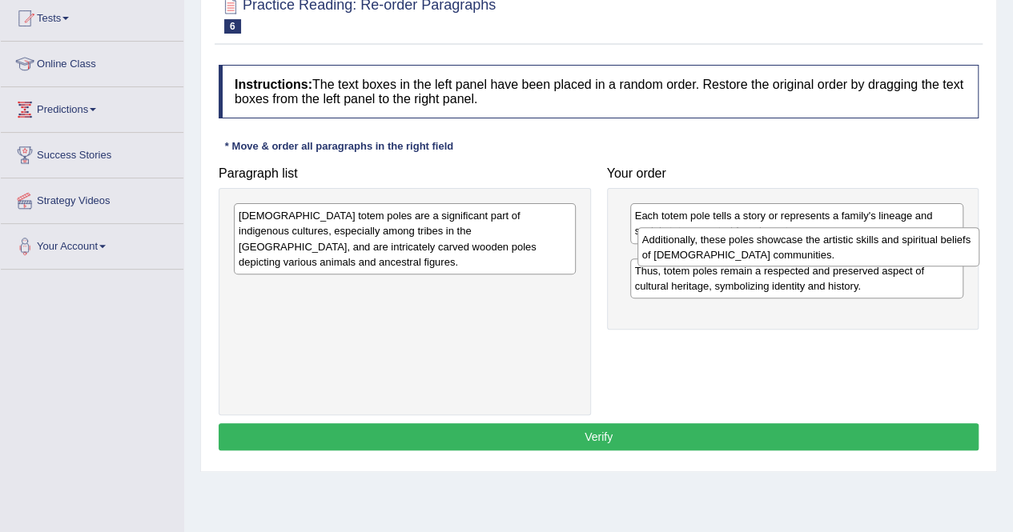
drag, startPoint x: 403, startPoint y: 301, endPoint x: 806, endPoint y: 254, distance: 406.3
click at [806, 254] on div "Additionally, these poles showcase the artistic skills and spiritual beliefs of…" at bounding box center [808, 247] width 342 height 40
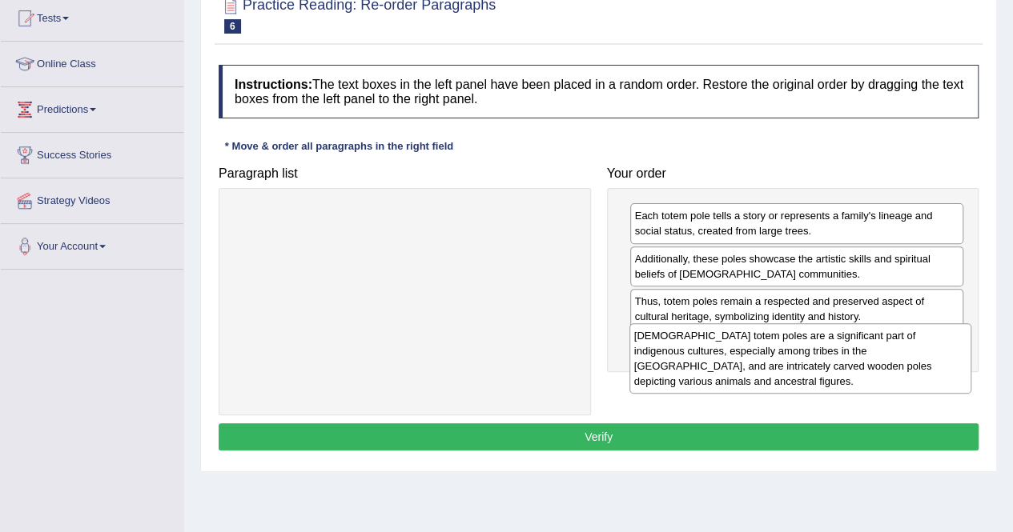
drag, startPoint x: 322, startPoint y: 242, endPoint x: 717, endPoint y: 363, distance: 413.6
click at [717, 363] on div "Native American totem poles are a significant part of indigenous cultures, espe…" at bounding box center [800, 358] width 342 height 70
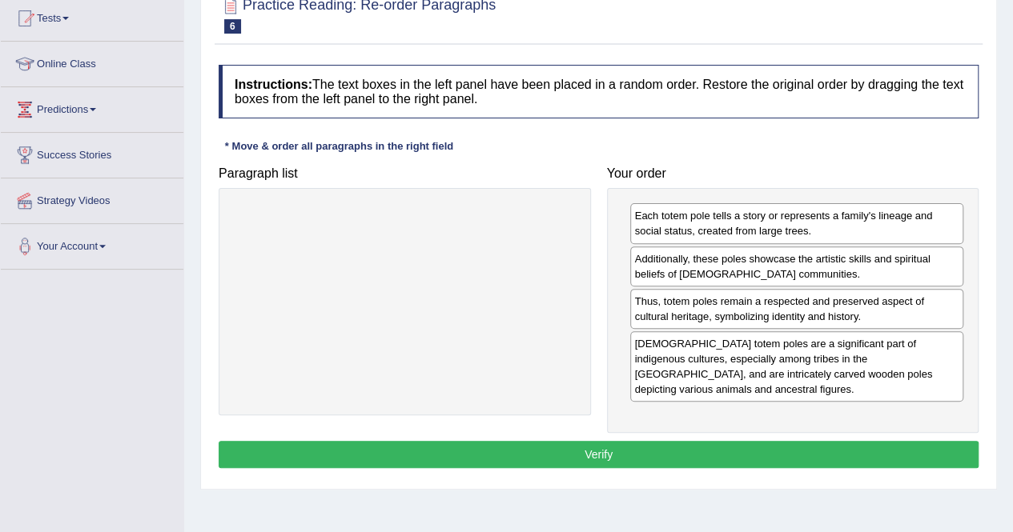
click at [611, 448] on button "Verify" at bounding box center [599, 454] width 760 height 27
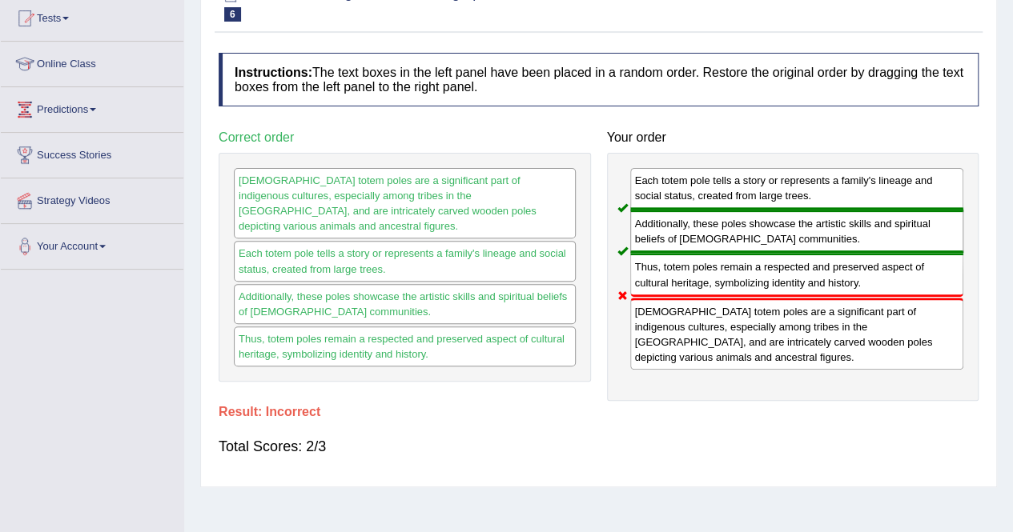
click at [786, 242] on div "Additionally, these poles showcase the artistic skills and spiritual beliefs of…" at bounding box center [797, 231] width 334 height 43
click at [784, 240] on div "Additionally, these poles showcase the artistic skills and spiritual beliefs of…" at bounding box center [797, 231] width 334 height 43
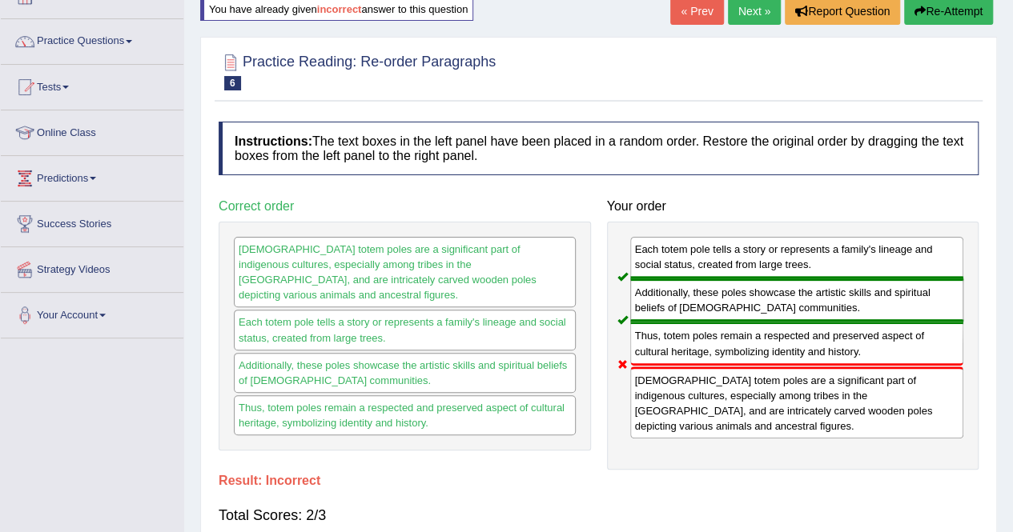
scroll to position [107, 0]
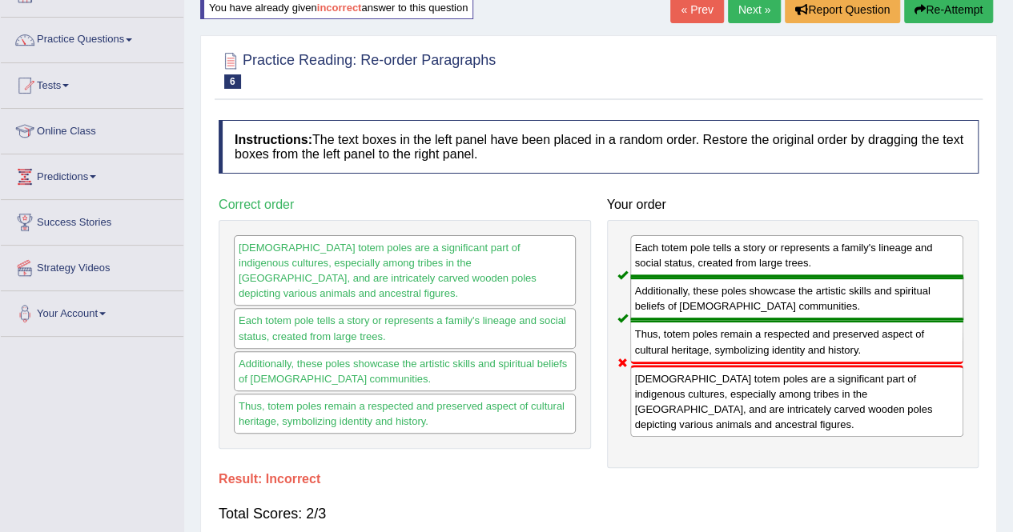
click at [954, 9] on button "Re-Attempt" at bounding box center [948, 9] width 89 height 27
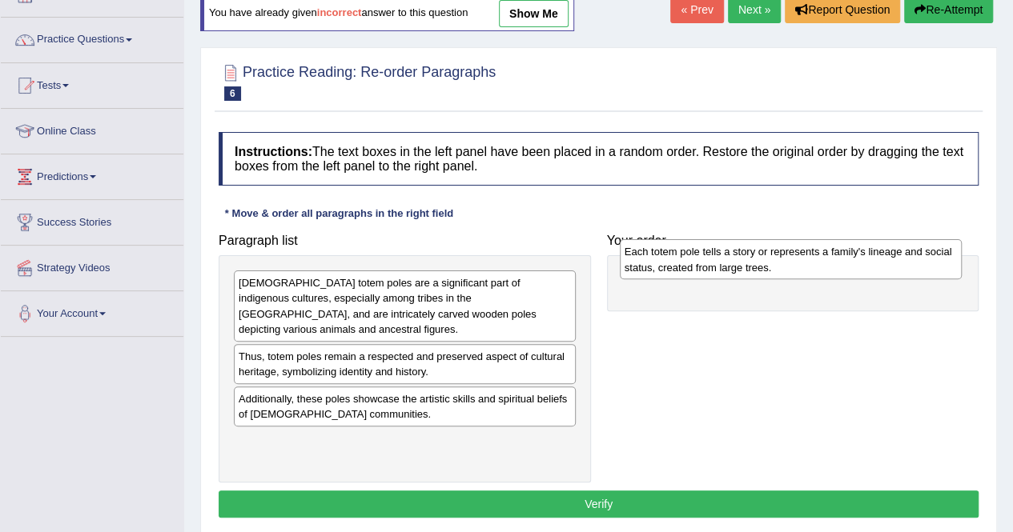
drag, startPoint x: 328, startPoint y: 404, endPoint x: 714, endPoint y: 258, distance: 412.5
click at [714, 258] on div "Each totem pole tells a story or represents a family's lineage and social statu…" at bounding box center [791, 259] width 342 height 40
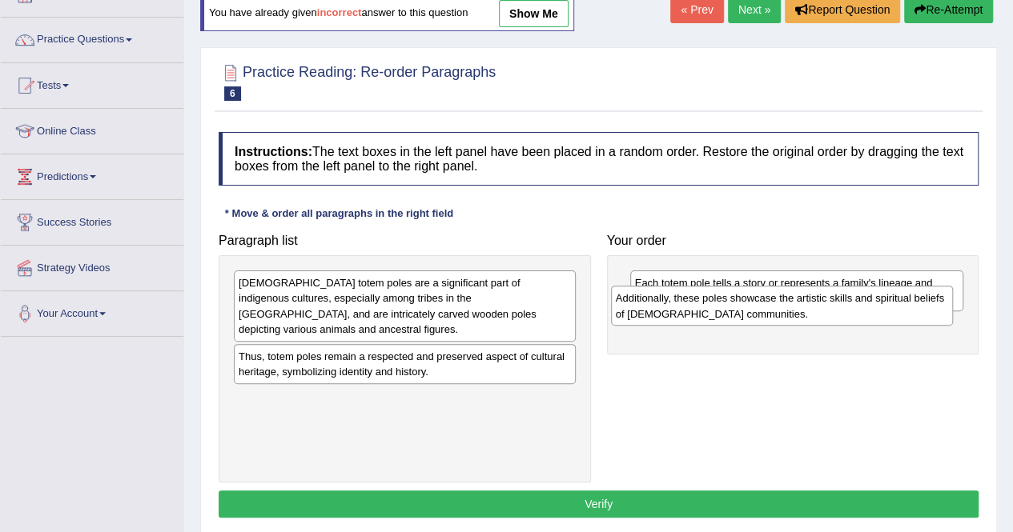
drag, startPoint x: 343, startPoint y: 412, endPoint x: 717, endPoint y: 313, distance: 387.6
click at [717, 313] on div "Additionally, these poles showcase the artistic skills and spiritual beliefs of…" at bounding box center [782, 306] width 342 height 40
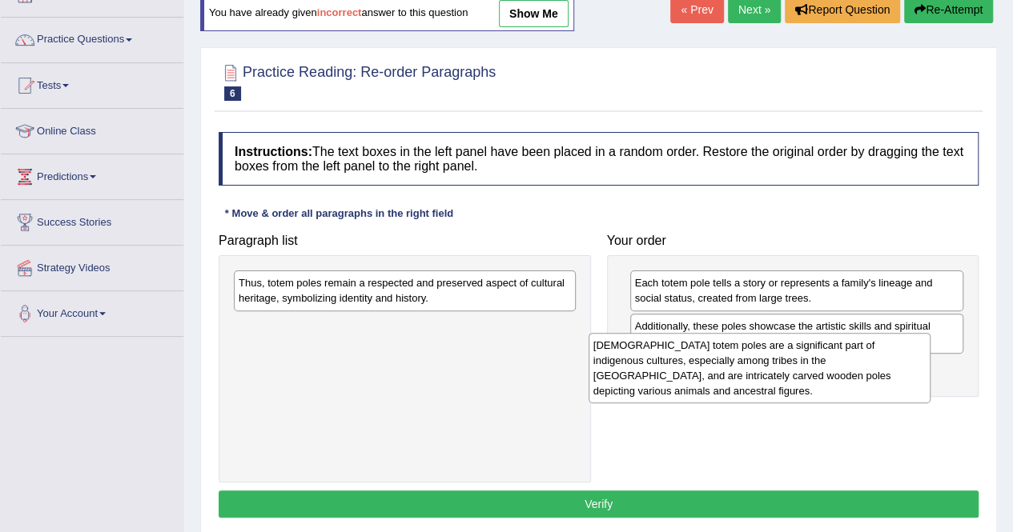
drag, startPoint x: 467, startPoint y: 306, endPoint x: 827, endPoint y: 368, distance: 365.5
click at [827, 368] on div "[DEMOGRAPHIC_DATA] totem poles are a significant part of indigenous cultures, e…" at bounding box center [759, 368] width 342 height 70
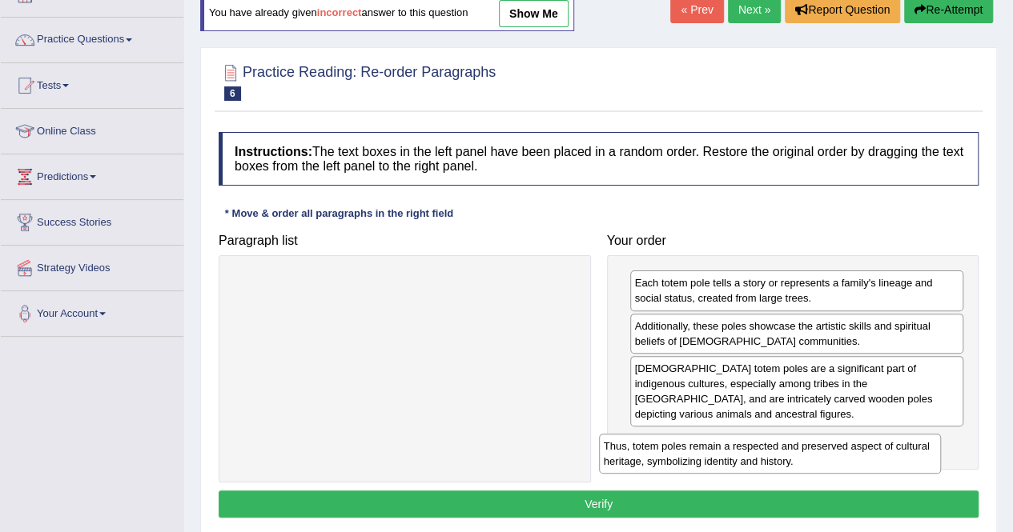
drag, startPoint x: 481, startPoint y: 286, endPoint x: 850, endPoint y: 437, distance: 398.9
click at [850, 437] on div "Thus, totem poles remain a respected and preserved aspect of cultural heritage,…" at bounding box center [770, 454] width 342 height 40
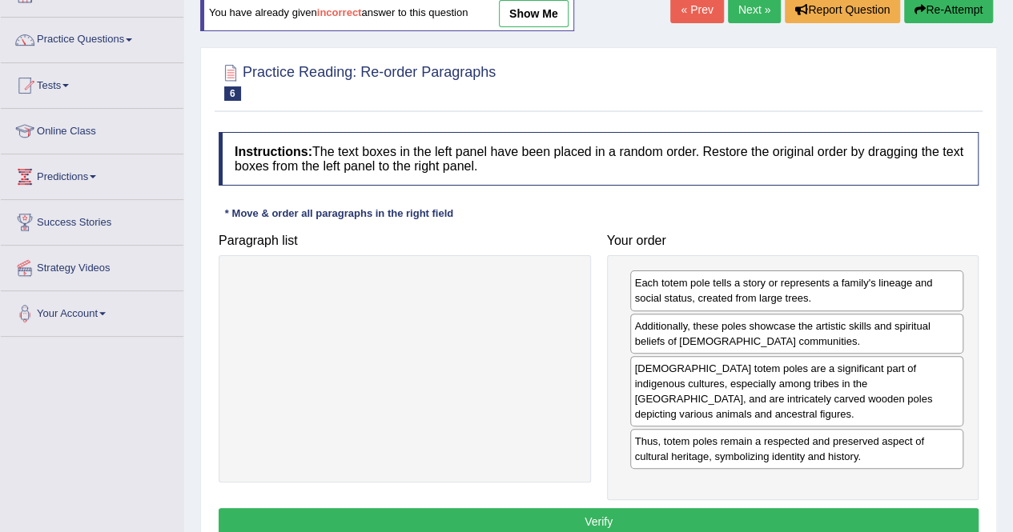
scroll to position [307, 0]
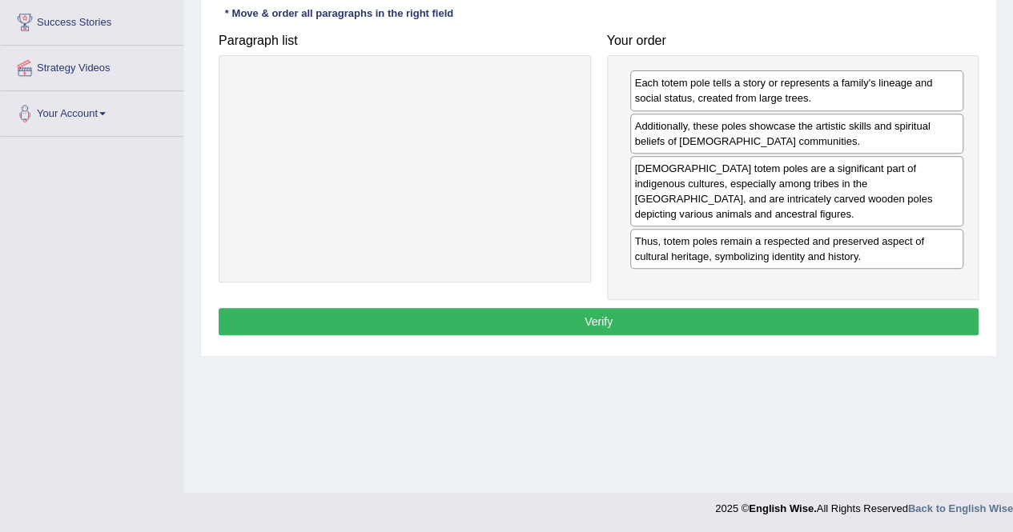
click at [678, 321] on button "Verify" at bounding box center [599, 321] width 760 height 27
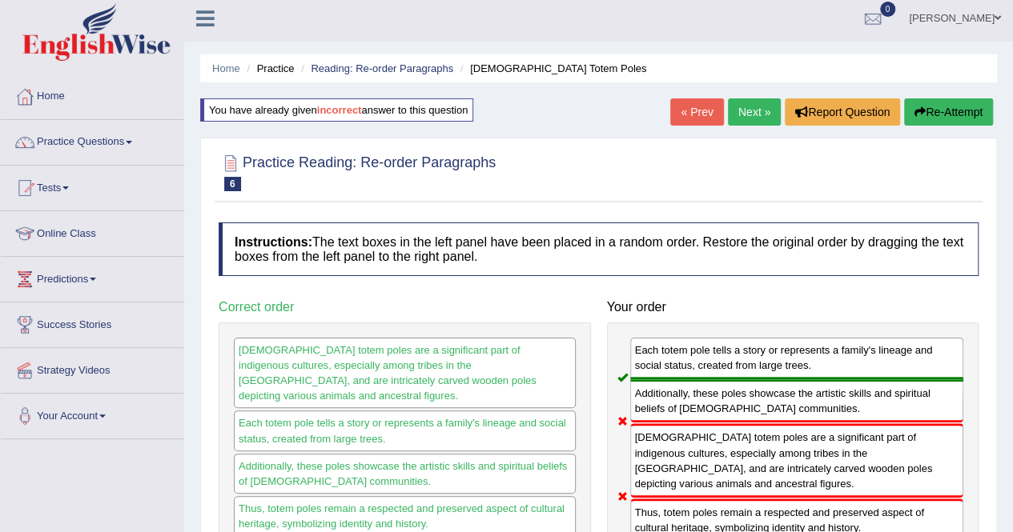
scroll to position [3, 0]
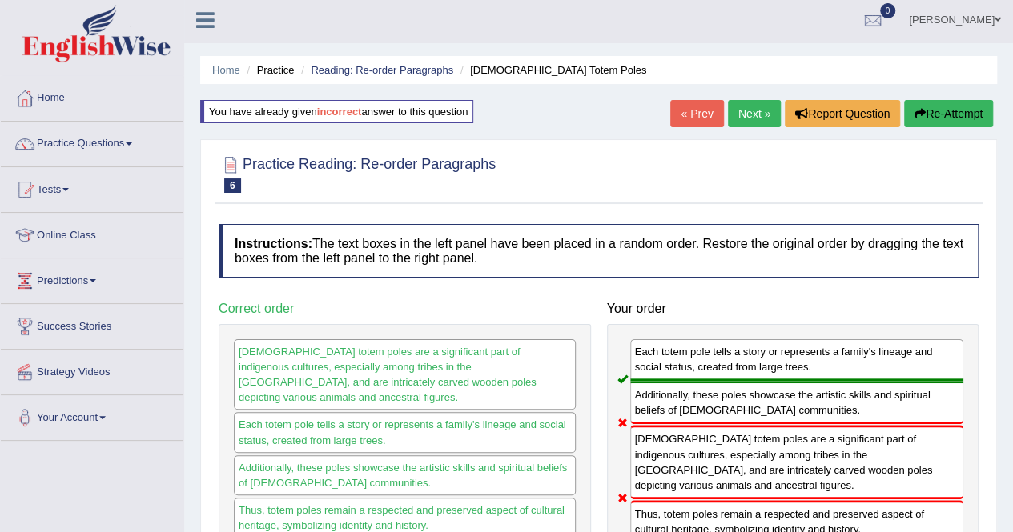
click at [955, 122] on button "Re-Attempt" at bounding box center [948, 113] width 89 height 27
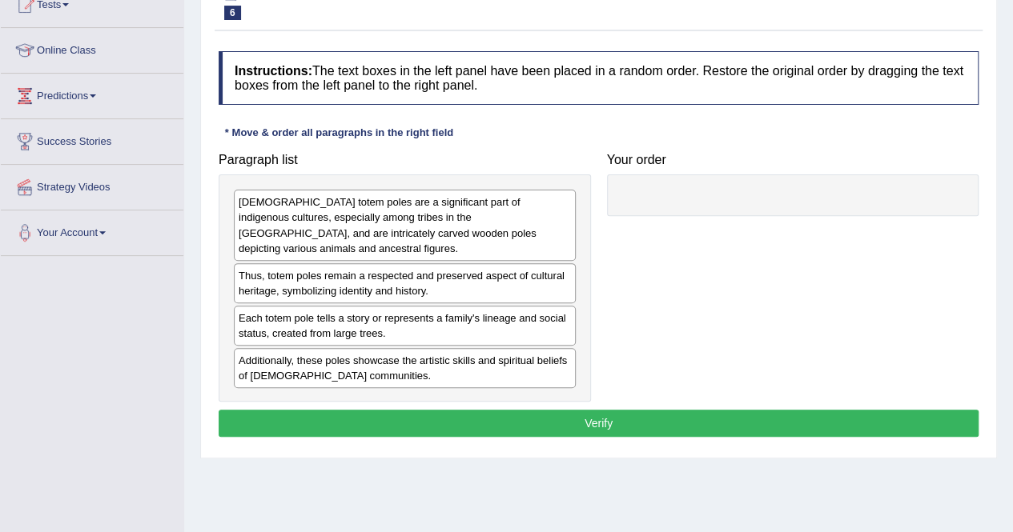
scroll to position [189, 0]
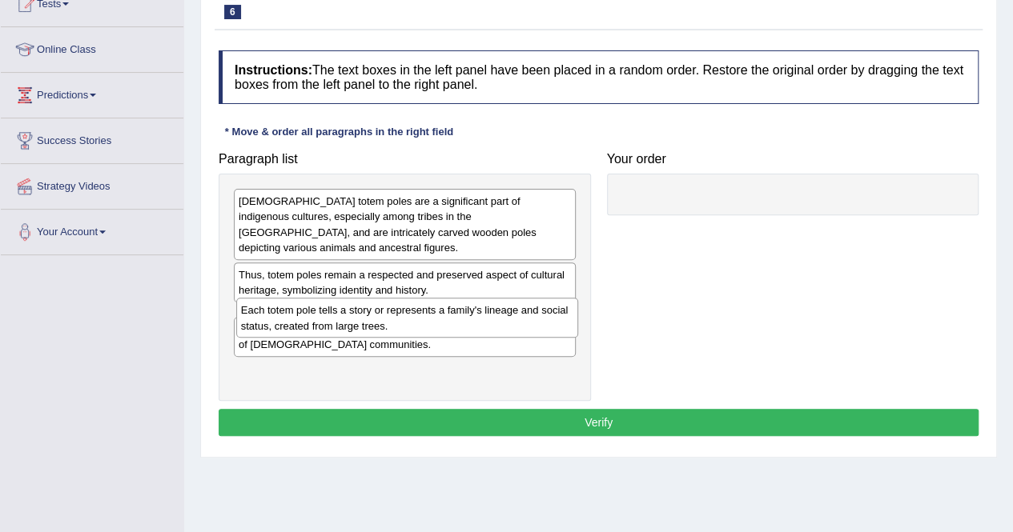
drag, startPoint x: 313, startPoint y: 332, endPoint x: 315, endPoint y: 324, distance: 8.4
click at [315, 324] on div "Each totem pole tells a story or represents a family's lineage and social statu…" at bounding box center [407, 318] width 342 height 40
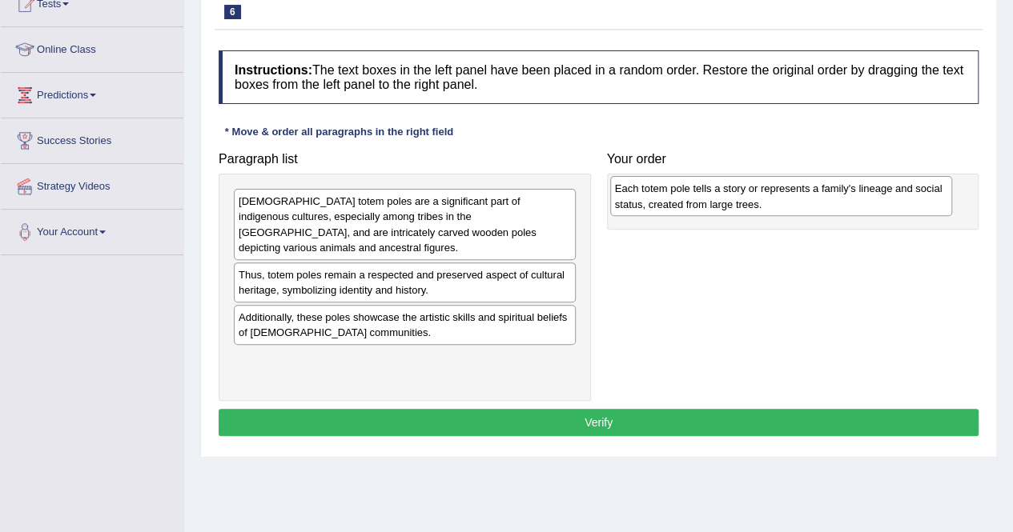
drag, startPoint x: 325, startPoint y: 321, endPoint x: 699, endPoint y: 196, distance: 394.2
click at [699, 196] on div "Each totem pole tells a story or represents a family's lineage and social statu…" at bounding box center [781, 196] width 342 height 40
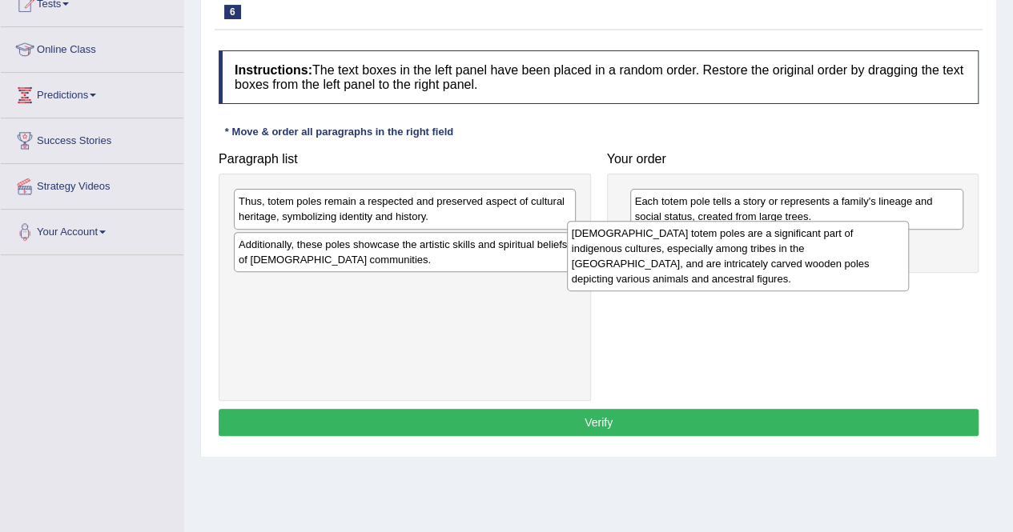
drag, startPoint x: 392, startPoint y: 219, endPoint x: 725, endPoint y: 251, distance: 334.6
click at [725, 251] on div "[DEMOGRAPHIC_DATA] totem poles are a significant part of indigenous cultures, e…" at bounding box center [738, 256] width 342 height 70
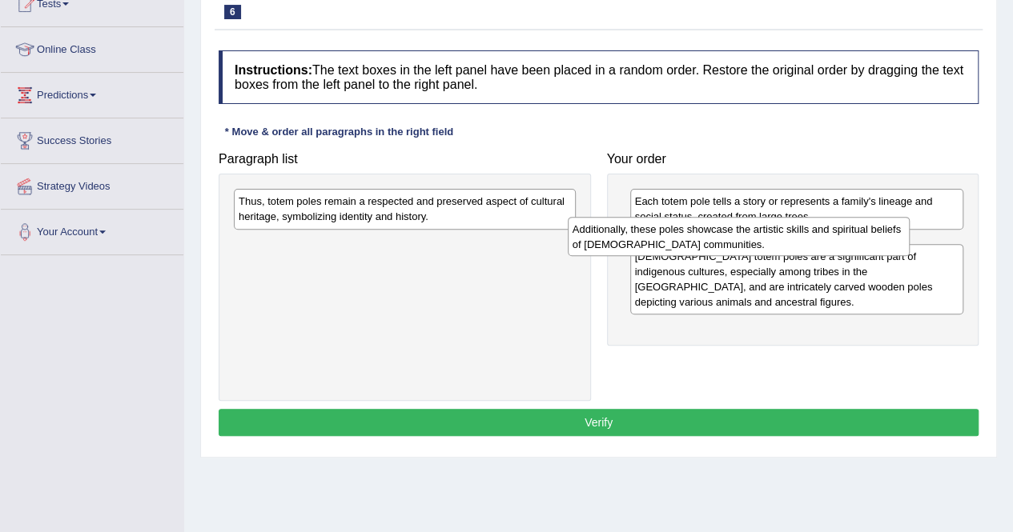
drag, startPoint x: 463, startPoint y: 243, endPoint x: 797, endPoint y: 228, distance: 334.2
click at [797, 228] on div "Additionally, these poles showcase the artistic skills and spiritual beliefs of…" at bounding box center [739, 237] width 342 height 40
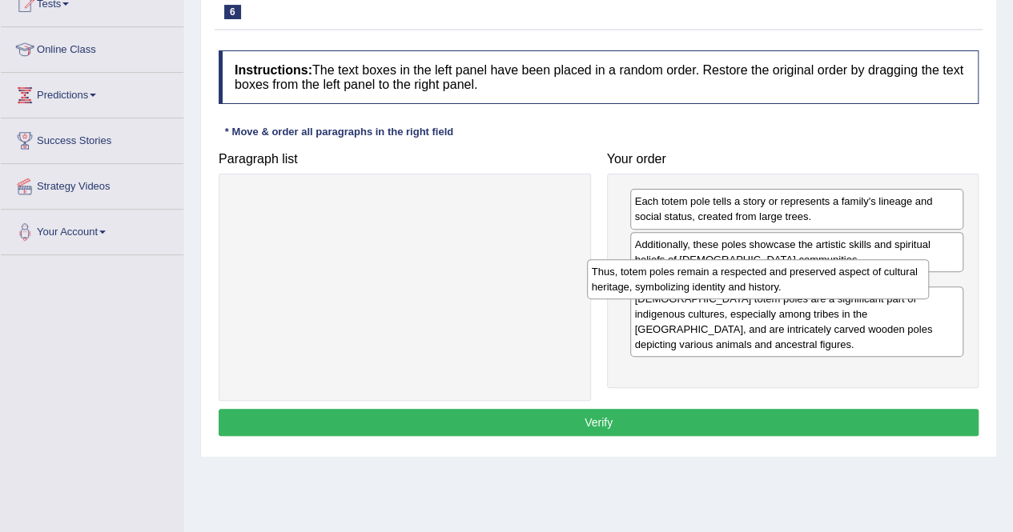
drag, startPoint x: 533, startPoint y: 207, endPoint x: 886, endPoint y: 278, distance: 360.1
click at [886, 278] on div "Thus, totem poles remain a respected and preserved aspect of cultural heritage,…" at bounding box center [758, 279] width 342 height 40
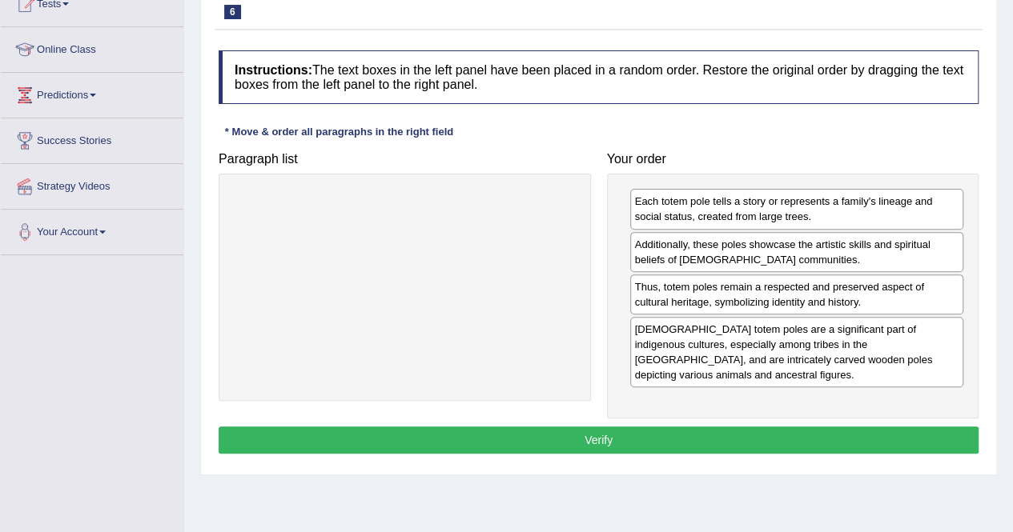
click at [666, 440] on button "Verify" at bounding box center [599, 440] width 760 height 27
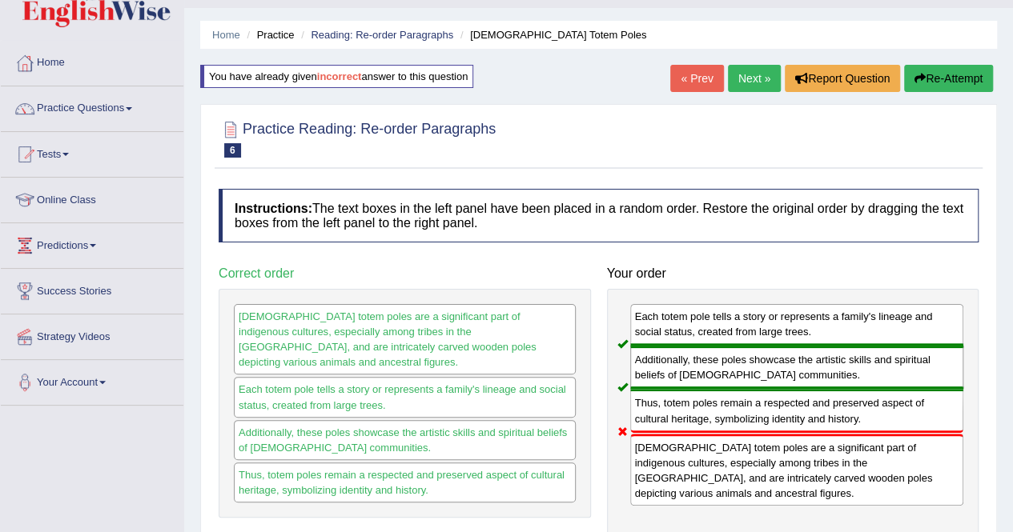
scroll to position [38, 0]
click at [958, 78] on button "Re-Attempt" at bounding box center [948, 78] width 89 height 27
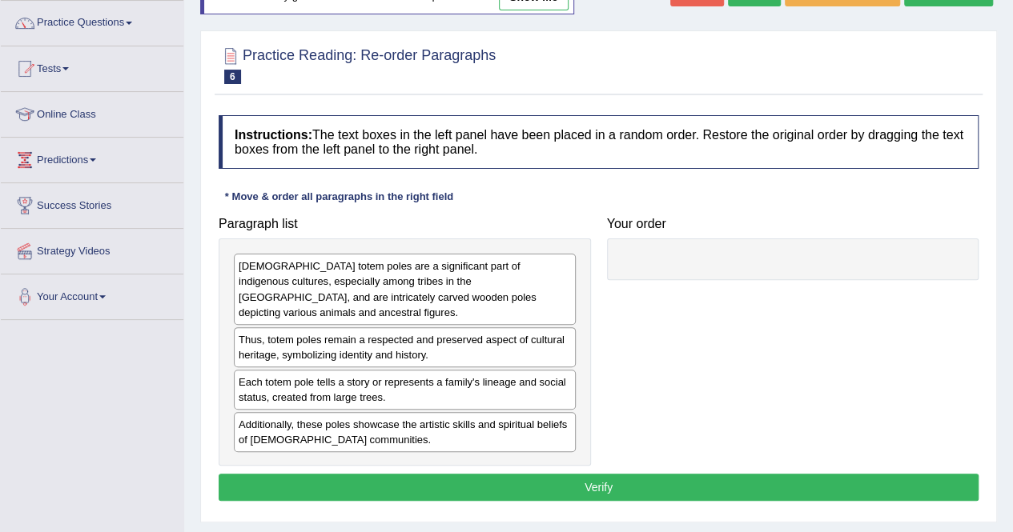
scroll to position [127, 0]
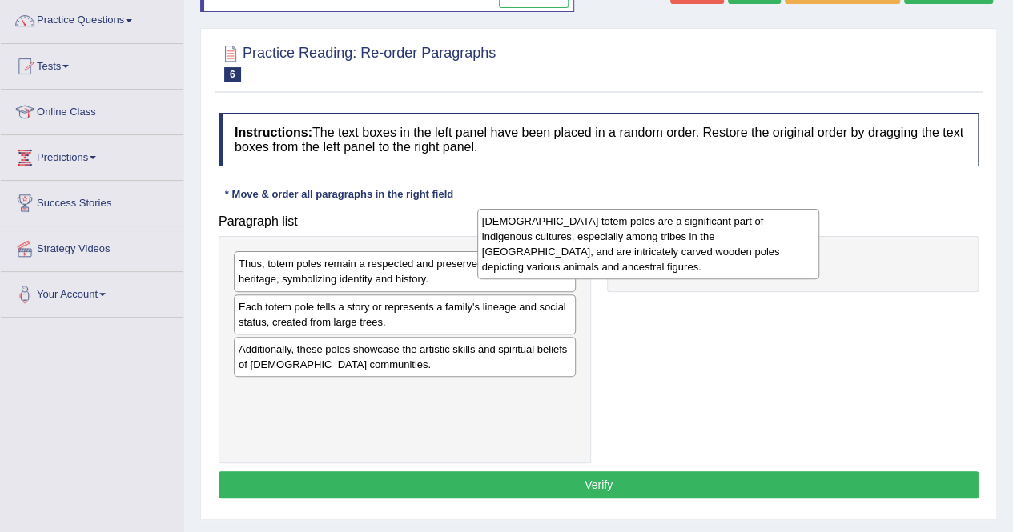
drag, startPoint x: 450, startPoint y: 289, endPoint x: 695, endPoint y: 247, distance: 248.5
click at [695, 247] on div "Native American totem poles are a significant part of indigenous cultures, espe…" at bounding box center [648, 244] width 342 height 70
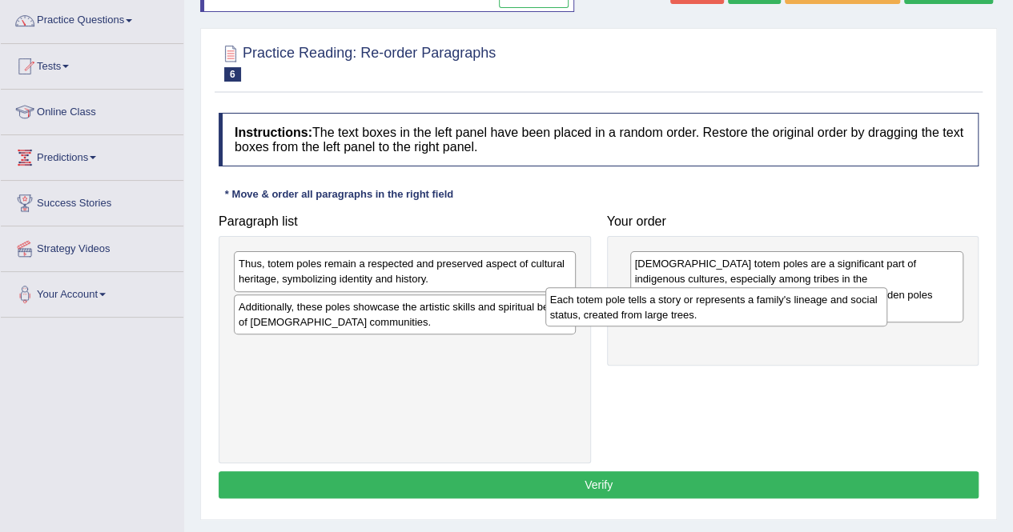
drag, startPoint x: 444, startPoint y: 326, endPoint x: 754, endPoint y: 318, distance: 310.0
click at [754, 318] on div "Each totem pole tells a story or represents a family's lineage and social statu…" at bounding box center [716, 307] width 342 height 40
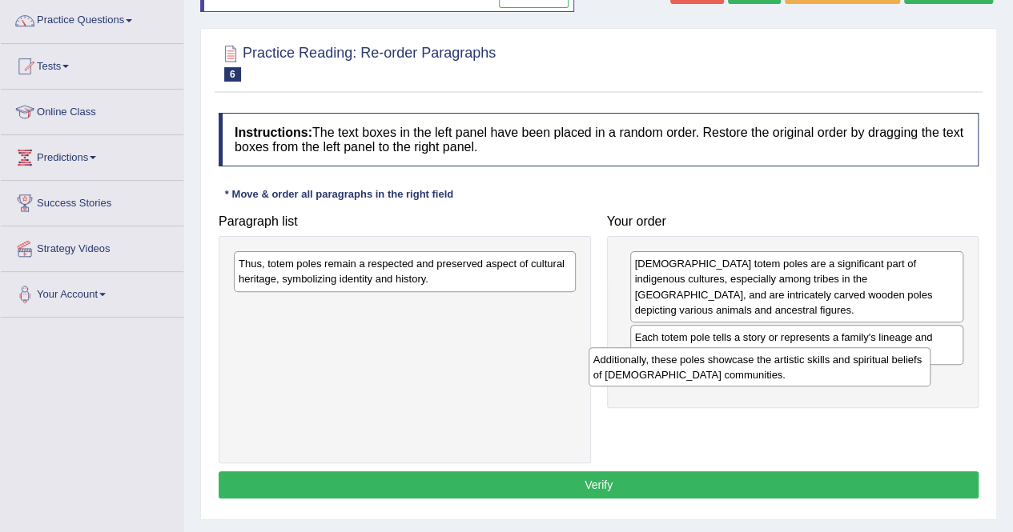
drag, startPoint x: 477, startPoint y: 308, endPoint x: 848, endPoint y: 361, distance: 374.5
click at [848, 361] on div "Additionally, these poles showcase the artistic skills and spiritual beliefs of…" at bounding box center [759, 367] width 342 height 40
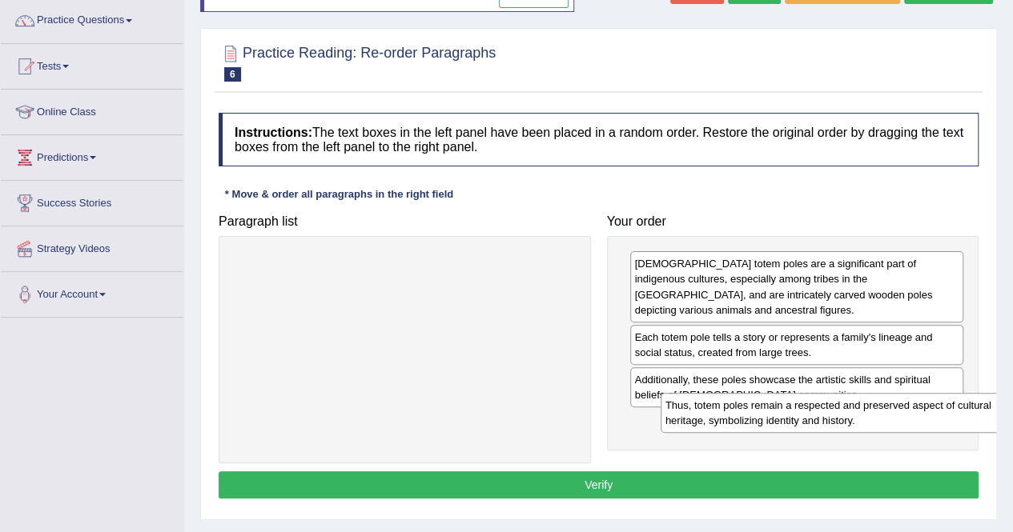
drag, startPoint x: 492, startPoint y: 269, endPoint x: 919, endPoint y: 411, distance: 449.7
click at [919, 411] on div "Thus, totem poles remain a respected and preserved aspect of cultural heritage,…" at bounding box center [832, 413] width 342 height 40
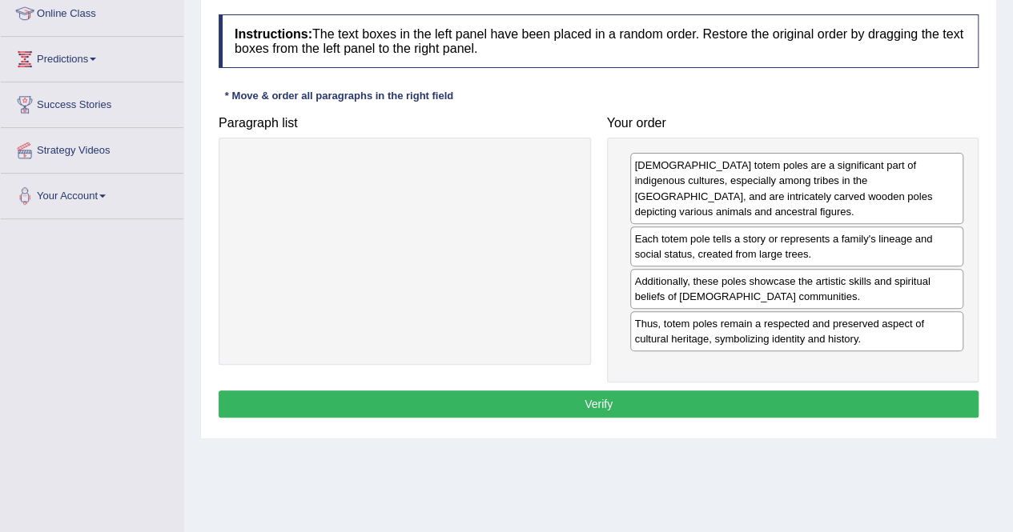
scroll to position [226, 0]
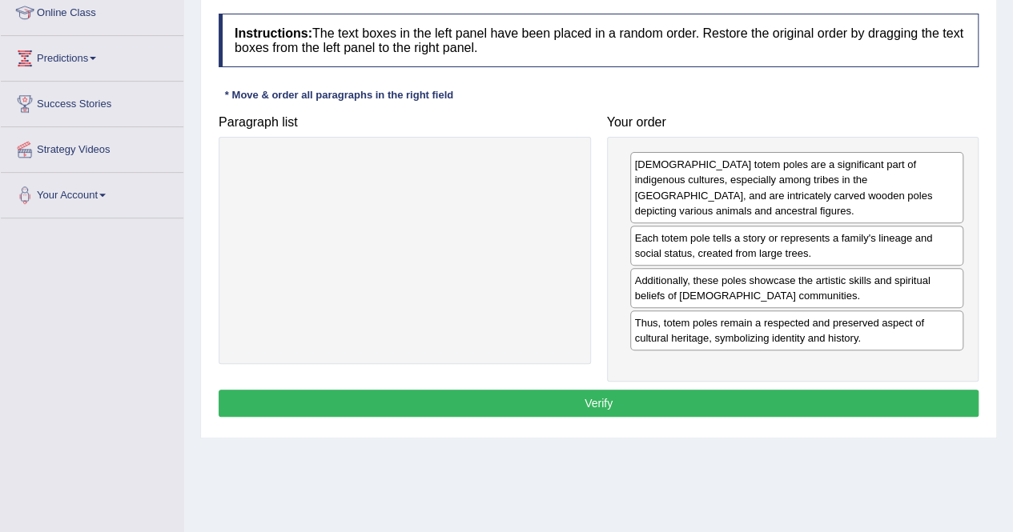
click at [609, 406] on button "Verify" at bounding box center [599, 403] width 760 height 27
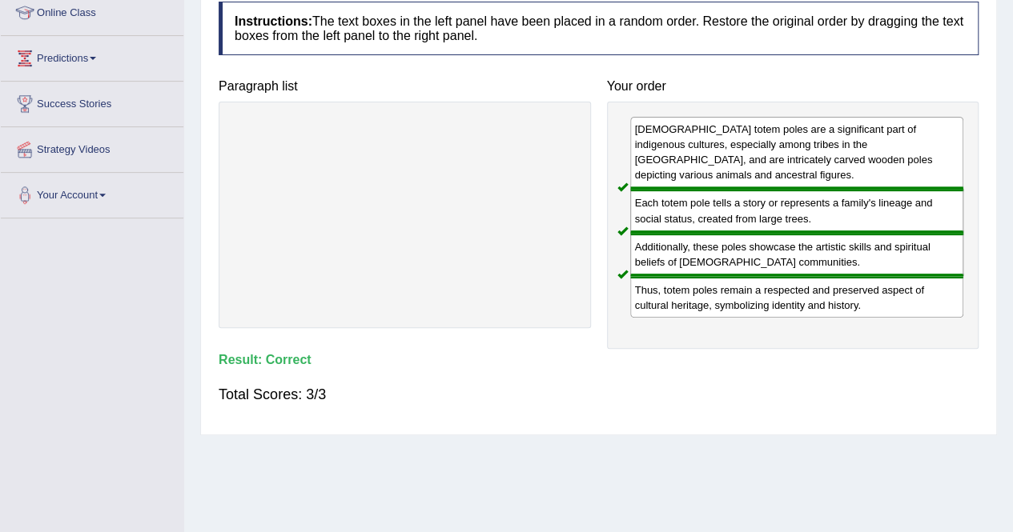
click at [670, 143] on div "Native American totem poles are a significant part of indigenous cultures, espe…" at bounding box center [797, 153] width 334 height 72
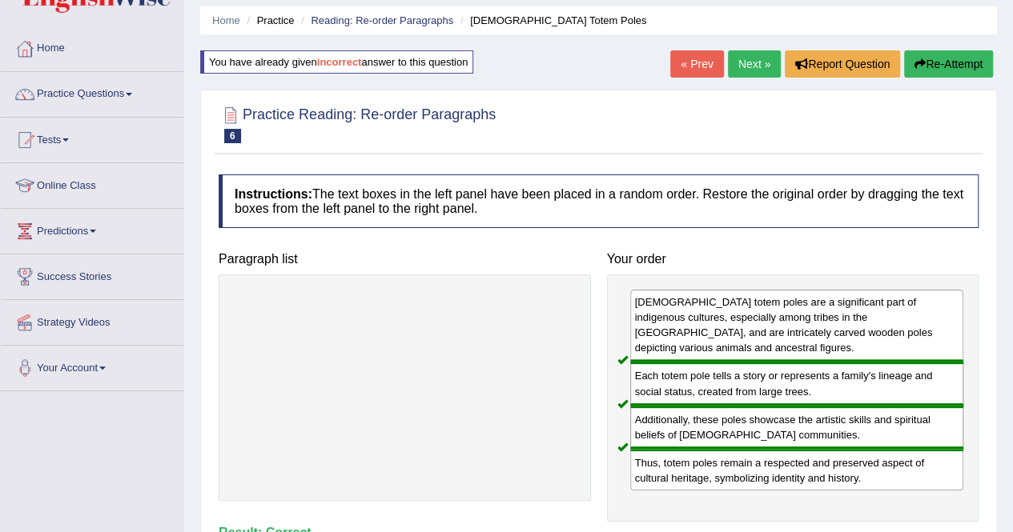
scroll to position [52, 0]
click at [751, 66] on link "Next »" at bounding box center [754, 64] width 53 height 27
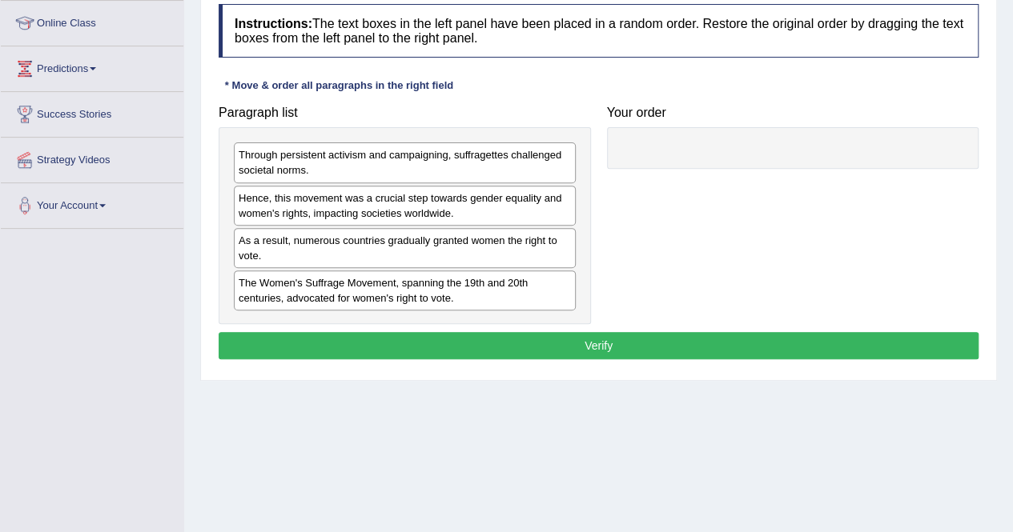
scroll to position [216, 0]
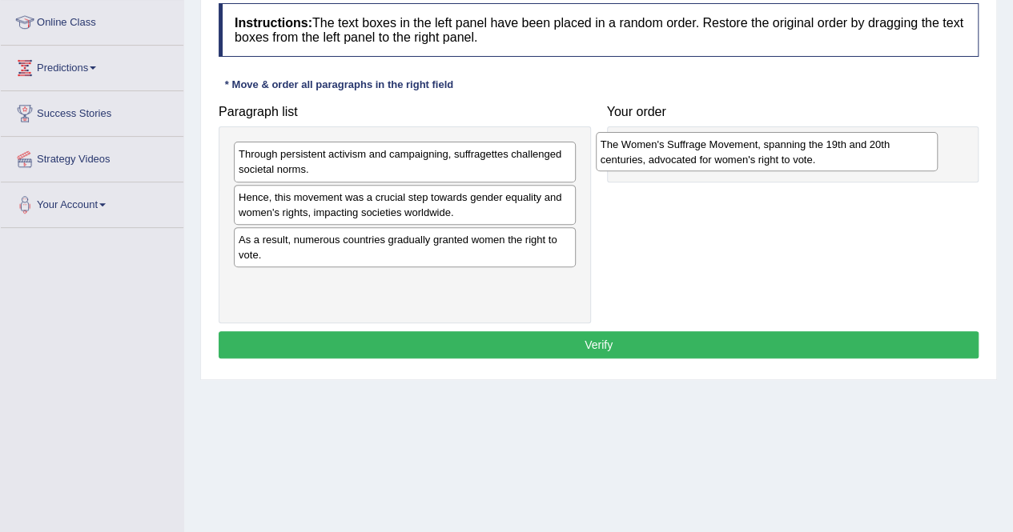
drag, startPoint x: 423, startPoint y: 297, endPoint x: 786, endPoint y: 142, distance: 395.3
click at [786, 142] on div "The Women's Suffrage Movement, spanning the 19th and 20th centuries, advocated …" at bounding box center [767, 152] width 342 height 40
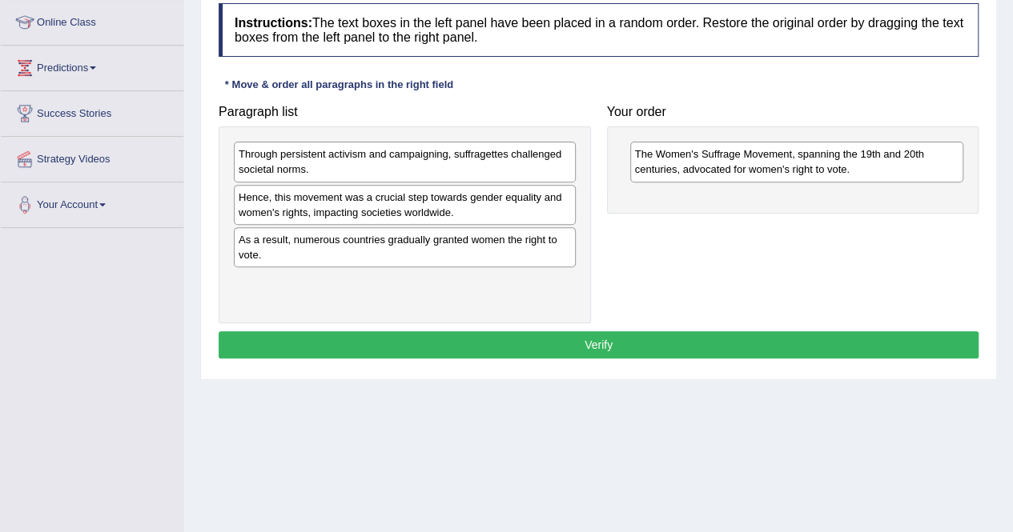
click at [746, 175] on div "The Women's Suffrage Movement, spanning the 19th and 20th centuries, advocated …" at bounding box center [797, 162] width 334 height 40
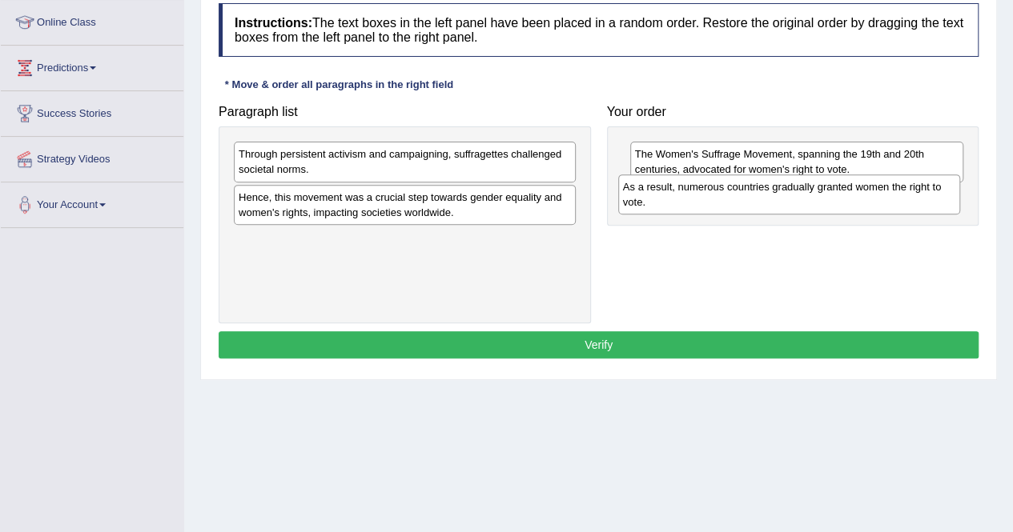
drag, startPoint x: 315, startPoint y: 250, endPoint x: 697, endPoint y: 195, distance: 385.9
click at [697, 195] on div "As a result, numerous countries gradually granted women the right to vote." at bounding box center [789, 195] width 342 height 40
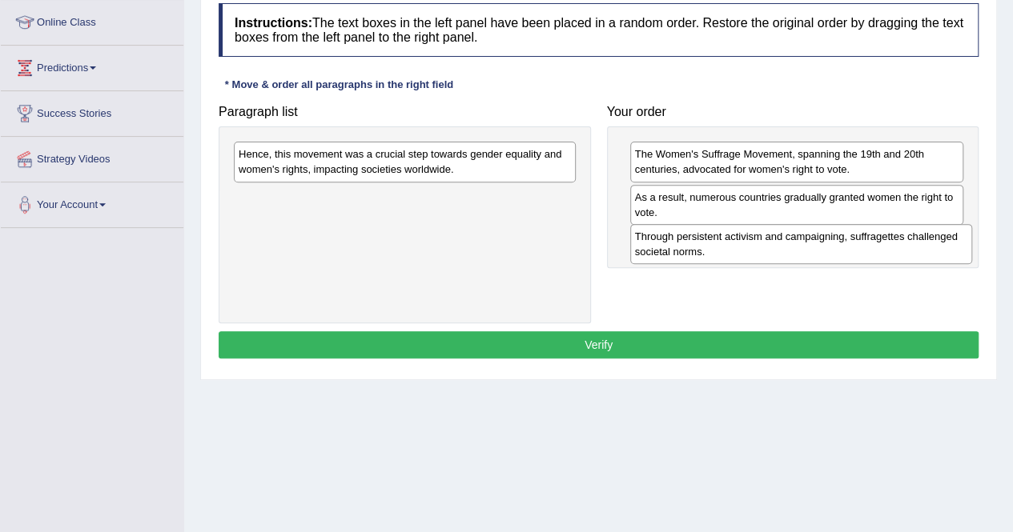
drag, startPoint x: 331, startPoint y: 168, endPoint x: 725, endPoint y: 247, distance: 402.6
click at [725, 247] on div "Through persistent activism and campaigning, suffragettes challenged societal n…" at bounding box center [801, 244] width 342 height 40
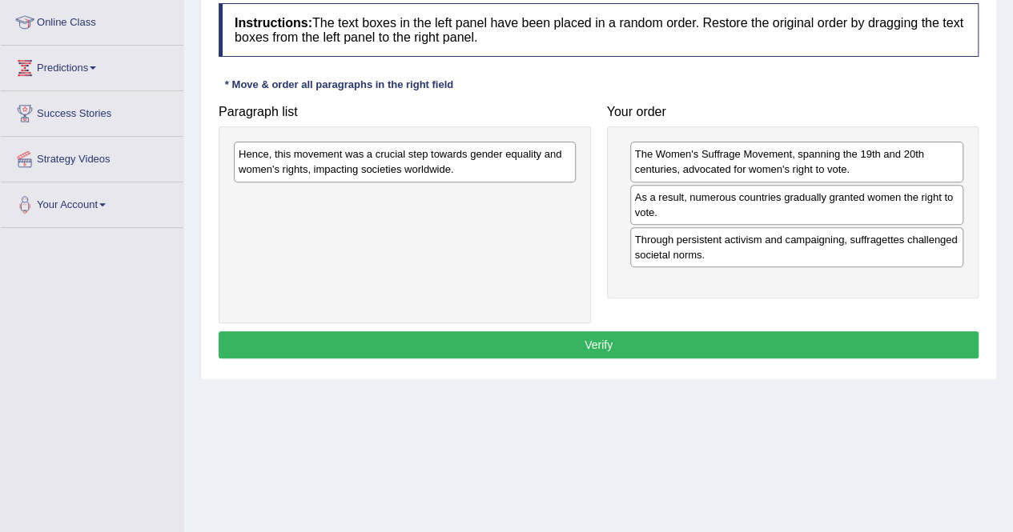
click at [836, 153] on div "The Women's Suffrage Movement, spanning the 19th and 20th centuries, advocated …" at bounding box center [797, 162] width 334 height 40
click at [827, 207] on div "As a result, numerous countries gradually granted women the right to vote." at bounding box center [797, 205] width 334 height 40
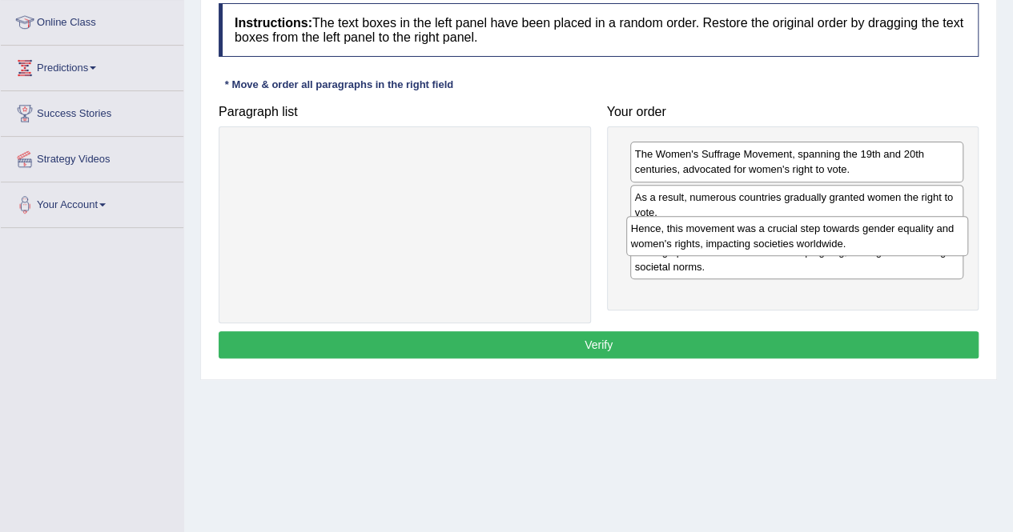
drag, startPoint x: 327, startPoint y: 169, endPoint x: 719, endPoint y: 243, distance: 399.3
click at [719, 243] on div "Hence, this movement was a crucial step towards gender equality and women's rig…" at bounding box center [797, 236] width 342 height 40
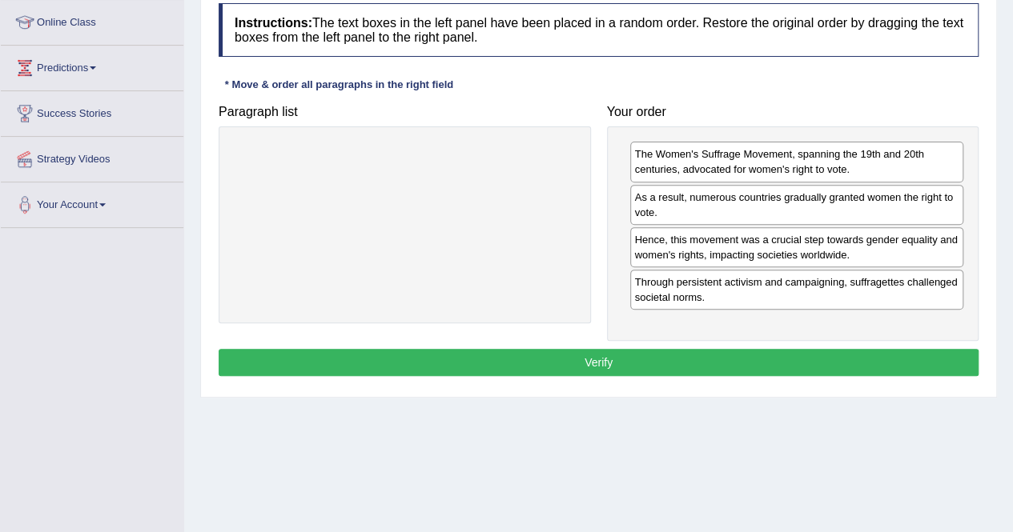
click at [725, 364] on button "Verify" at bounding box center [599, 362] width 760 height 27
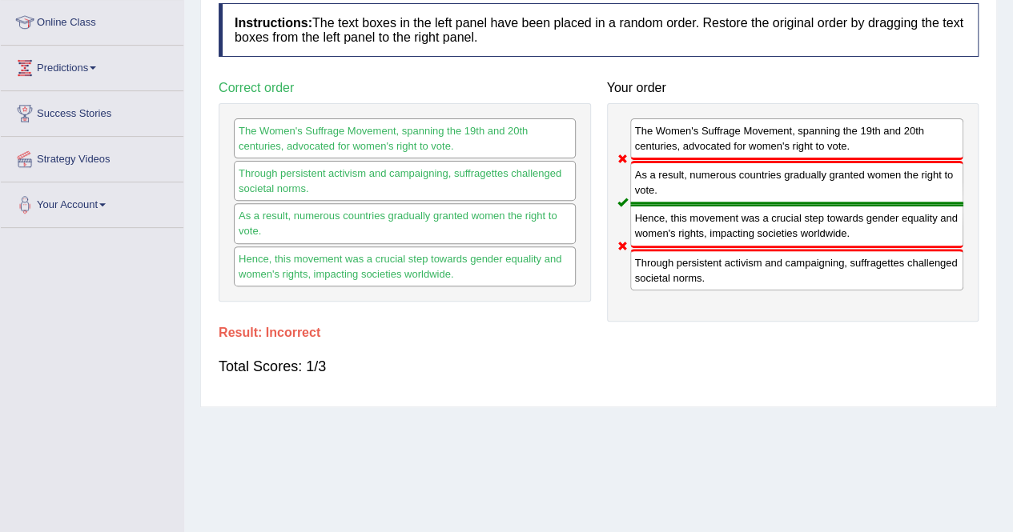
scroll to position [0, 0]
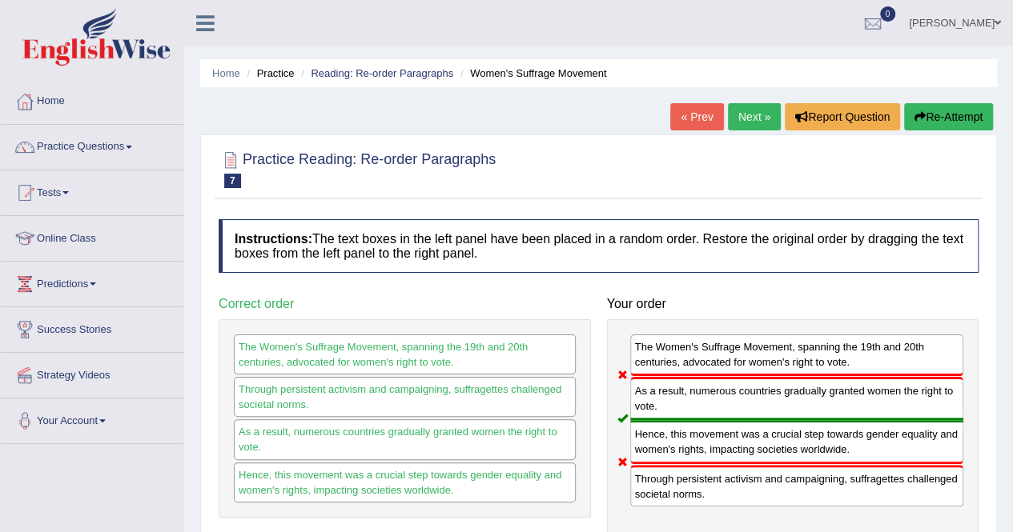
click at [958, 111] on button "Re-Attempt" at bounding box center [948, 116] width 89 height 27
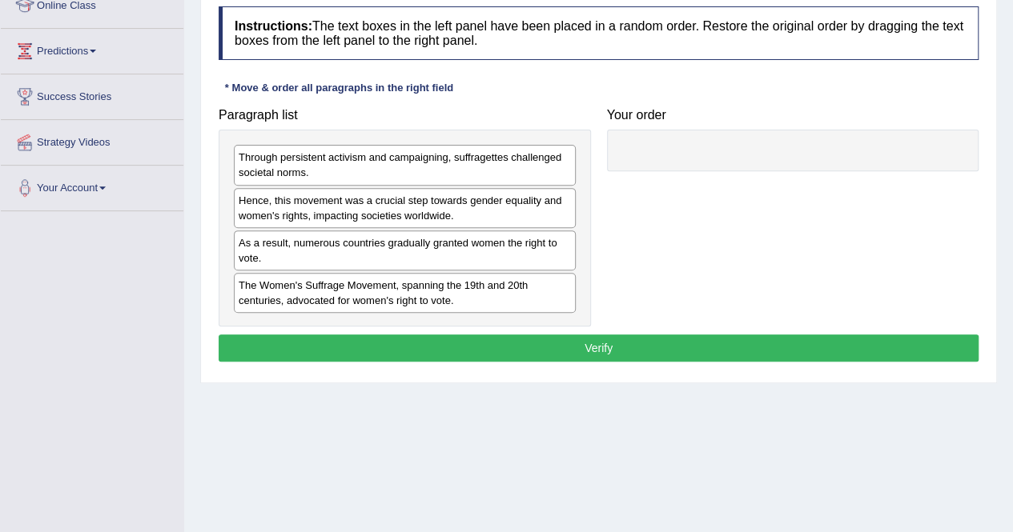
scroll to position [238, 0]
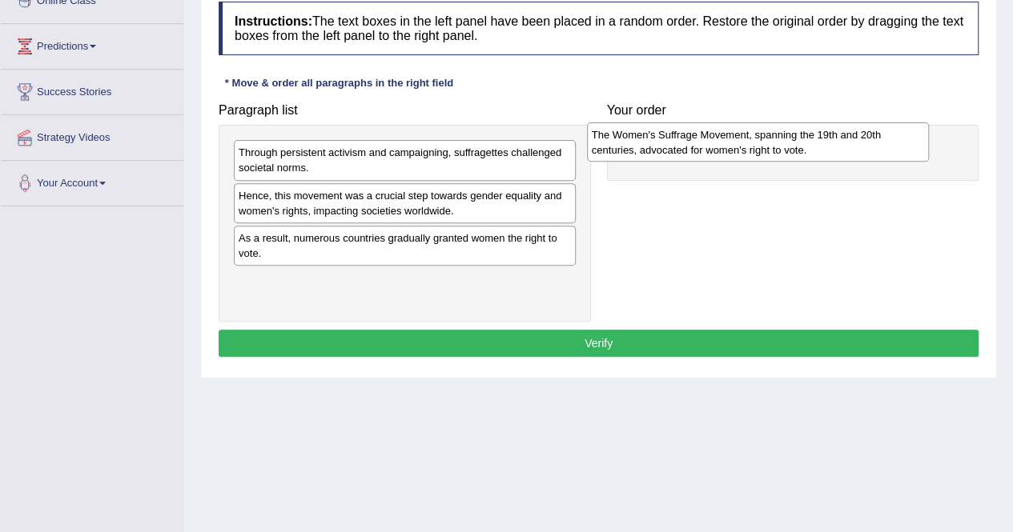
drag, startPoint x: 406, startPoint y: 291, endPoint x: 758, endPoint y: 147, distance: 380.6
click at [758, 147] on div "The Women's Suffrage Movement, spanning the 19th and 20th centuries, advocated …" at bounding box center [758, 143] width 342 height 40
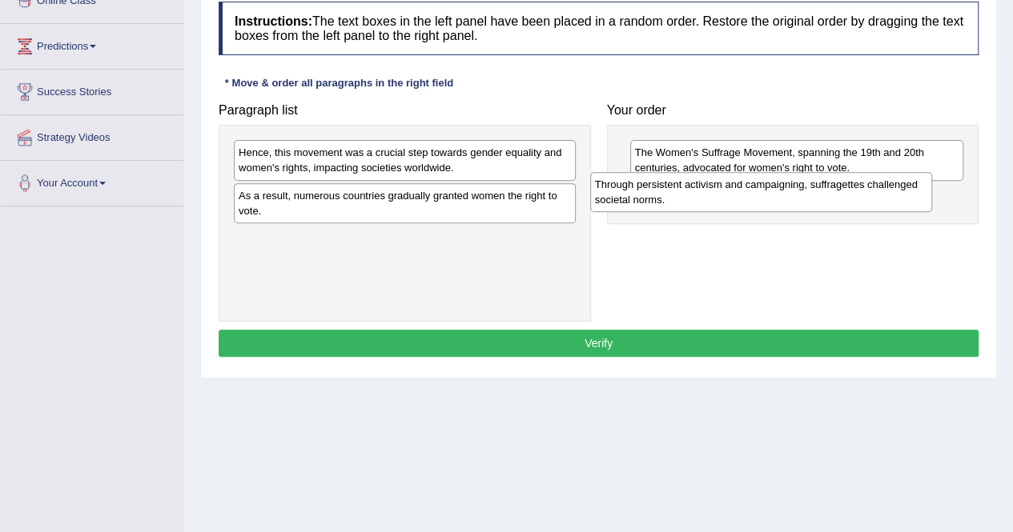
drag, startPoint x: 372, startPoint y: 161, endPoint x: 729, endPoint y: 194, distance: 358.6
click at [729, 194] on div "Through persistent activism and campaigning, suffragettes challenged societal n…" at bounding box center [761, 192] width 342 height 40
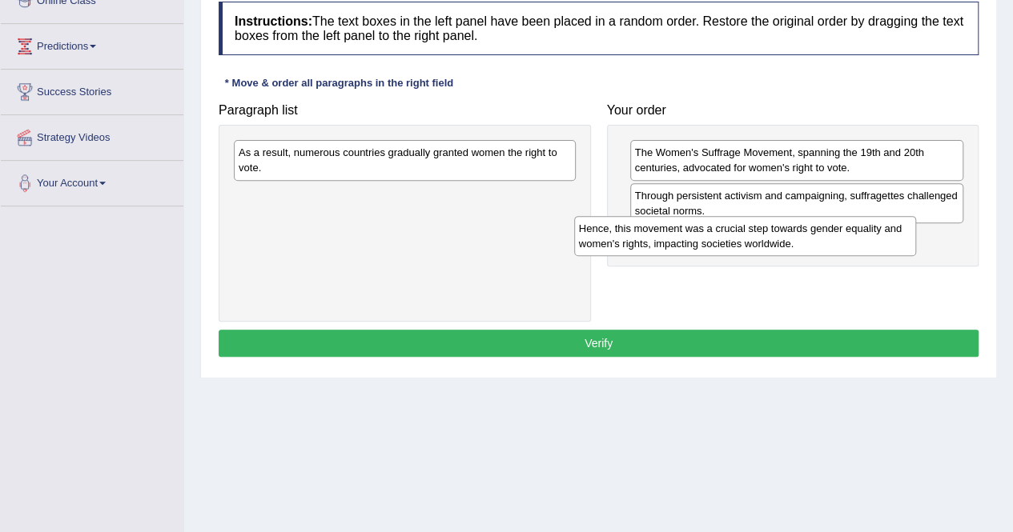
drag, startPoint x: 380, startPoint y: 167, endPoint x: 720, endPoint y: 243, distance: 348.7
click at [720, 243] on div "Hence, this movement was a crucial step towards gender equality and women's rig…" at bounding box center [745, 236] width 342 height 40
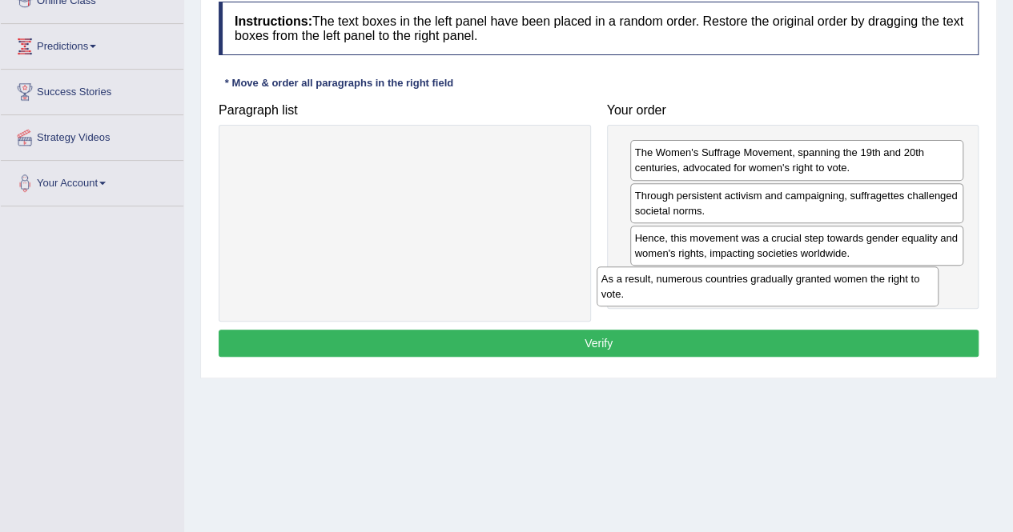
drag, startPoint x: 468, startPoint y: 152, endPoint x: 831, endPoint y: 279, distance: 384.9
click at [831, 279] on div "As a result, numerous countries gradually granted women the right to vote." at bounding box center [768, 287] width 342 height 40
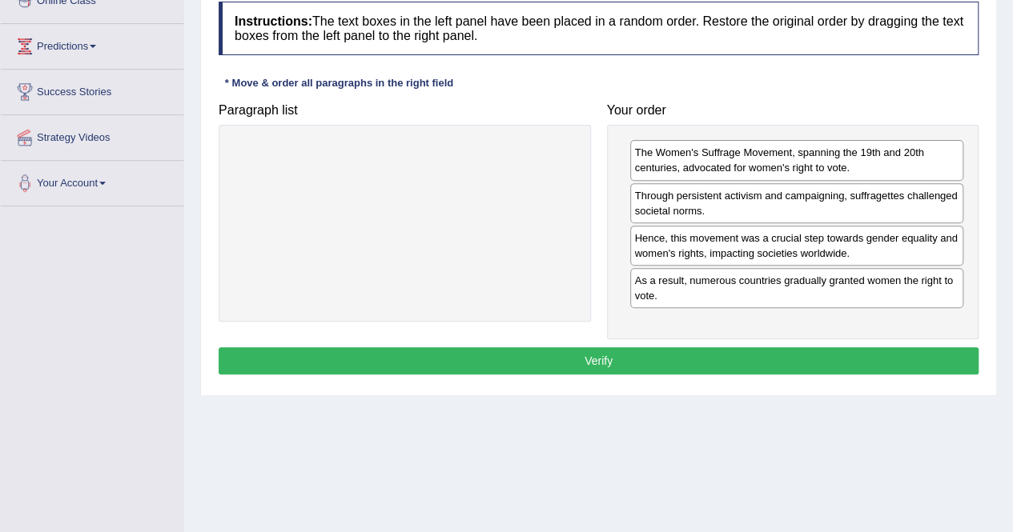
click at [637, 356] on button "Verify" at bounding box center [599, 360] width 760 height 27
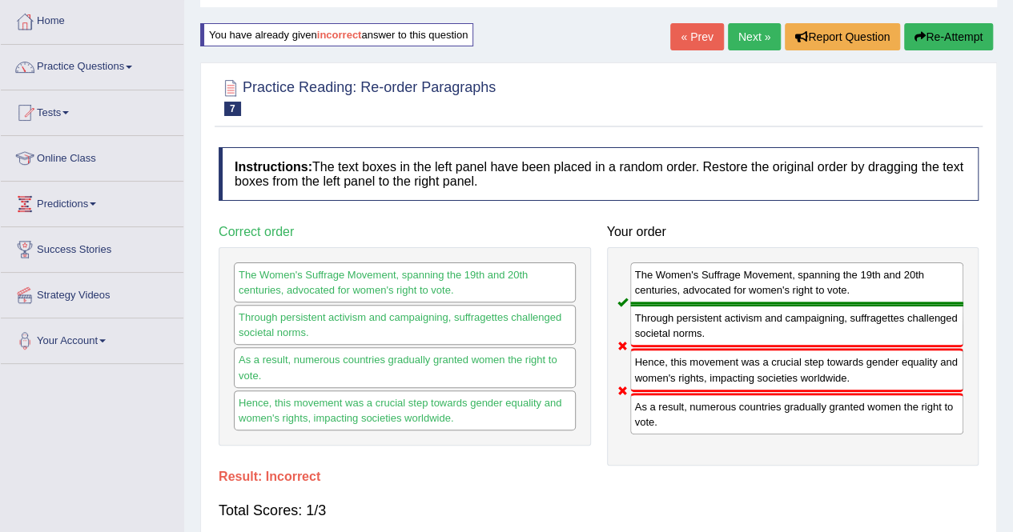
scroll to position [79, 0]
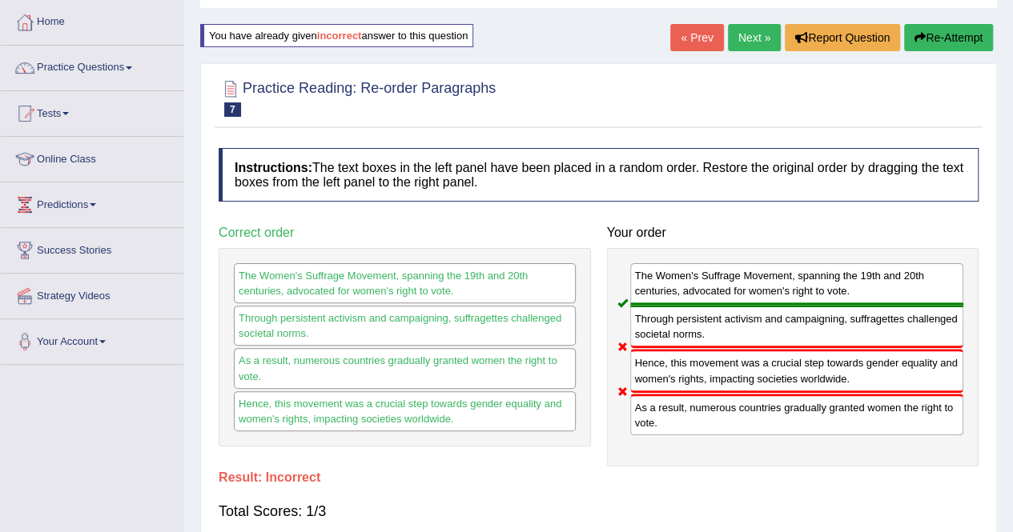
click at [939, 37] on button "Re-Attempt" at bounding box center [948, 37] width 89 height 27
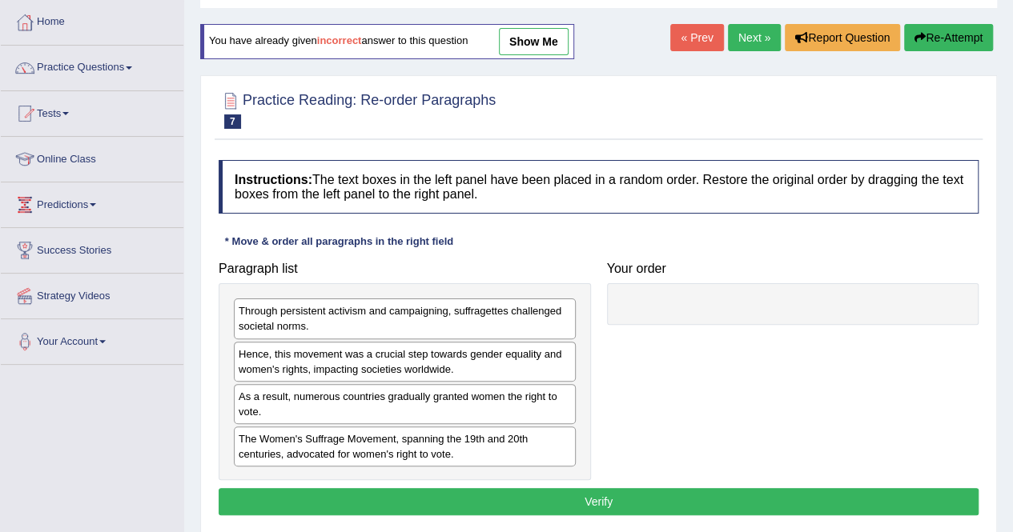
click at [386, 441] on div "The Women's Suffrage Movement, spanning the 19th and 20th centuries, advocated …" at bounding box center [405, 447] width 342 height 40
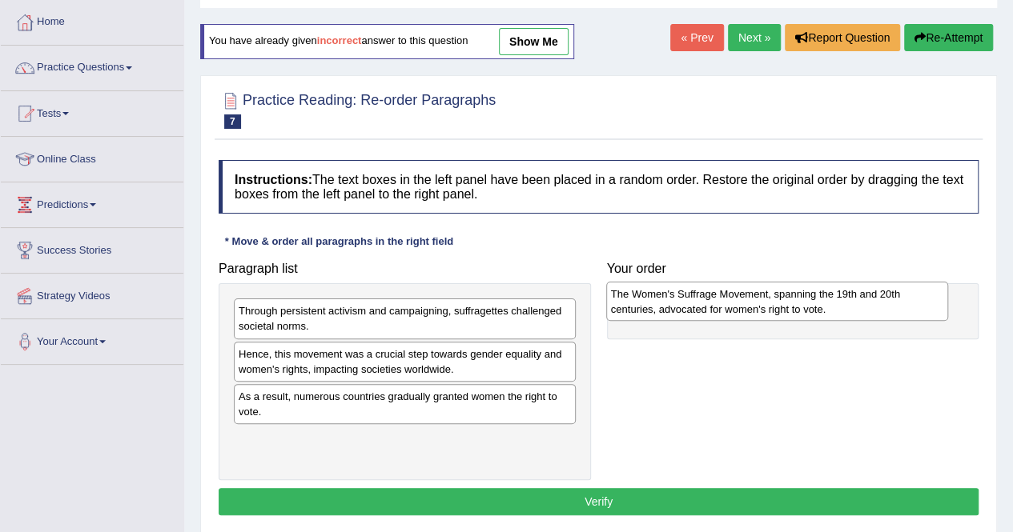
drag, startPoint x: 386, startPoint y: 441, endPoint x: 758, endPoint y: 298, distance: 398.9
click at [758, 298] on div "The Women's Suffrage Movement, spanning the 19th and 20th centuries, advocated …" at bounding box center [777, 302] width 342 height 40
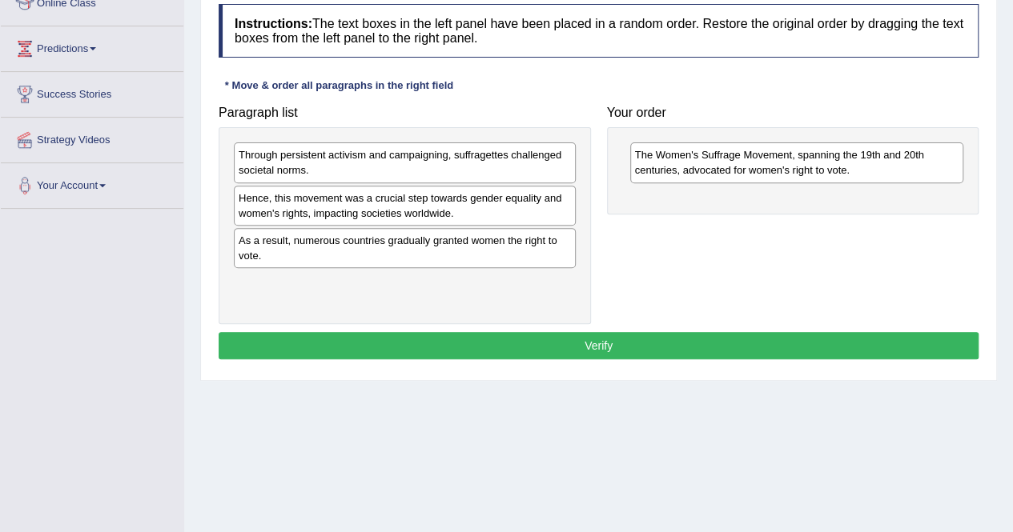
scroll to position [236, 0]
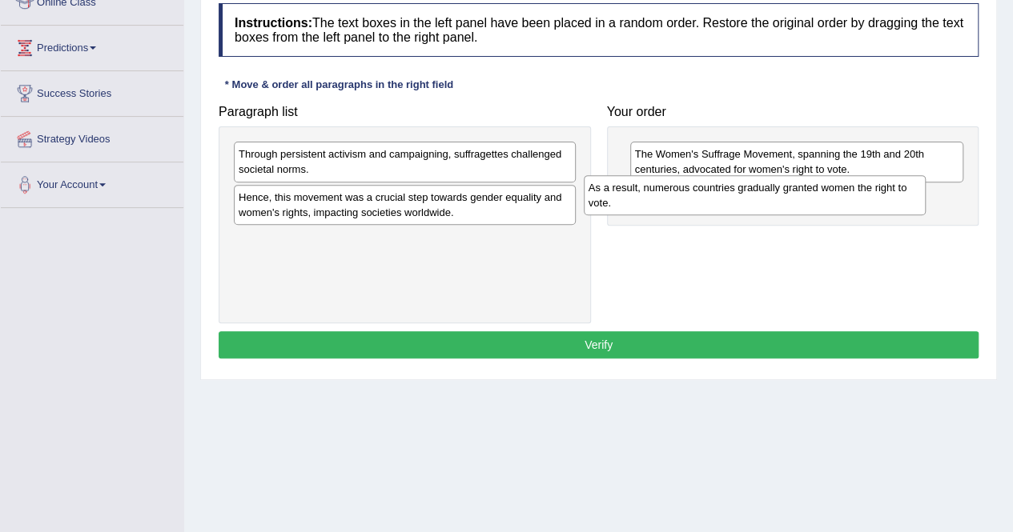
drag, startPoint x: 377, startPoint y: 251, endPoint x: 728, endPoint y: 201, distance: 354.3
click at [728, 201] on div "As a result, numerous countries gradually granted women the right to vote." at bounding box center [755, 195] width 342 height 40
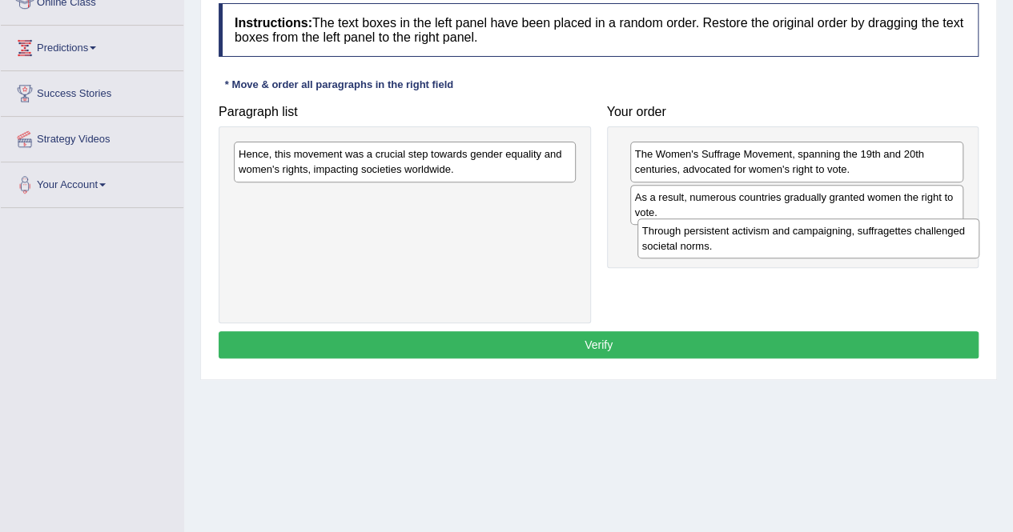
drag, startPoint x: 455, startPoint y: 156, endPoint x: 857, endPoint y: 232, distance: 409.1
click at [857, 232] on div "Through persistent activism and campaigning, suffragettes challenged societal n…" at bounding box center [808, 239] width 342 height 40
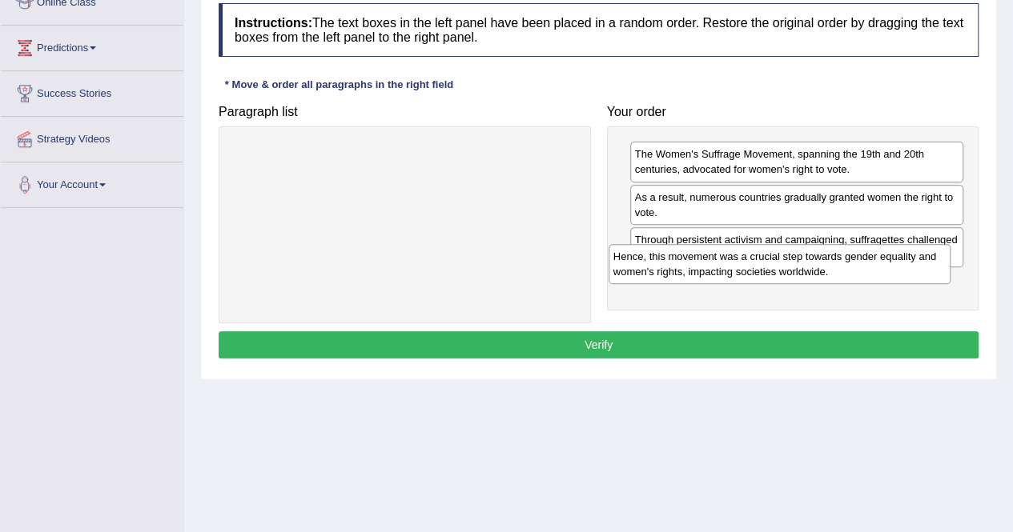
drag, startPoint x: 527, startPoint y: 156, endPoint x: 899, endPoint y: 259, distance: 386.2
click at [899, 259] on div "Hence, this movement was a crucial step towards gender equality and women's rig…" at bounding box center [780, 264] width 342 height 40
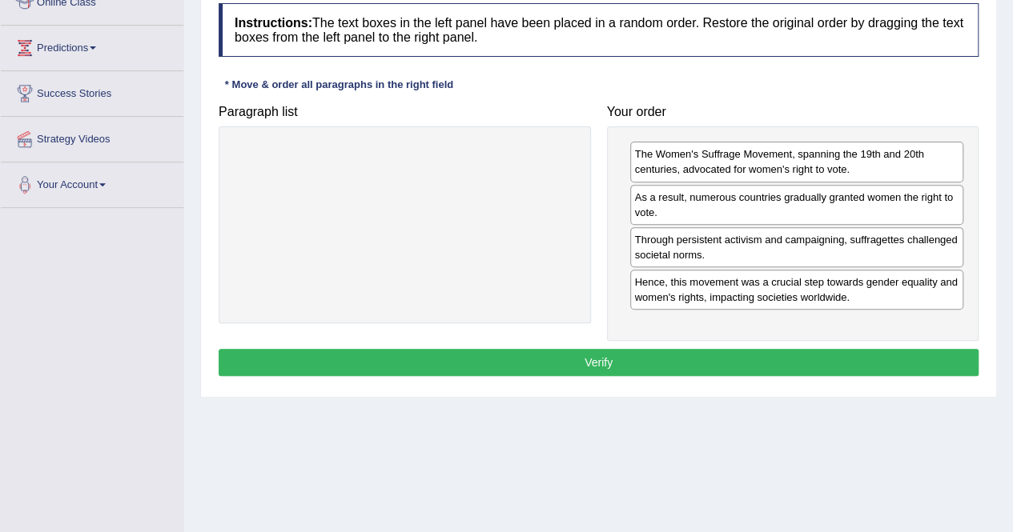
click at [609, 358] on button "Verify" at bounding box center [599, 362] width 760 height 27
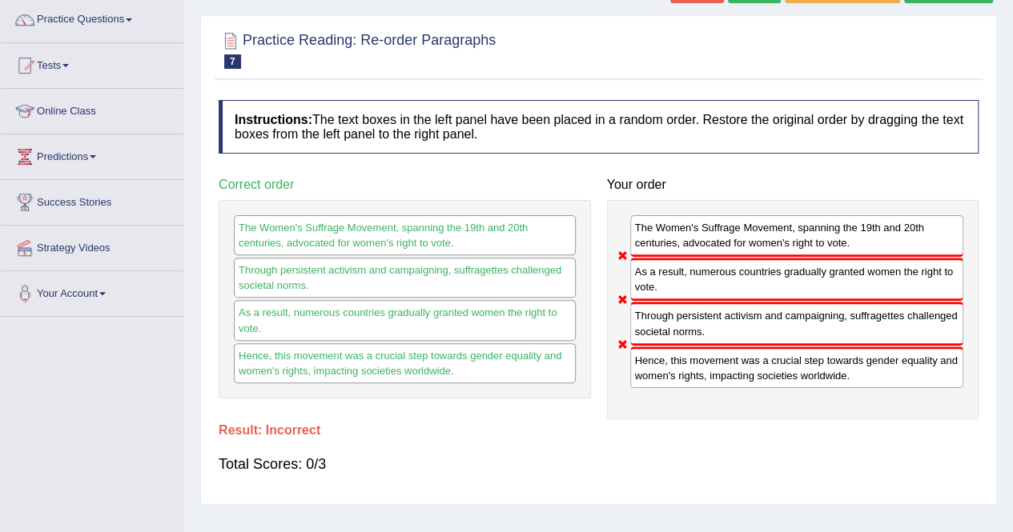
scroll to position [0, 0]
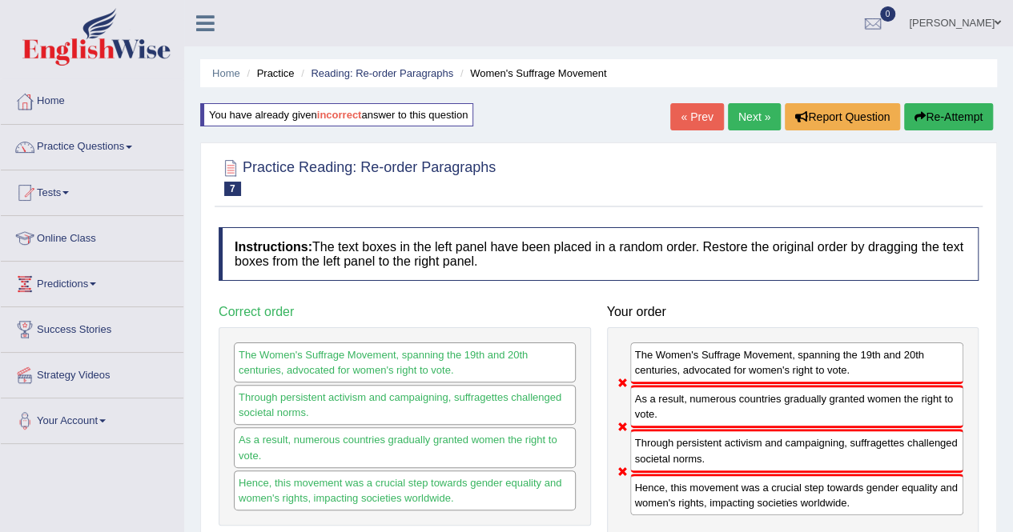
click at [961, 121] on button "Re-Attempt" at bounding box center [948, 116] width 89 height 27
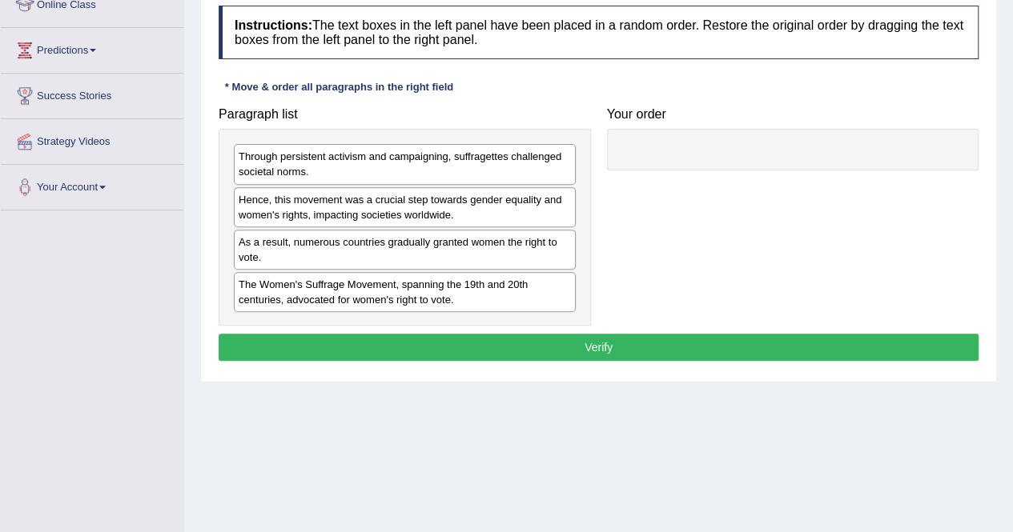
scroll to position [235, 0]
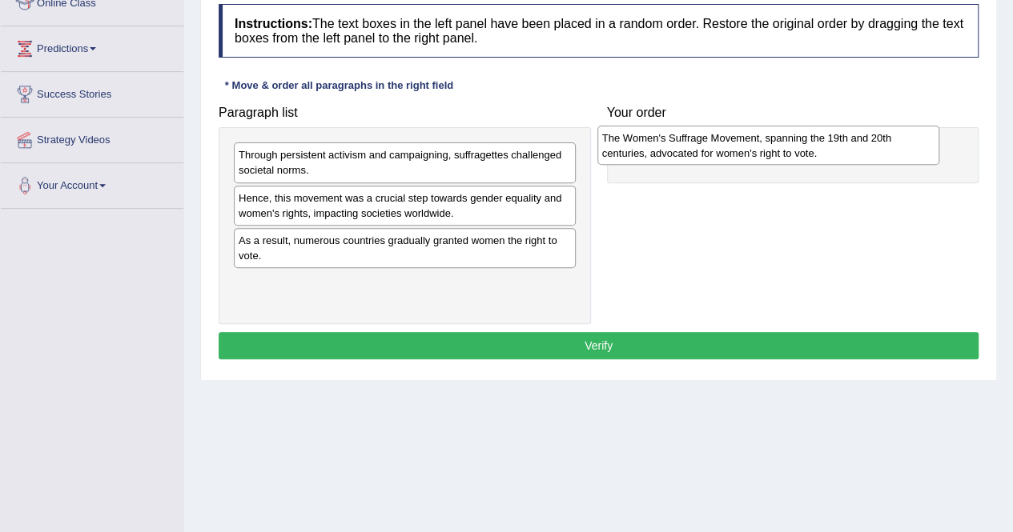
drag, startPoint x: 372, startPoint y: 289, endPoint x: 735, endPoint y: 146, distance: 390.7
click at [735, 146] on div "The Women's Suffrage Movement, spanning the 19th and 20th centuries, advocated …" at bounding box center [768, 146] width 342 height 40
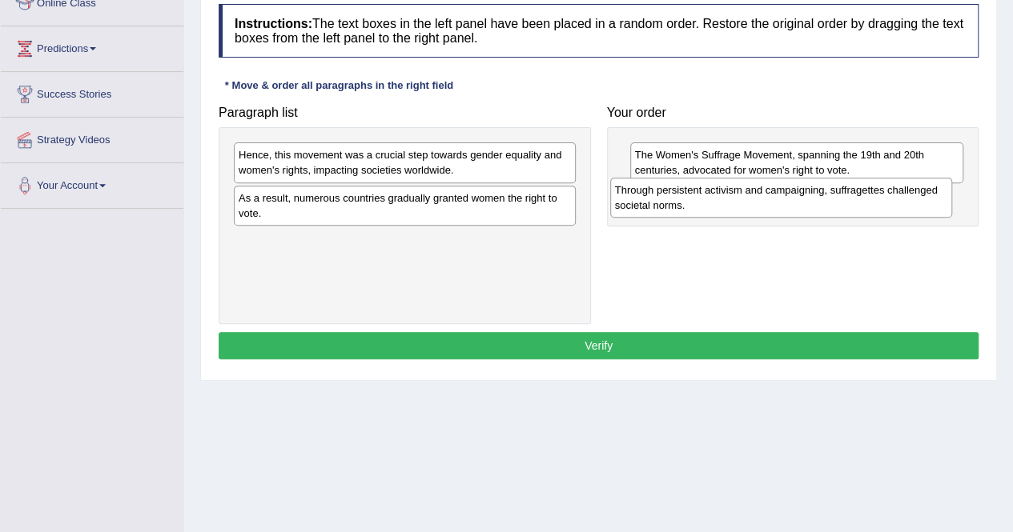
drag, startPoint x: 384, startPoint y: 168, endPoint x: 763, endPoint y: 201, distance: 380.9
click at [763, 201] on div "Through persistent activism and campaigning, suffragettes challenged societal n…" at bounding box center [781, 198] width 342 height 40
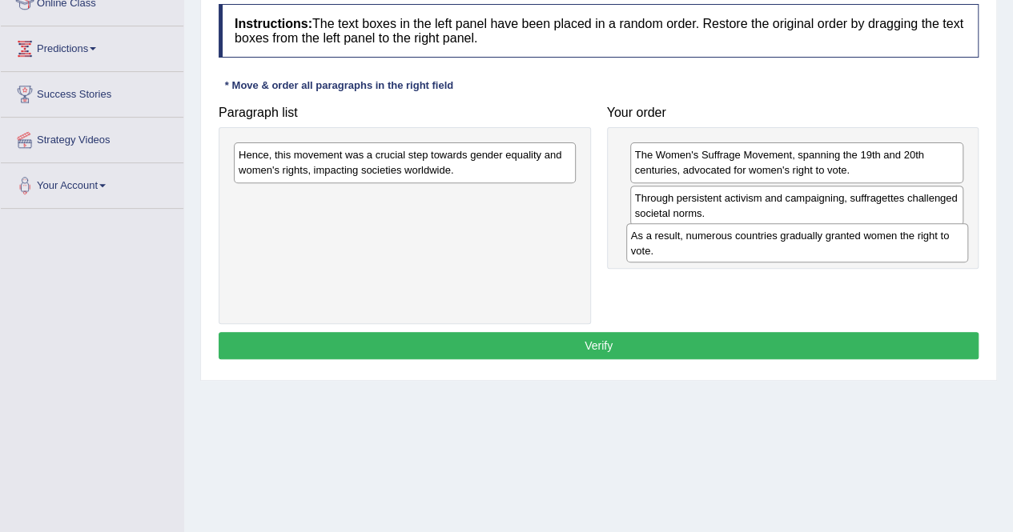
drag, startPoint x: 412, startPoint y: 207, endPoint x: 804, endPoint y: 246, distance: 394.2
click at [804, 246] on div "As a result, numerous countries gradually granted women the right to vote." at bounding box center [797, 243] width 342 height 40
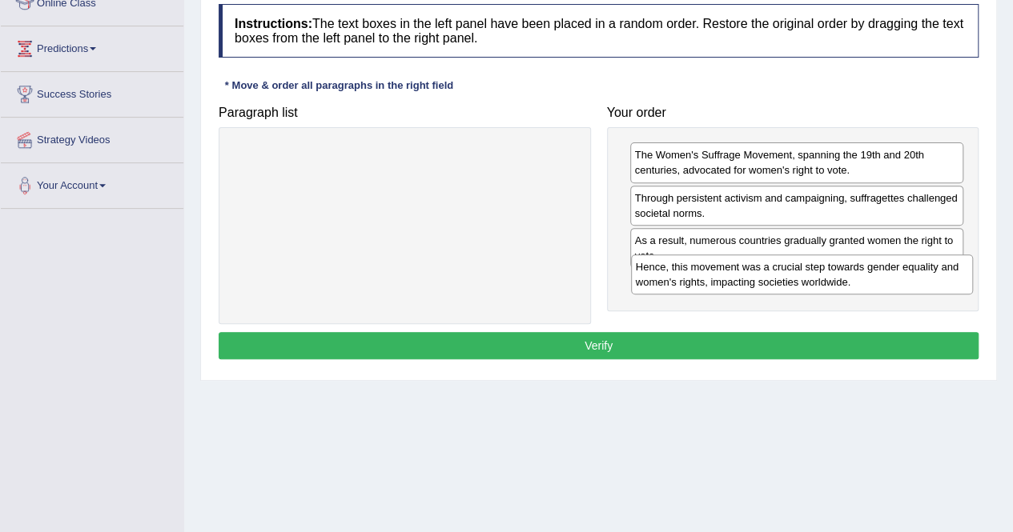
drag, startPoint x: 432, startPoint y: 174, endPoint x: 830, endPoint y: 286, distance: 412.7
click at [830, 286] on div "Hence, this movement was a crucial step towards gender equality and women's rig…" at bounding box center [802, 275] width 342 height 40
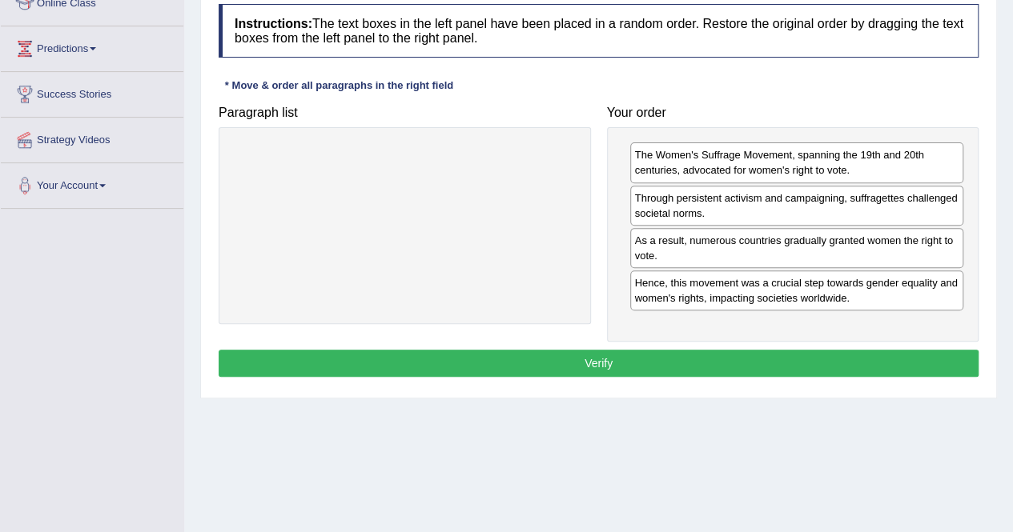
click at [643, 364] on button "Verify" at bounding box center [599, 363] width 760 height 27
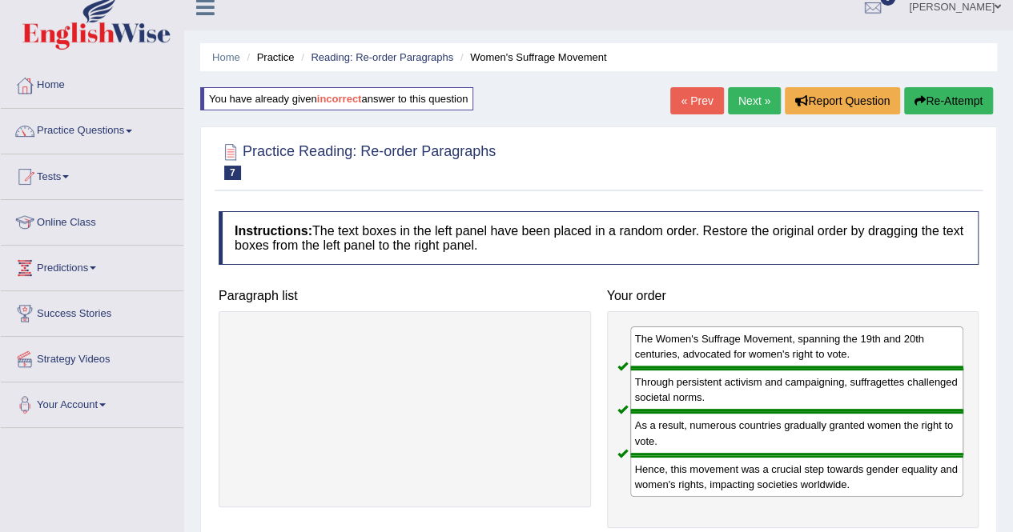
scroll to position [15, 0]
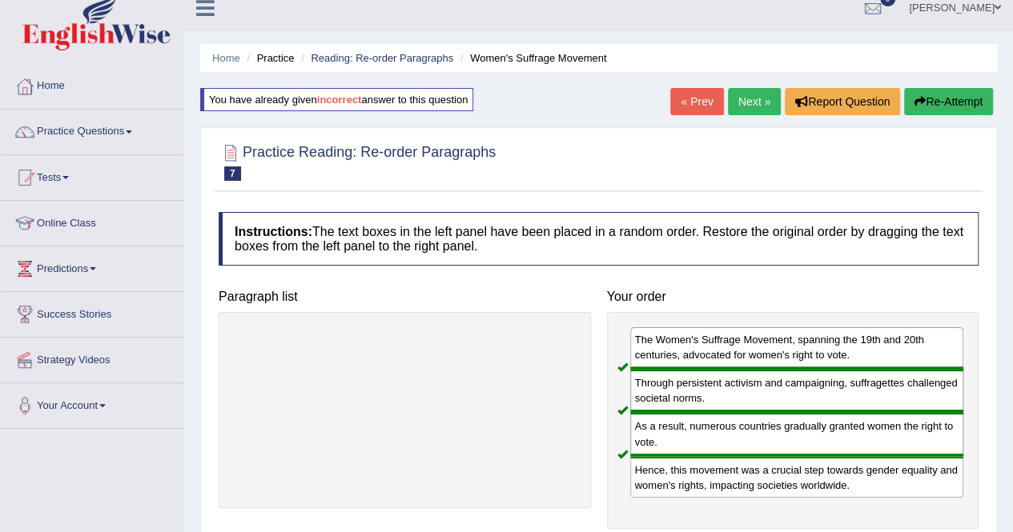
click at [752, 100] on link "Next »" at bounding box center [754, 101] width 53 height 27
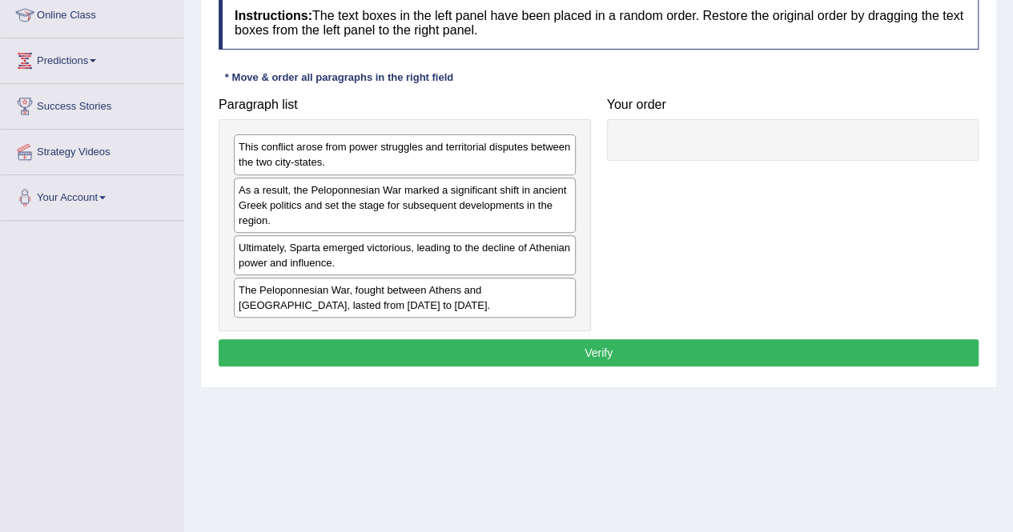
scroll to position [224, 0]
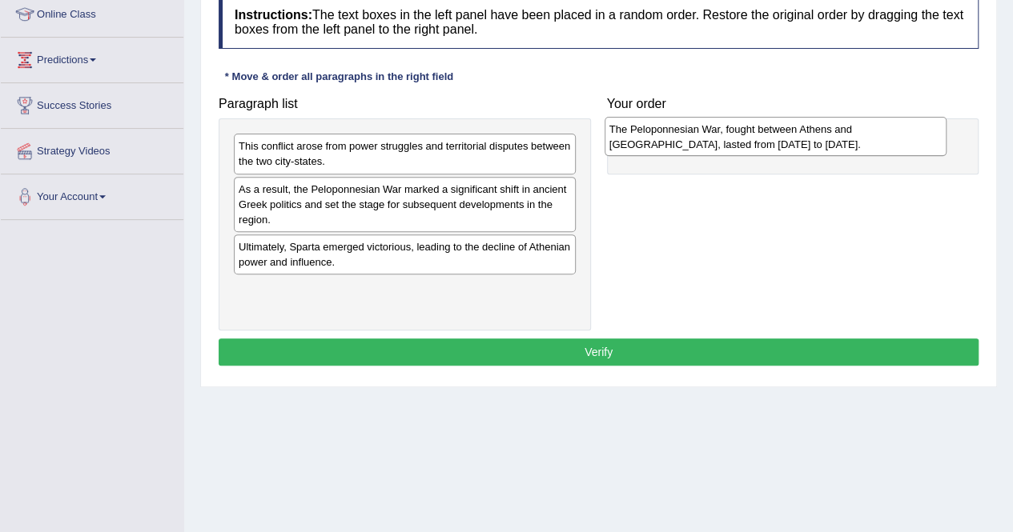
drag, startPoint x: 364, startPoint y: 299, endPoint x: 735, endPoint y: 142, distance: 403.3
click at [735, 142] on div "The Peloponnesian War, fought between Athens and [GEOGRAPHIC_DATA], lasted from…" at bounding box center [776, 137] width 342 height 40
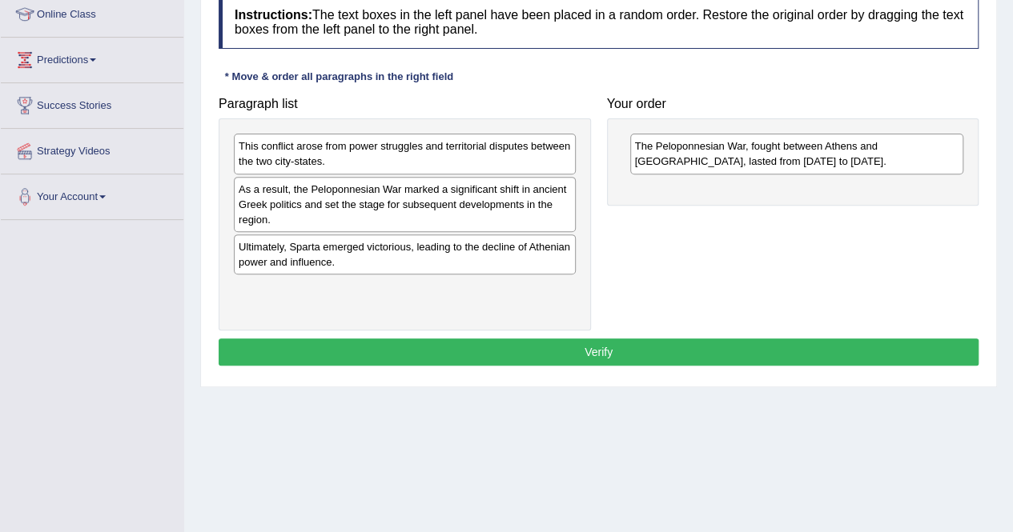
click at [364, 194] on div "As a result, the Peloponnesian War marked a significant shift in ancient Greek …" at bounding box center [405, 204] width 342 height 55
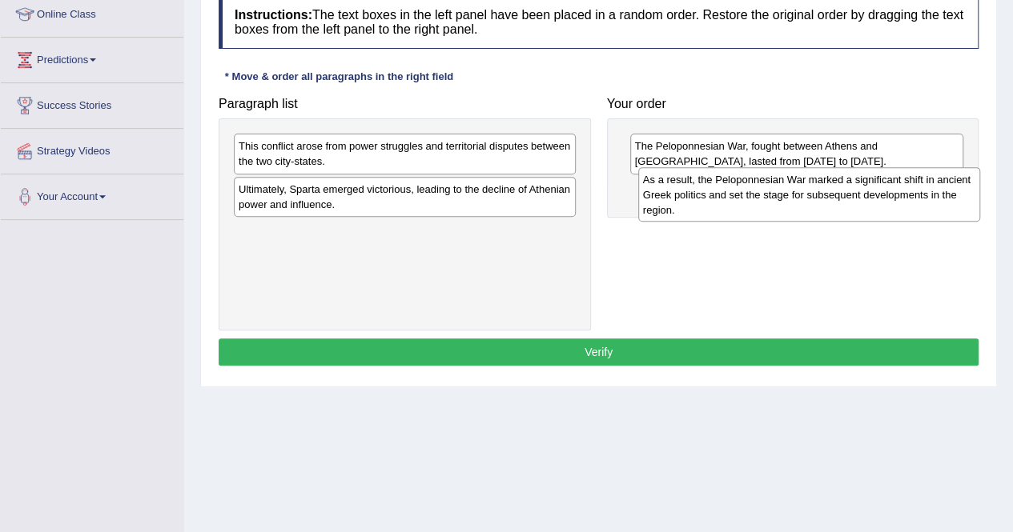
drag, startPoint x: 355, startPoint y: 203, endPoint x: 759, endPoint y: 195, distance: 404.4
click at [759, 195] on div "As a result, the Peloponnesian War marked a significant shift in ancient Greek …" at bounding box center [809, 194] width 342 height 55
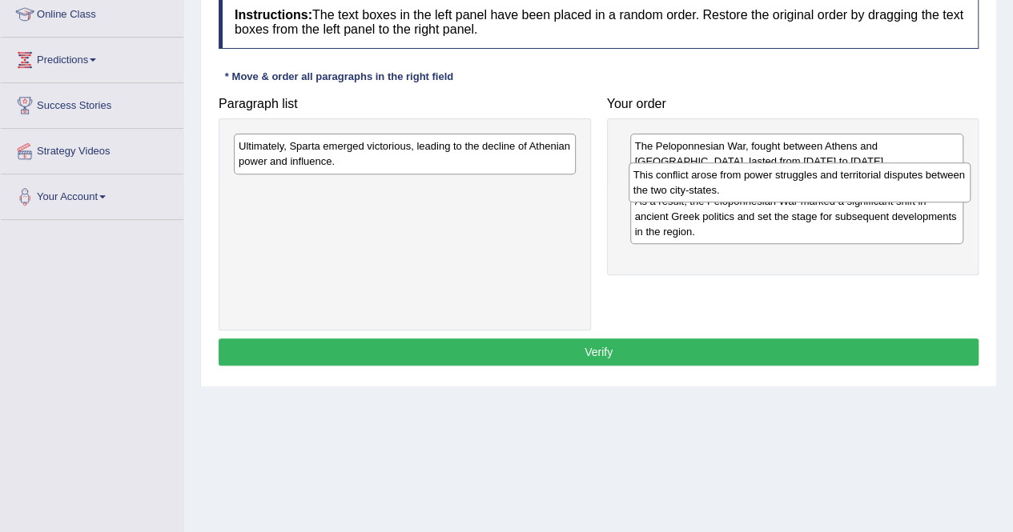
drag, startPoint x: 343, startPoint y: 163, endPoint x: 737, endPoint y: 192, distance: 395.8
click at [737, 192] on div "This conflict arose from power struggles and territorial disputes between the t…" at bounding box center [800, 183] width 342 height 40
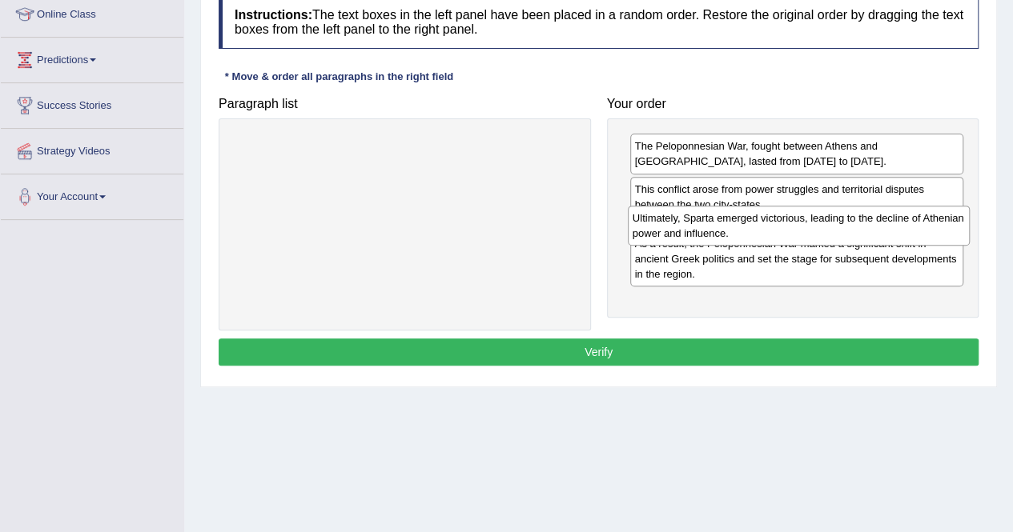
drag, startPoint x: 311, startPoint y: 151, endPoint x: 705, endPoint y: 223, distance: 400.5
click at [705, 223] on div "Ultimately, Sparta emerged victorious, leading to the decline of Athenian power…" at bounding box center [799, 226] width 342 height 40
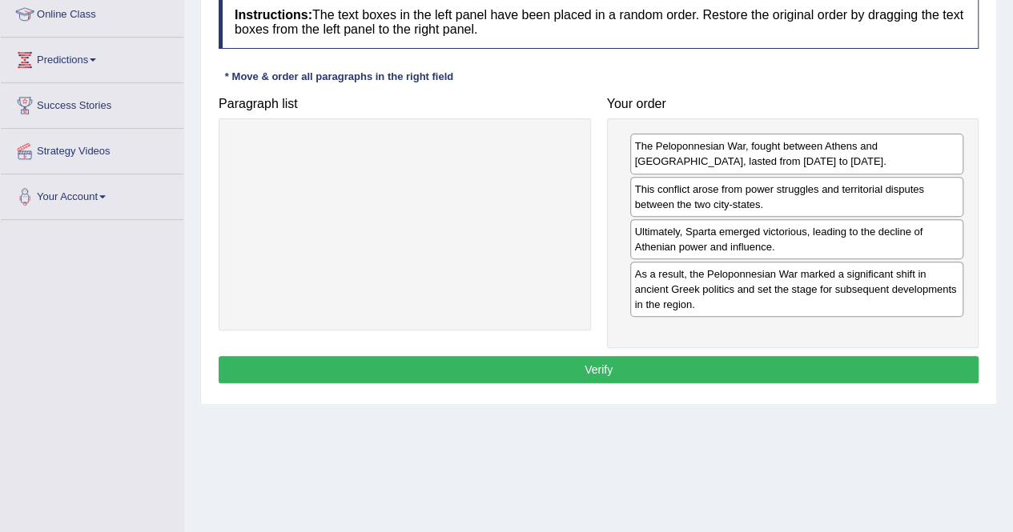
click at [584, 357] on button "Verify" at bounding box center [599, 369] width 760 height 27
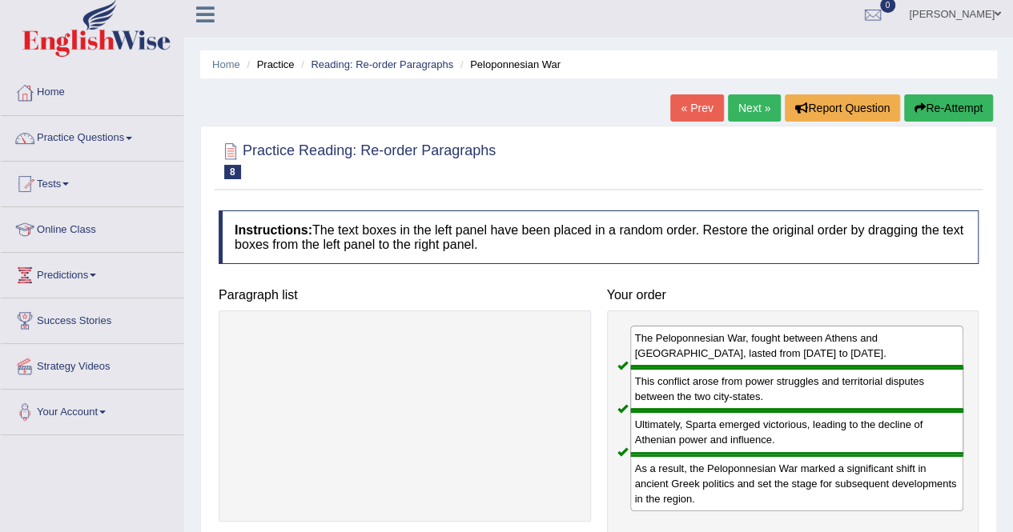
scroll to position [0, 0]
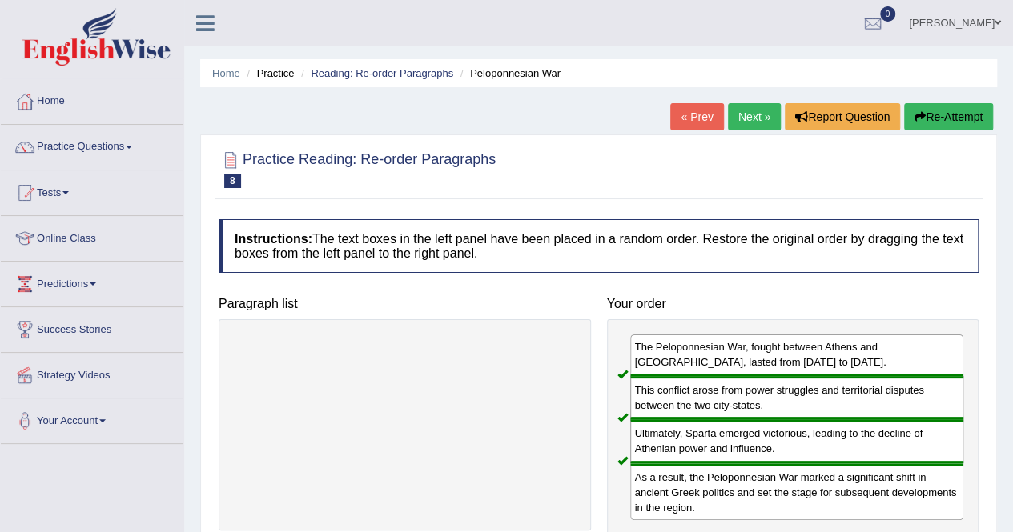
click at [748, 116] on link "Next »" at bounding box center [754, 116] width 53 height 27
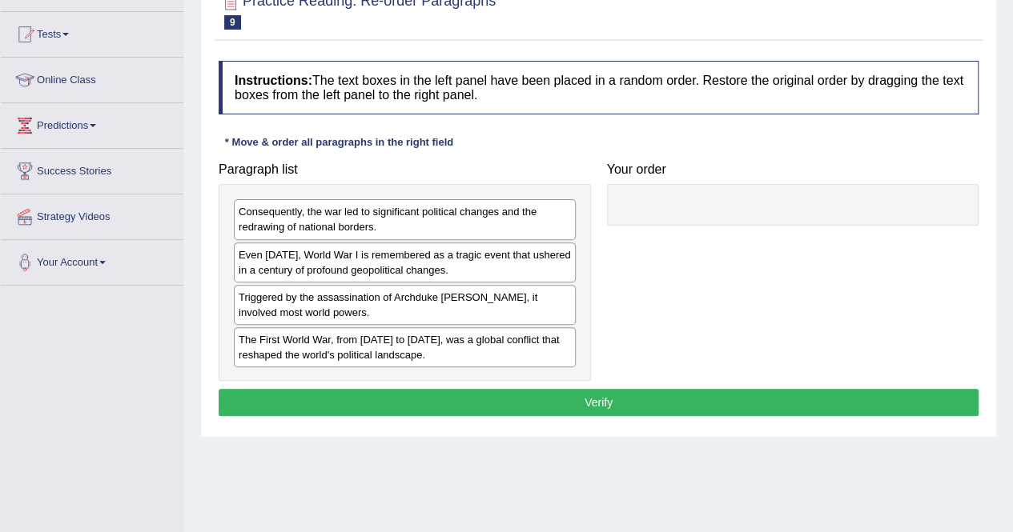
scroll to position [159, 0]
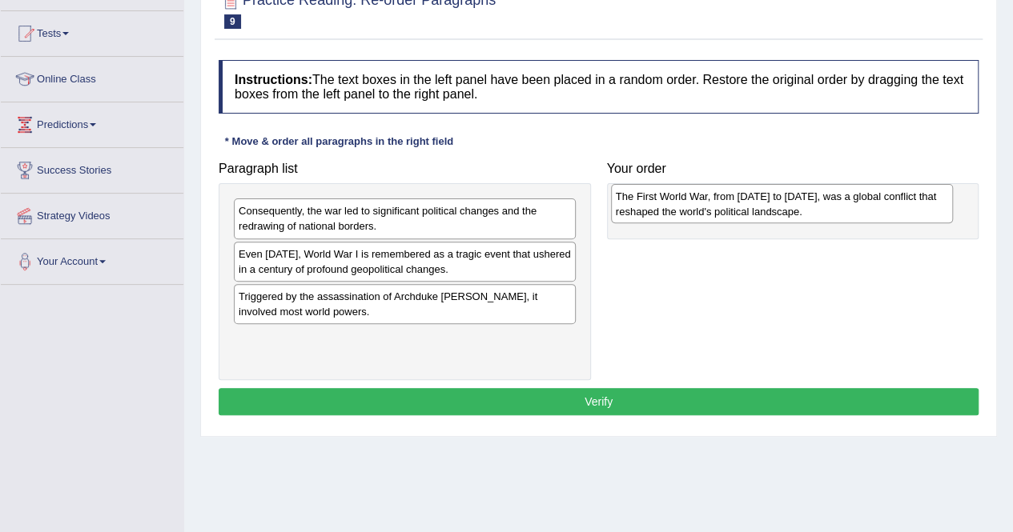
drag, startPoint x: 370, startPoint y: 349, endPoint x: 743, endPoint y: 207, distance: 399.1
click at [743, 207] on div "The First World War, from [DATE] to [DATE], was a global conflict that reshaped…" at bounding box center [782, 204] width 342 height 40
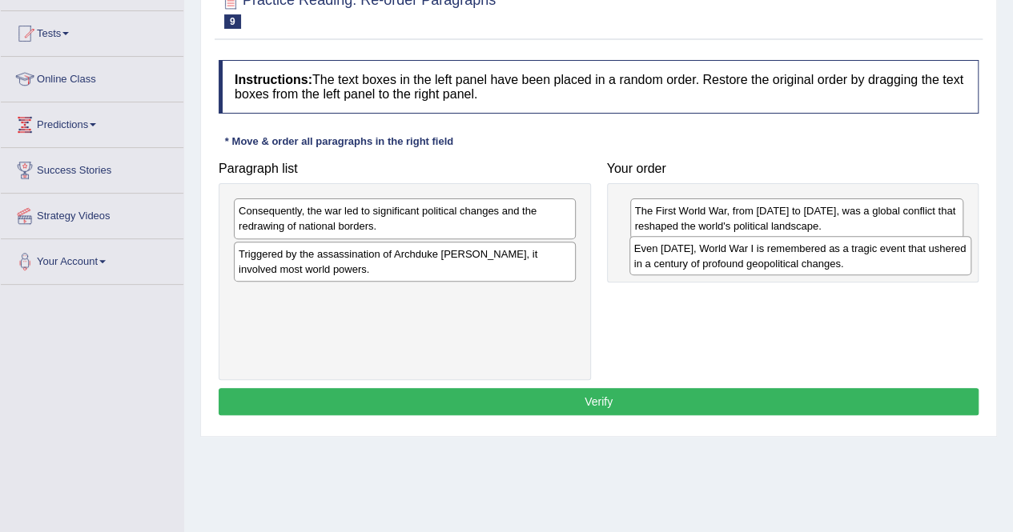
drag, startPoint x: 405, startPoint y: 269, endPoint x: 801, endPoint y: 263, distance: 395.6
click at [801, 263] on div "Even [DATE], World War I is remembered as a tragic event that ushered in a cent…" at bounding box center [800, 256] width 342 height 40
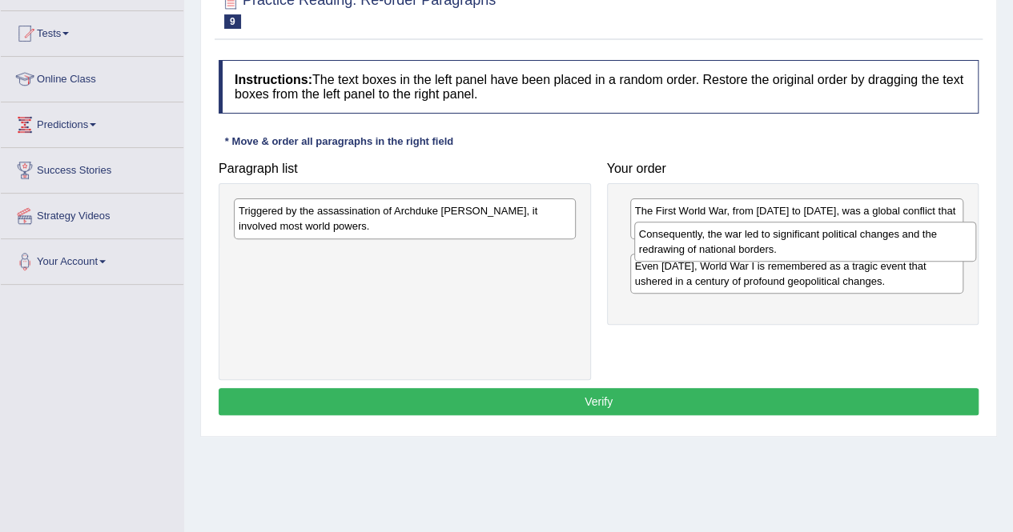
drag, startPoint x: 336, startPoint y: 223, endPoint x: 737, endPoint y: 247, distance: 401.1
click at [737, 247] on div "Consequently, the war led to significant political changes and the redrawing of…" at bounding box center [805, 242] width 342 height 40
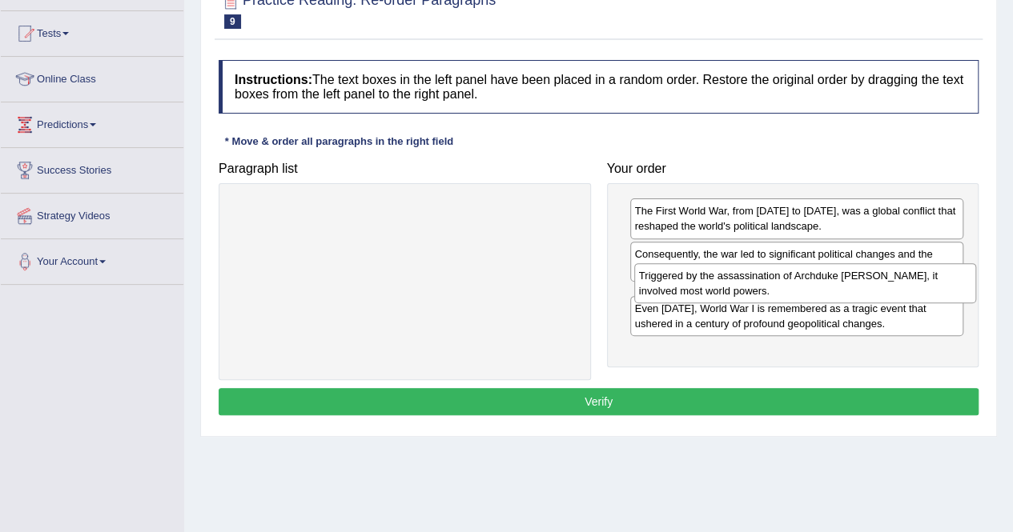
drag, startPoint x: 312, startPoint y: 211, endPoint x: 713, endPoint y: 276, distance: 405.6
click at [713, 276] on div "Triggered by the assassination of Archduke [PERSON_NAME], it involved most worl…" at bounding box center [805, 283] width 342 height 40
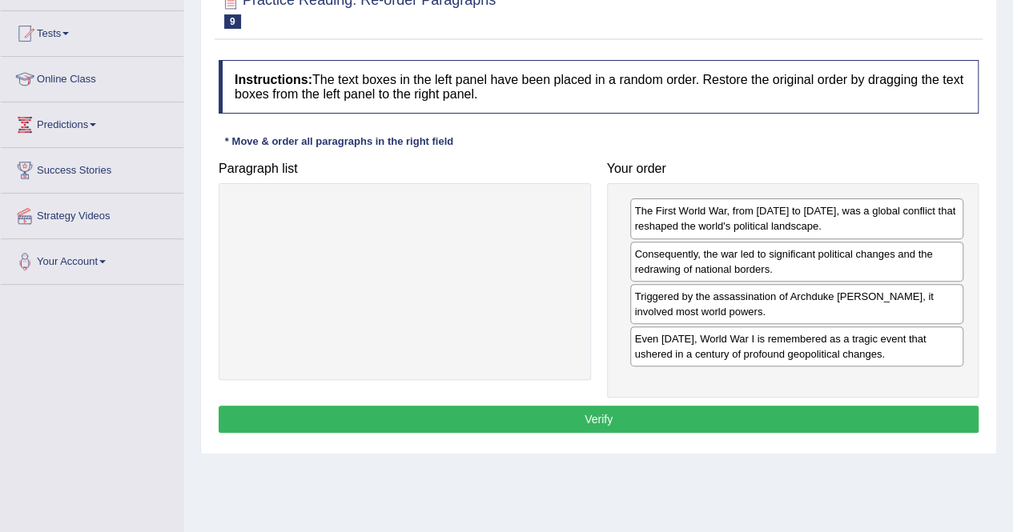
click at [598, 414] on button "Verify" at bounding box center [599, 419] width 760 height 27
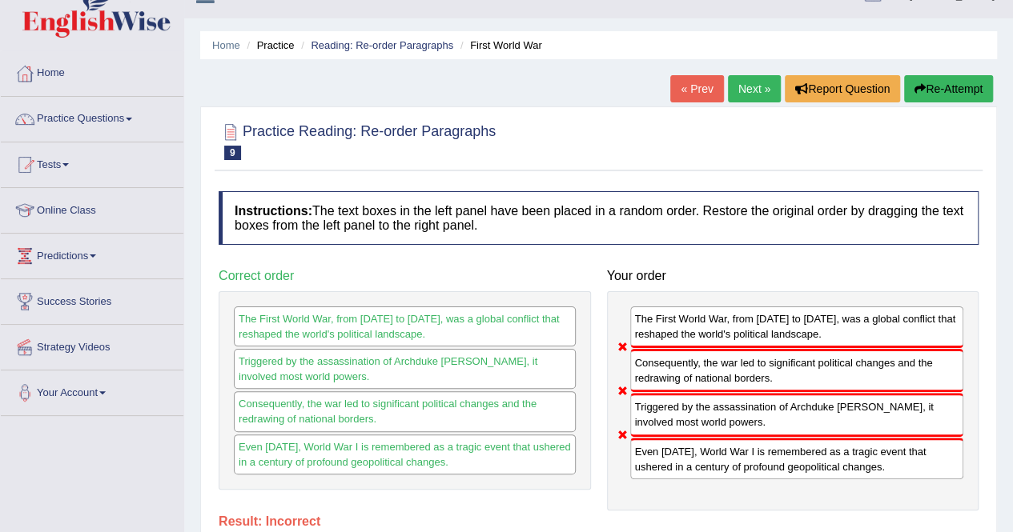
scroll to position [26, 0]
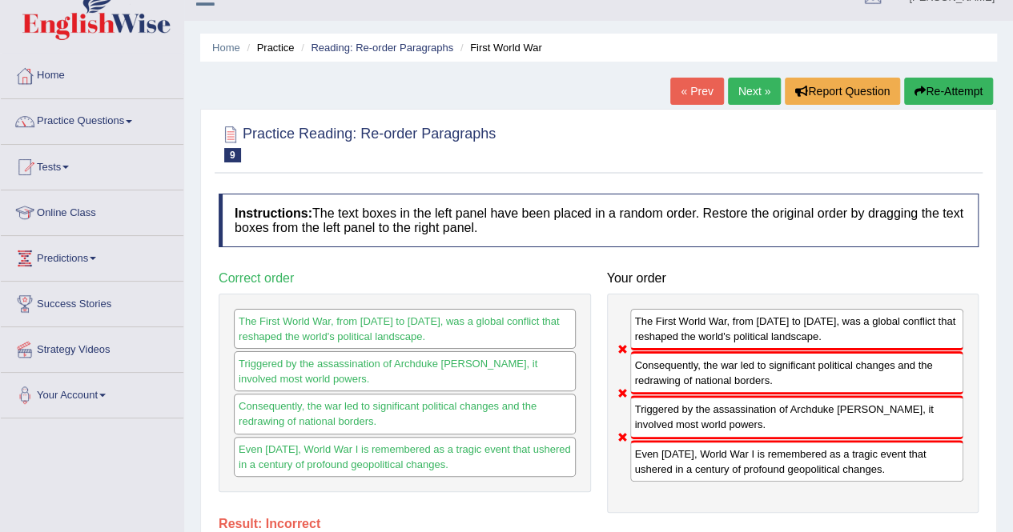
click at [950, 87] on button "Re-Attempt" at bounding box center [948, 91] width 89 height 27
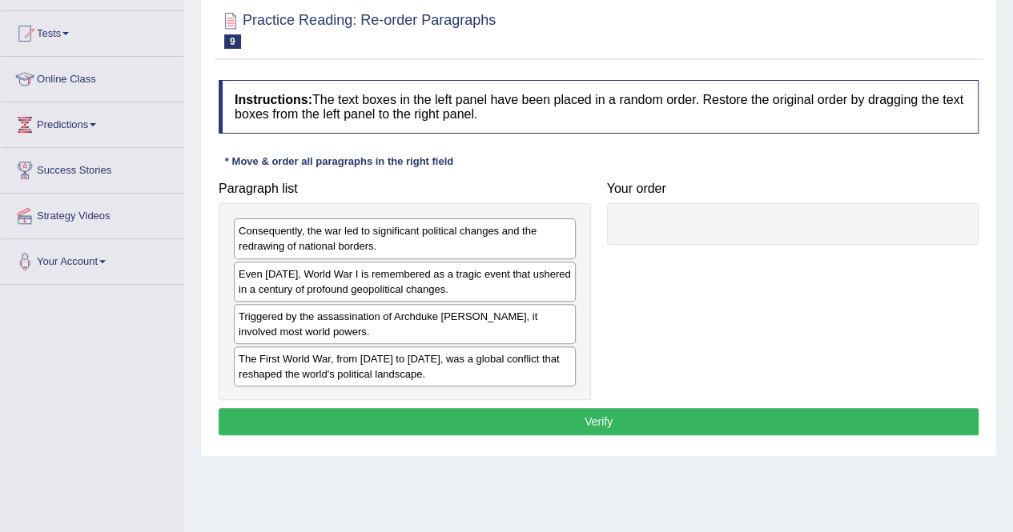
scroll to position [160, 0]
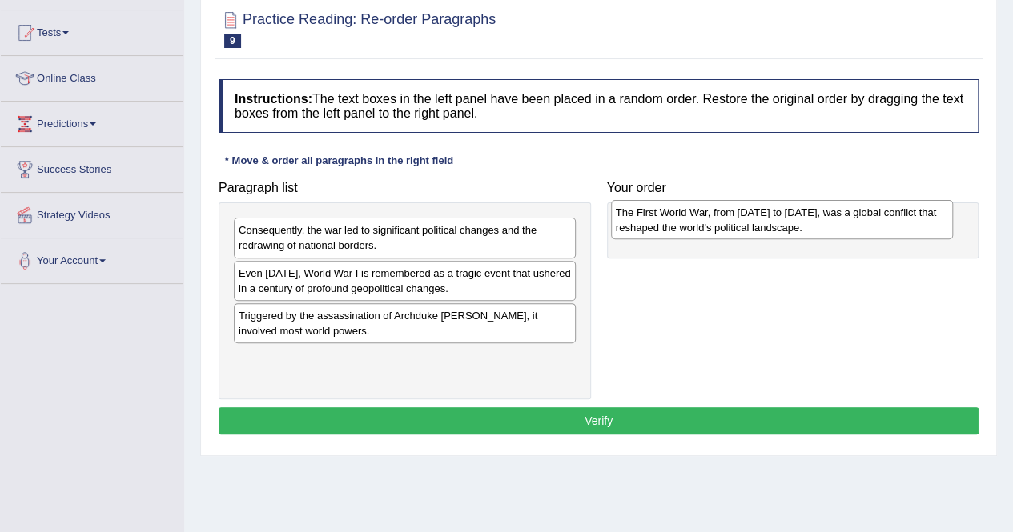
drag, startPoint x: 368, startPoint y: 369, endPoint x: 745, endPoint y: 225, distance: 403.7
click at [745, 225] on div "The First World War, from [DATE] to [DATE], was a global conflict that reshaped…" at bounding box center [782, 220] width 342 height 40
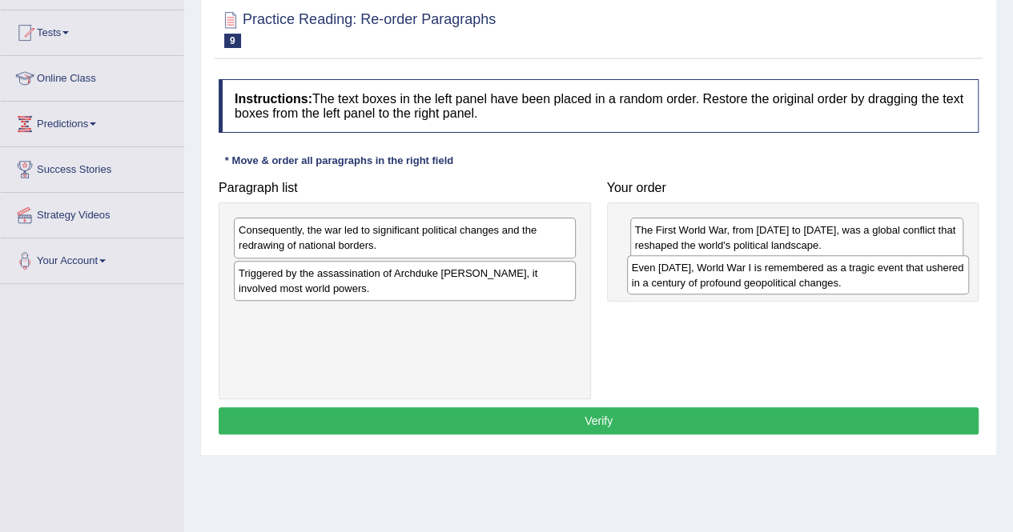
drag, startPoint x: 302, startPoint y: 283, endPoint x: 695, endPoint y: 279, distance: 393.2
click at [695, 279] on div "Even [DATE], World War I is remembered as a tragic event that ushered in a cent…" at bounding box center [798, 275] width 342 height 40
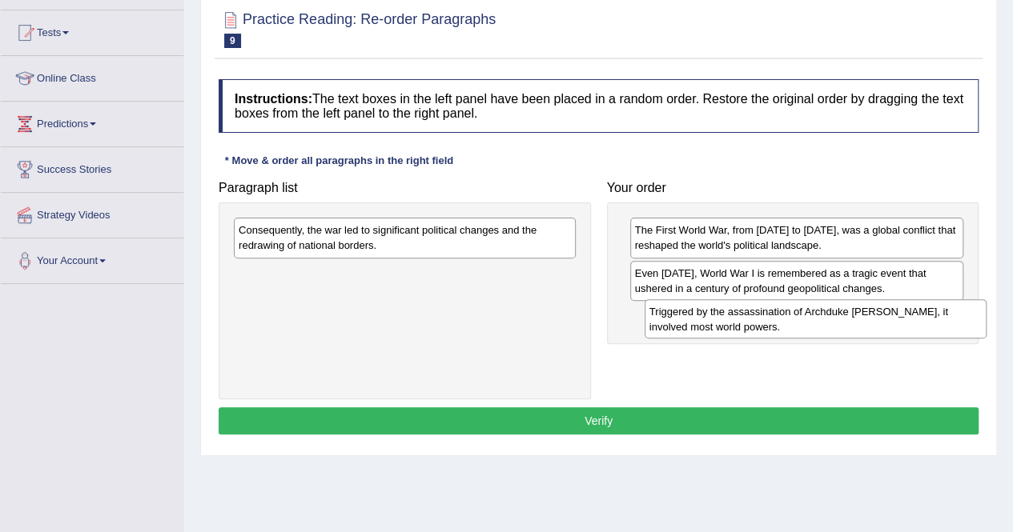
drag, startPoint x: 346, startPoint y: 274, endPoint x: 757, endPoint y: 313, distance: 412.6
click at [757, 313] on div "Triggered by the assassination of Archduke [PERSON_NAME], it involved most worl…" at bounding box center [816, 319] width 342 height 40
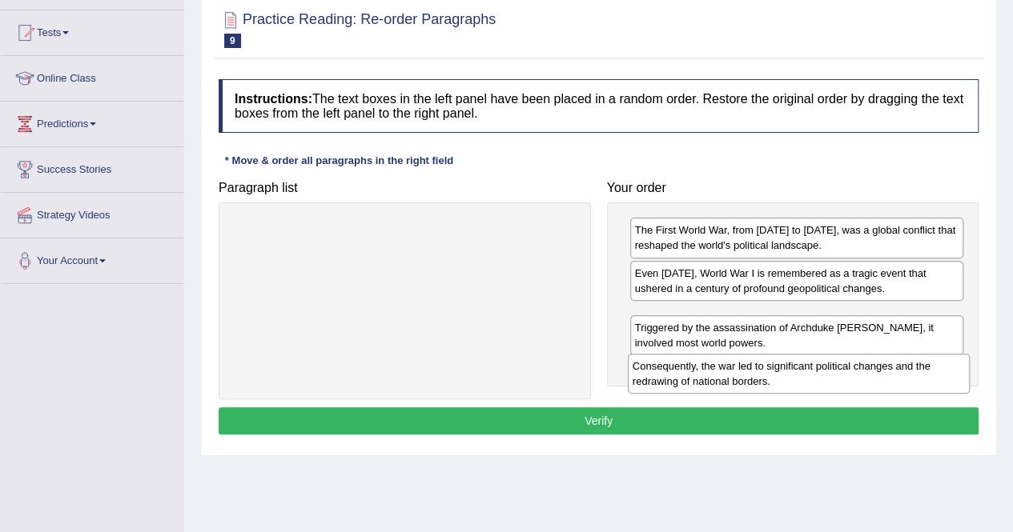
drag, startPoint x: 312, startPoint y: 243, endPoint x: 706, endPoint y: 380, distance: 417.0
click at [706, 380] on div "Consequently, the war led to significant political changes and the redrawing of…" at bounding box center [799, 374] width 342 height 40
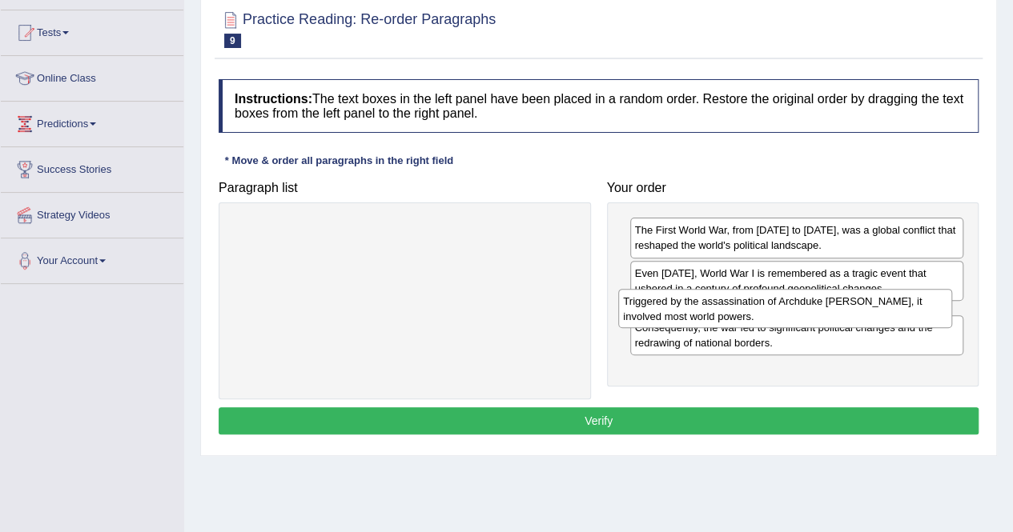
drag, startPoint x: 700, startPoint y: 364, endPoint x: 689, endPoint y: 309, distance: 56.4
click at [689, 309] on div "Triggered by the assassination of Archduke [PERSON_NAME], it involved most worl…" at bounding box center [785, 309] width 334 height 40
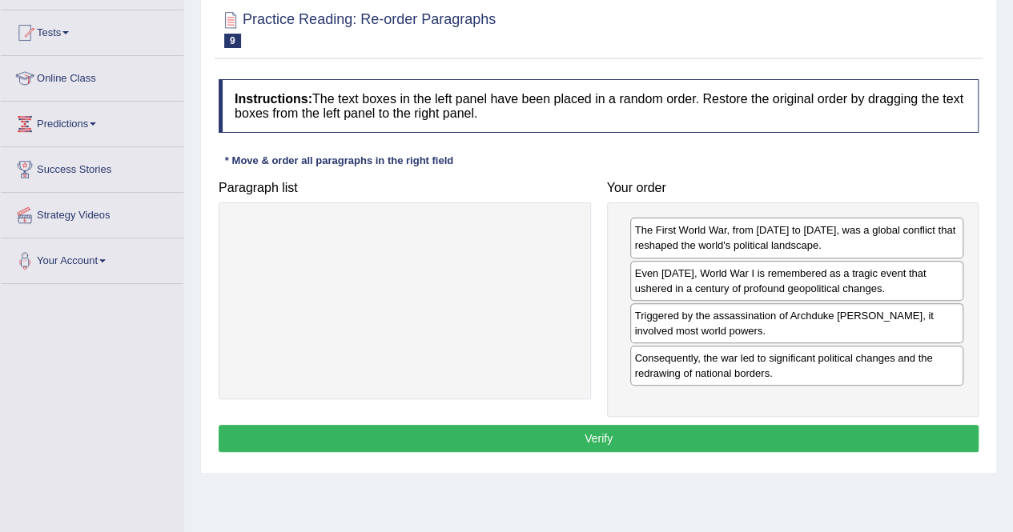
click at [601, 430] on button "Verify" at bounding box center [599, 438] width 760 height 27
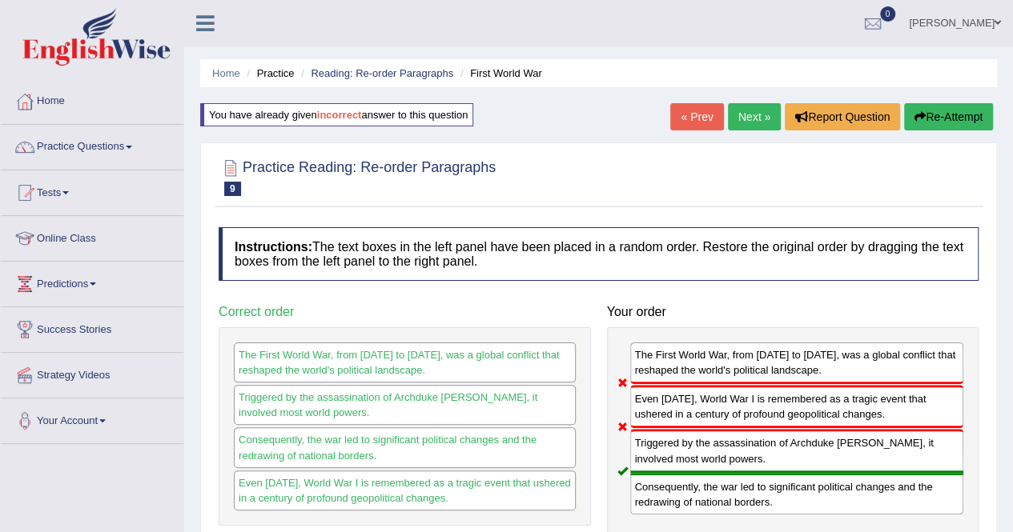
scroll to position [1, 0]
click at [935, 109] on button "Re-Attempt" at bounding box center [948, 115] width 89 height 27
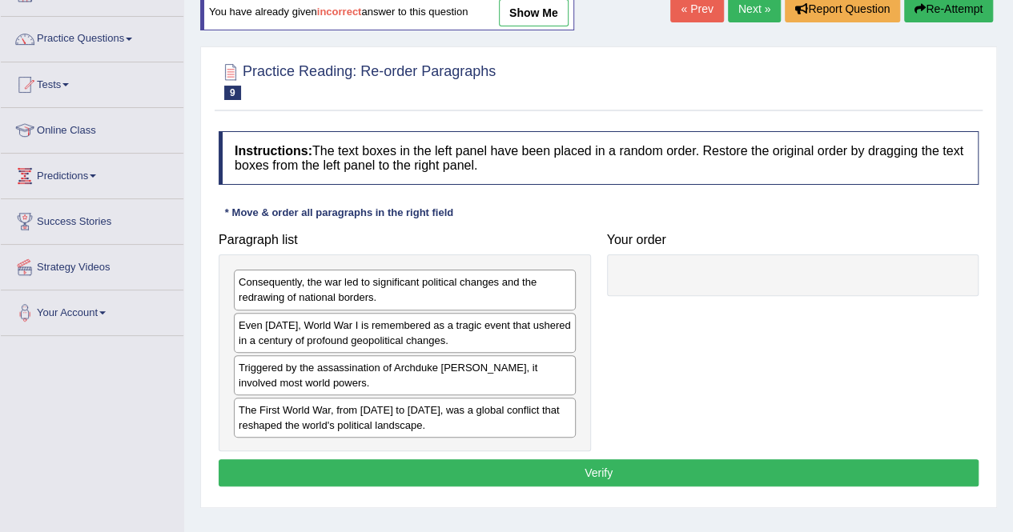
scroll to position [114, 0]
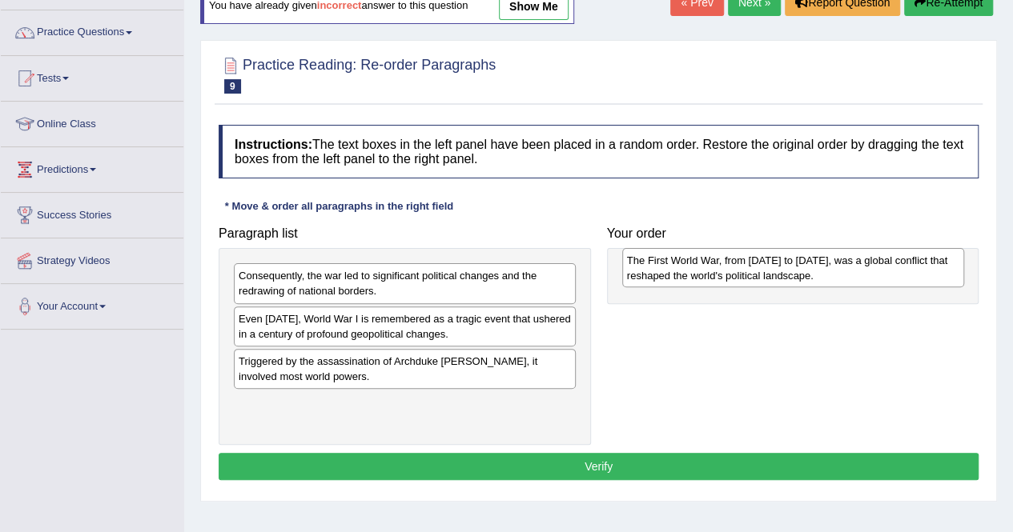
drag, startPoint x: 326, startPoint y: 411, endPoint x: 714, endPoint y: 269, distance: 413.4
click at [714, 269] on div "The First World War, from [DATE] to [DATE], was a global conflict that reshaped…" at bounding box center [793, 268] width 342 height 40
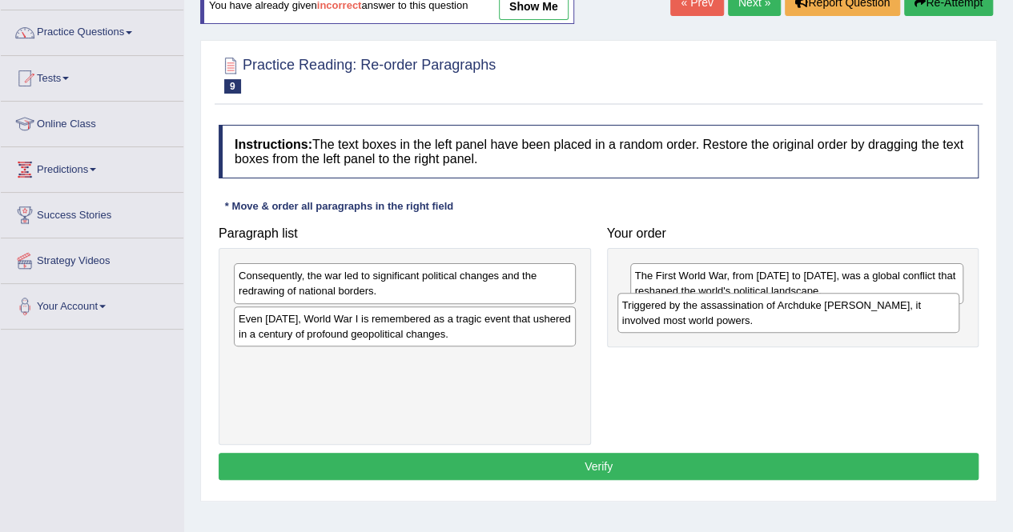
drag, startPoint x: 317, startPoint y: 372, endPoint x: 701, endPoint y: 317, distance: 387.4
click at [701, 317] on div "Triggered by the assassination of Archduke [PERSON_NAME], it involved most worl…" at bounding box center [788, 313] width 342 height 40
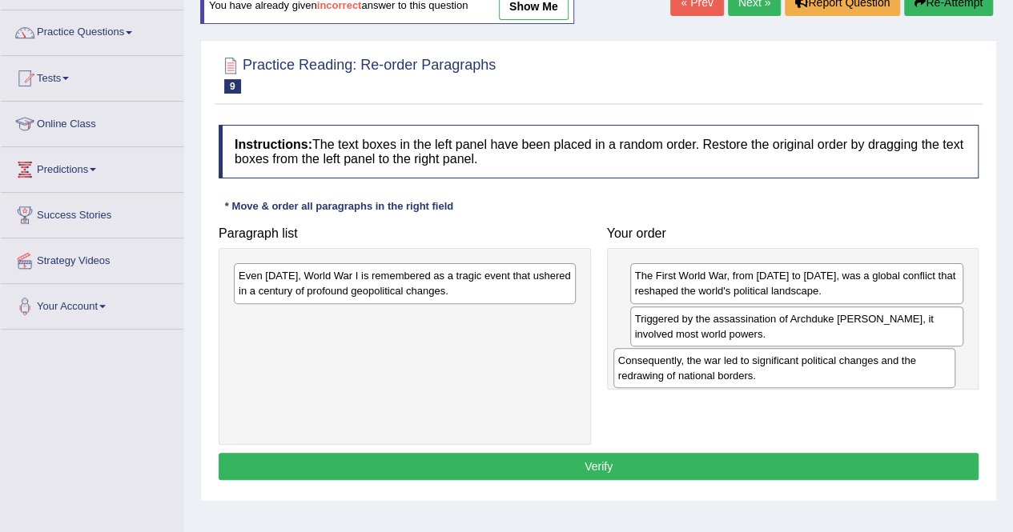
drag, startPoint x: 328, startPoint y: 288, endPoint x: 708, endPoint y: 372, distance: 388.7
click at [708, 372] on div "Consequently, the war led to significant political changes and the redrawing of…" at bounding box center [784, 368] width 342 height 40
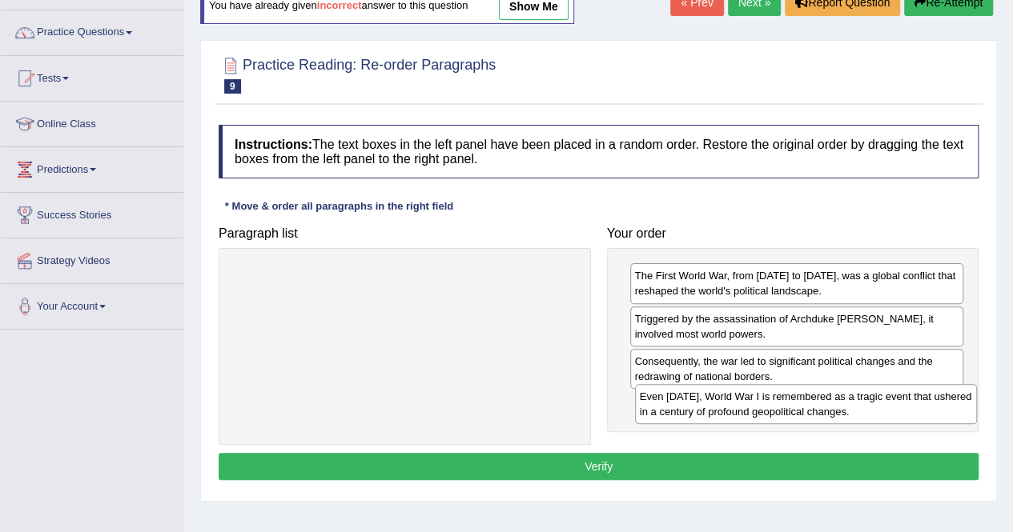
drag, startPoint x: 376, startPoint y: 289, endPoint x: 777, endPoint y: 409, distance: 418.7
click at [777, 409] on div "Even [DATE], World War I is remembered as a tragic event that ushered in a cent…" at bounding box center [806, 404] width 342 height 40
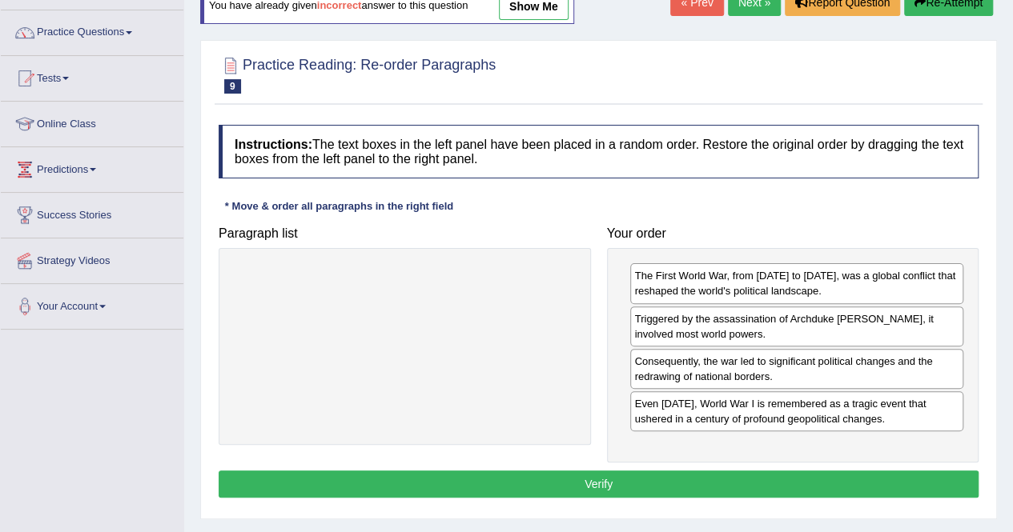
click at [649, 471] on button "Verify" at bounding box center [599, 484] width 760 height 27
